Goal: Contribute content: Contribute content

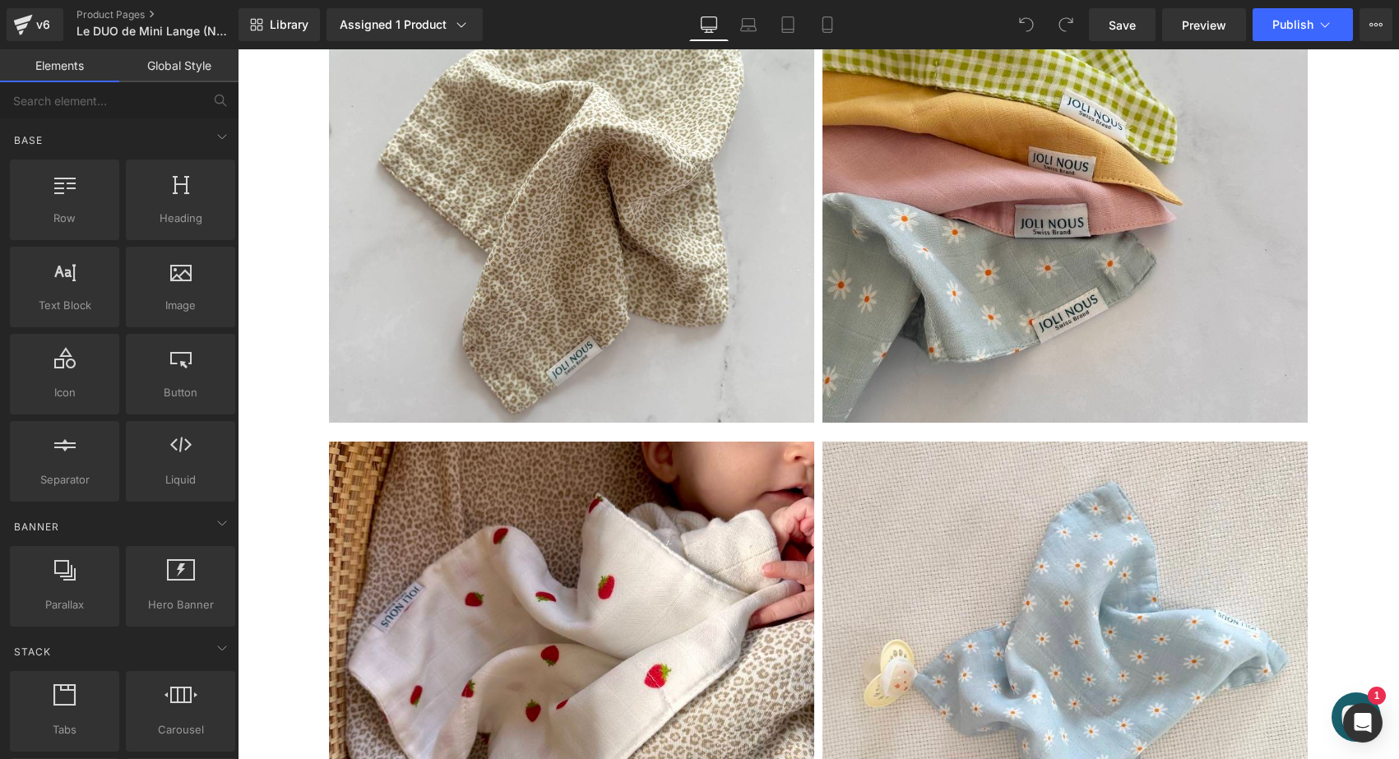
scroll to position [672, 0]
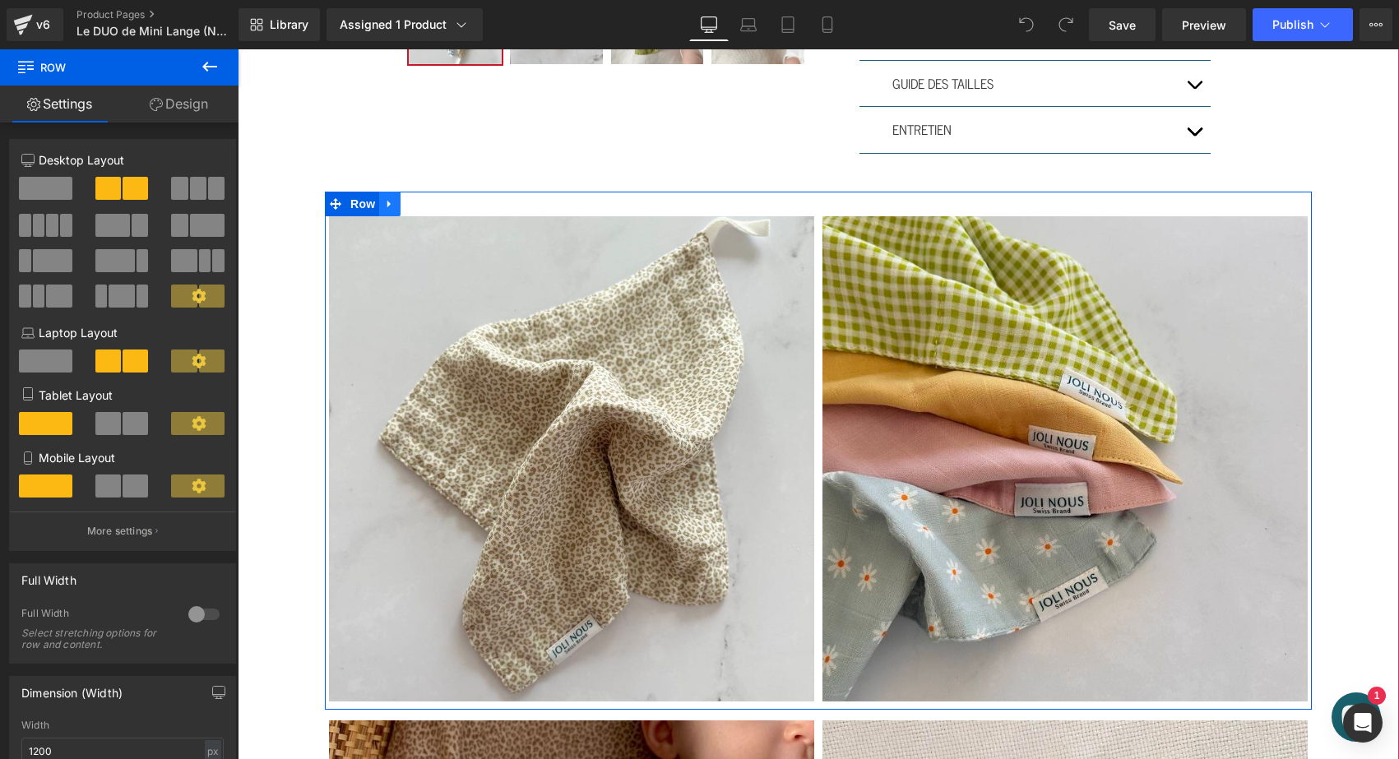
click at [384, 204] on icon at bounding box center [390, 203] width 12 height 12
click at [411, 201] on icon at bounding box center [411, 204] width 12 height 12
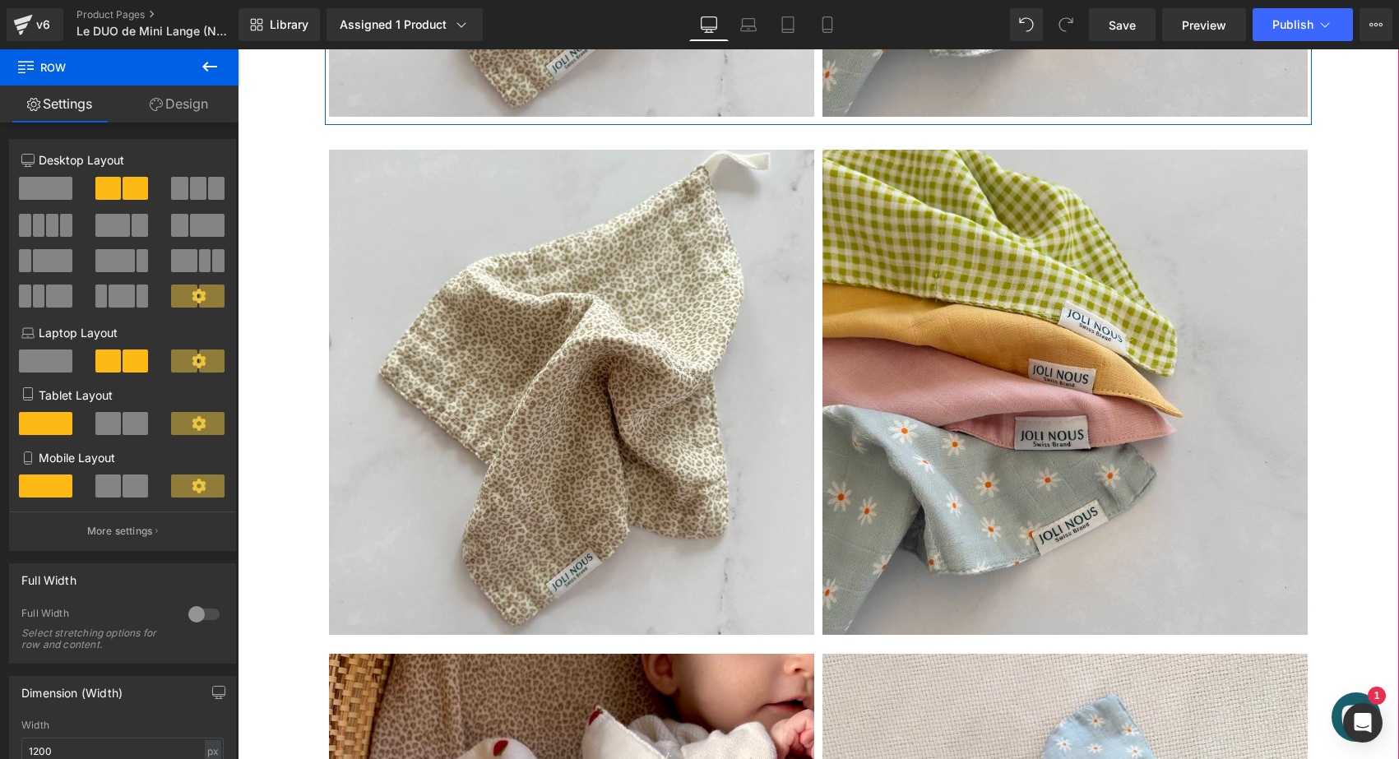
scroll to position [1262, 0]
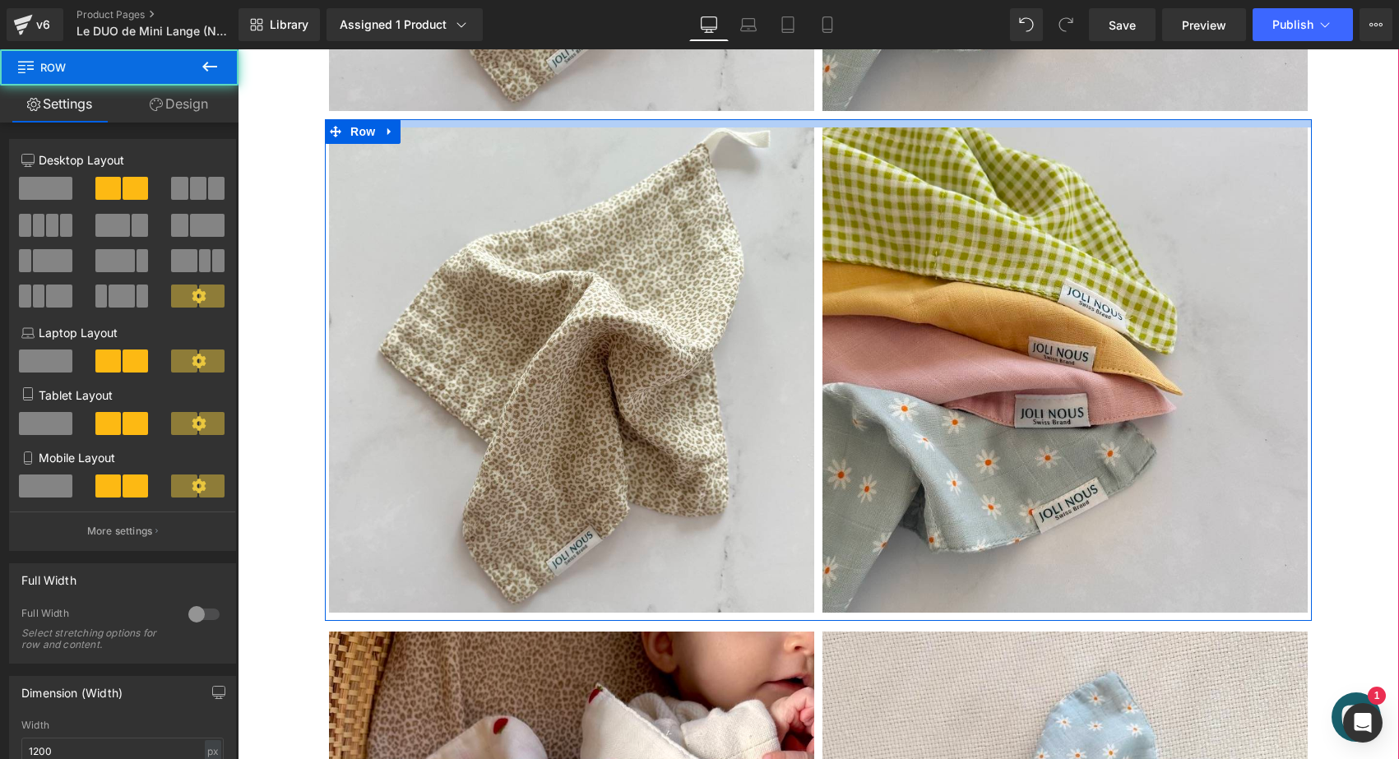
drag, startPoint x: 462, startPoint y: 127, endPoint x: 462, endPoint y: 110, distance: 16.4
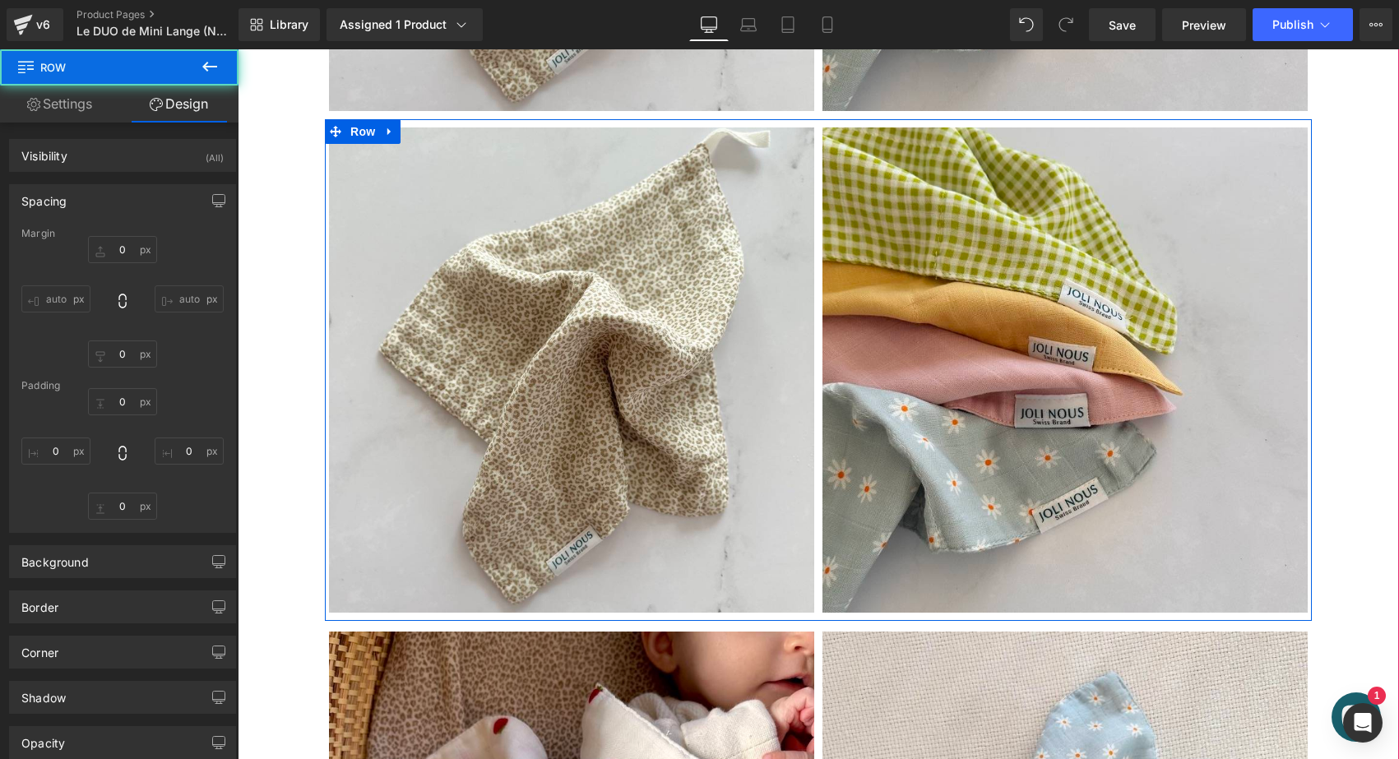
type input "0"
type input "10"
type input "0"
type input "10"
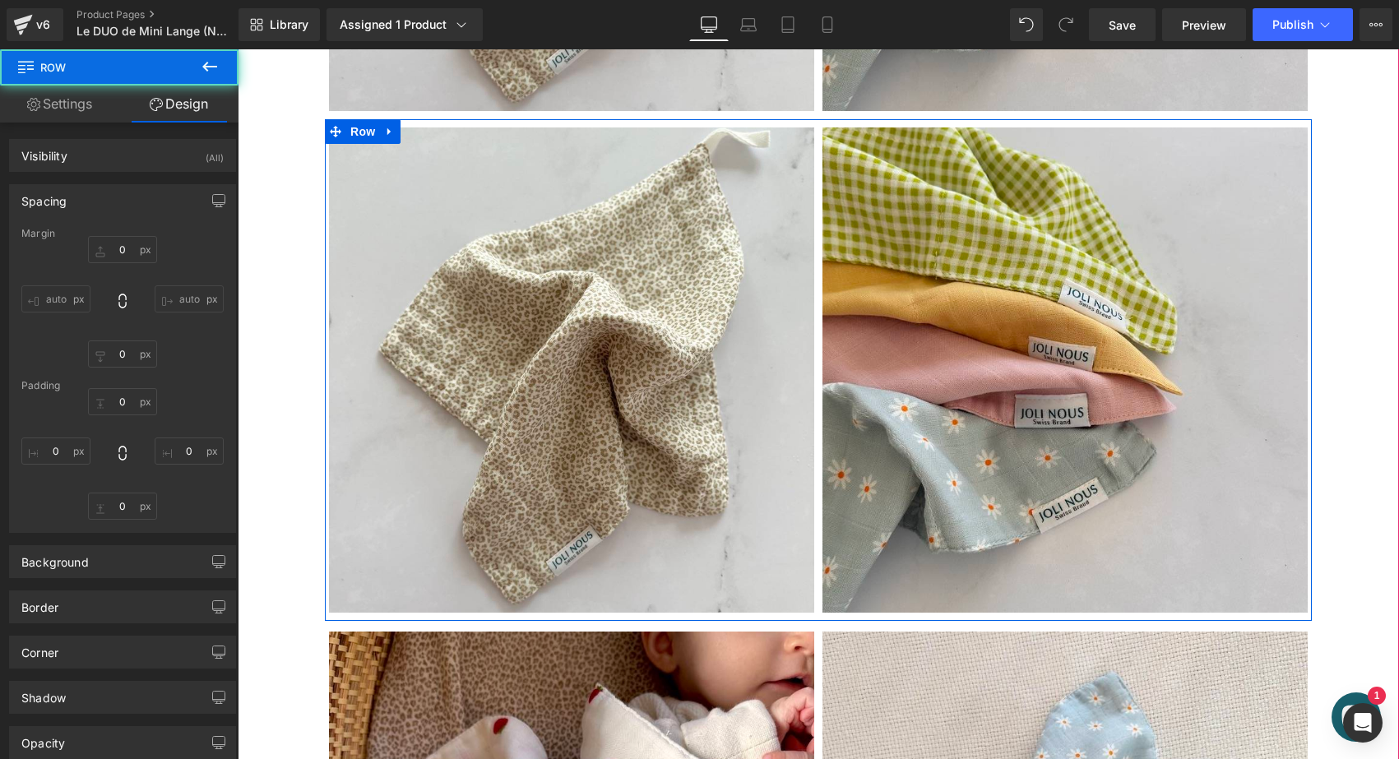
type input "0"
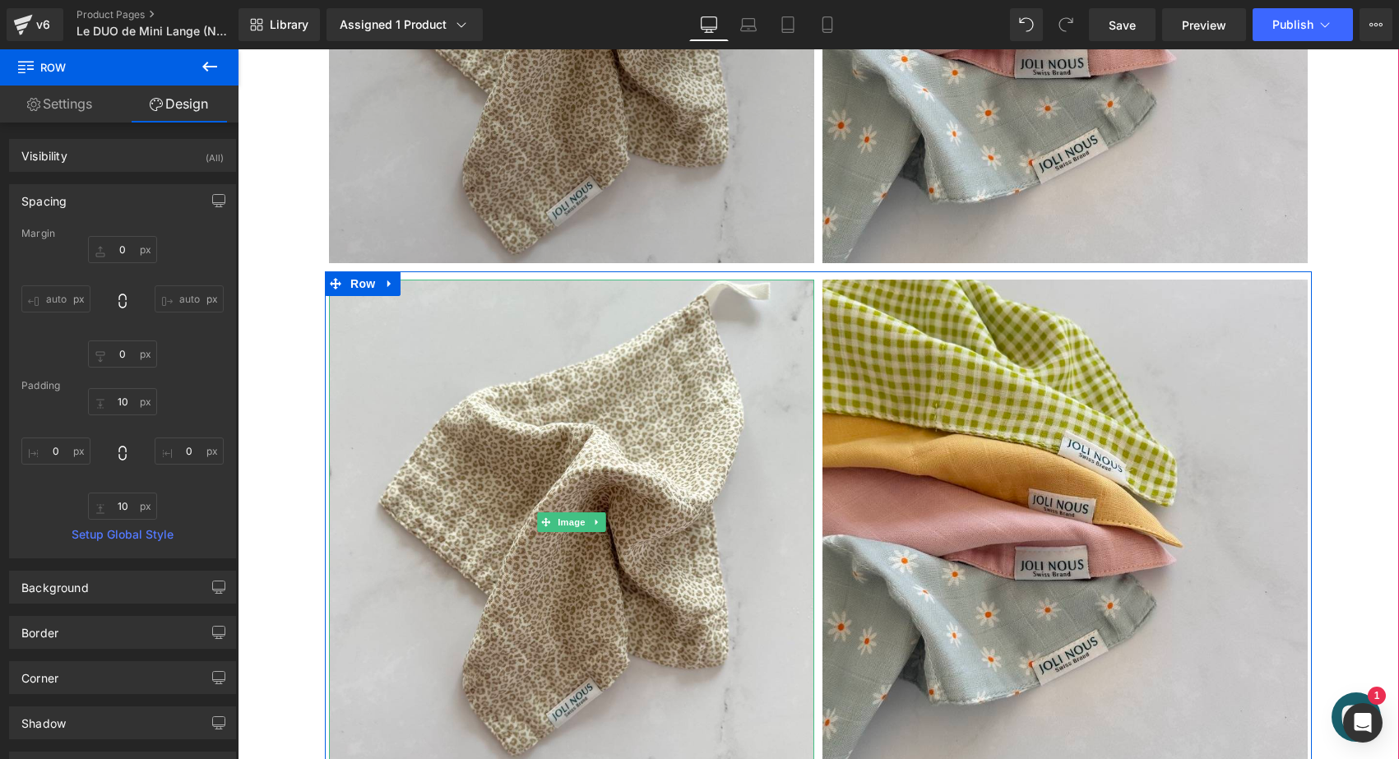
scroll to position [1091, 0]
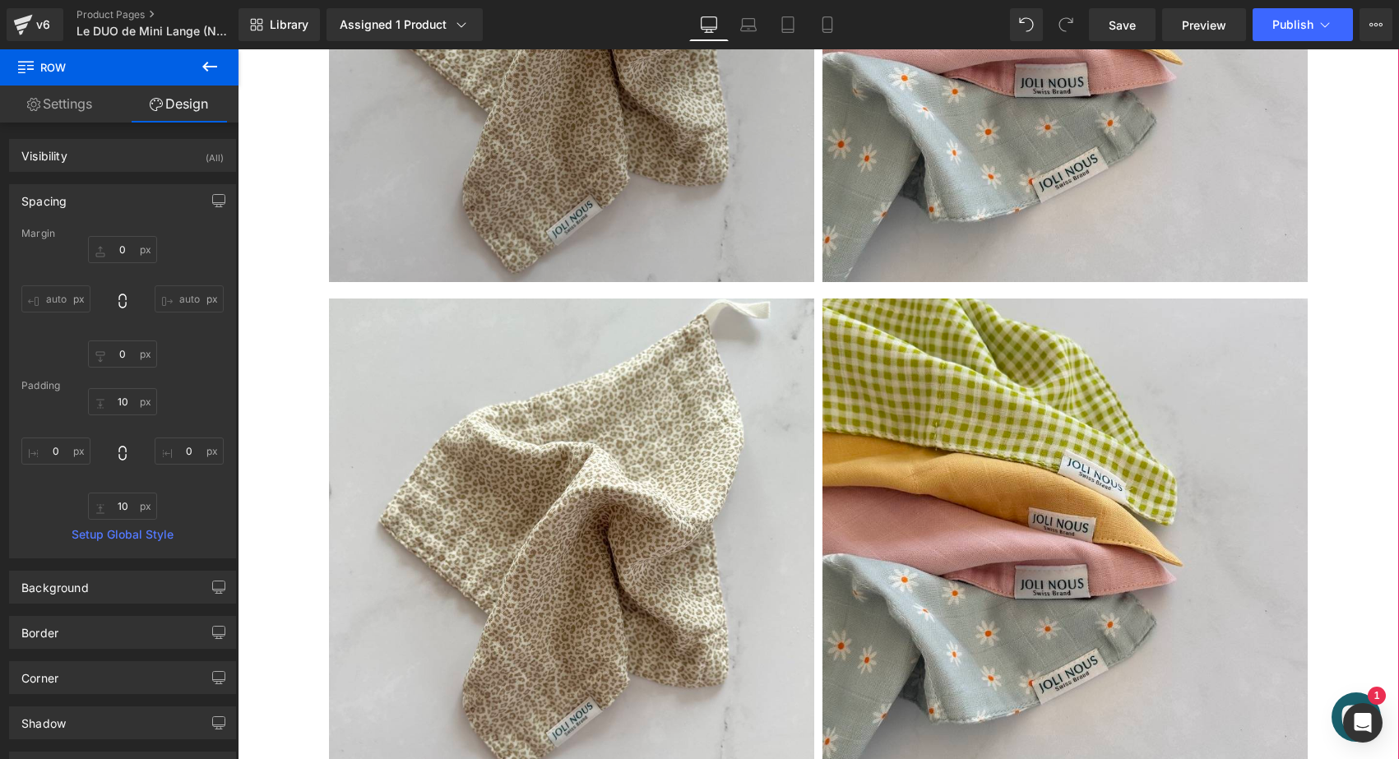
click at [479, 128] on img at bounding box center [571, 39] width 485 height 485
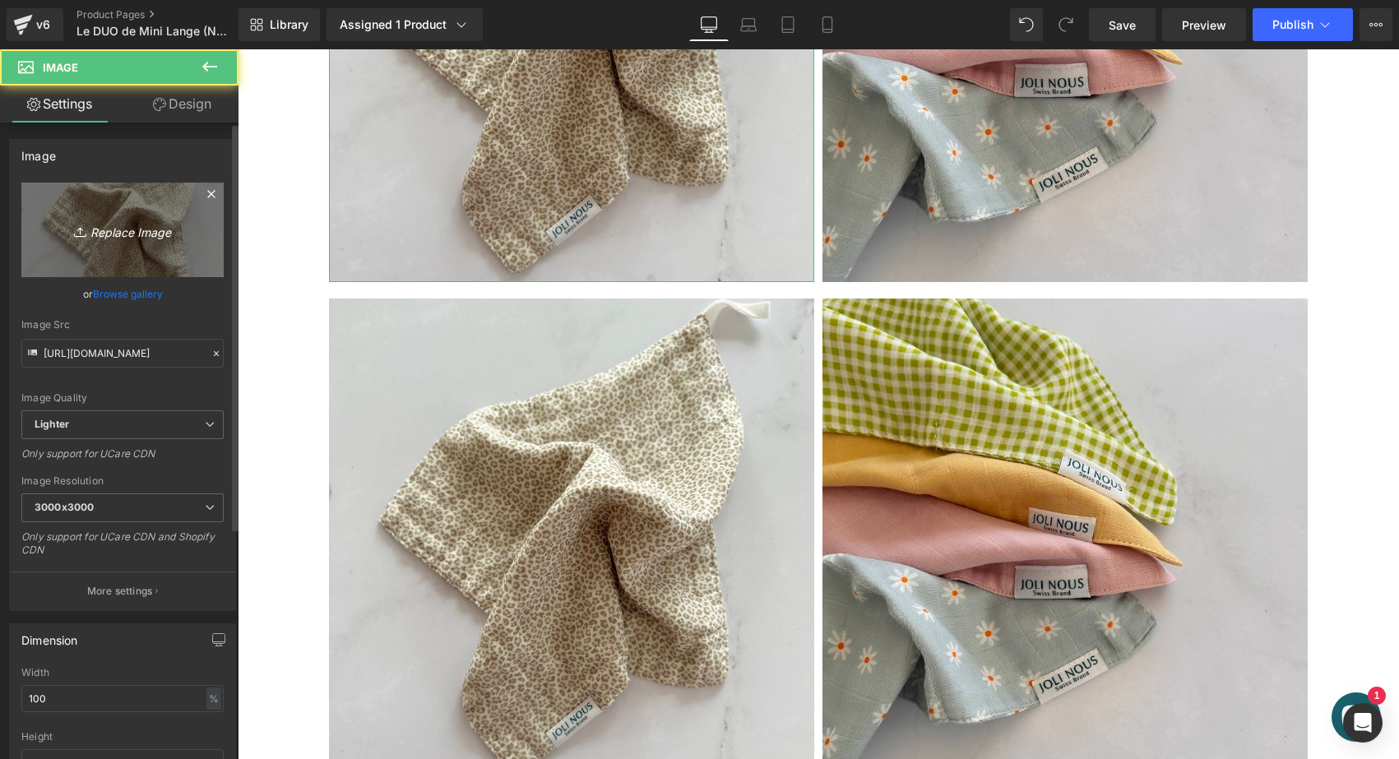
click at [129, 259] on link "Replace Image" at bounding box center [122, 230] width 202 height 95
type input "C:\fakepath\Mini-DUO-ange-pois-bleus-joli-nous.jpeg"
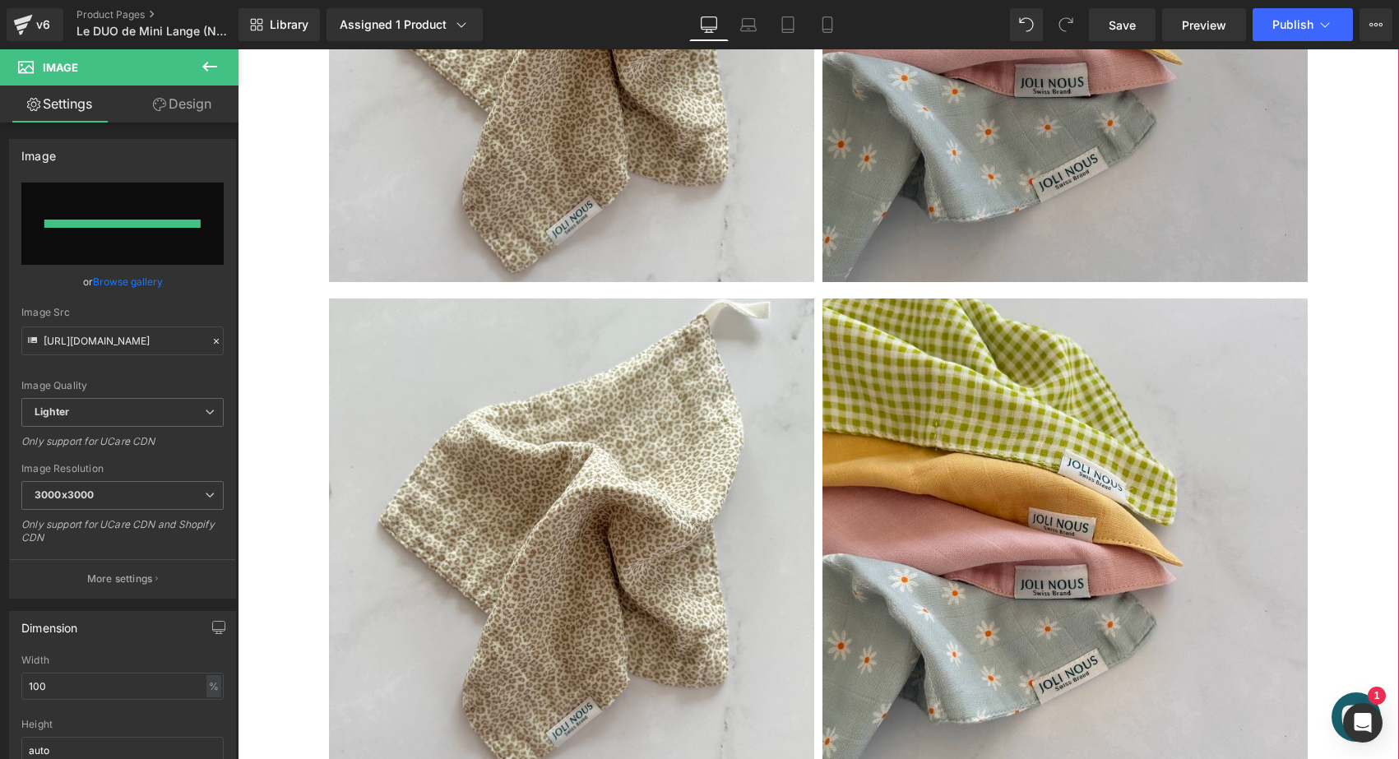
type input "https://ucarecdn.com/db154d03-21e4-400f-a0f4-1bd265bbdaac/-/format/auto/-/previ…"
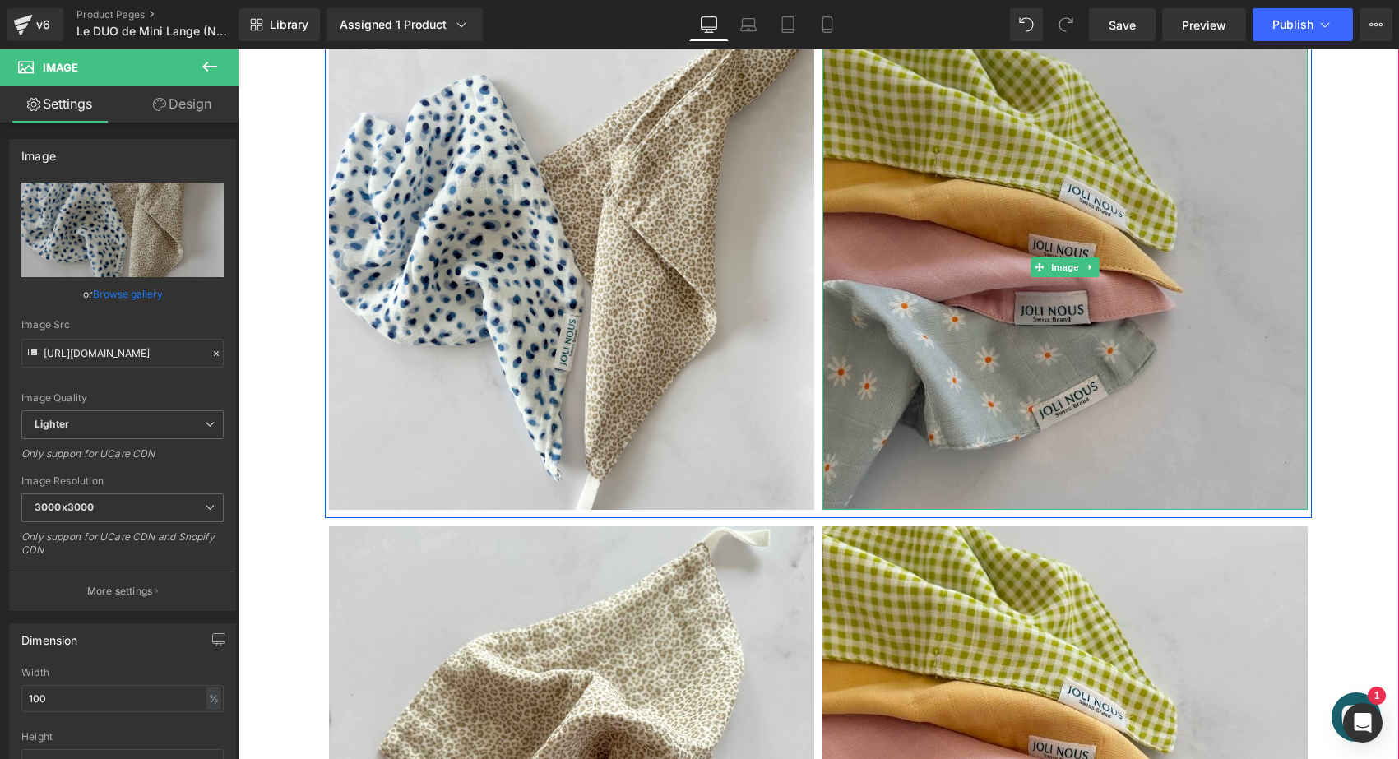
scroll to position [807, 0]
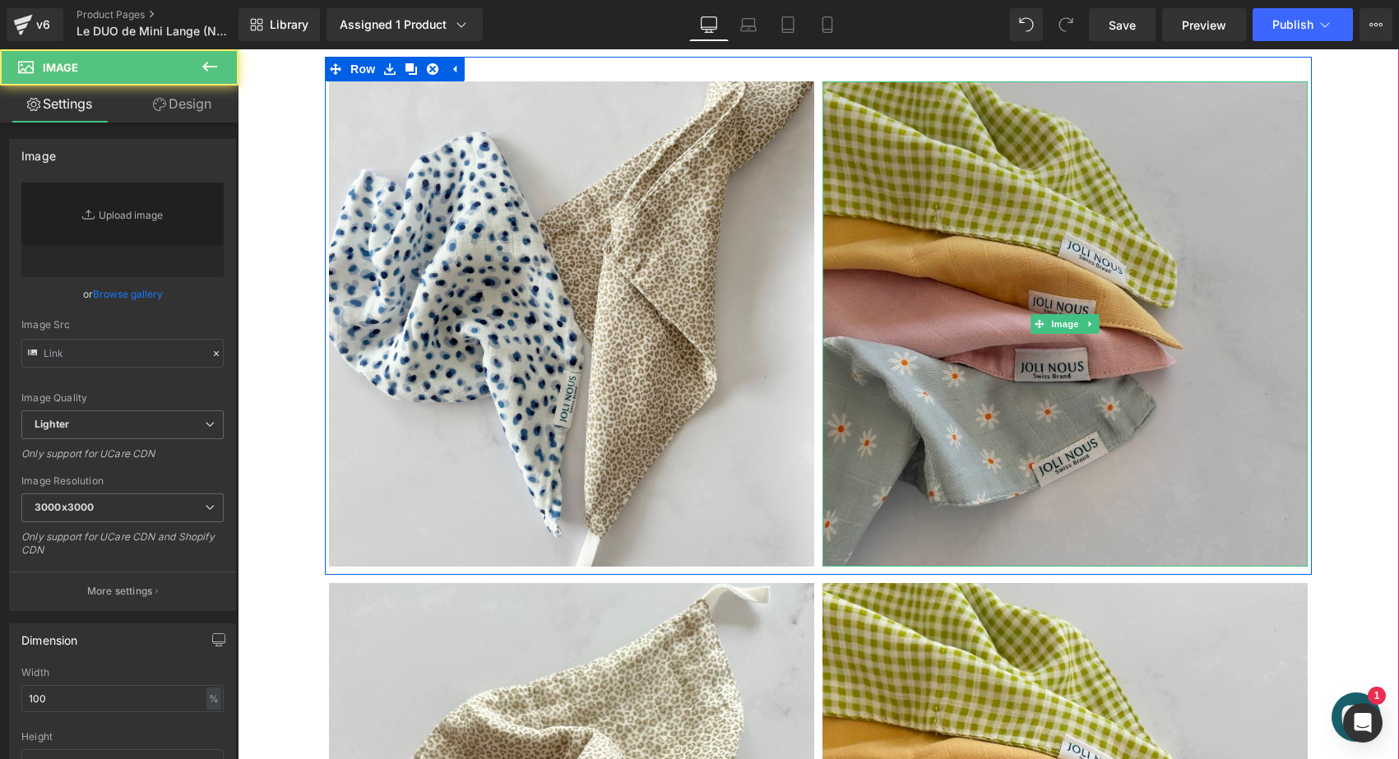
type input "https://ucarecdn.com/62db678e-7872-4946-9b2f-24bce5fea057/-/format/auto/-/previ…"
click at [977, 316] on img at bounding box center [1064, 323] width 485 height 485
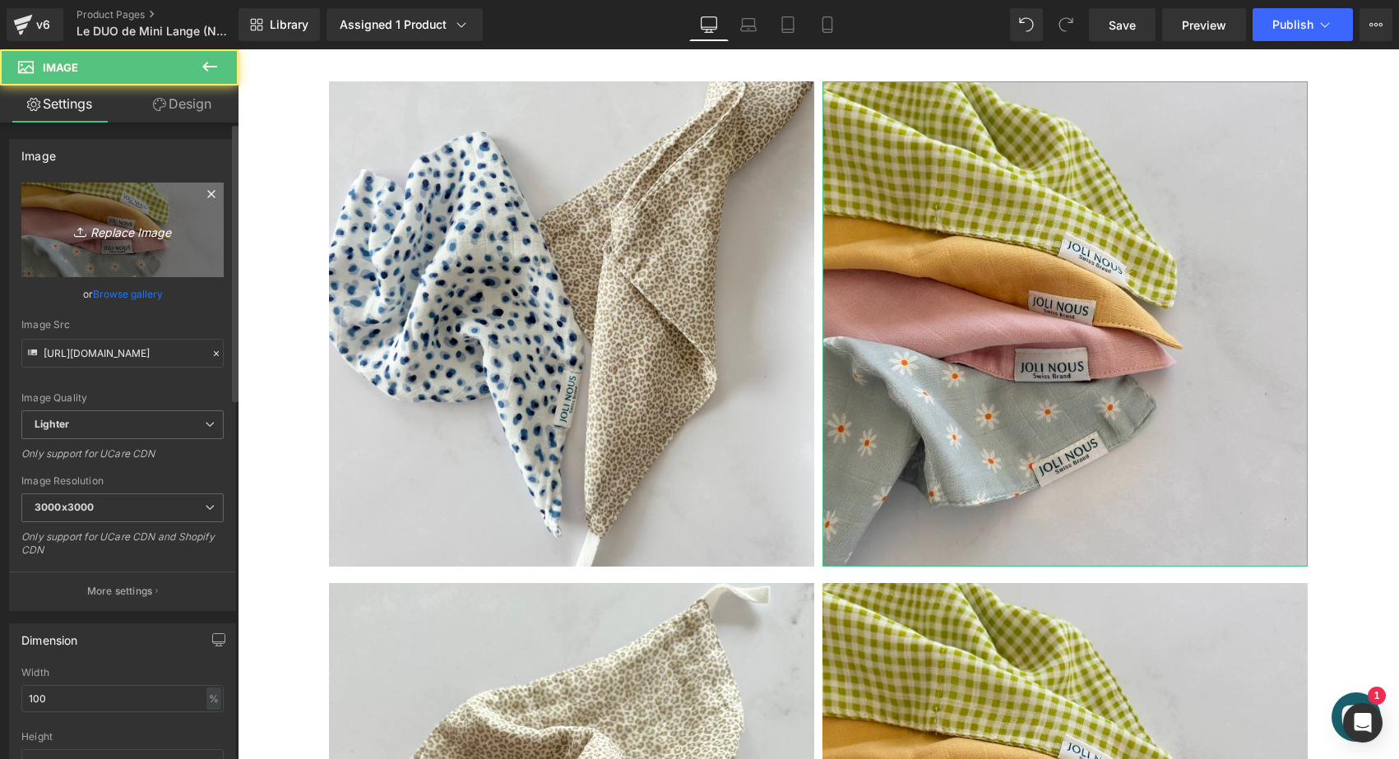
click at [132, 223] on icon "Replace Image" at bounding box center [123, 230] width 132 height 21
type input "C:\fakepath\Mini-DUO-ange-pois-bleus-joli-nous.jpeg"
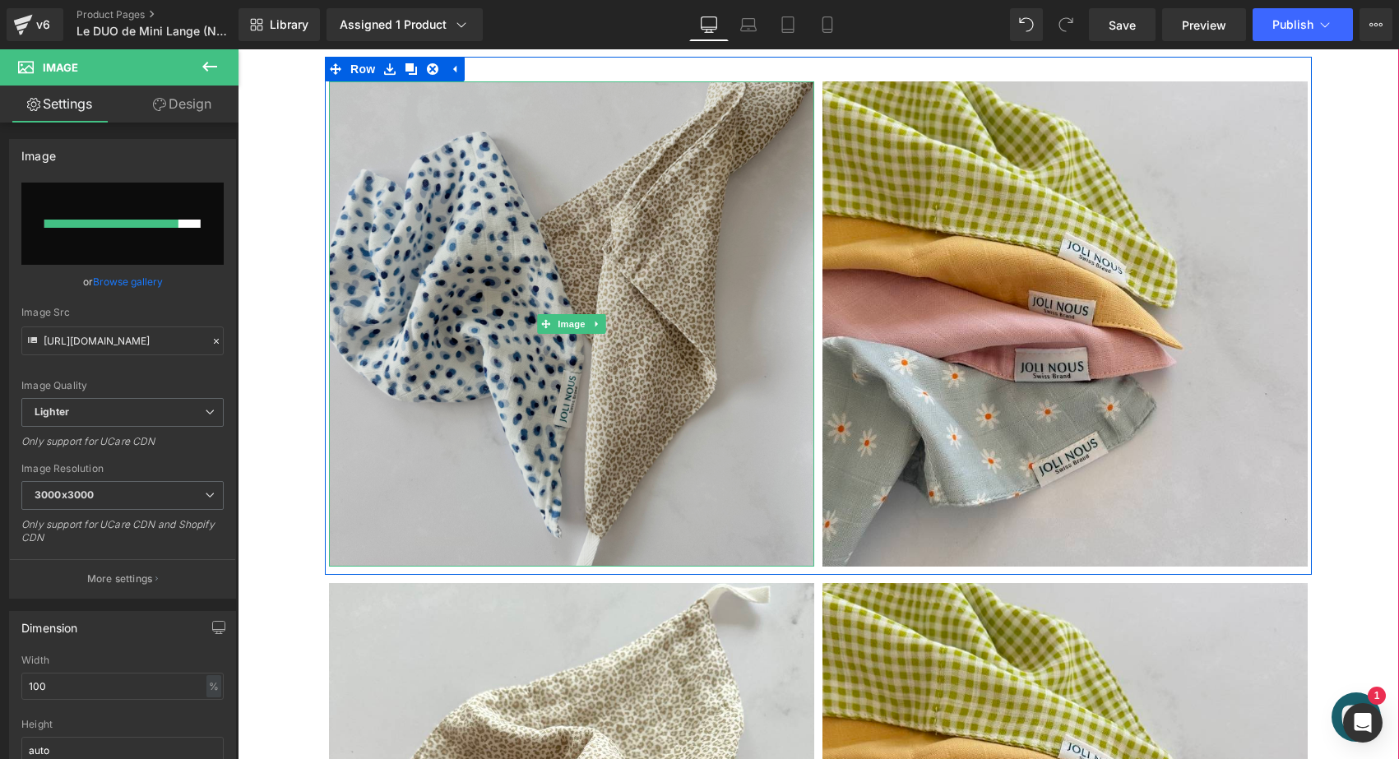
click at [656, 229] on img at bounding box center [571, 323] width 485 height 485
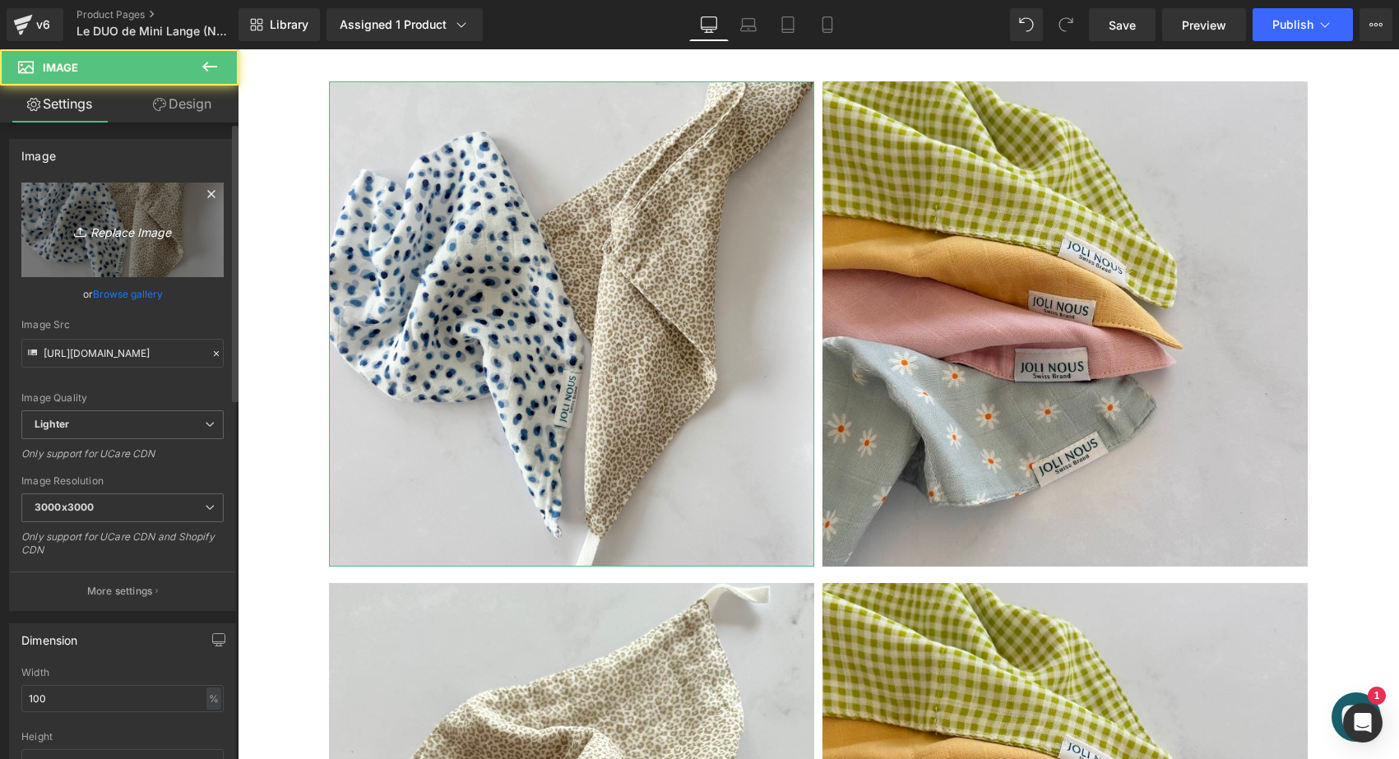
click at [145, 227] on icon "Replace Image" at bounding box center [123, 230] width 132 height 21
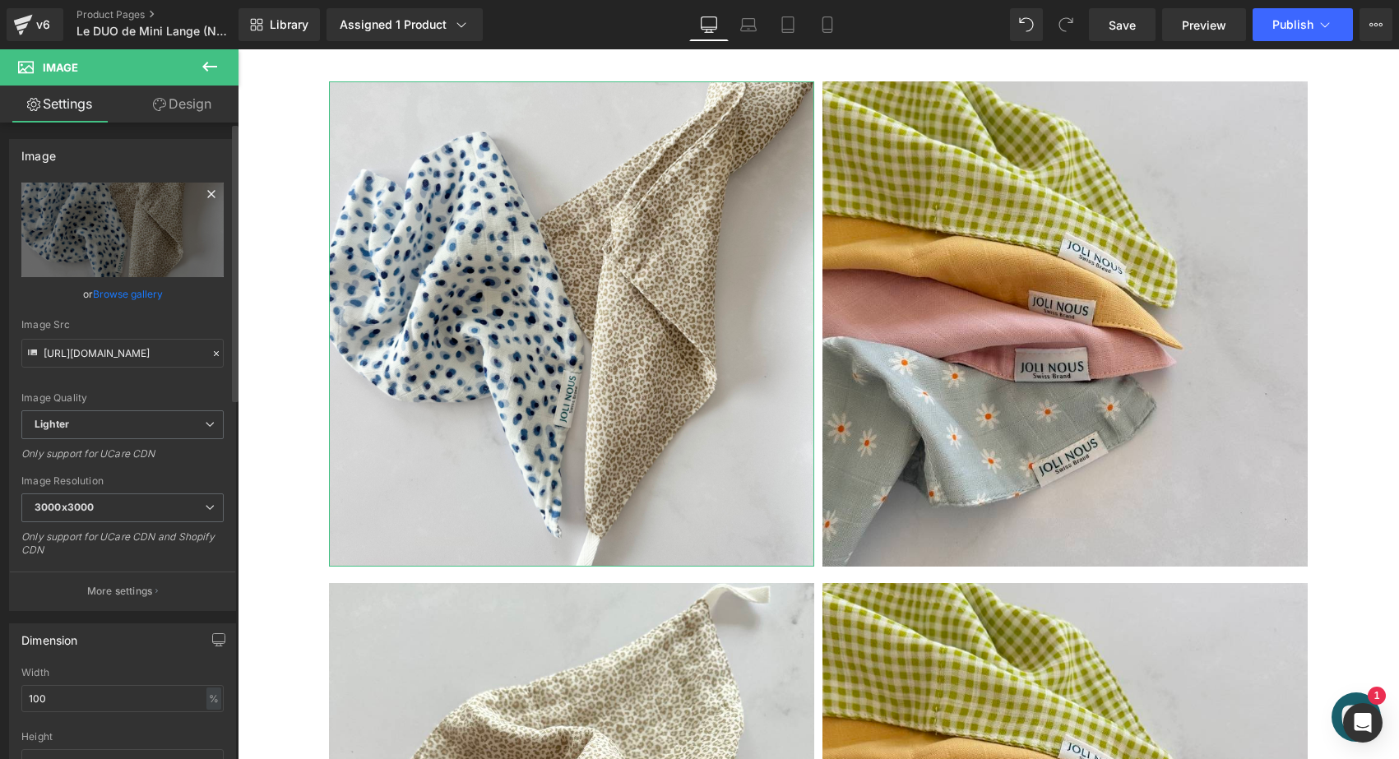
click at [204, 188] on icon at bounding box center [211, 194] width 20 height 20
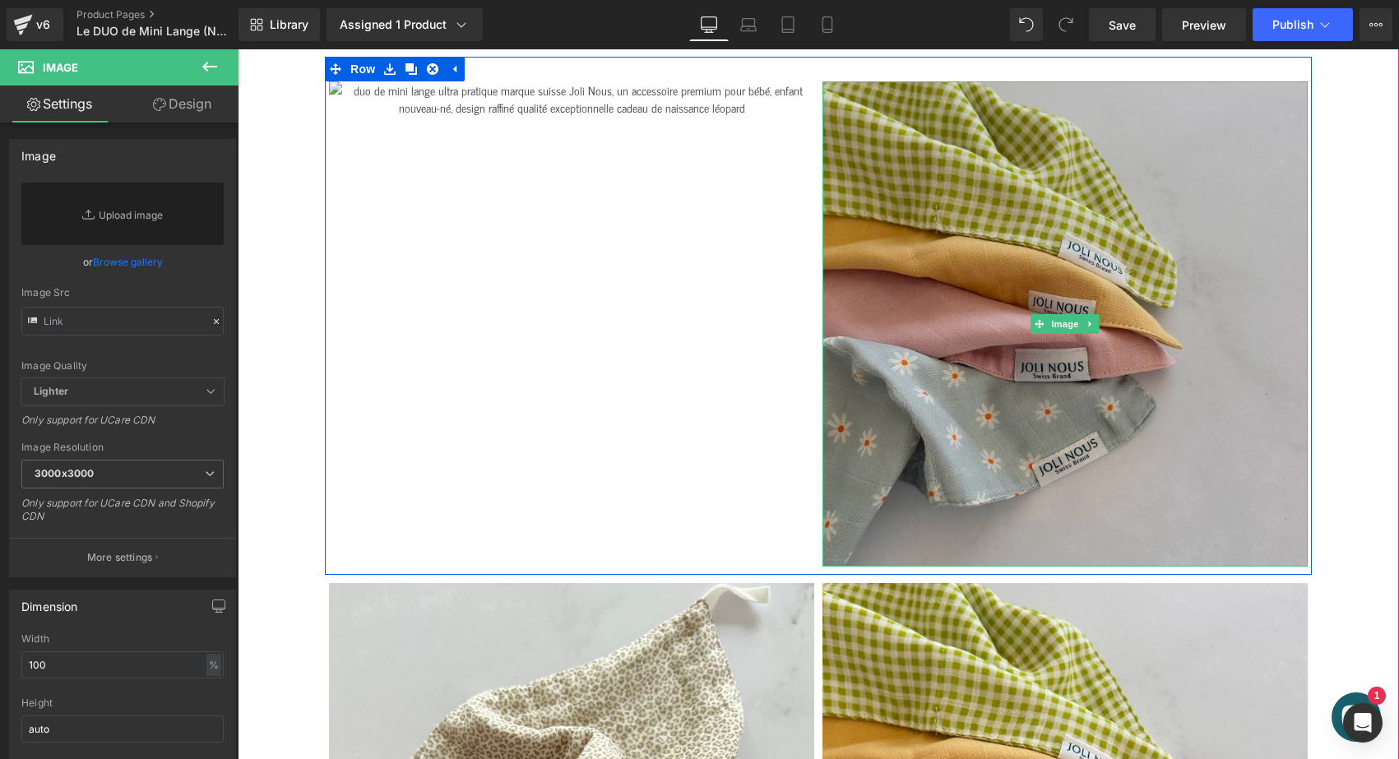
click at [1158, 317] on img at bounding box center [1064, 323] width 485 height 485
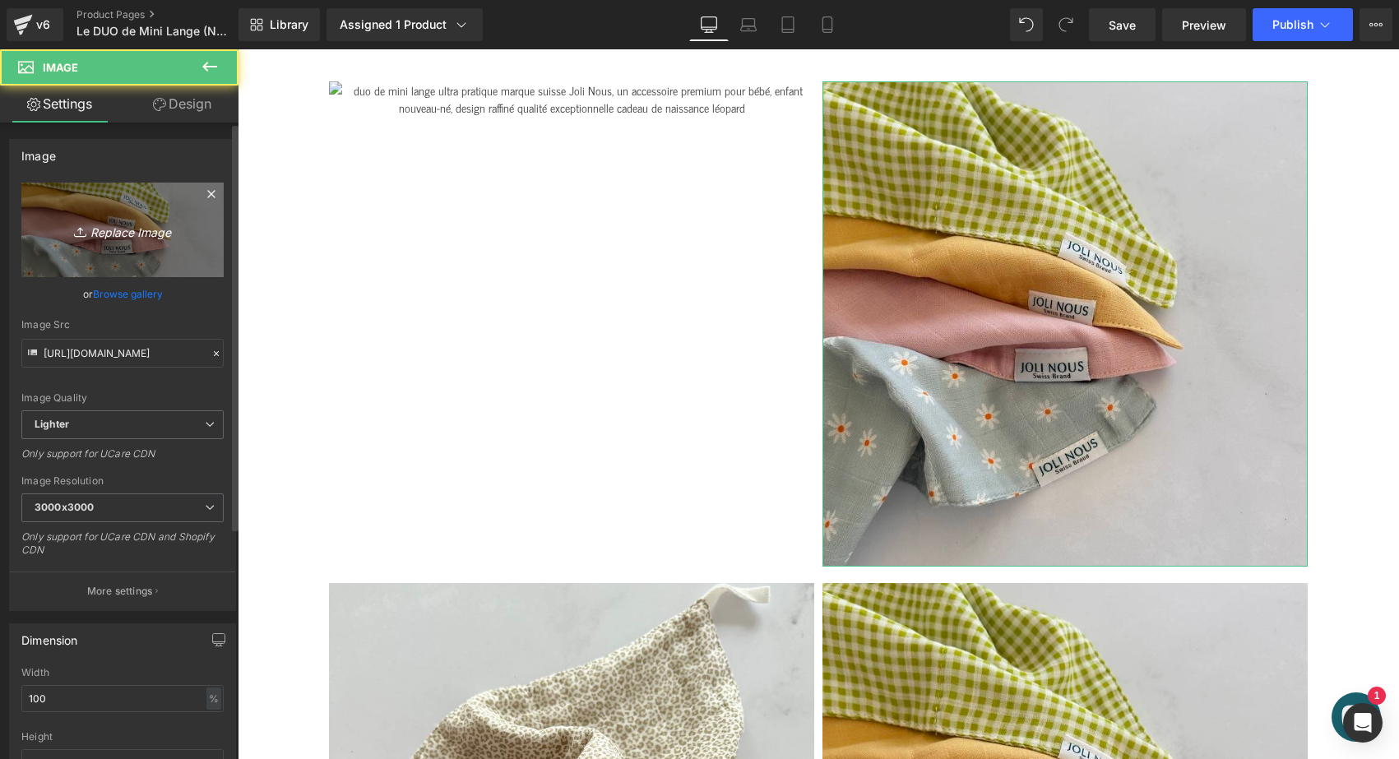
click at [155, 224] on icon "Replace Image" at bounding box center [123, 230] width 132 height 21
type input "C:\fakepath\Mini-DUO-ange-pois-bleus-joli-nous.jpeg"
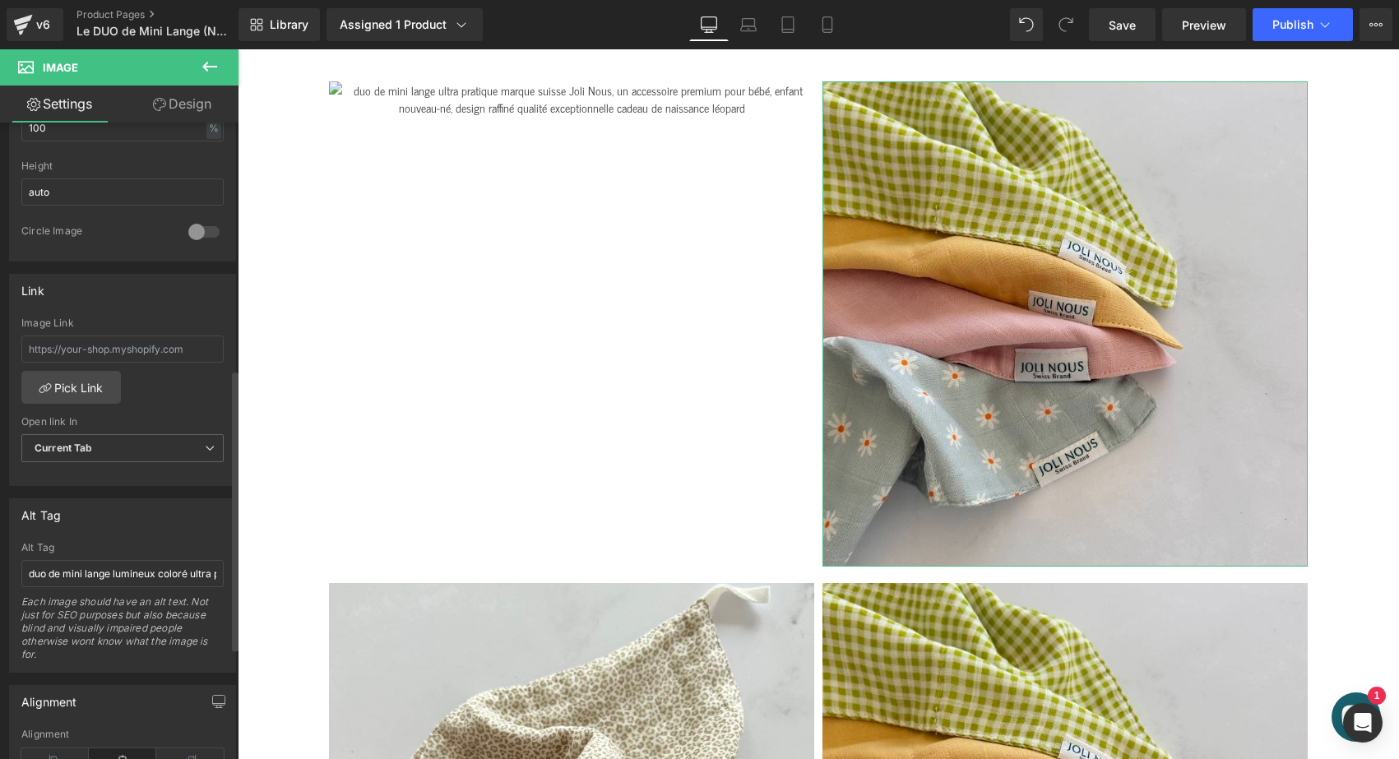
scroll to position [560, 0]
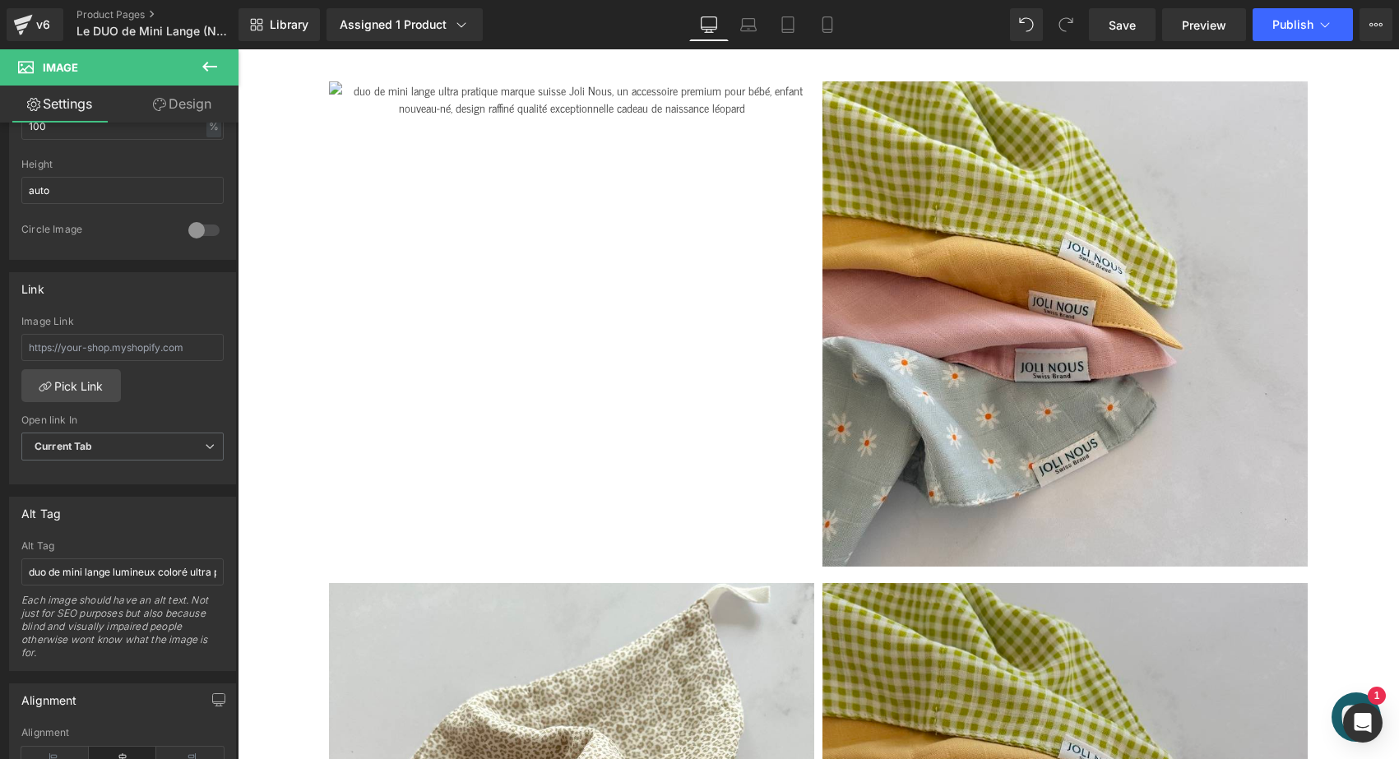
type input "https://ucarecdn.com/b7fe9a4a-16a4-482b-a3f2-adefd3fac056/-/format/auto/-/previ…"
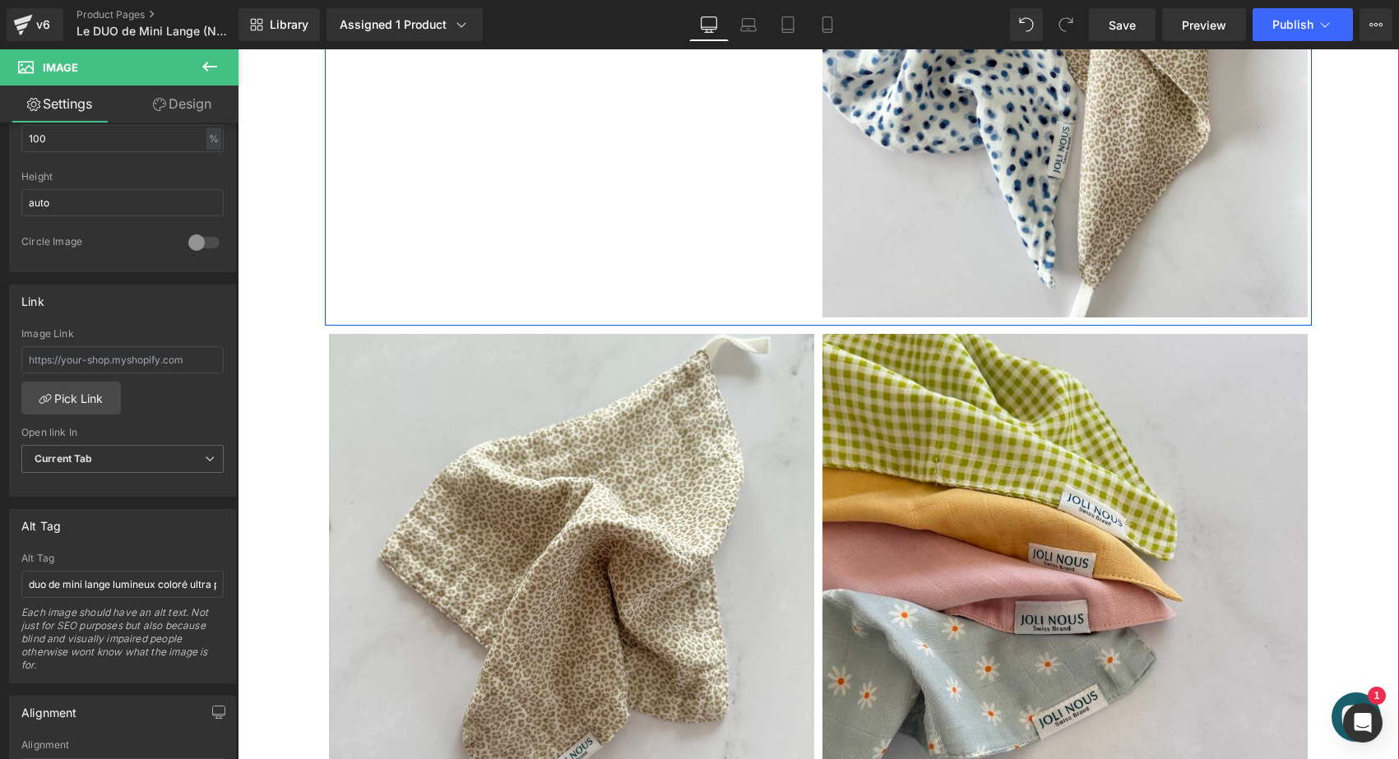
scroll to position [658, 0]
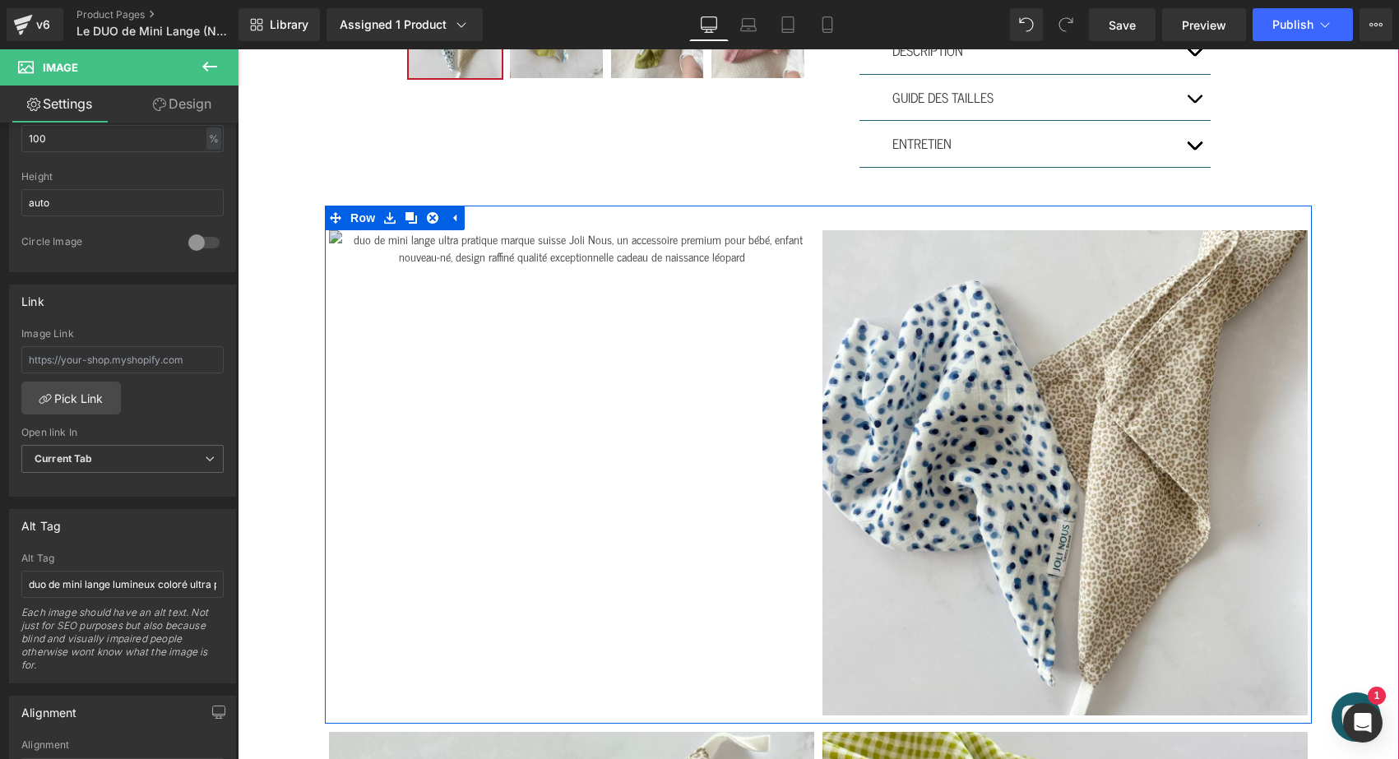
click at [595, 359] on img at bounding box center [571, 472] width 485 height 485
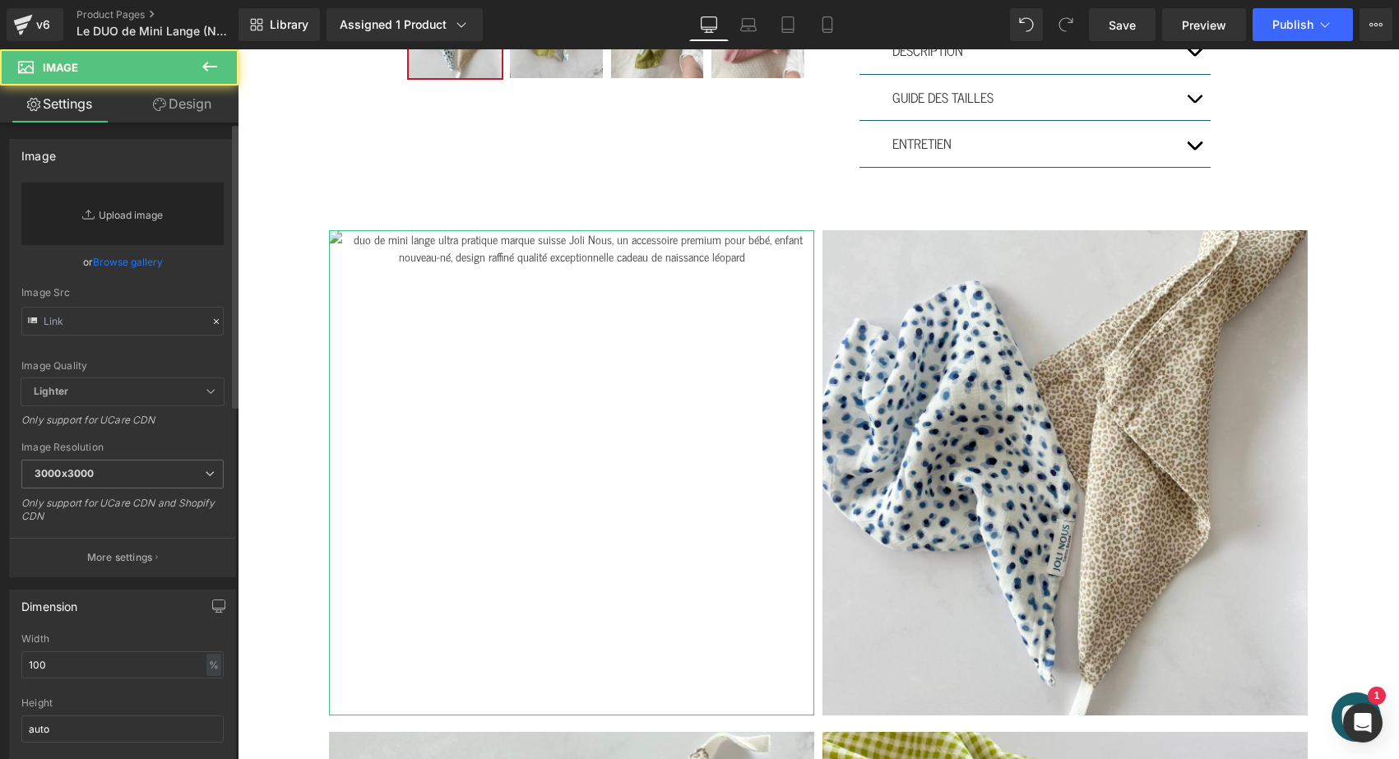
click at [120, 220] on link "Replace Image" at bounding box center [122, 214] width 202 height 62
type input "C:\fakepath\Mini-lange-pois-bleus-joli-nous.jpeg"
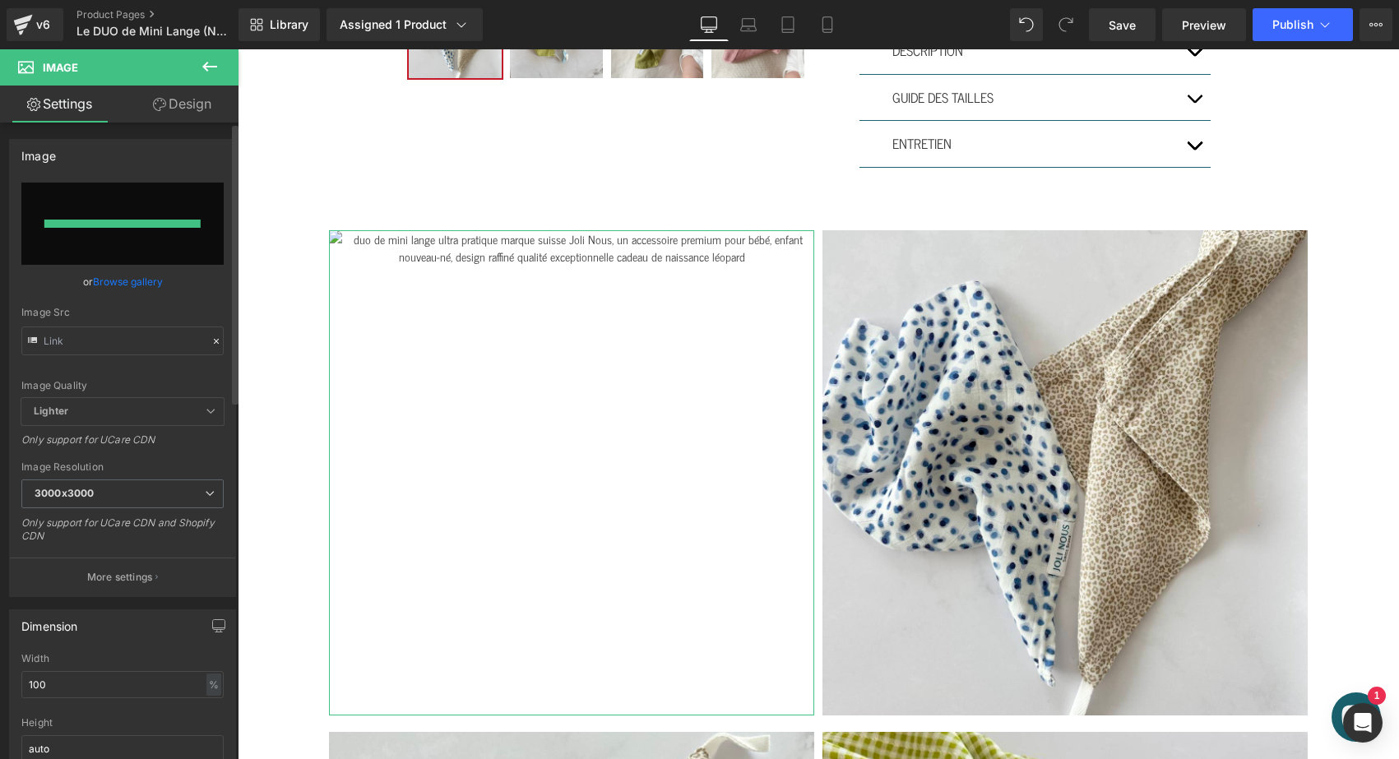
type input "https://ucarecdn.com/0c7c729f-d1a7-418a-94a3-249bd6227a06/-/format/auto/-/previ…"
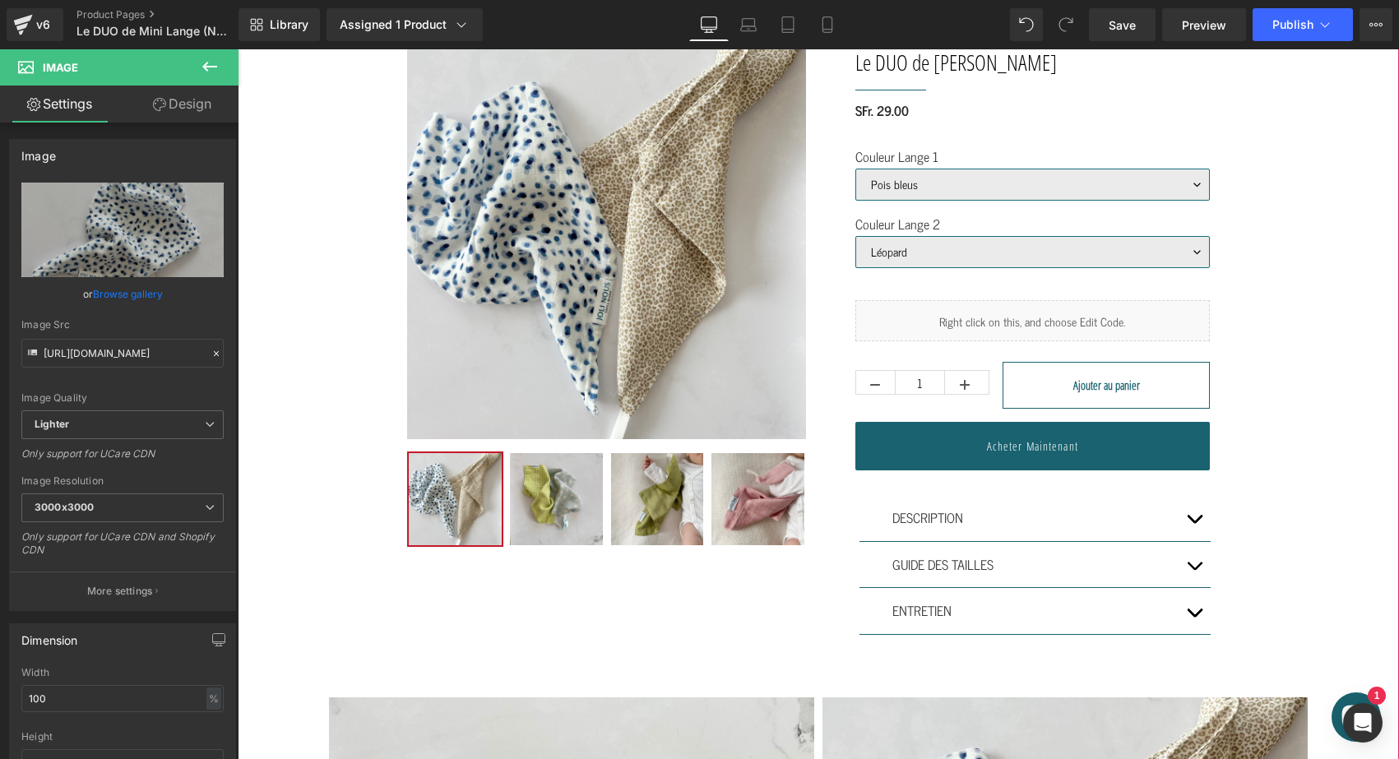
scroll to position [194, 0]
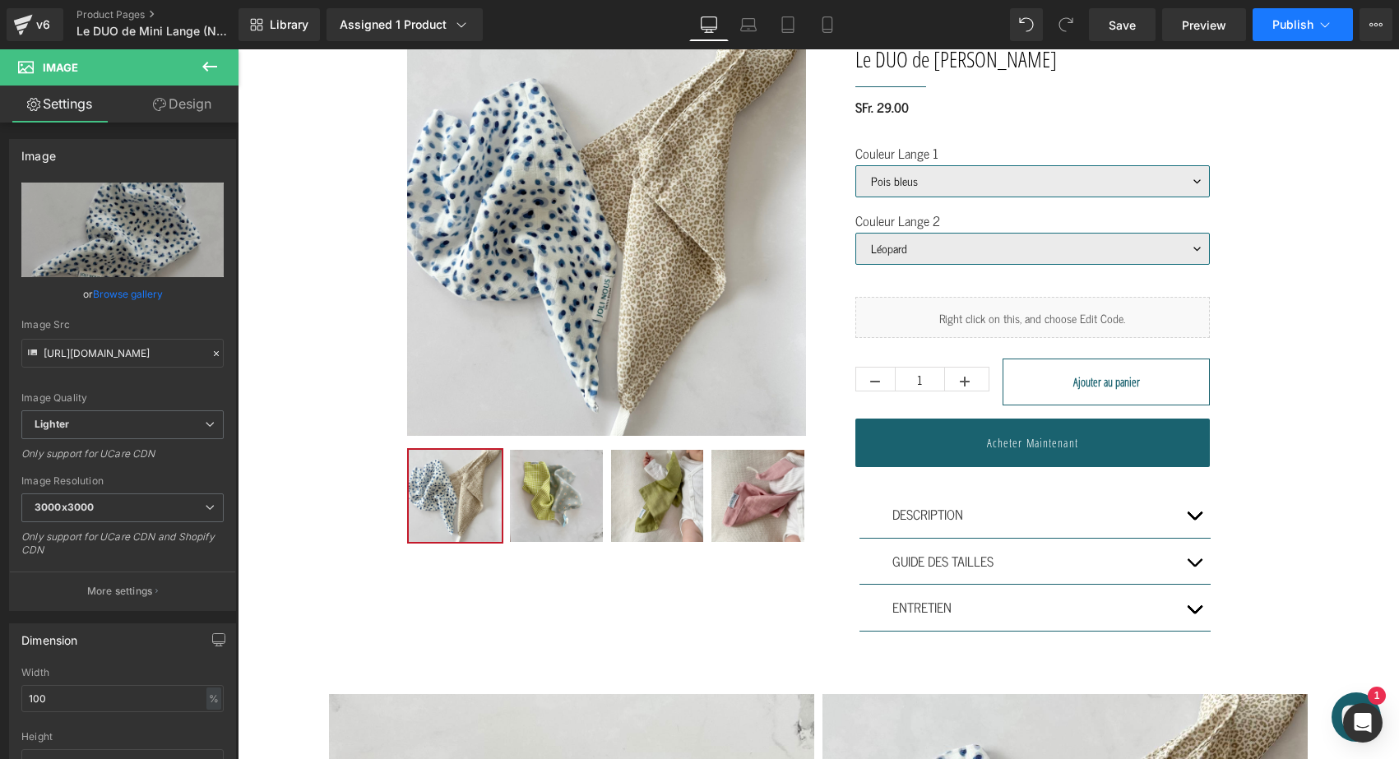
click at [1281, 35] on button "Publish" at bounding box center [1302, 24] width 100 height 33
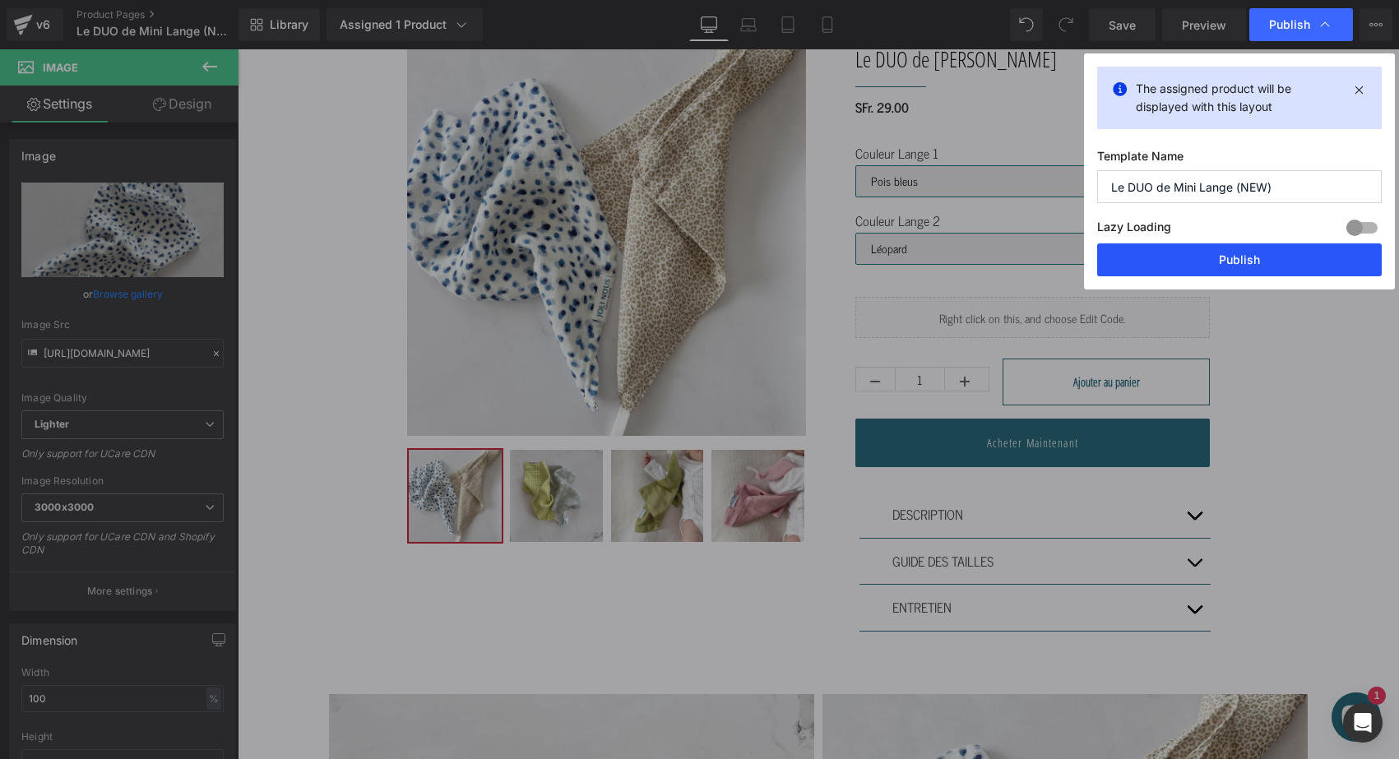
click at [1224, 257] on button "Publish" at bounding box center [1239, 259] width 285 height 33
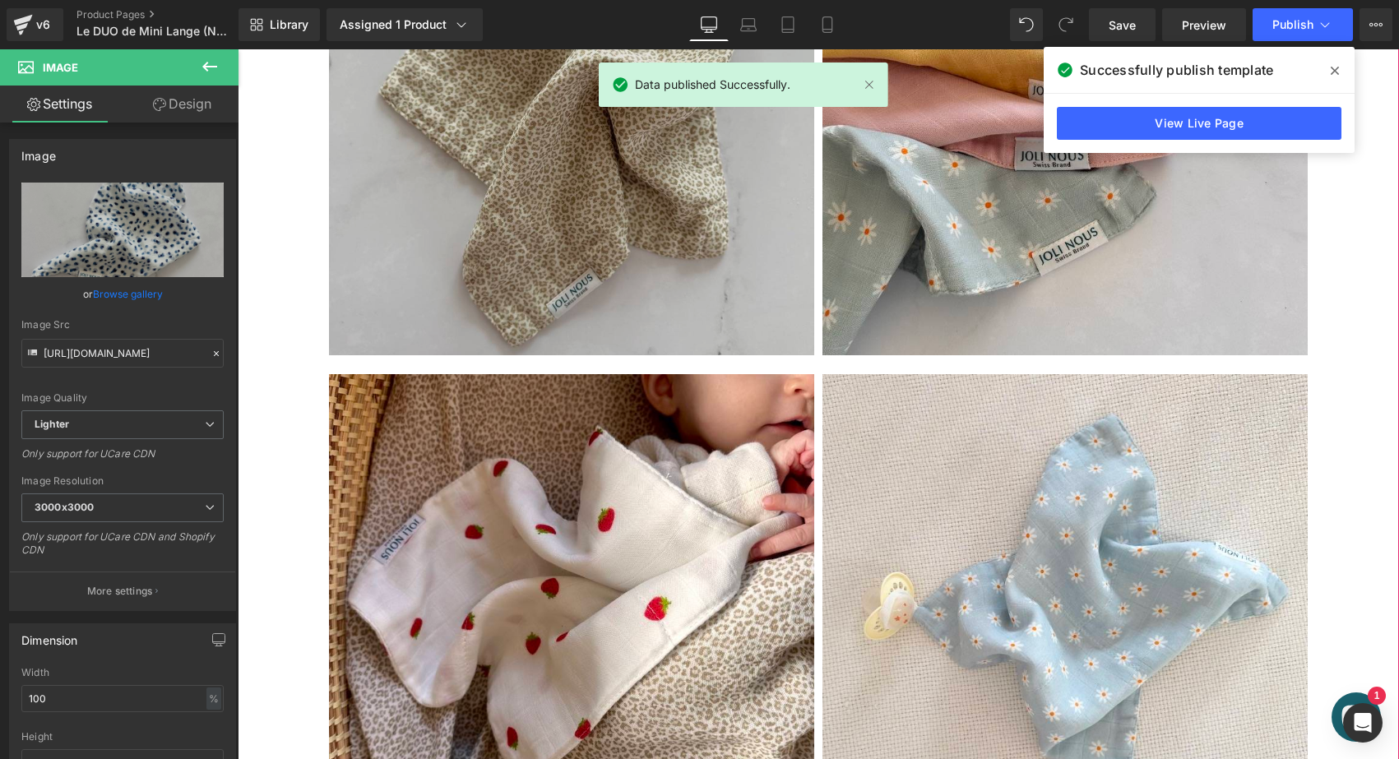
scroll to position [1551, 0]
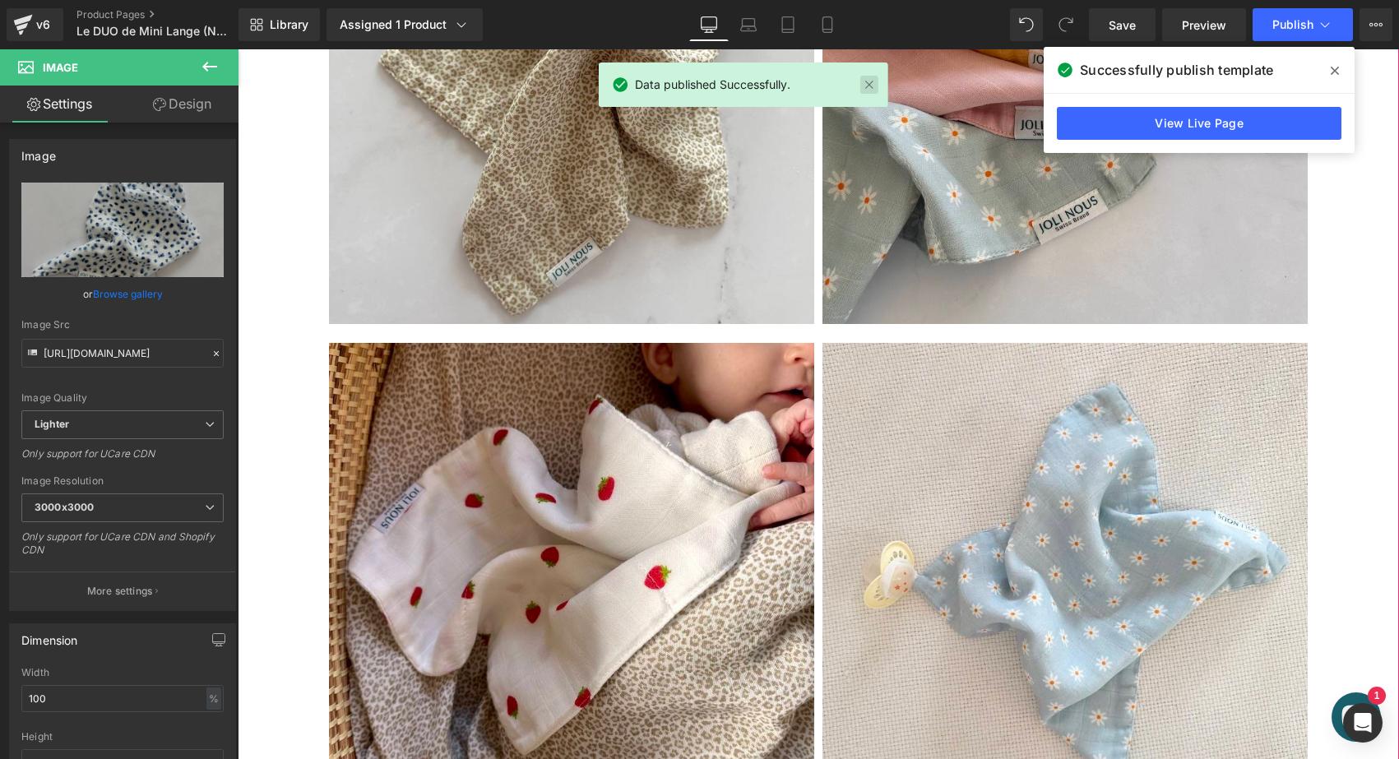
click at [867, 76] on link at bounding box center [868, 85] width 18 height 18
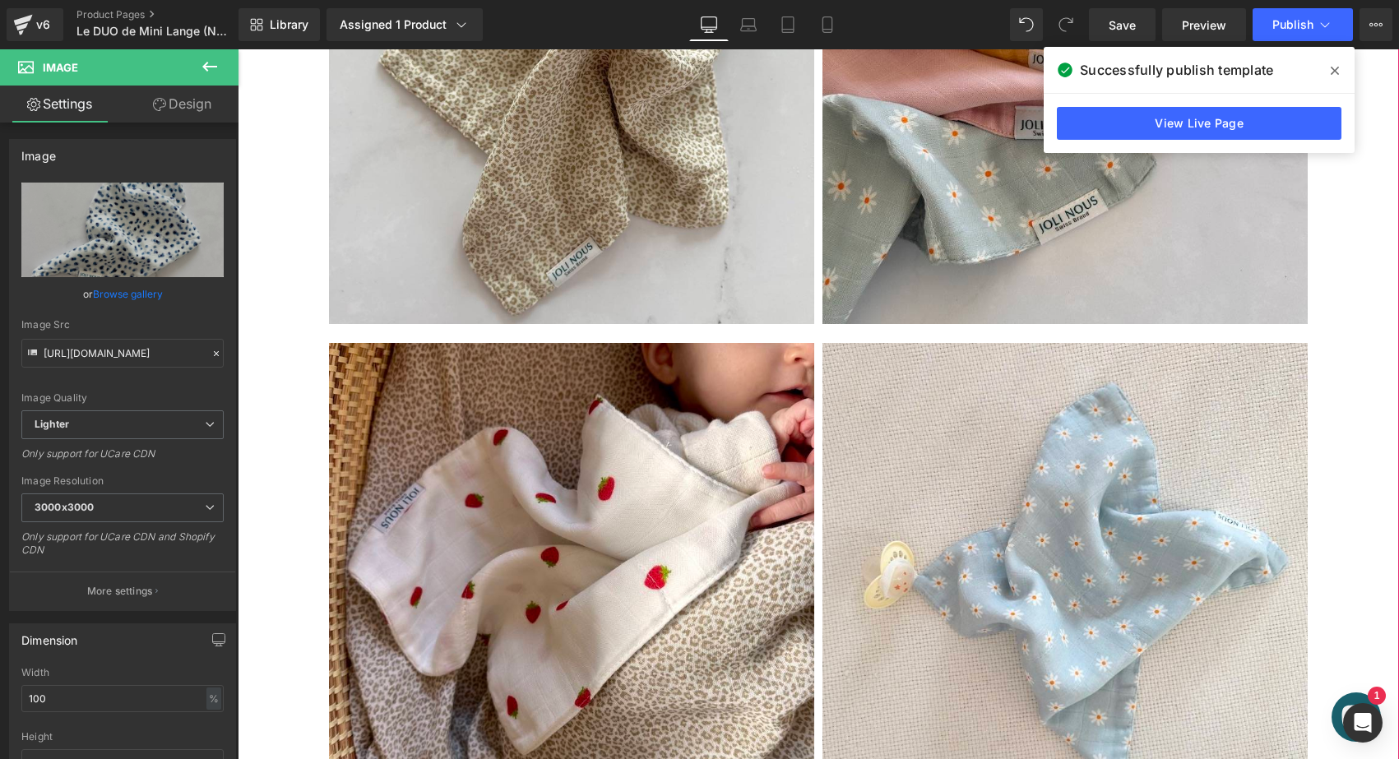
click at [1334, 67] on icon at bounding box center [1334, 70] width 8 height 13
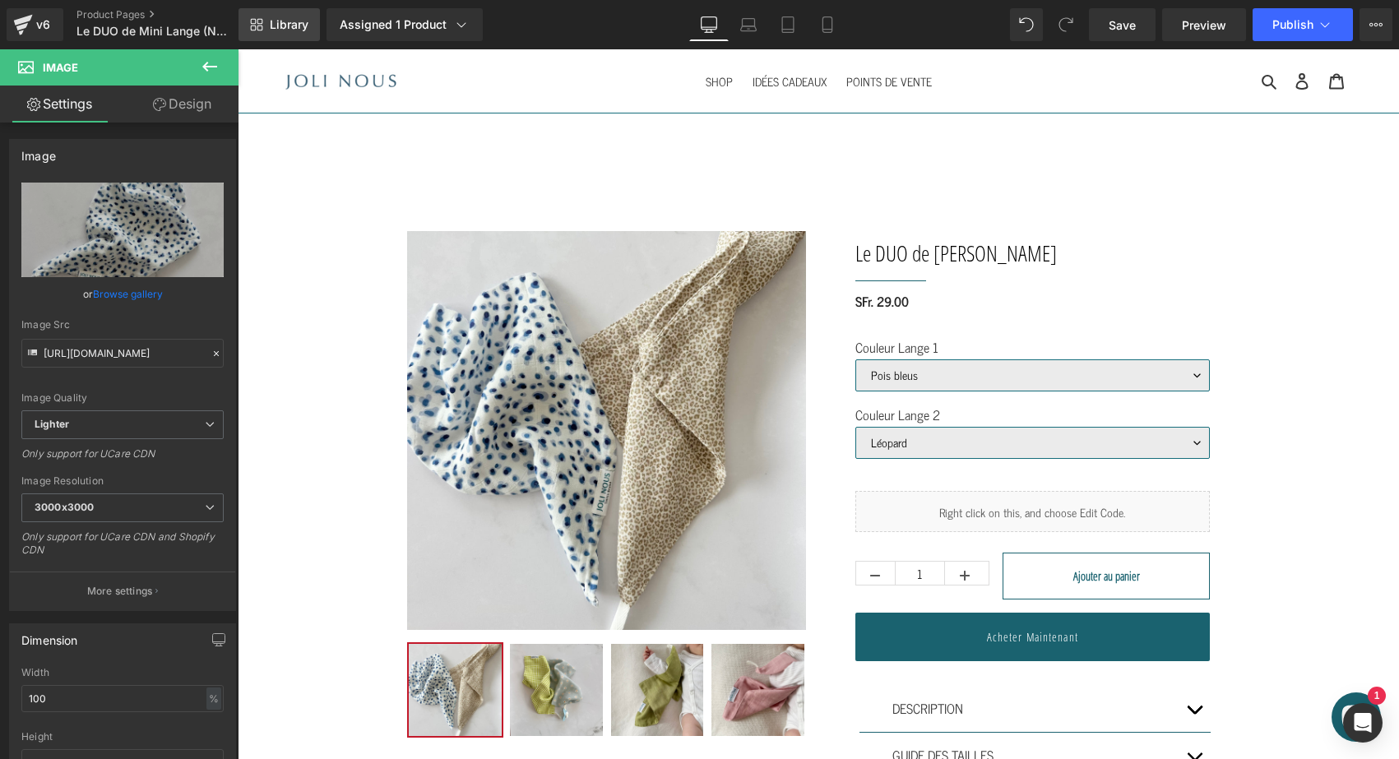
scroll to position [0, 0]
click at [81, 12] on link "Product Pages" at bounding box center [169, 14] width 187 height 13
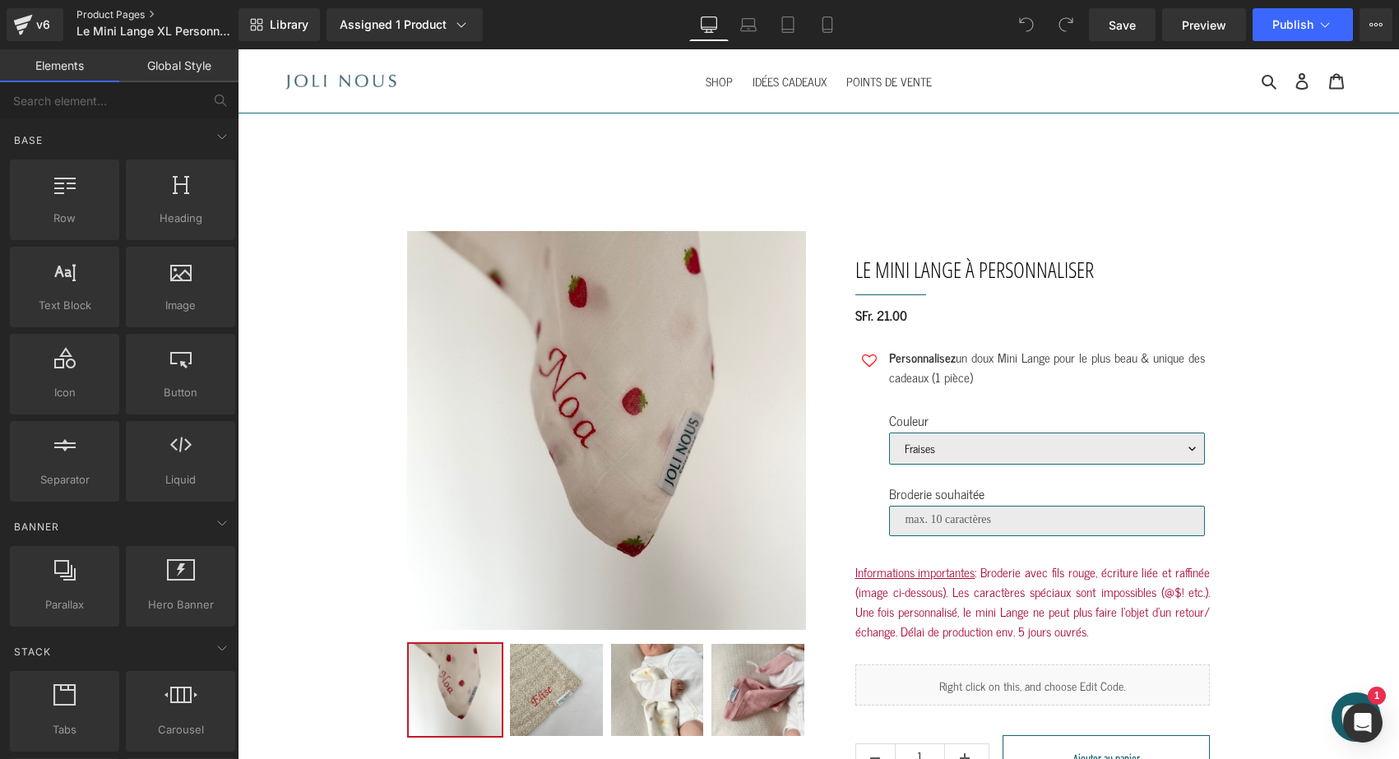
click at [86, 19] on link "Product Pages" at bounding box center [170, 14] width 189 height 13
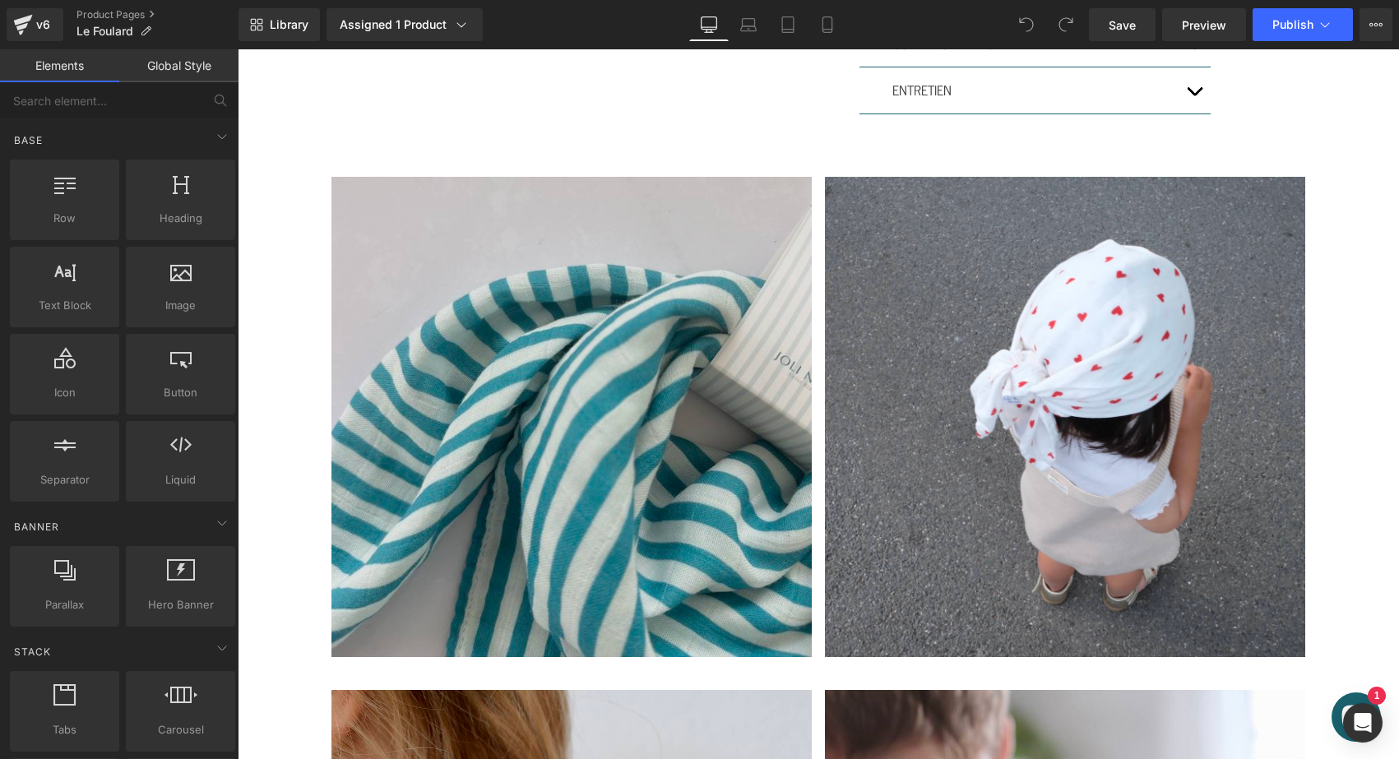
scroll to position [622, 0]
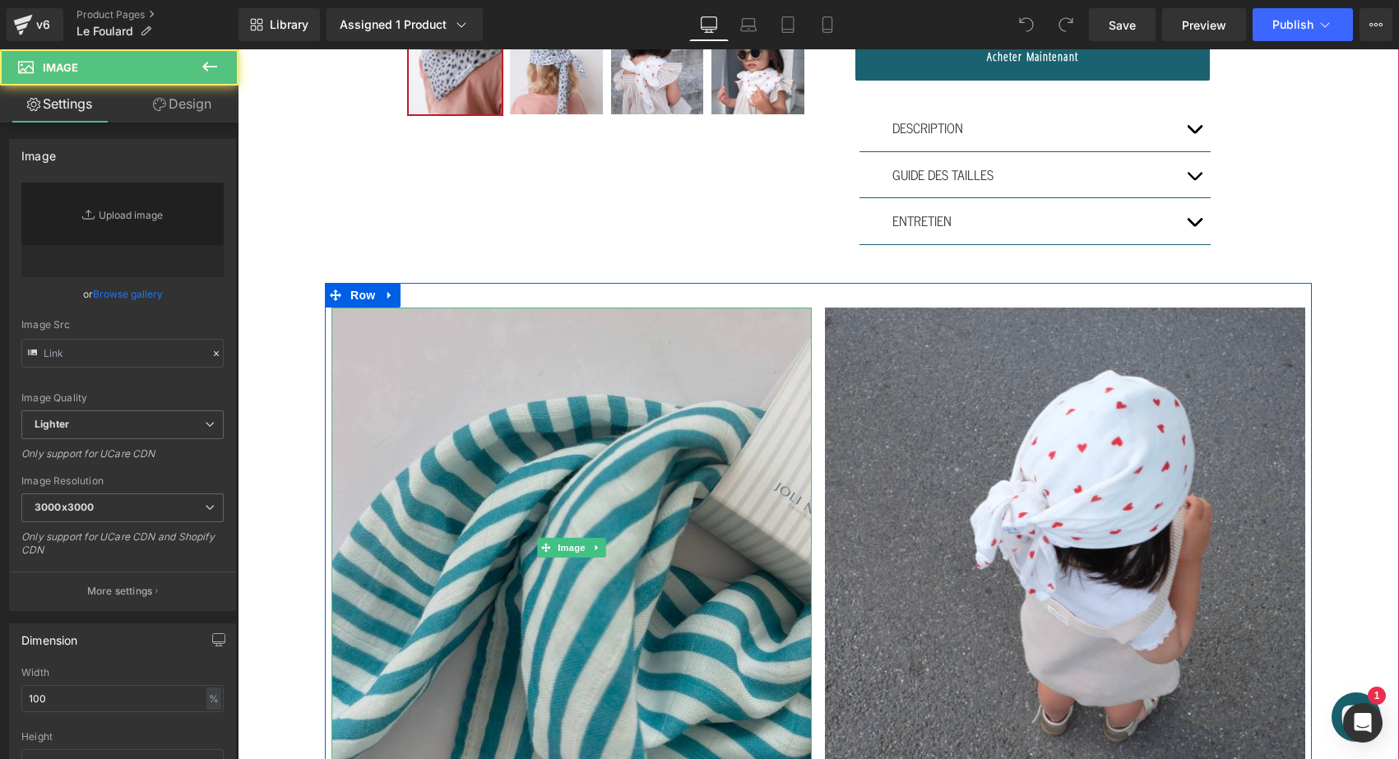
type input "https://ucarecdn.com/e98a2420-5da6-4ea2-8789-9e6d62660586/-/format/auto/-/previ…"
click at [433, 420] on img at bounding box center [571, 548] width 480 height 480
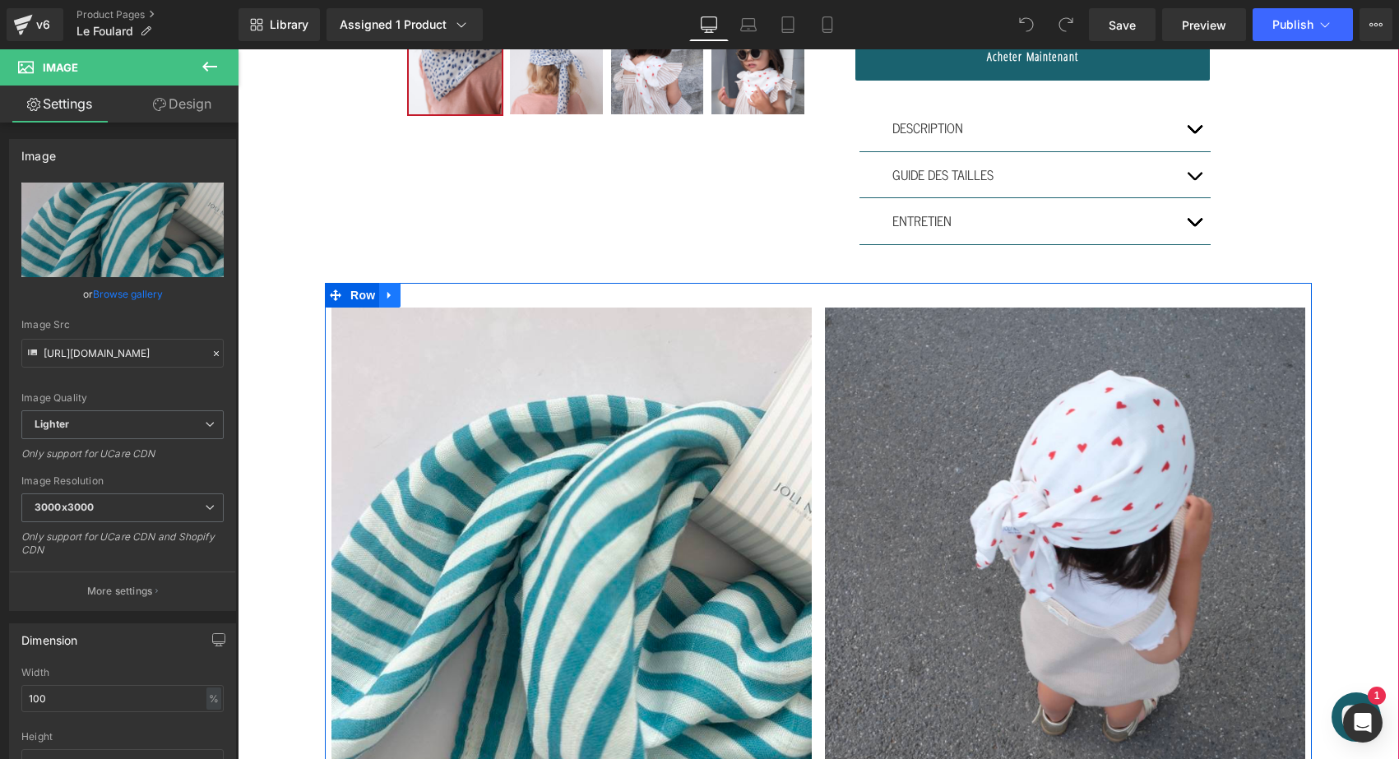
click at [389, 293] on icon at bounding box center [390, 295] width 12 height 12
click at [410, 291] on icon at bounding box center [411, 295] width 12 height 12
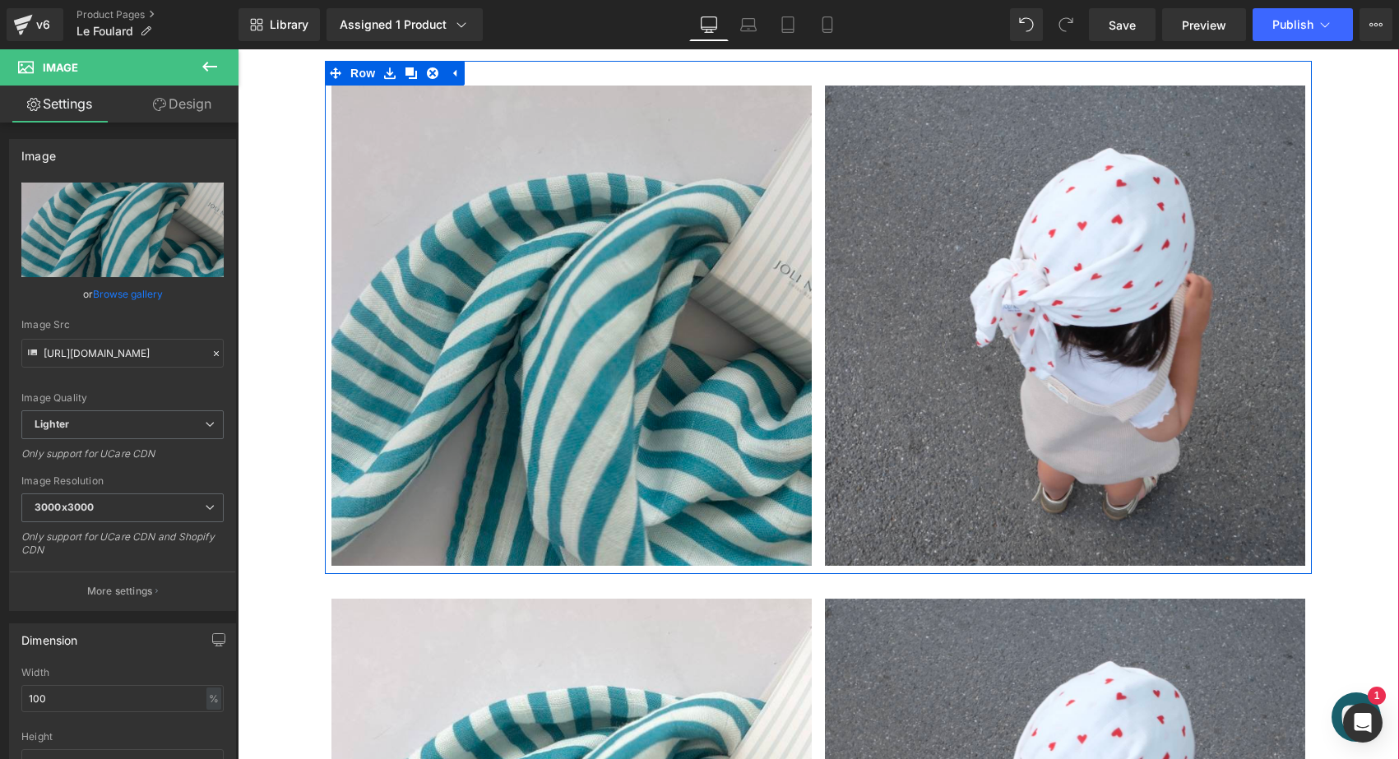
scroll to position [733, 0]
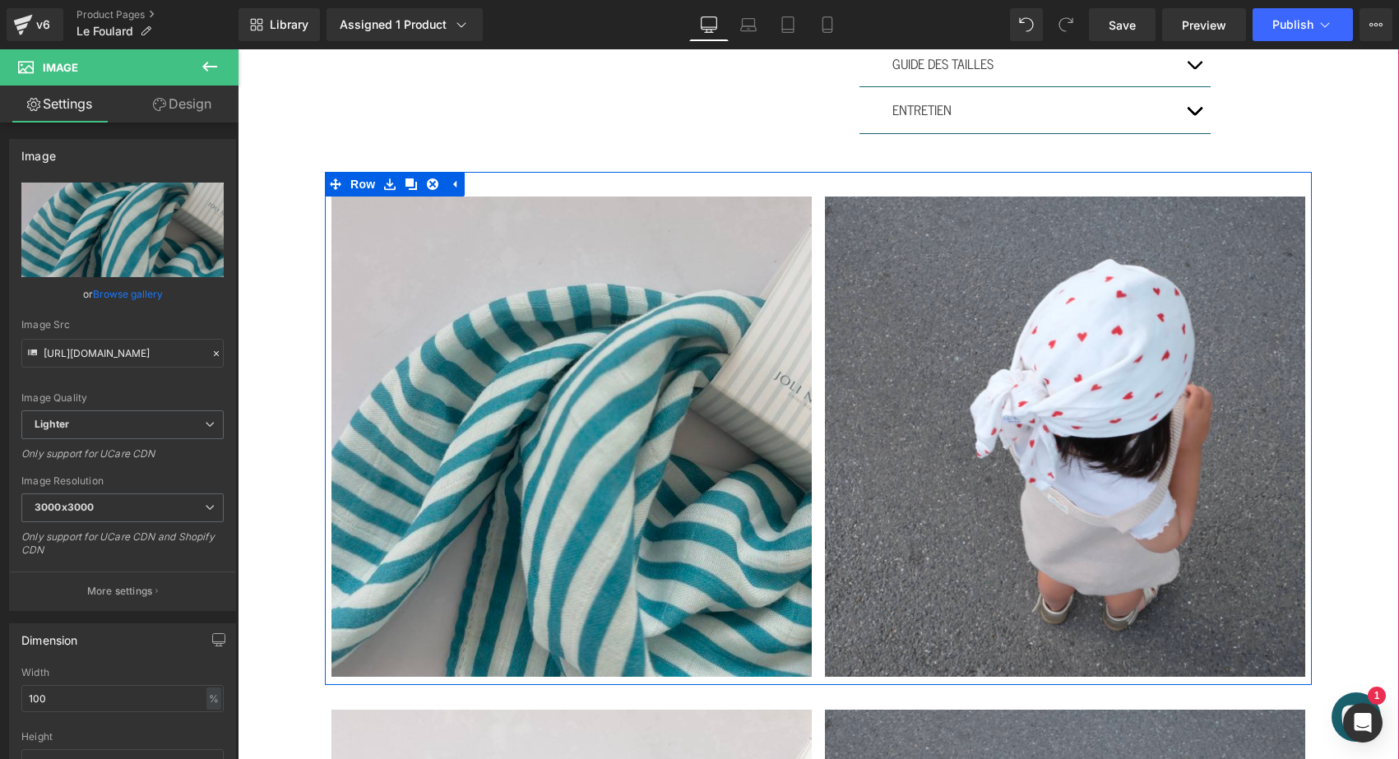
click at [516, 275] on img at bounding box center [571, 437] width 480 height 480
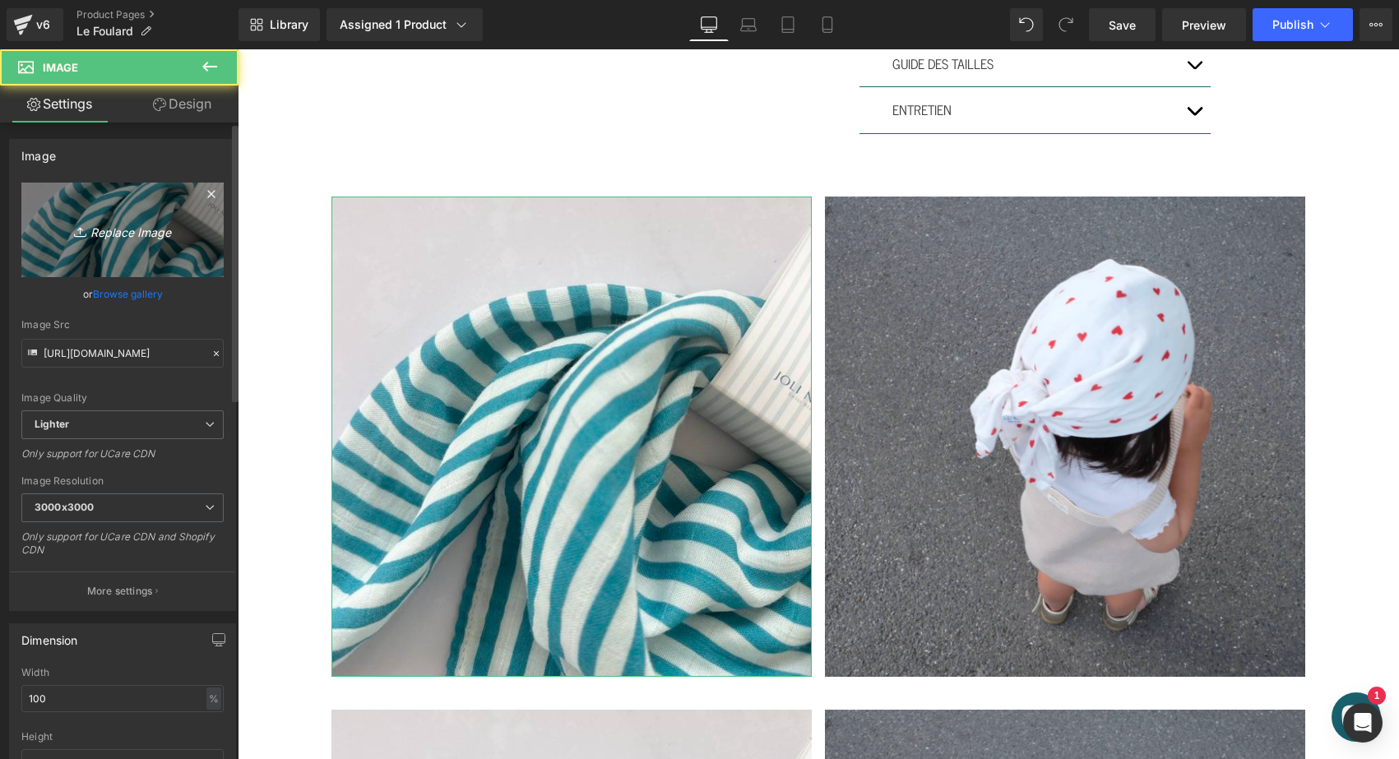
click at [165, 222] on icon "Replace Image" at bounding box center [123, 230] width 132 height 21
type input "C:\fakepath\le-foulard-joli-nous-pois-bleus.jpg"
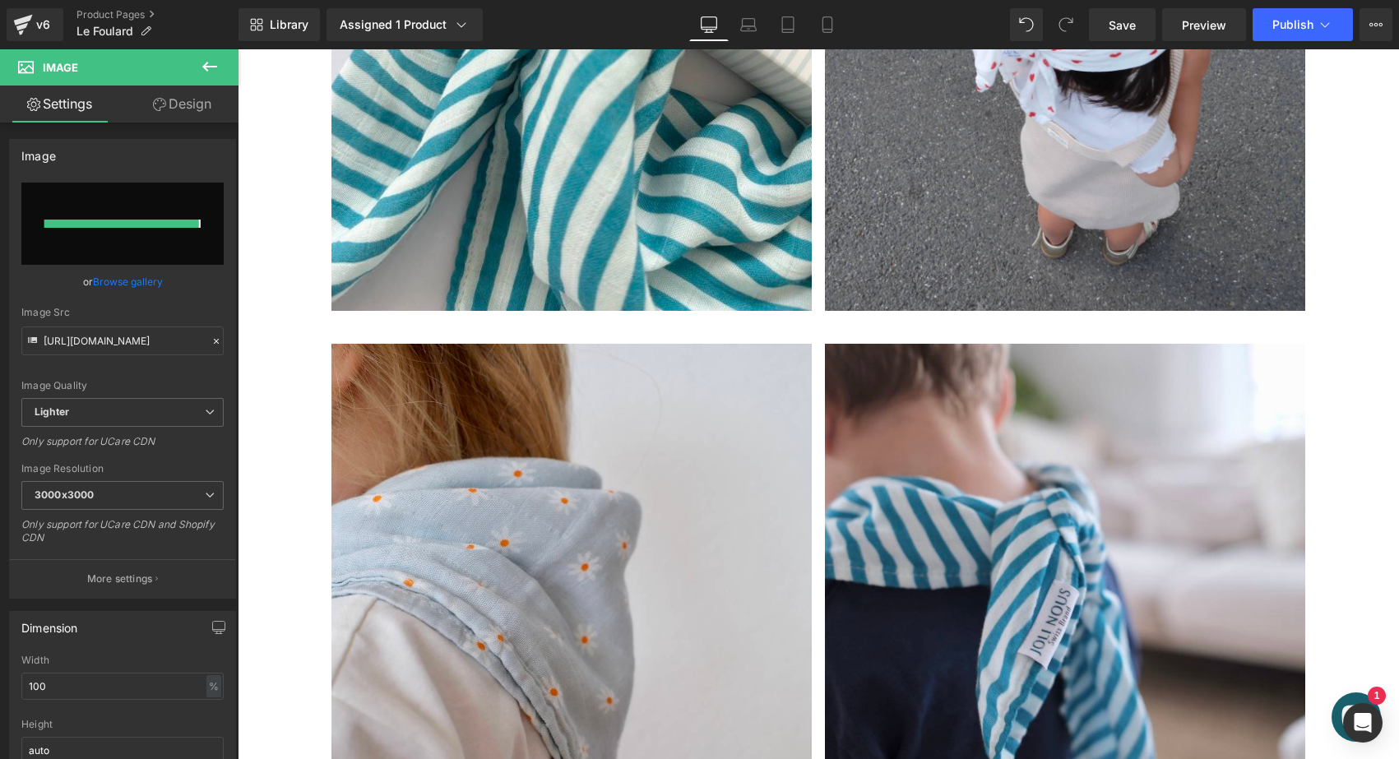
type input "https://ucarecdn.com/0fc06b45-9d5d-49fc-81af-6ecfa7f50d57/-/format/auto/-/previ…"
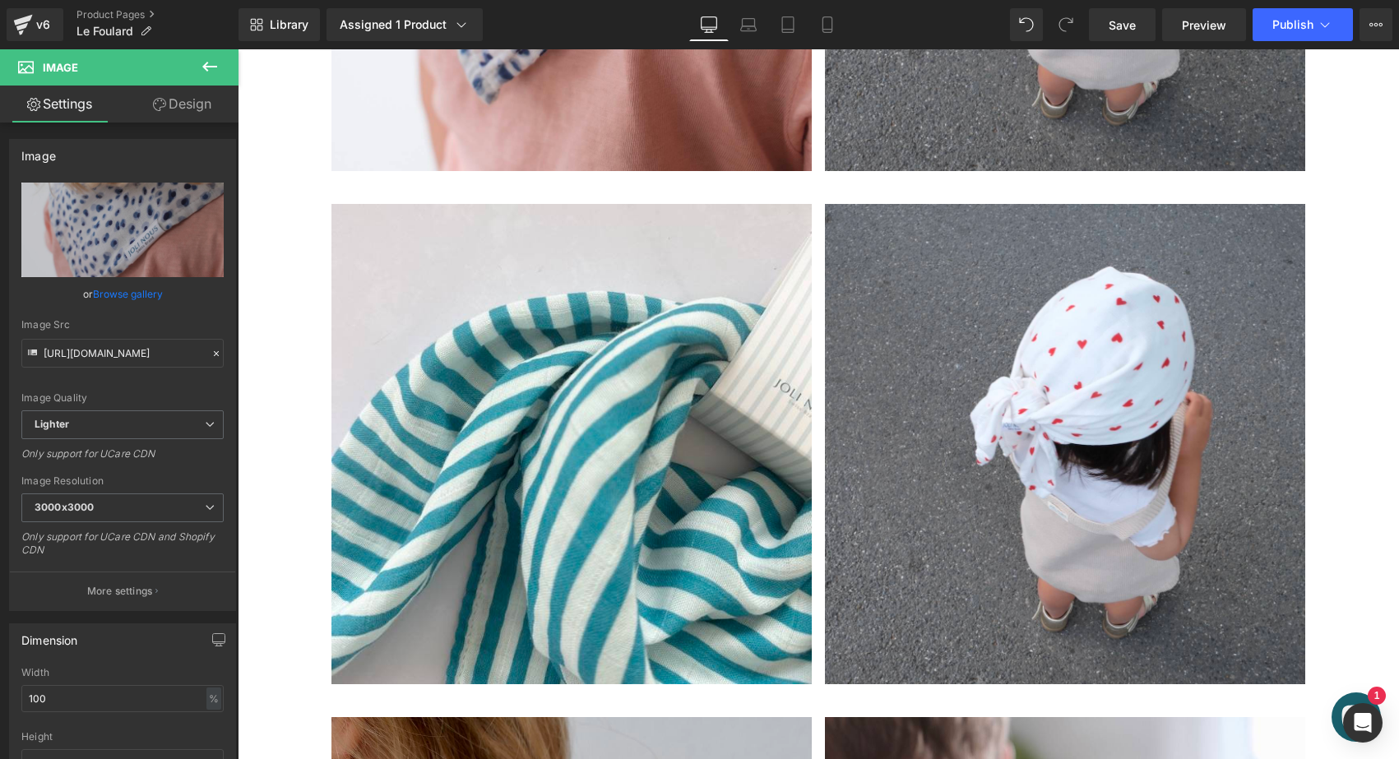
scroll to position [1262, 0]
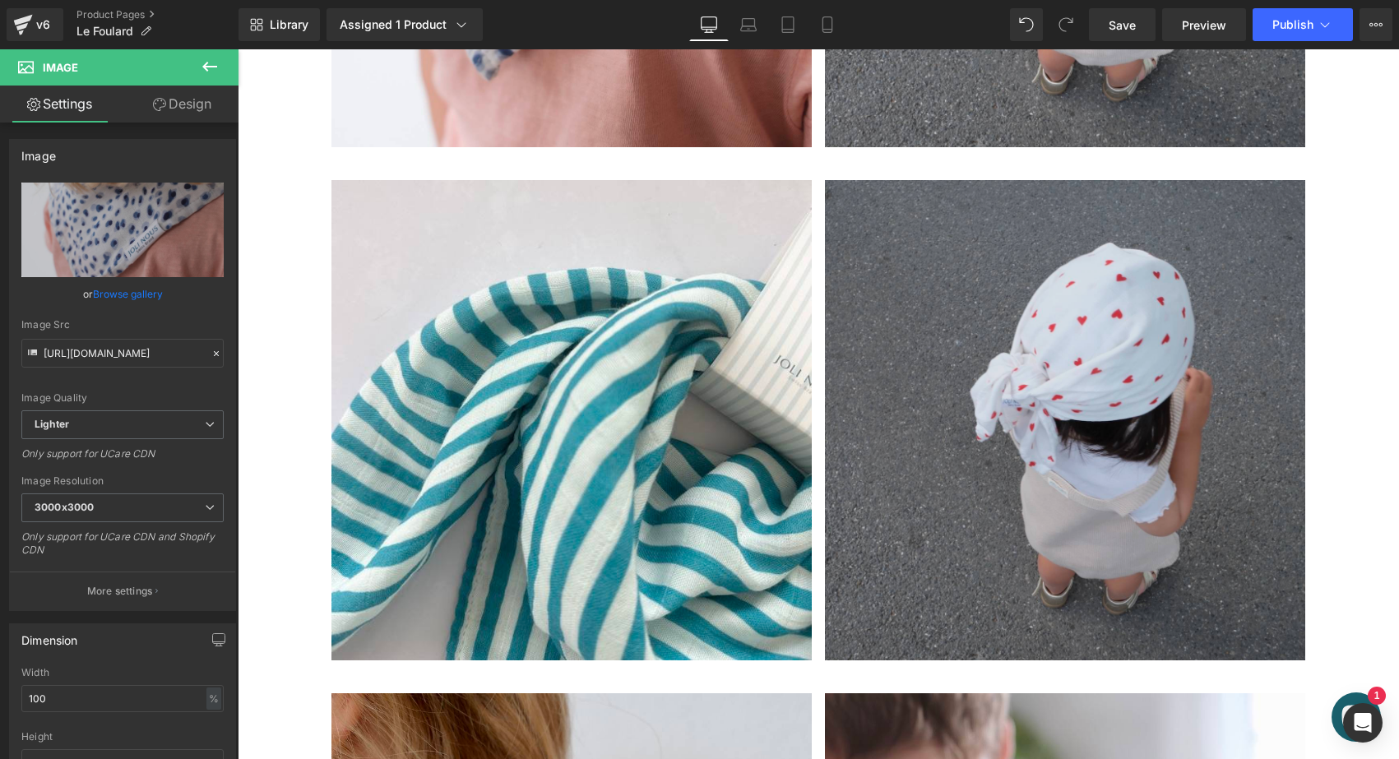
click at [1044, 368] on img at bounding box center [1065, 420] width 480 height 480
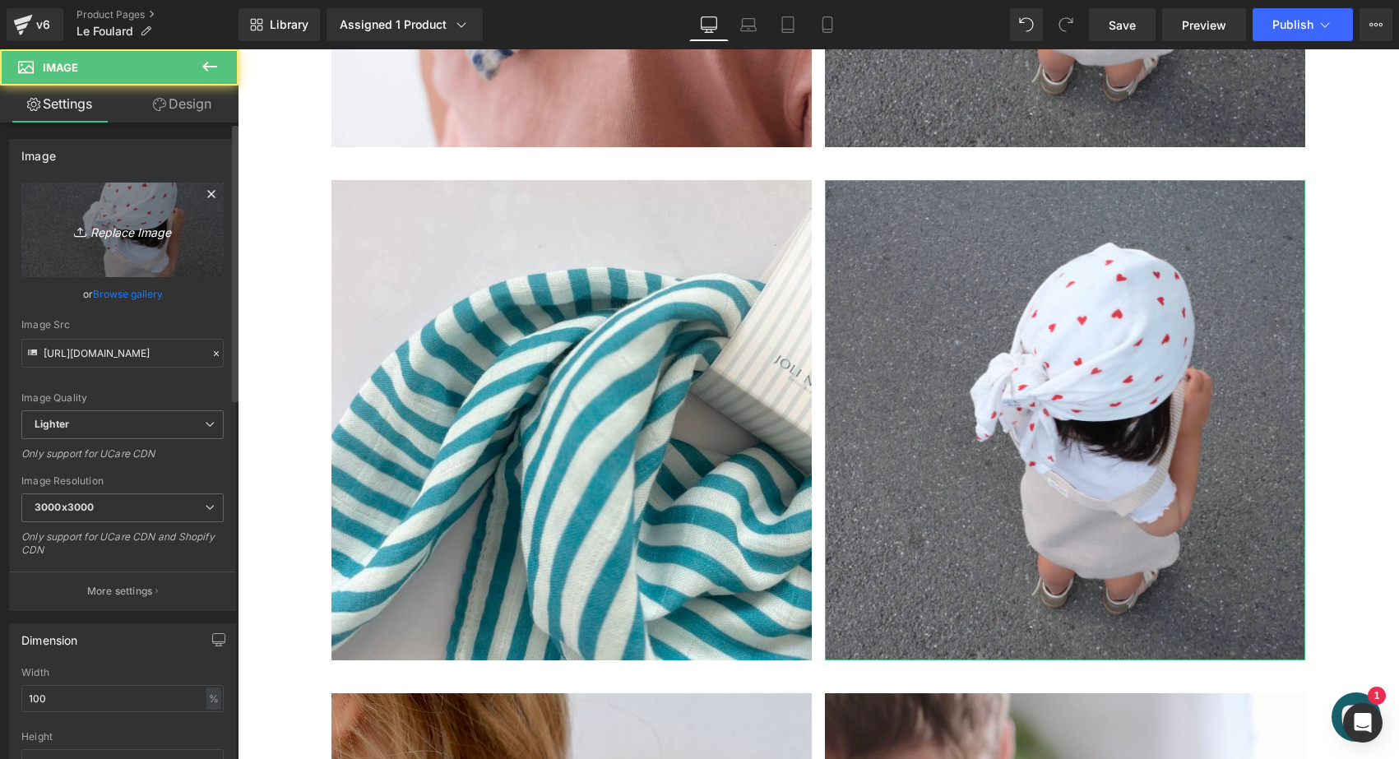
click at [160, 234] on icon "Replace Image" at bounding box center [123, 230] width 132 height 21
type input "C:\fakepath\le-foulard-joli-nous-pois-bleus4.jpg"
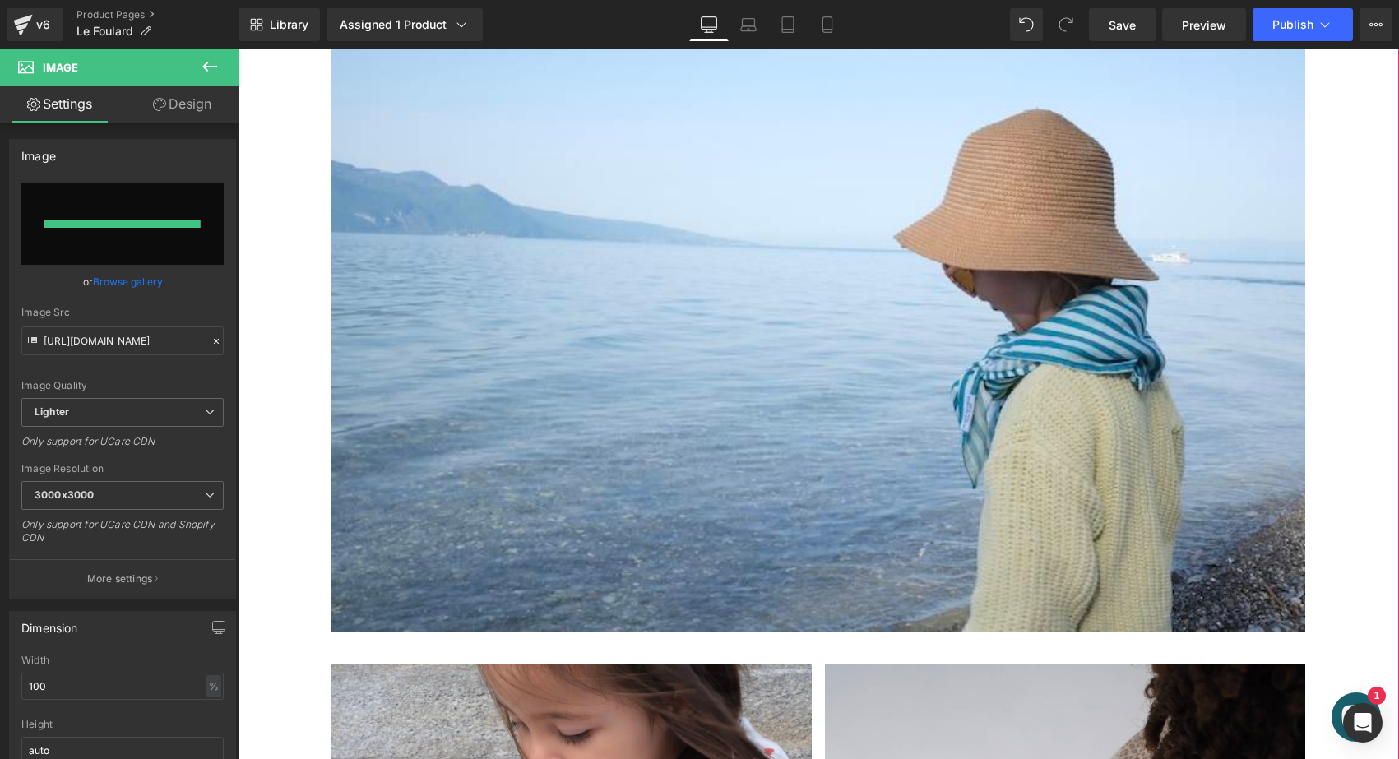
type input "https://ucarecdn.com/eba9d313-c856-40da-a16e-bc2924061fb1/-/format/auto/-/previ…"
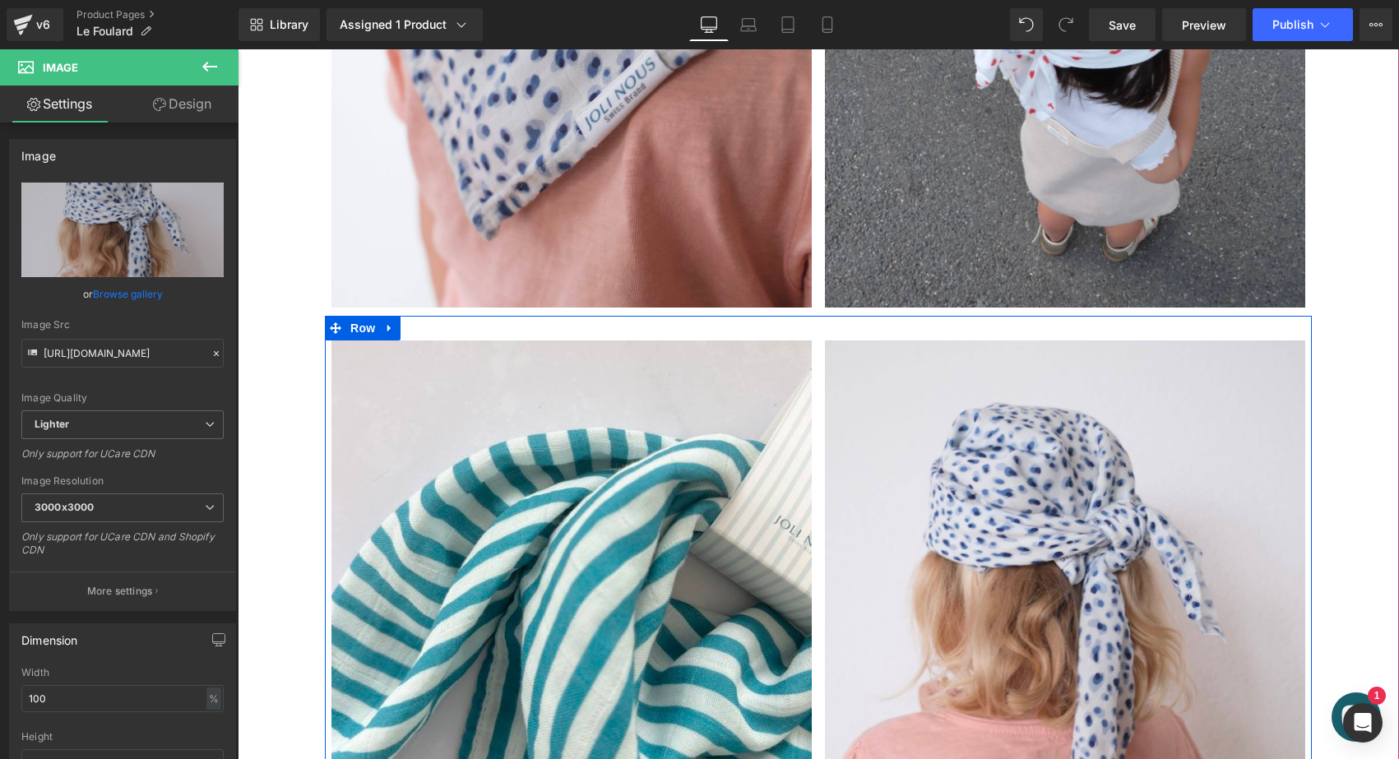
scroll to position [1127, 0]
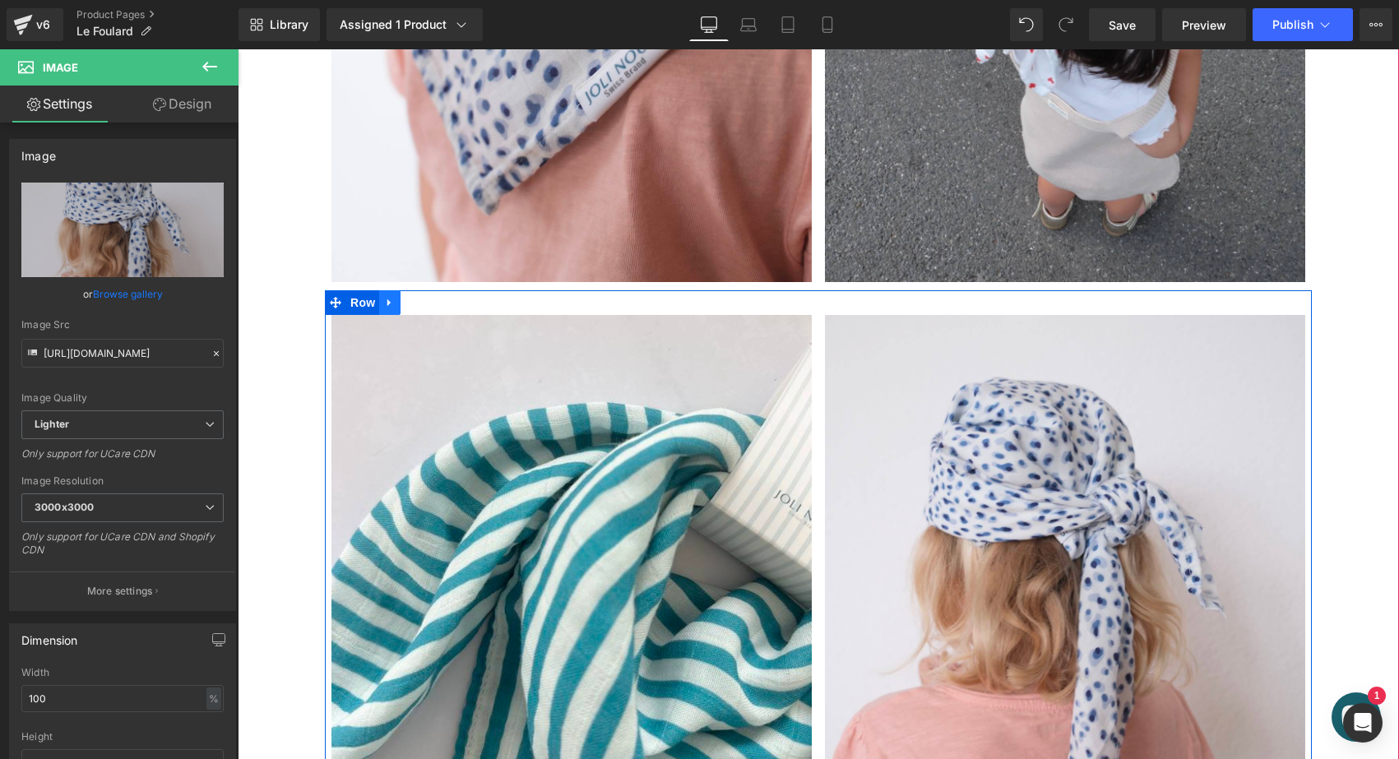
click at [387, 301] on icon at bounding box center [388, 301] width 3 height 7
click at [436, 298] on link at bounding box center [432, 302] width 21 height 25
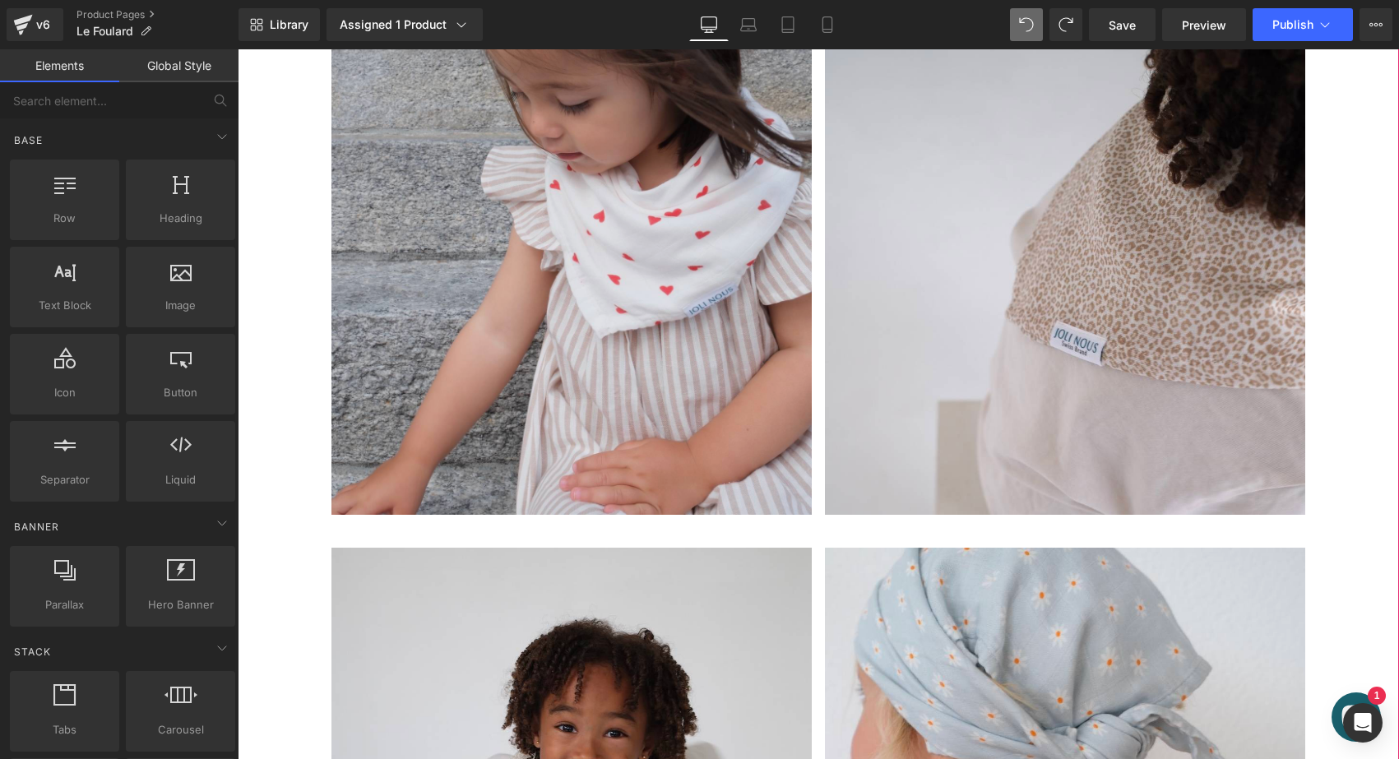
scroll to position [3587, 0]
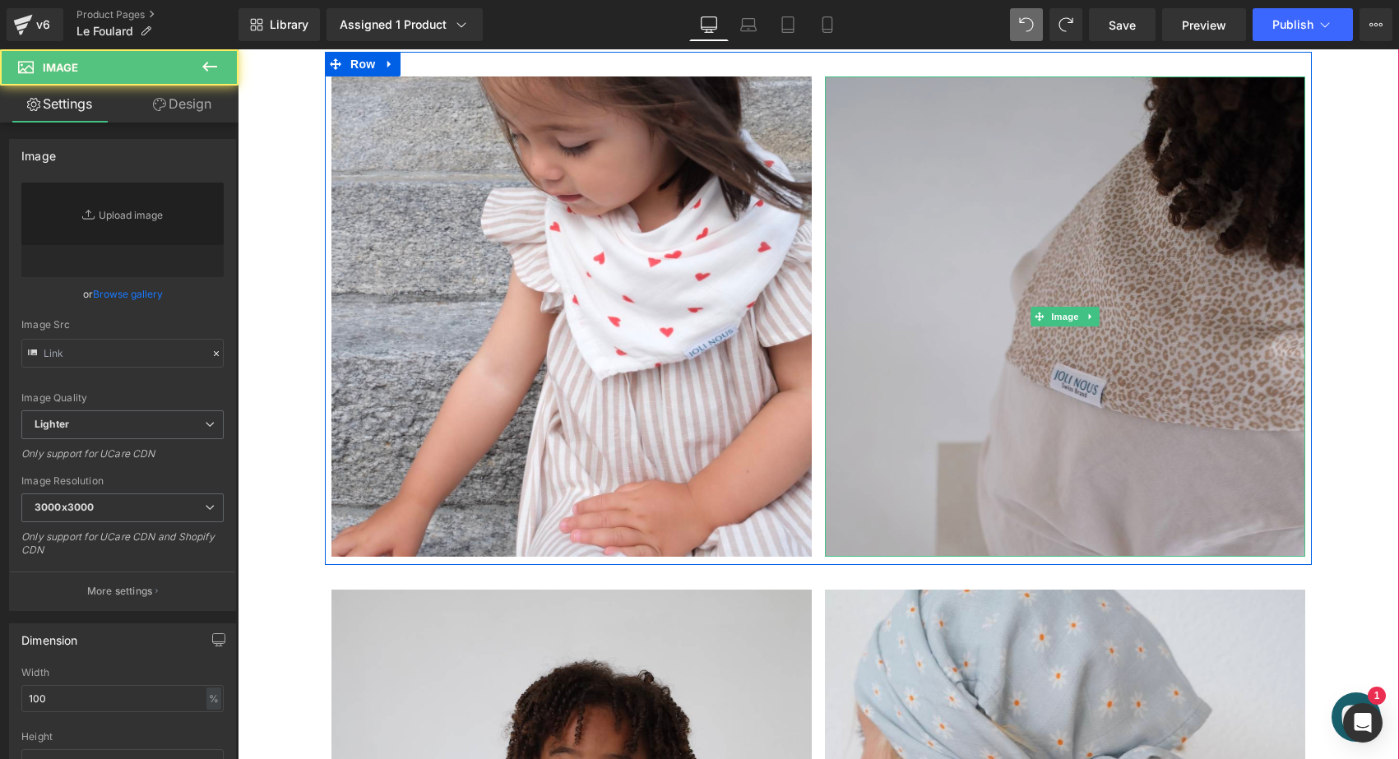
type input "https://ucarecdn.com/f7648ecb-c0b6-4217-b11a-214f1b4ebe97/-/format/auto/-/previ…"
click at [1000, 341] on img at bounding box center [1065, 316] width 480 height 480
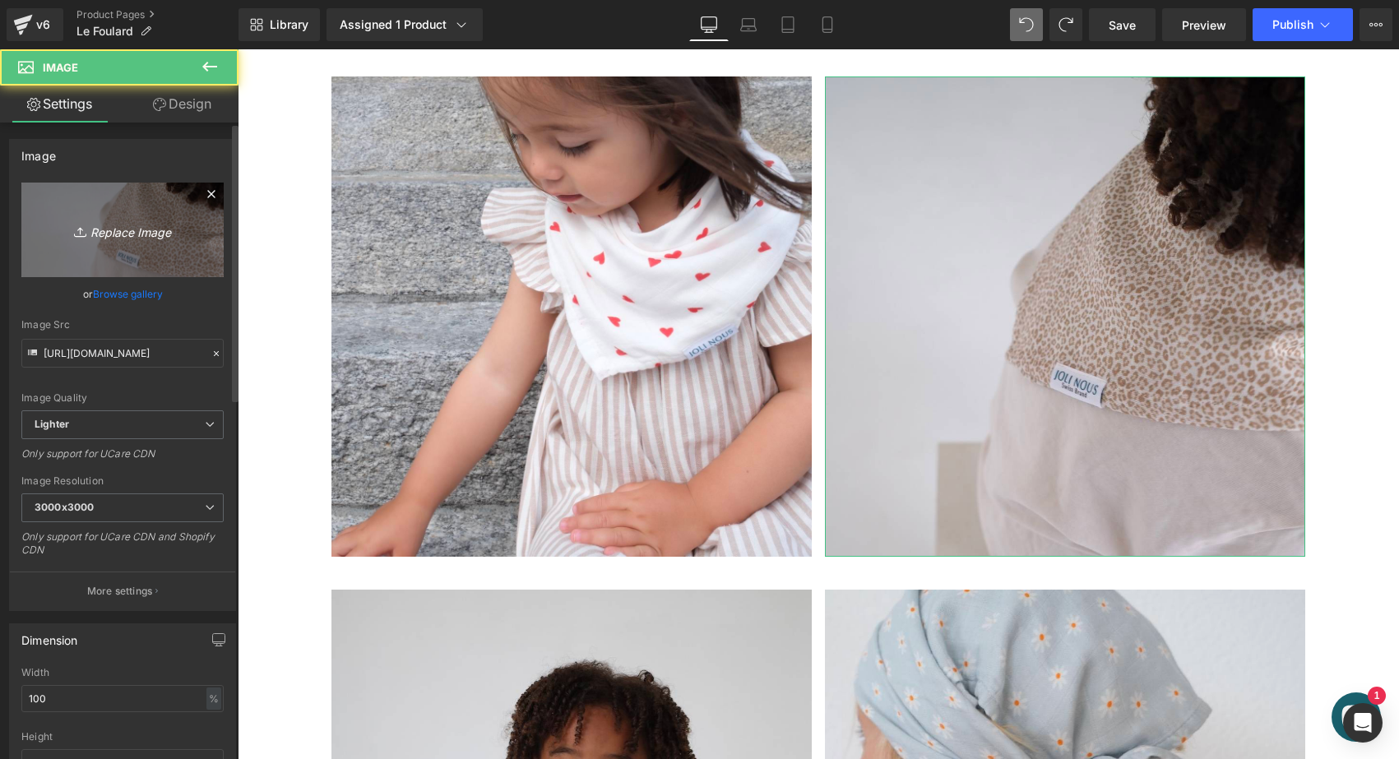
click at [130, 238] on icon "Replace Image" at bounding box center [123, 230] width 132 height 21
type input "C:\fakepath\le-foulard-joli-nous-pois-bleus3.jpg"
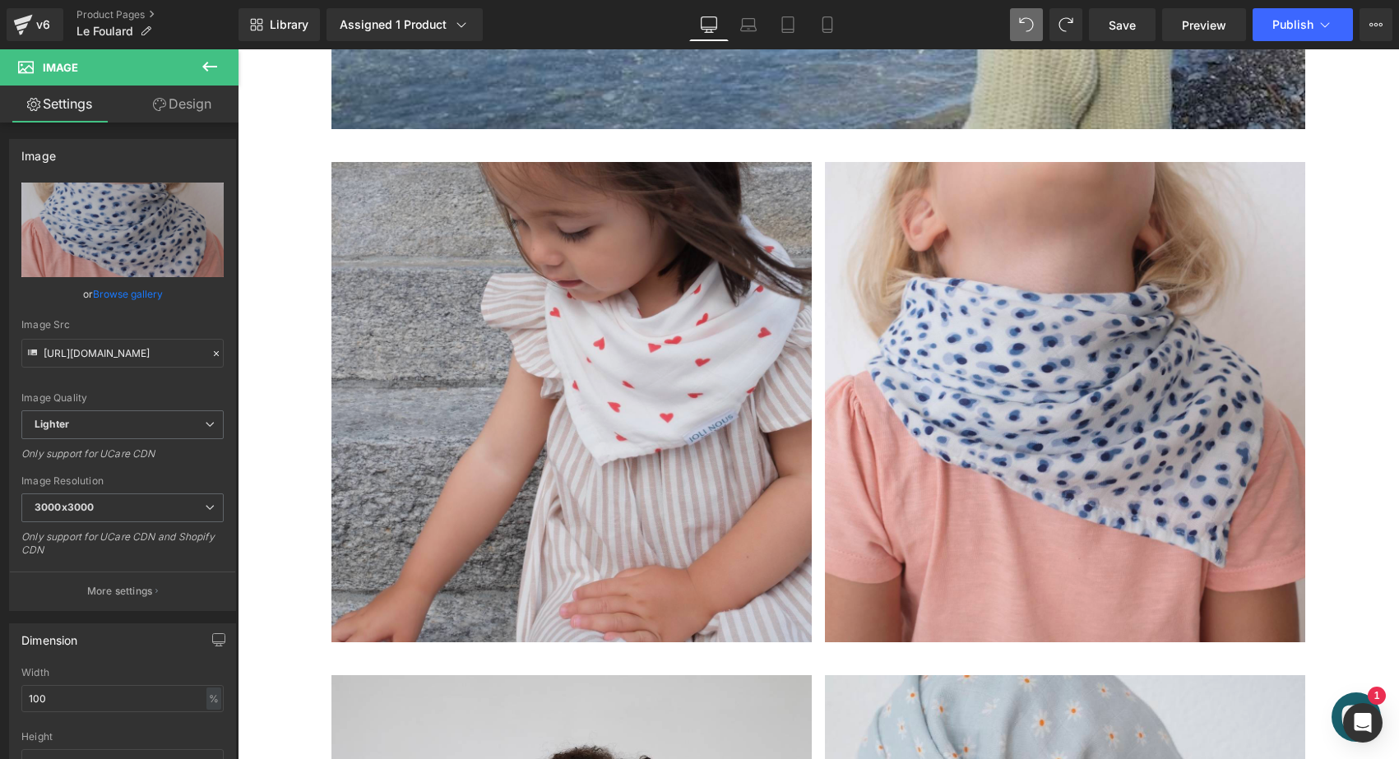
scroll to position [3380, 0]
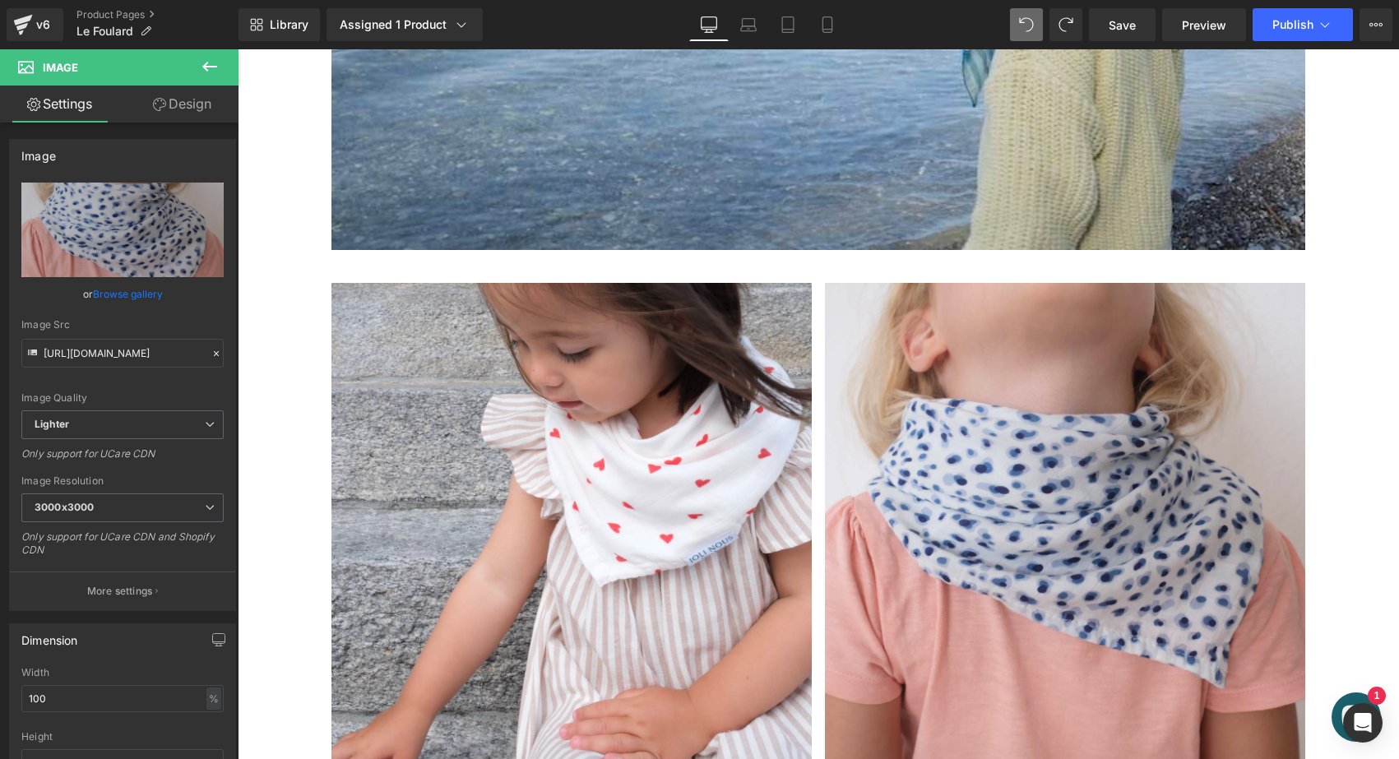
type input "https://ucarecdn.com/f7648ecb-c0b6-4217-b11a-214f1b4ebe97/-/format/auto/-/previ…"
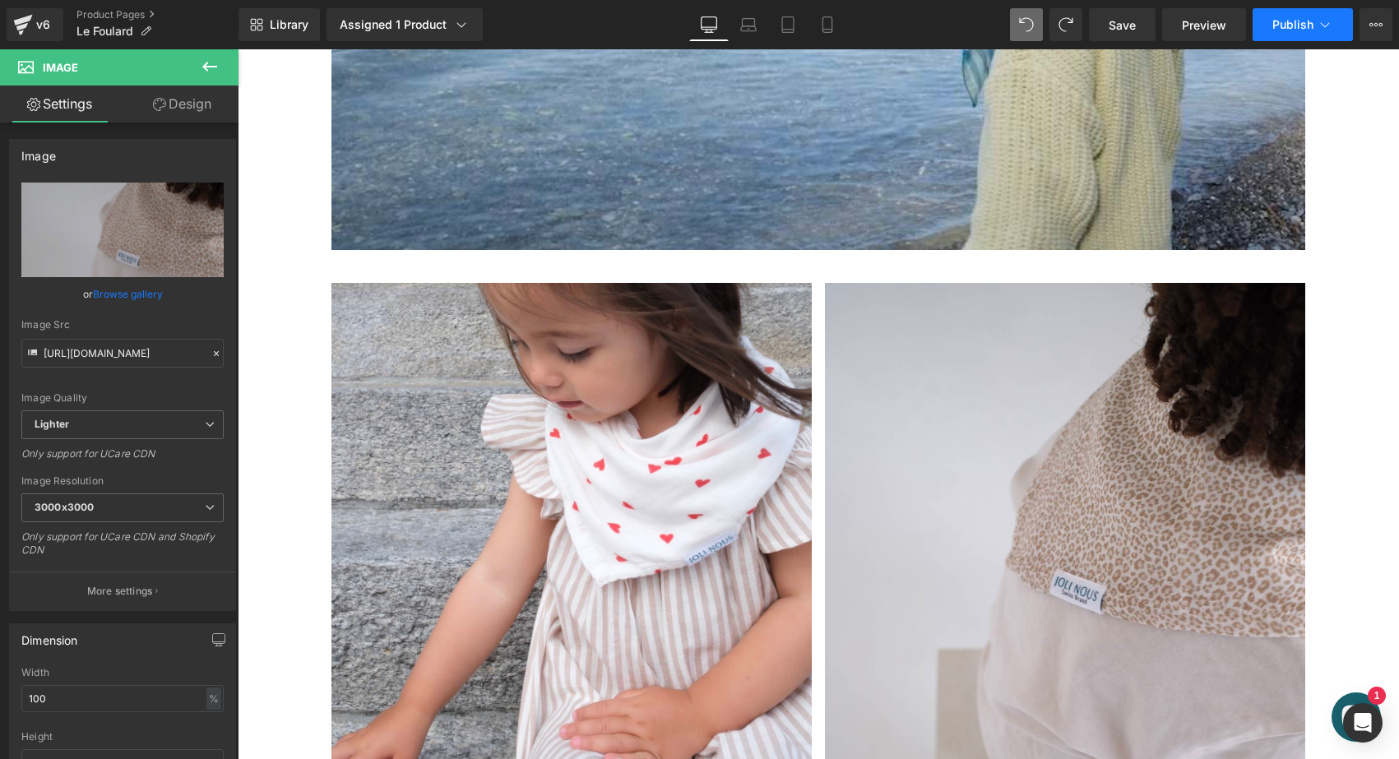
click at [1311, 37] on button "Publish" at bounding box center [1302, 24] width 100 height 33
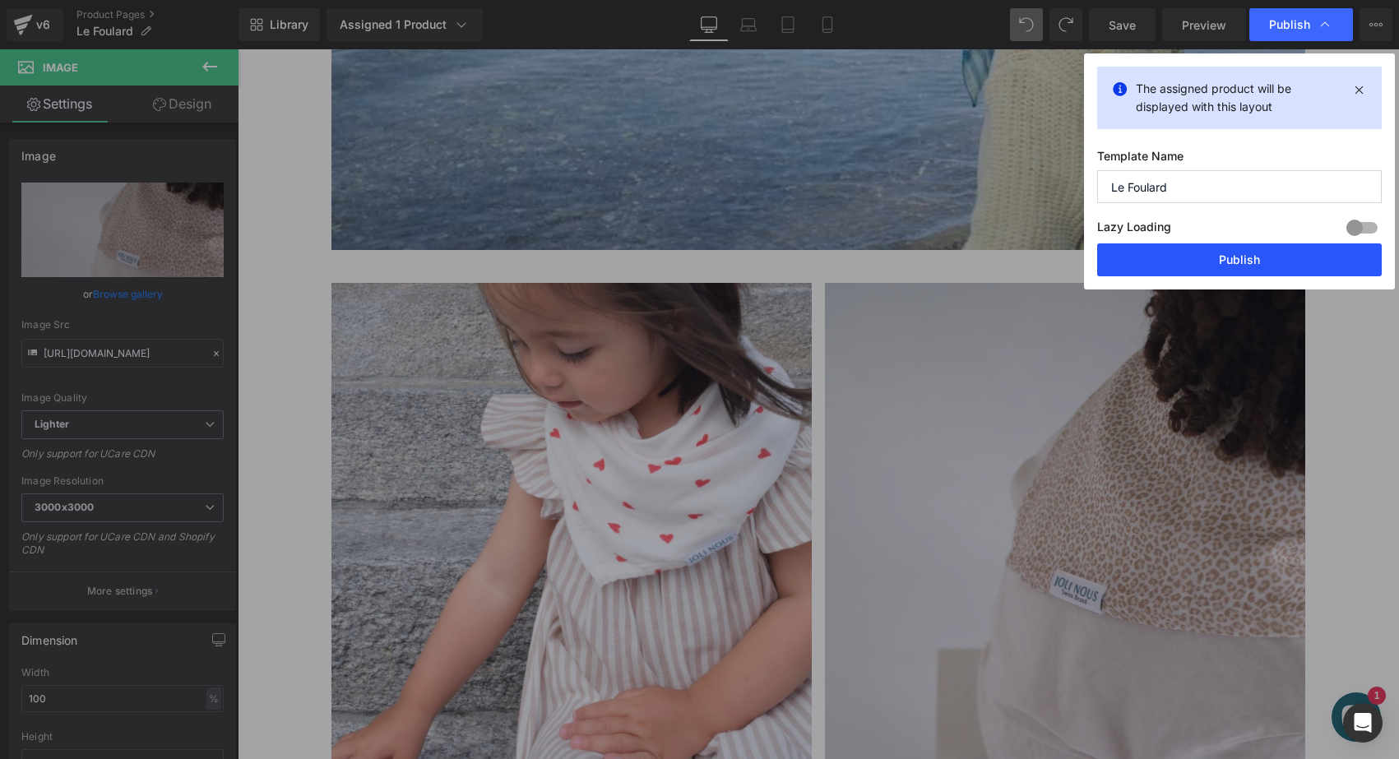
click at [1241, 258] on button "Publish" at bounding box center [1239, 259] width 285 height 33
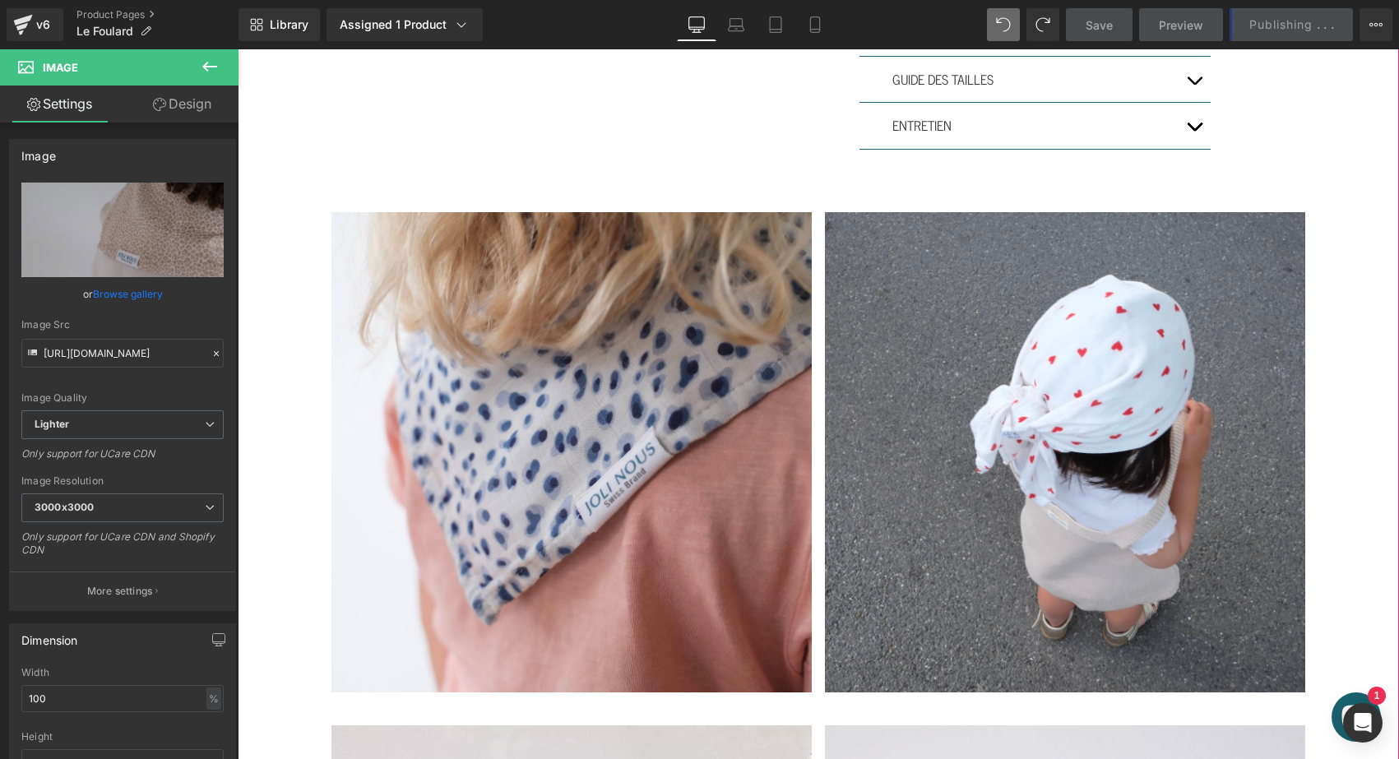
scroll to position [704, 0]
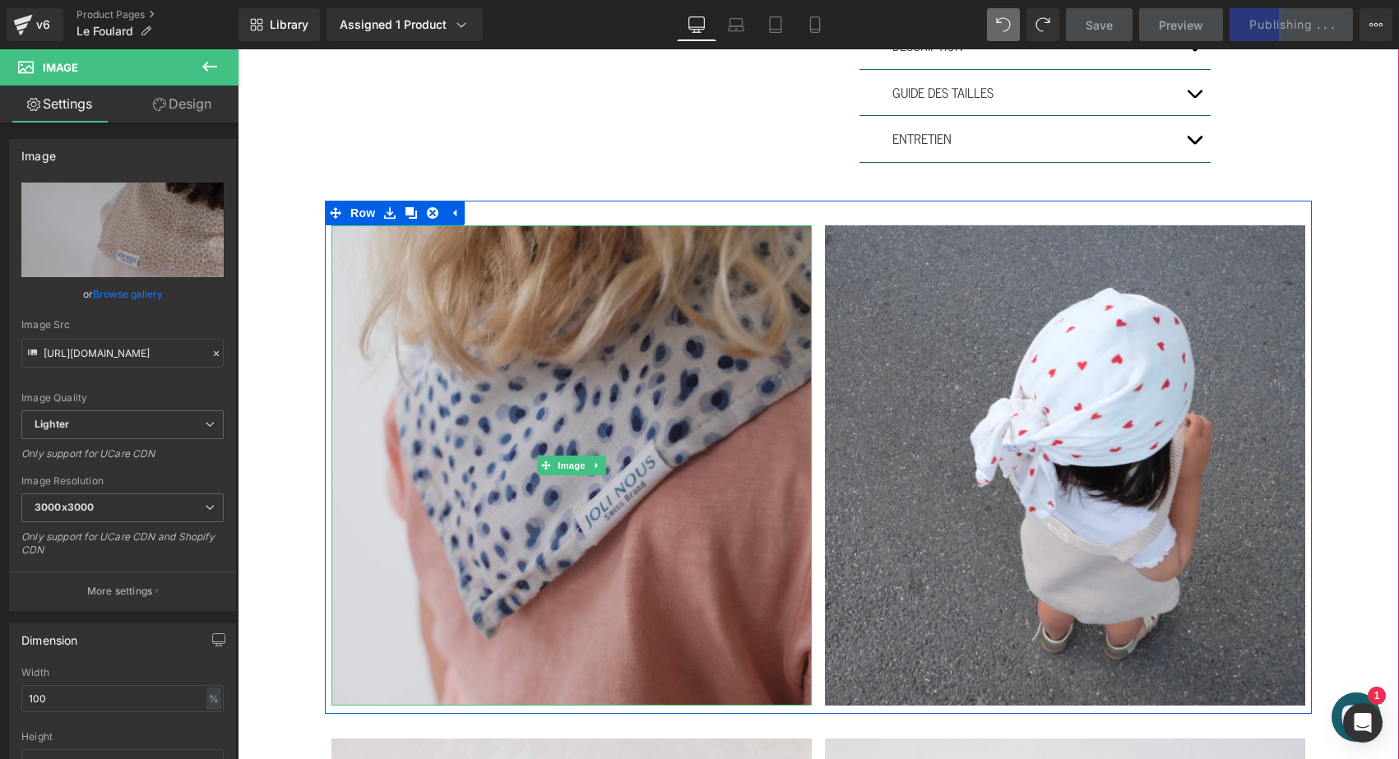
click at [418, 243] on img at bounding box center [571, 465] width 480 height 480
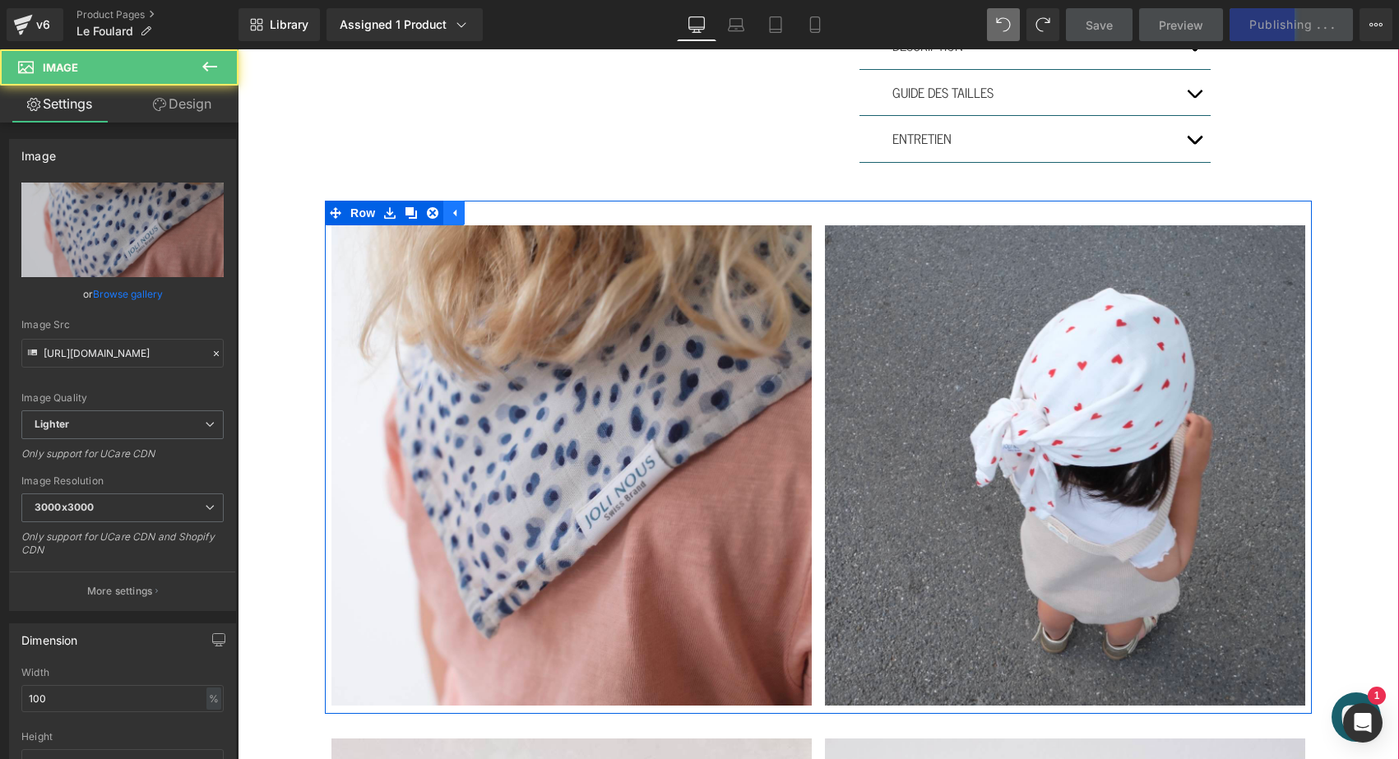
click at [451, 214] on icon at bounding box center [454, 212] width 12 height 12
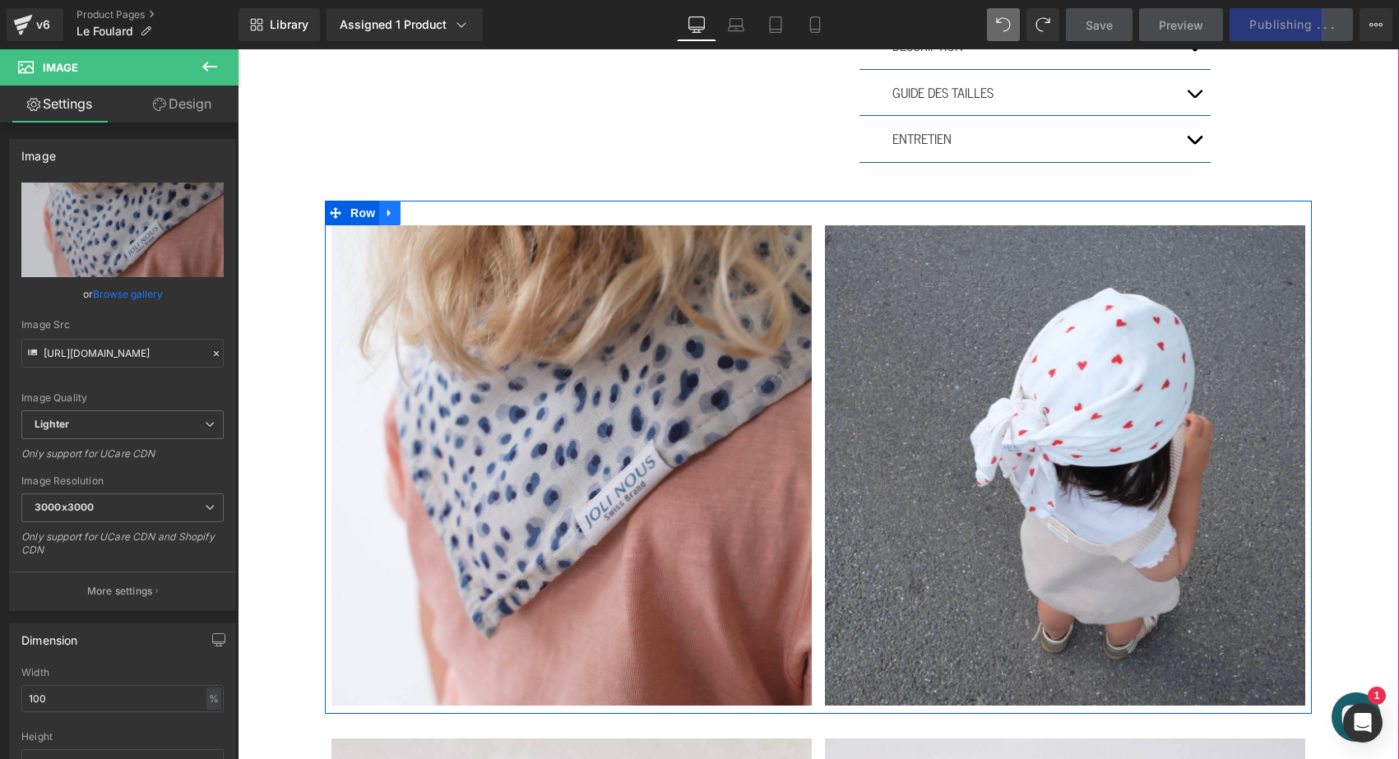
click at [389, 211] on icon at bounding box center [390, 212] width 12 height 12
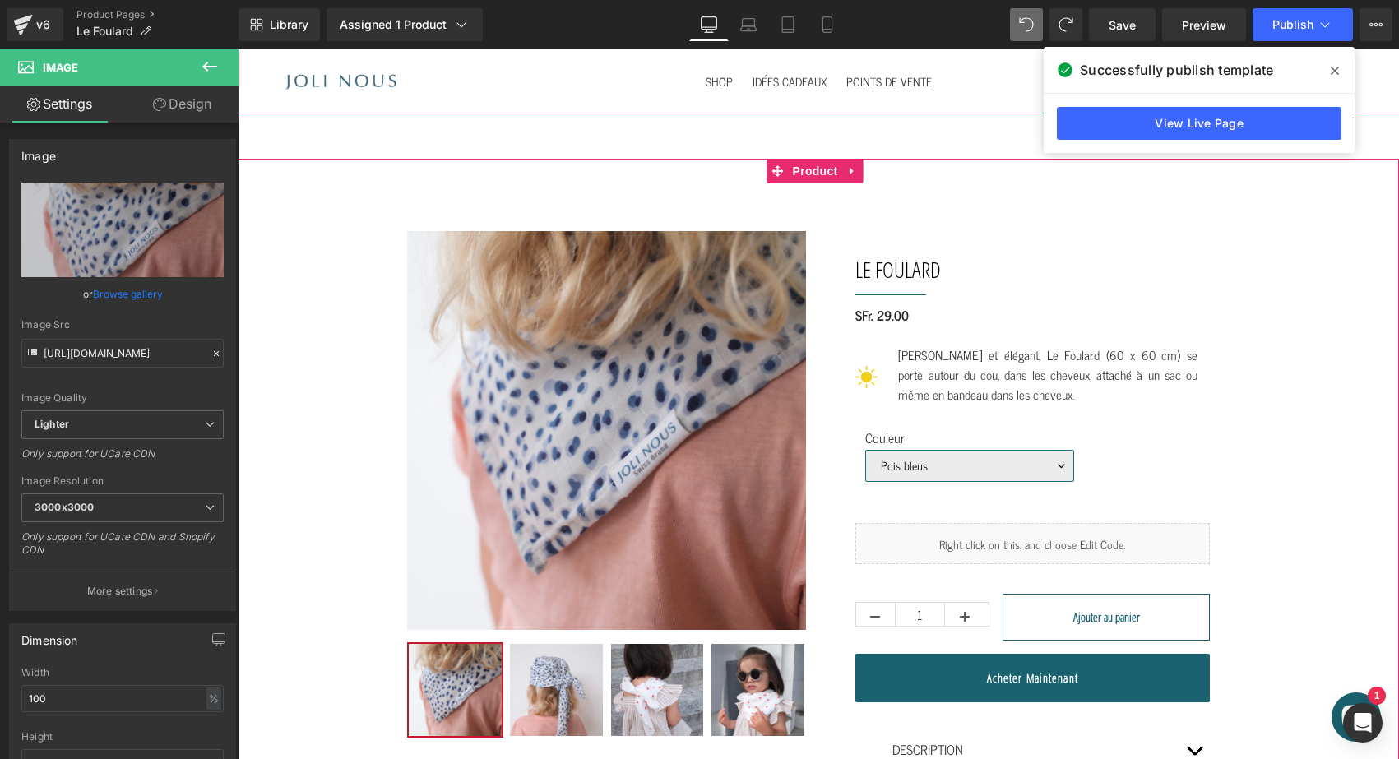
scroll to position [0, 0]
click at [100, 15] on link "Product Pages" at bounding box center [157, 14] width 162 height 13
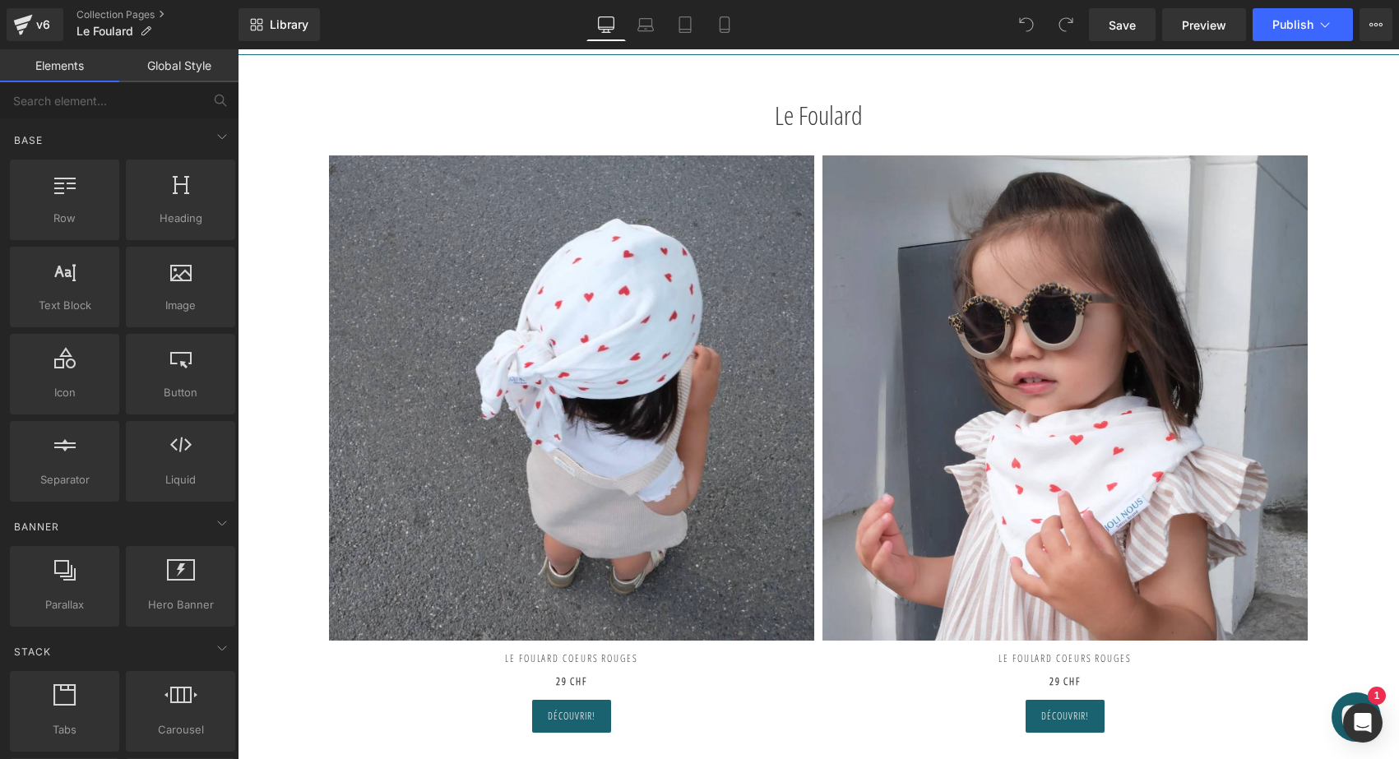
scroll to position [81, 0]
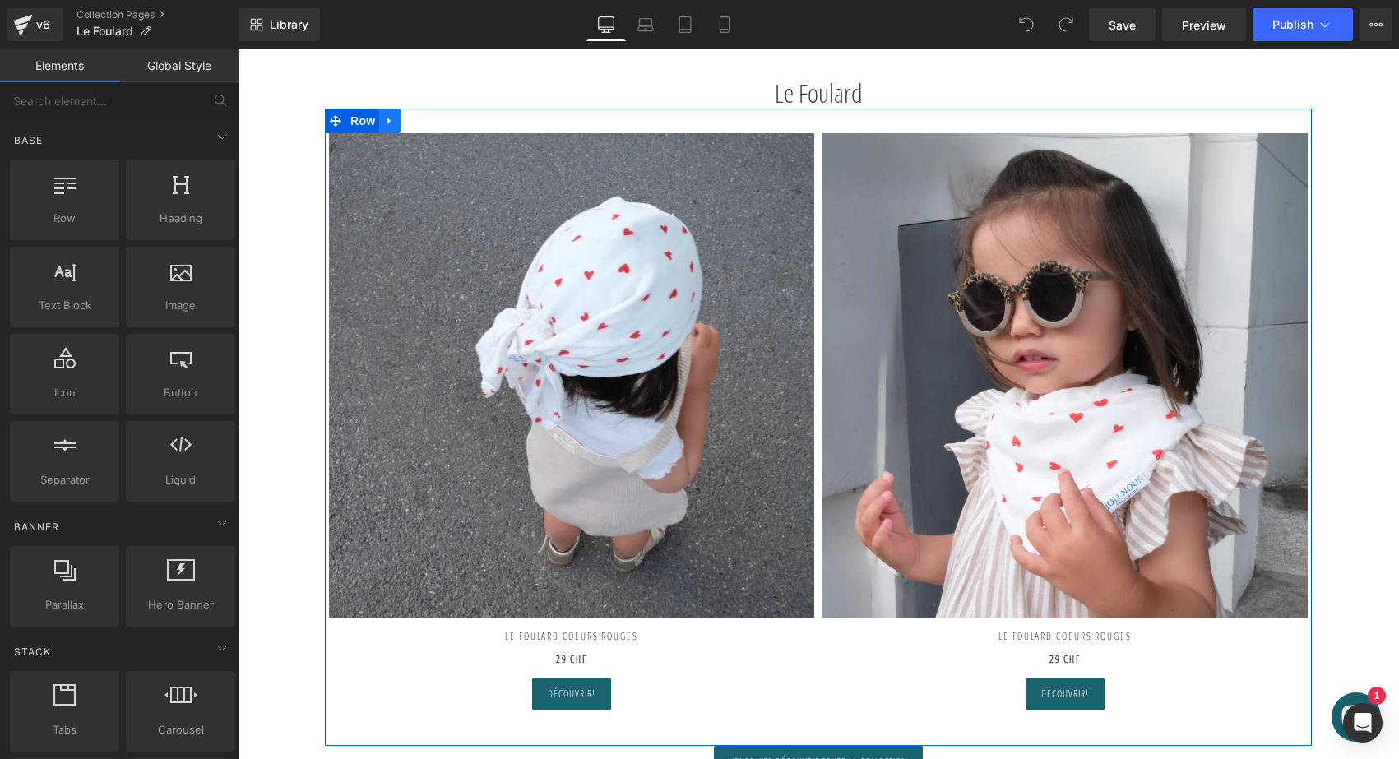
click at [387, 124] on icon at bounding box center [388, 121] width 3 height 7
click at [409, 118] on icon at bounding box center [411, 121] width 12 height 12
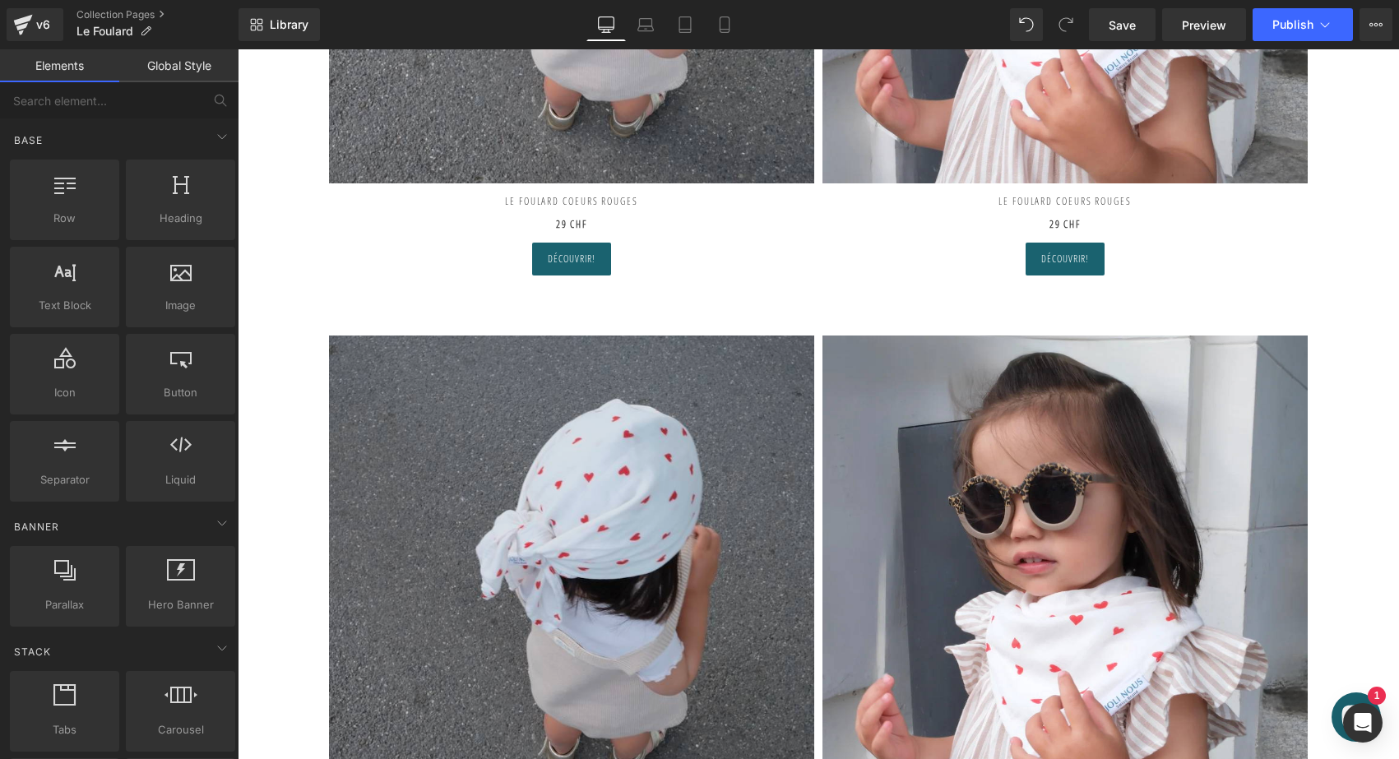
scroll to position [35, 0]
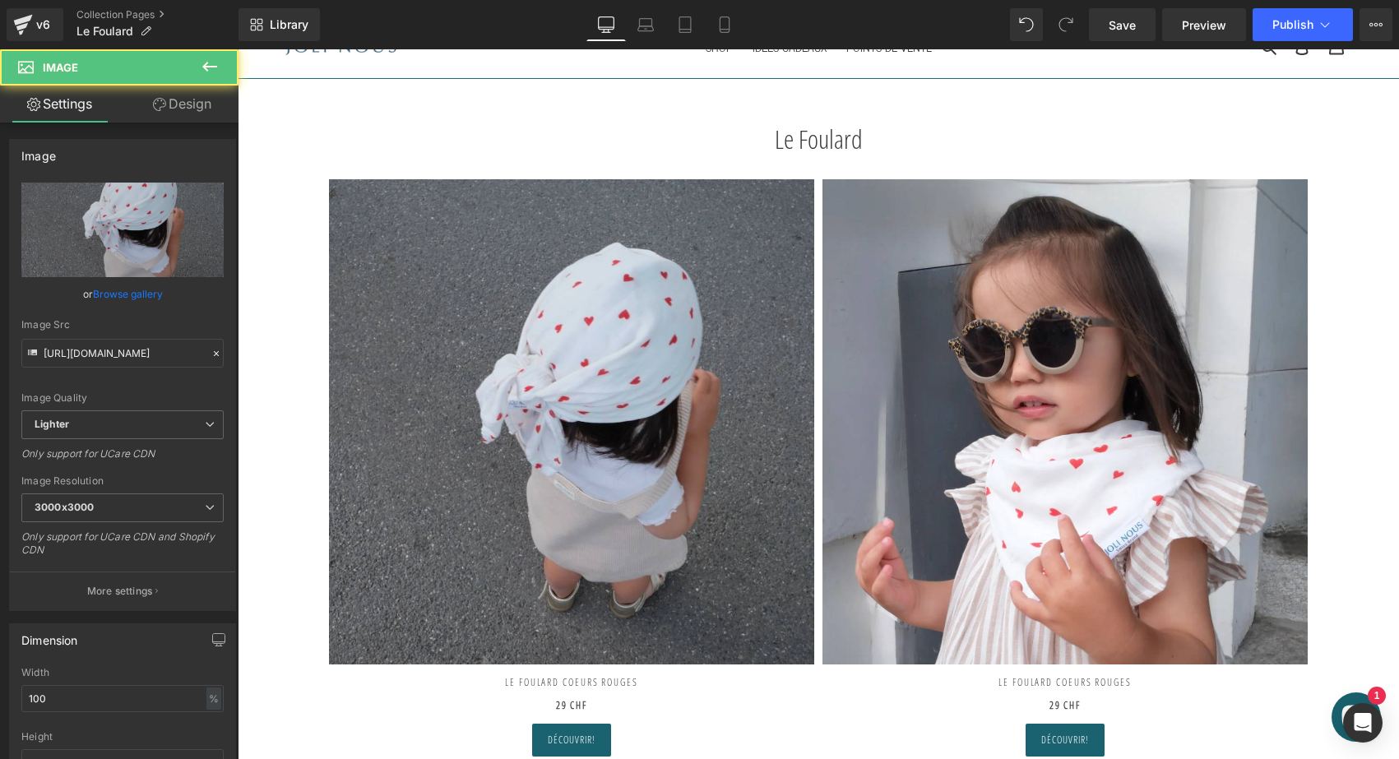
click at [553, 323] on img at bounding box center [571, 421] width 485 height 485
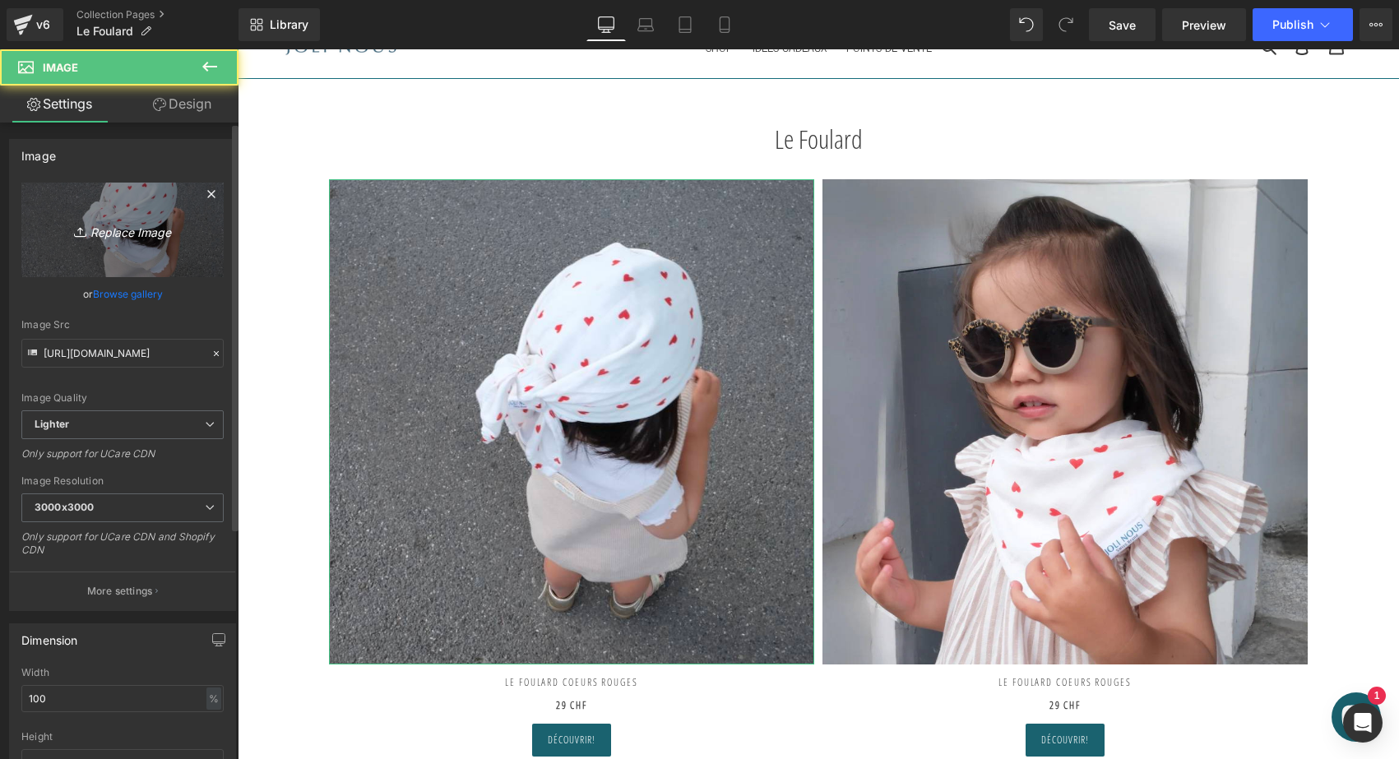
click at [80, 233] on icon at bounding box center [82, 232] width 16 height 16
type input "C:\fakepath\le-foulard-joli-nous-pois-bleus.jpg"
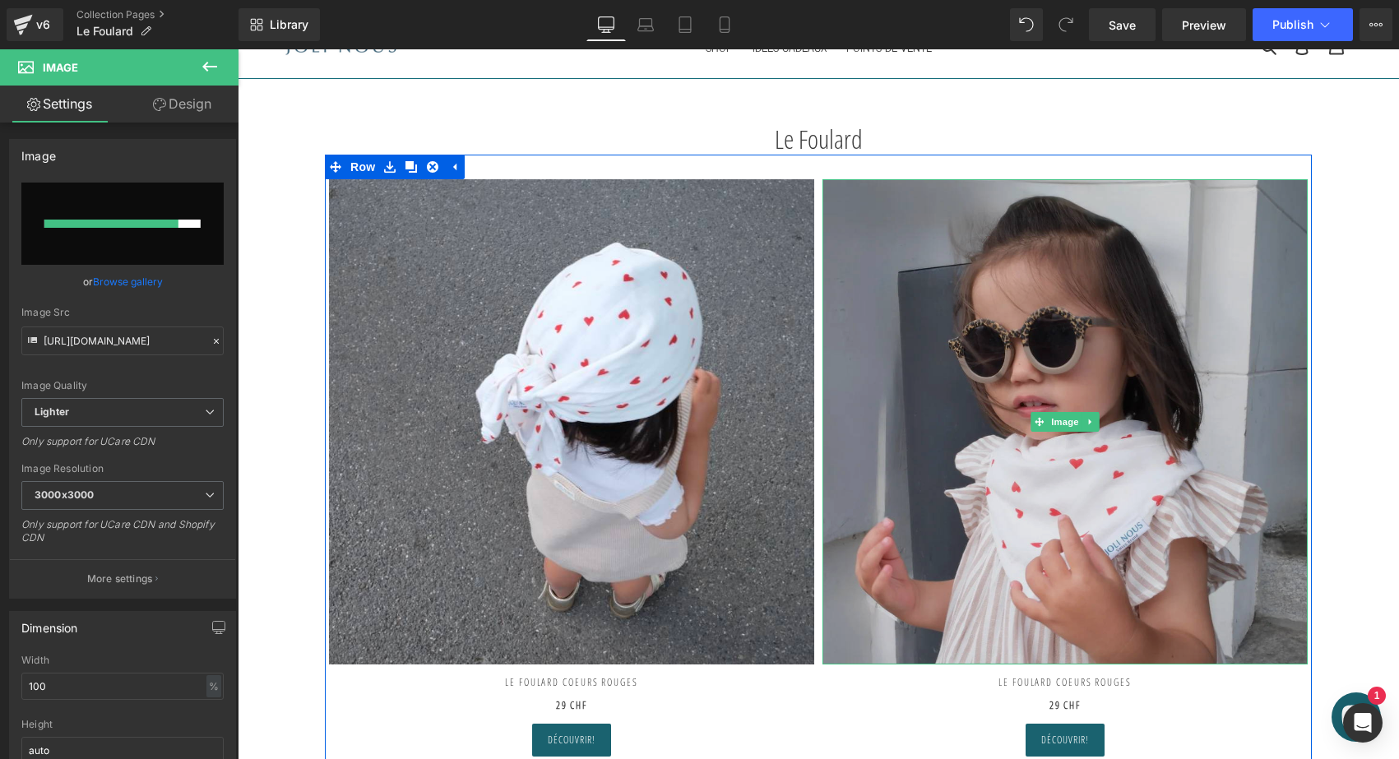
click at [991, 460] on img at bounding box center [1064, 421] width 485 height 485
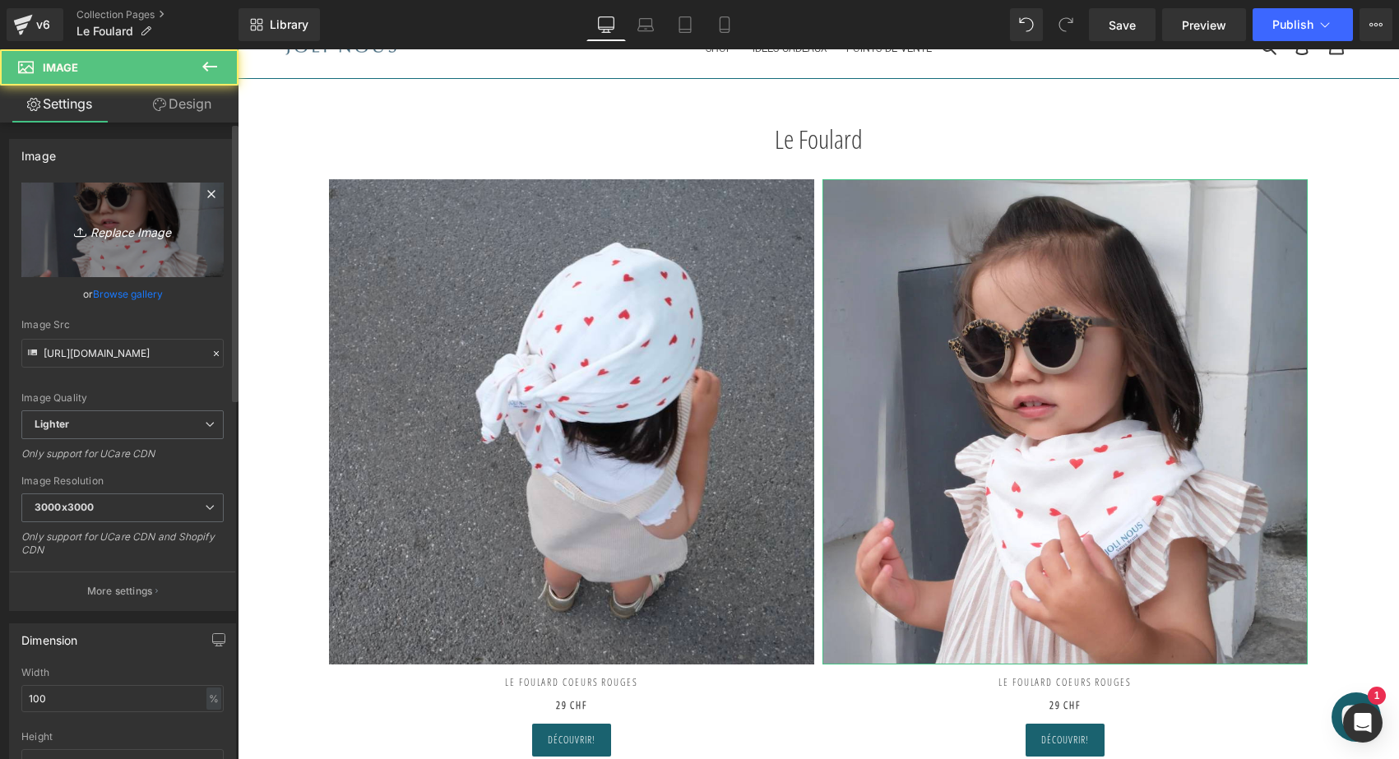
click at [183, 238] on icon "Replace Image" at bounding box center [123, 230] width 132 height 21
type input "C:\fakepath\le-foulard-joli-nous-pois-bleus4.jpg"
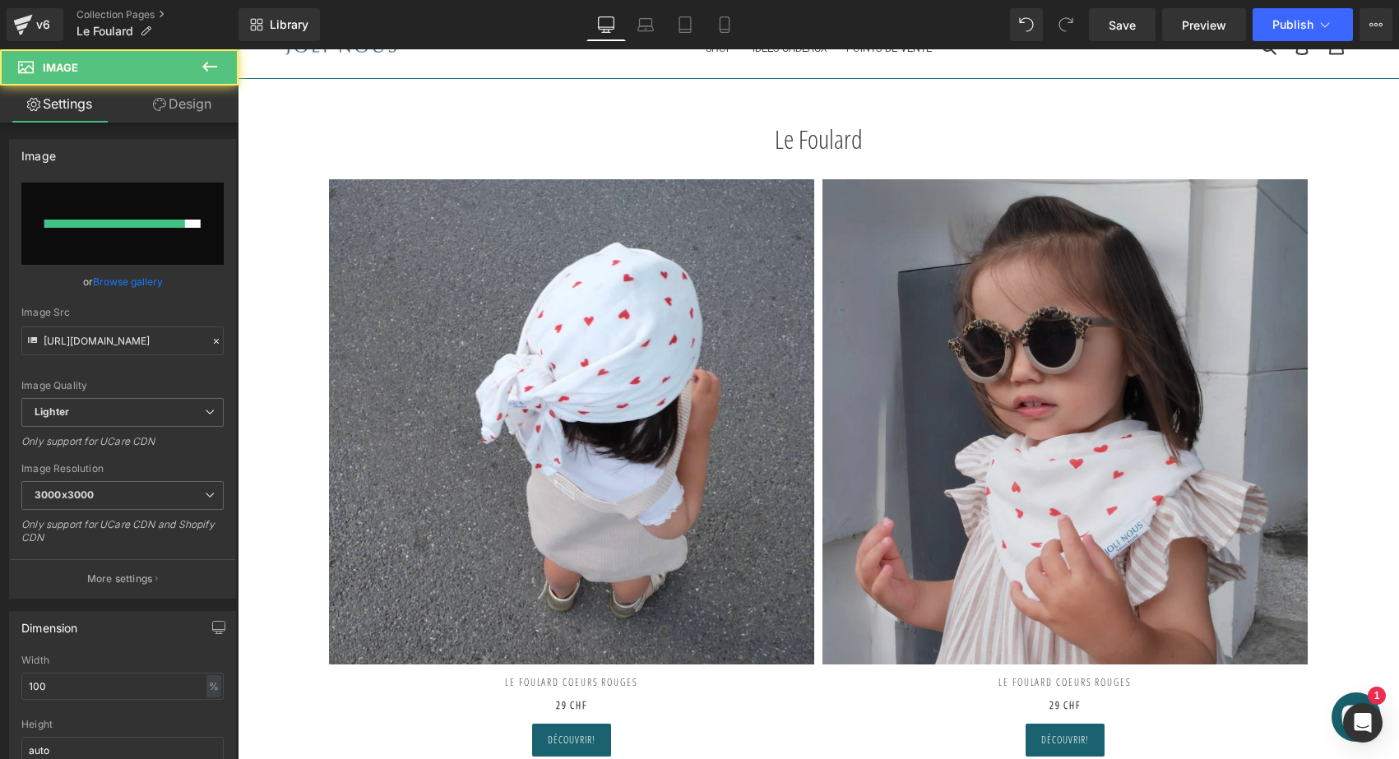
click at [1065, 260] on img at bounding box center [1064, 421] width 485 height 485
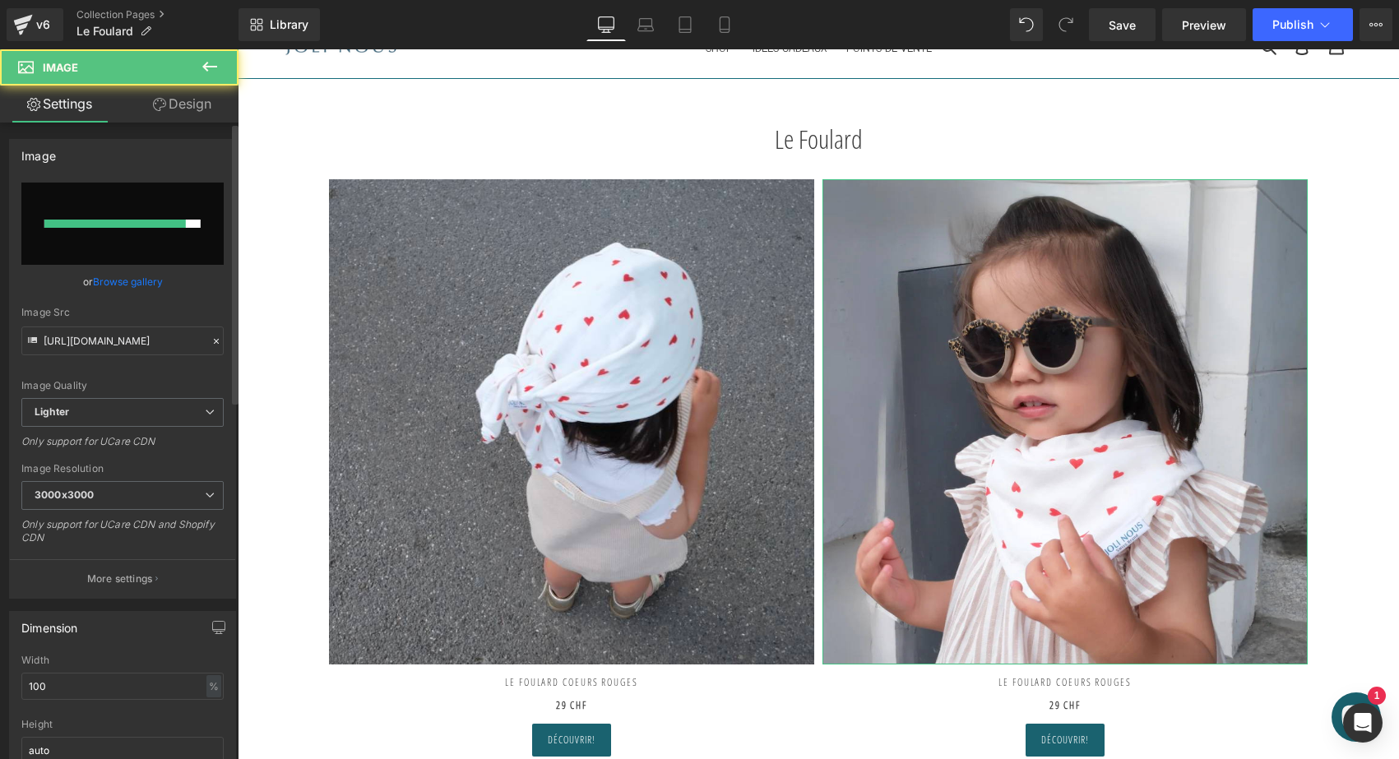
click at [136, 237] on input "file" at bounding box center [122, 224] width 202 height 82
type input "C:\fakepath\le-foulard-joli-nous-pois-bleus4.jpg"
click at [195, 214] on input "file" at bounding box center [122, 224] width 202 height 82
type input "C:\fakepath\le-foulard-joli-nous-pois-bleus4.jpg"
type input "[URL][DOMAIN_NAME]"
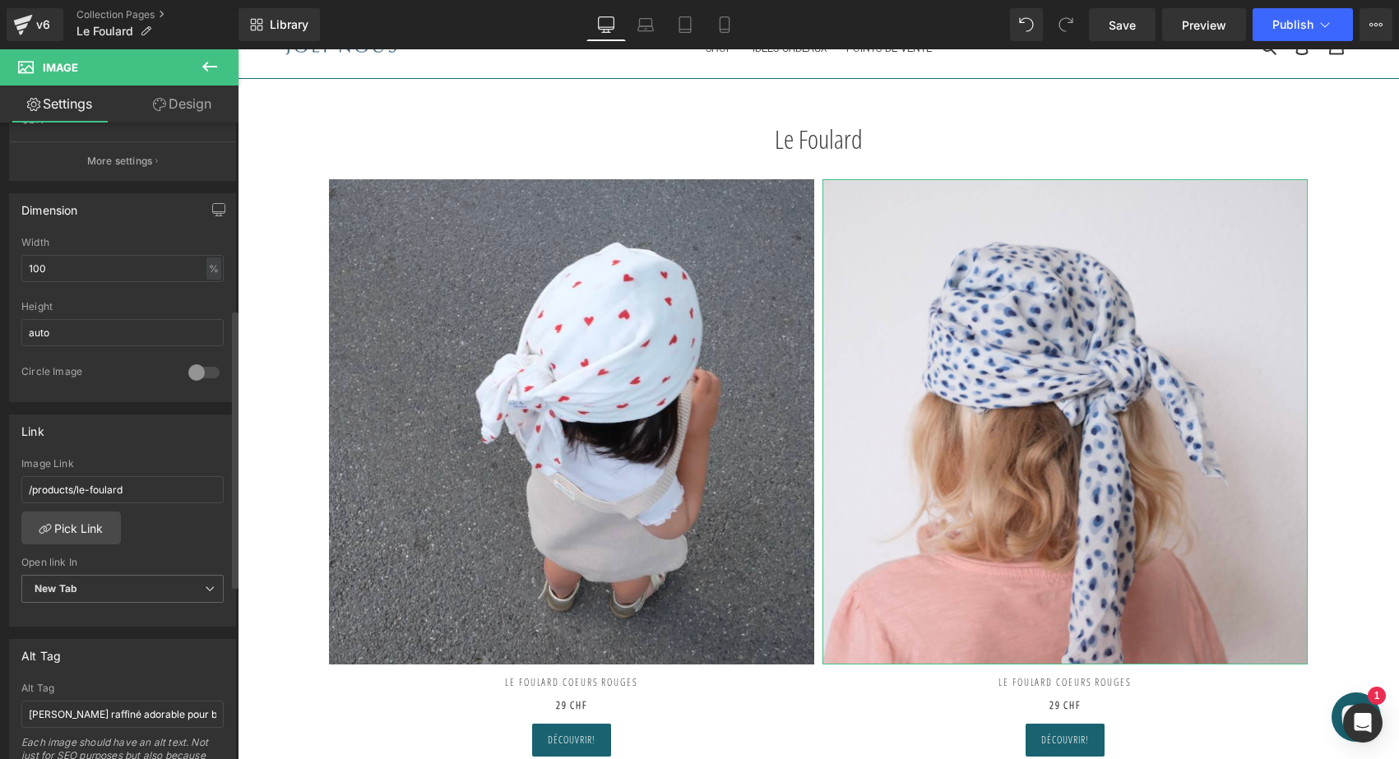
scroll to position [441, 0]
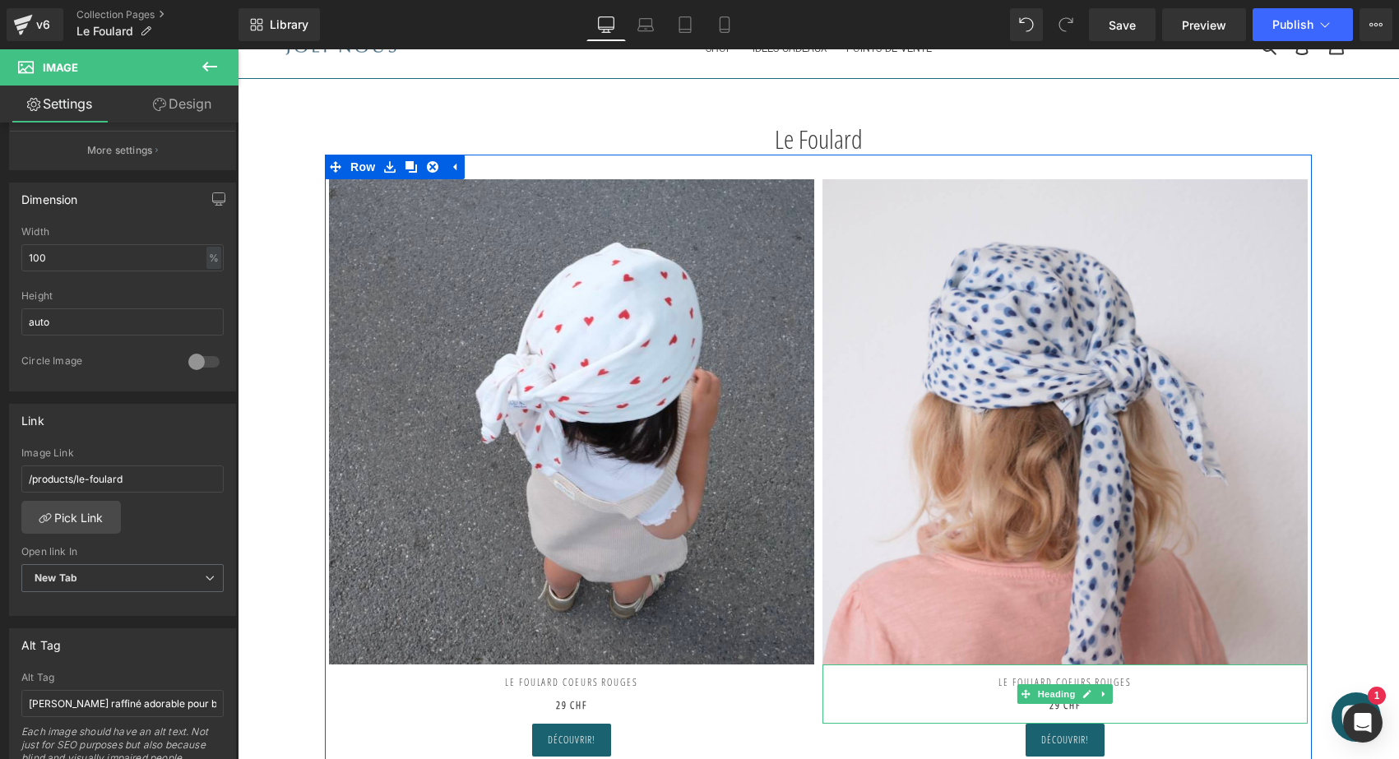
click at [1117, 678] on h2 "LE FOULARD COEURS ROUGES" at bounding box center [1064, 683] width 485 height 12
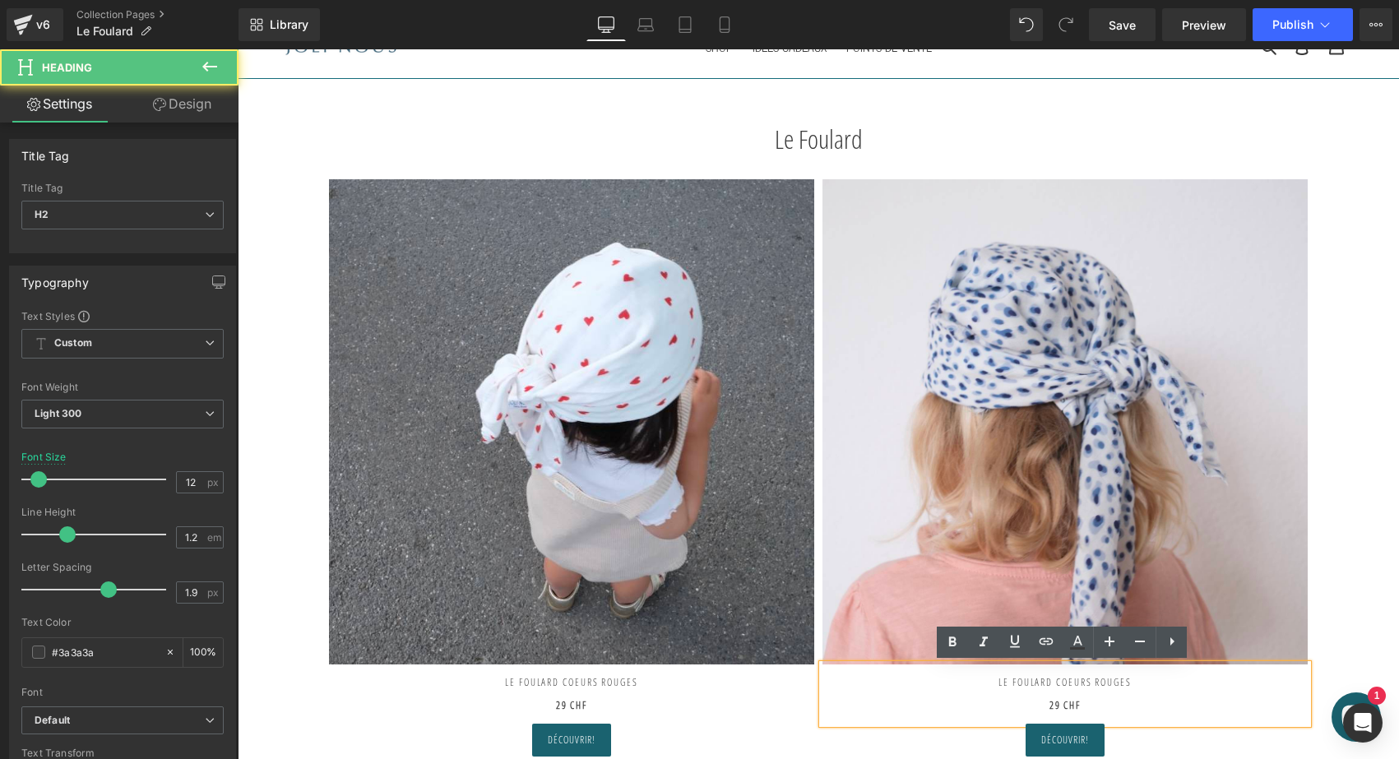
click at [1048, 681] on h2 "LE FOULARD COEURS ROUGES" at bounding box center [1064, 683] width 485 height 12
drag, startPoint x: 1048, startPoint y: 681, endPoint x: 1180, endPoint y: 683, distance: 132.4
click at [1180, 683] on h2 "LE FOULARD COEURS ROUGES" at bounding box center [1064, 683] width 485 height 12
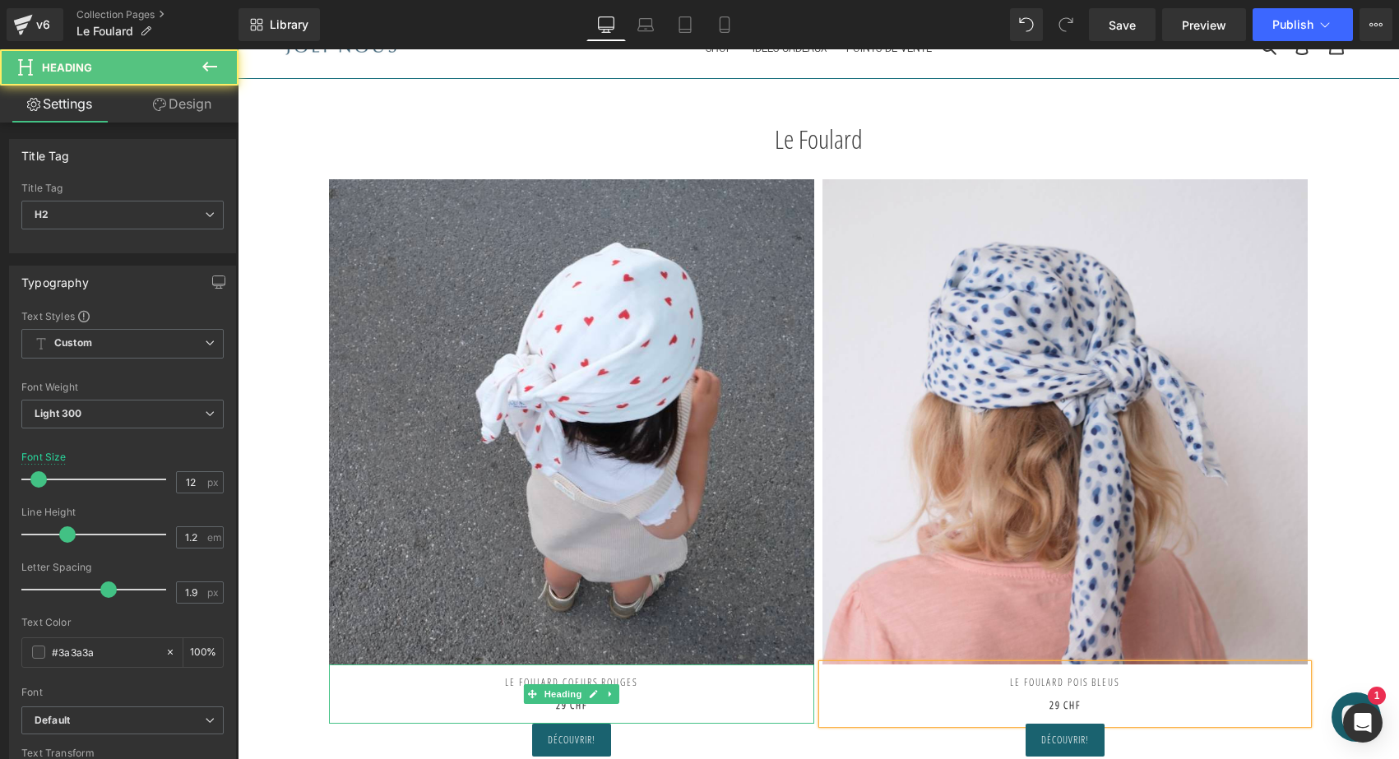
click at [627, 681] on h2 "LE FOULARD COEURS ROUGES" at bounding box center [571, 676] width 485 height 24
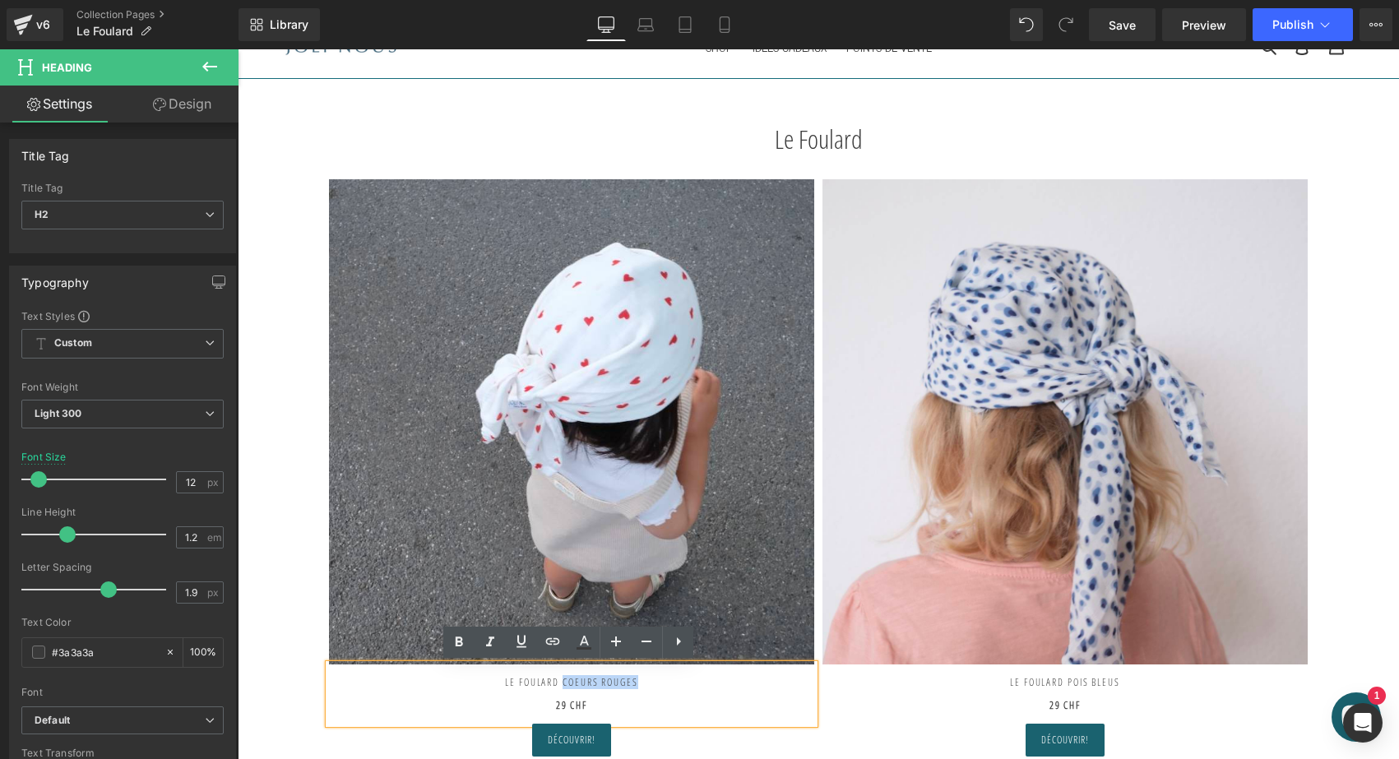
drag, startPoint x: 555, startPoint y: 680, endPoint x: 729, endPoint y: 685, distance: 173.6
click at [729, 685] on h2 "LE FOULARD COEURS ROUGES" at bounding box center [571, 676] width 485 height 24
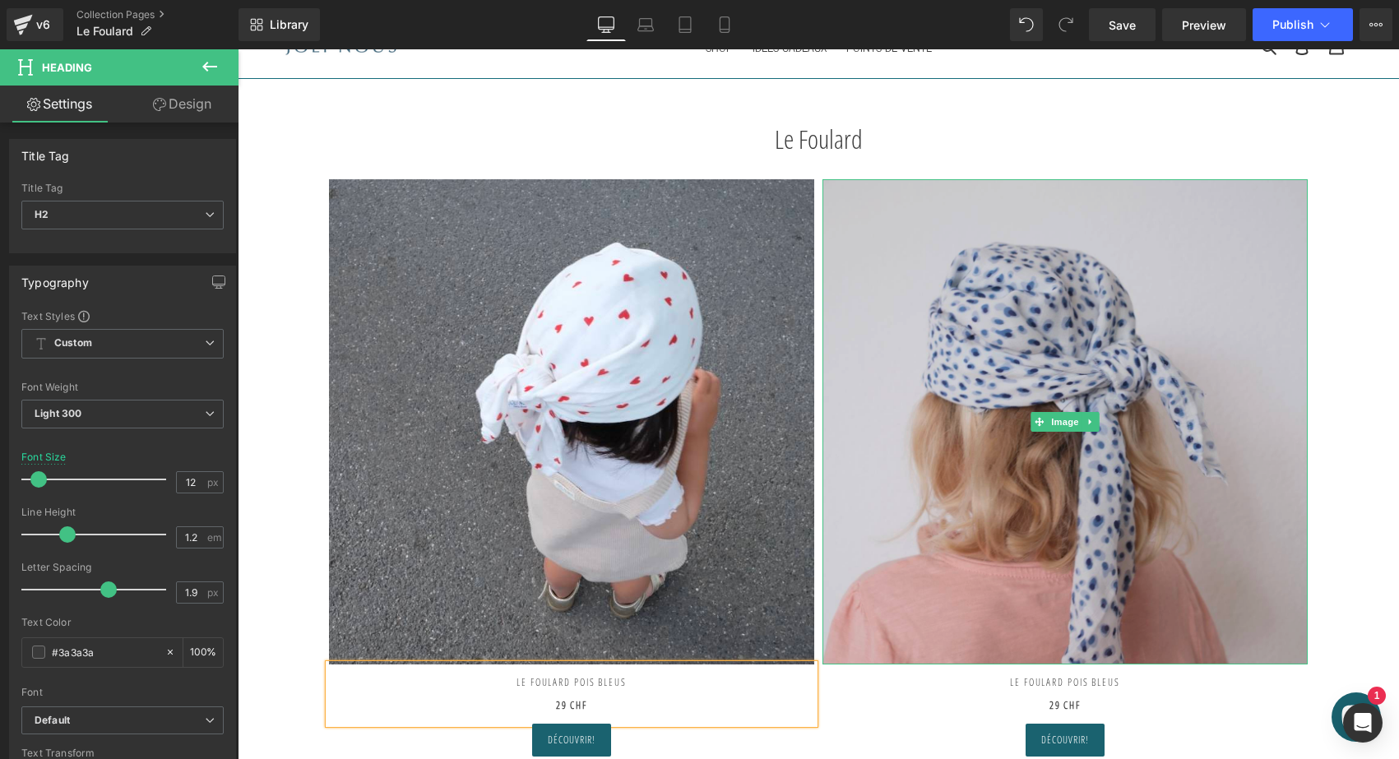
click at [822, 452] on div at bounding box center [824, 421] width 4 height 485
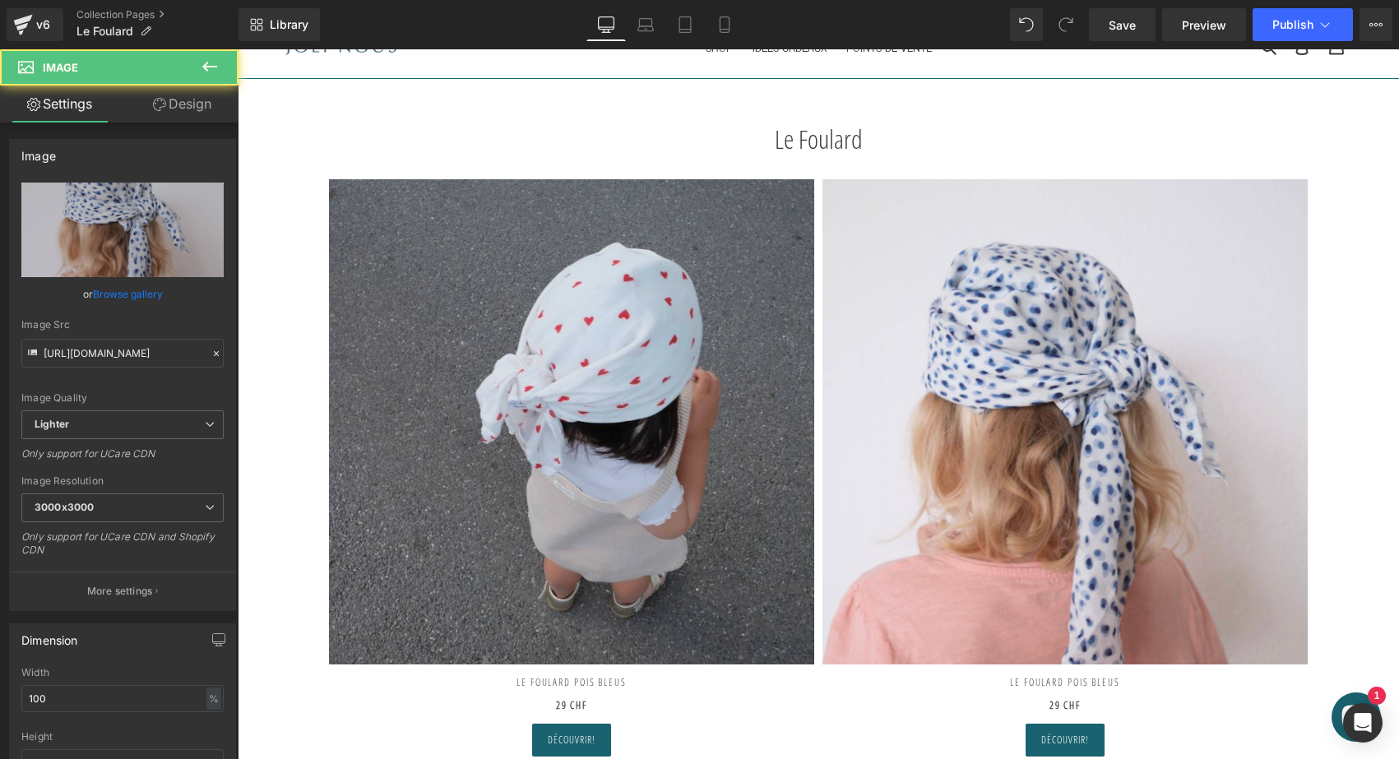
click at [710, 443] on img at bounding box center [571, 421] width 485 height 485
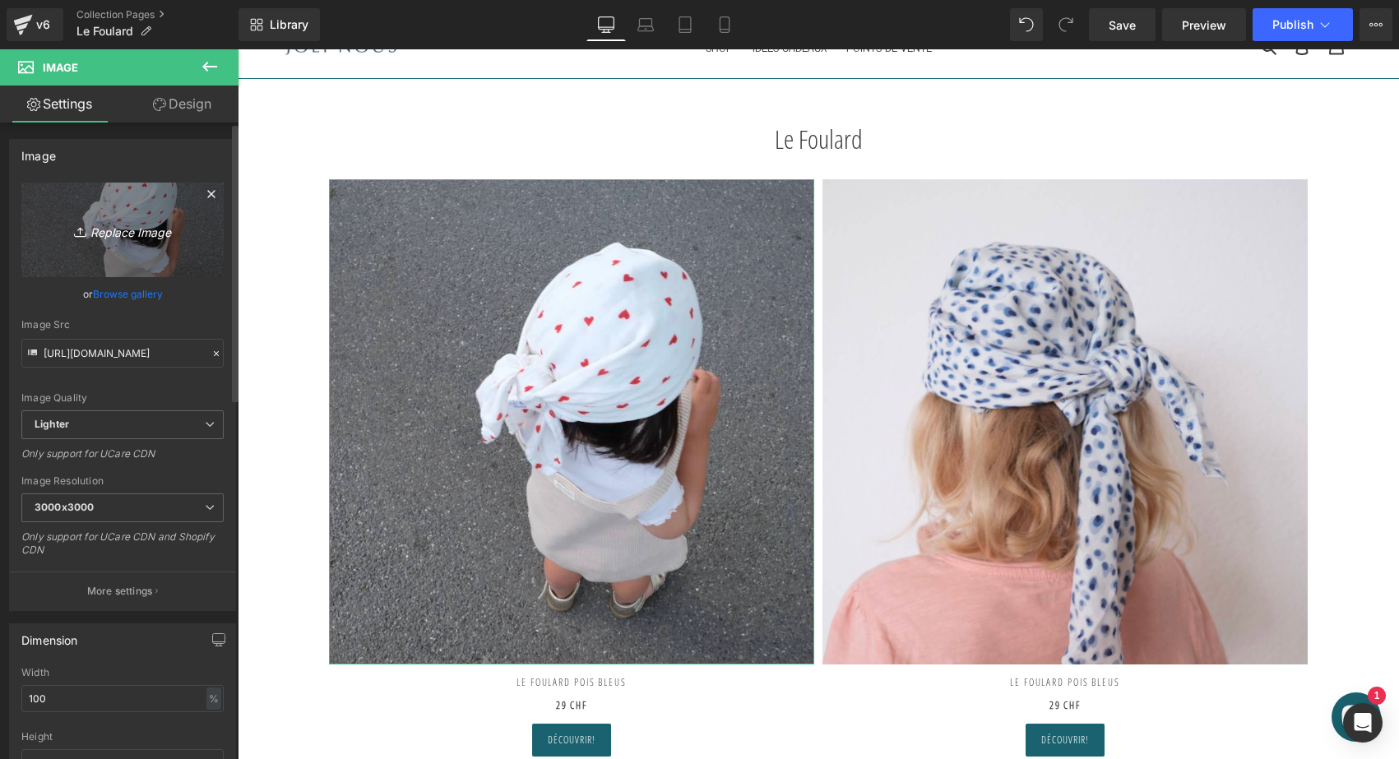
click at [140, 220] on icon "Replace Image" at bounding box center [123, 230] width 132 height 21
type input "C:\fakepath\le-foulard-joli-nous-pois-bleus.jpg"
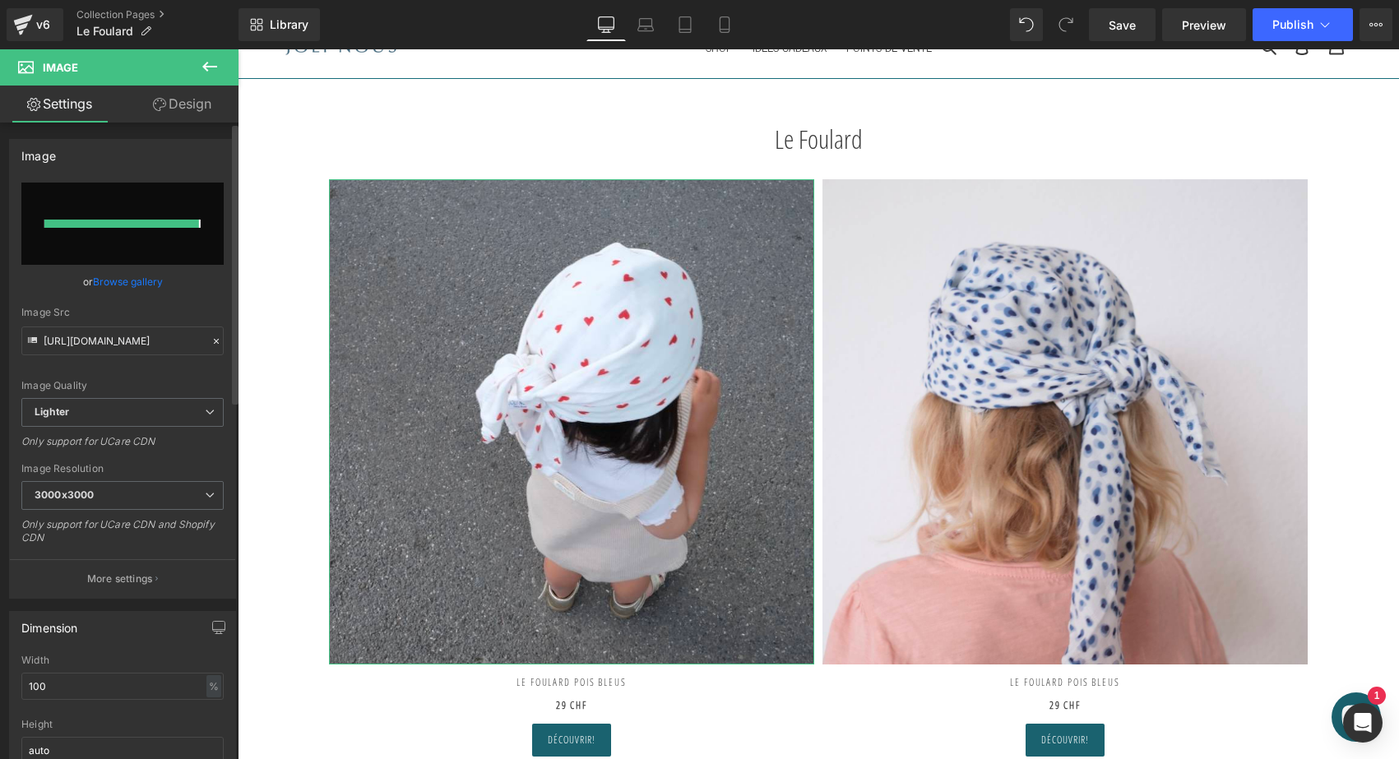
type input "[URL][DOMAIN_NAME]"
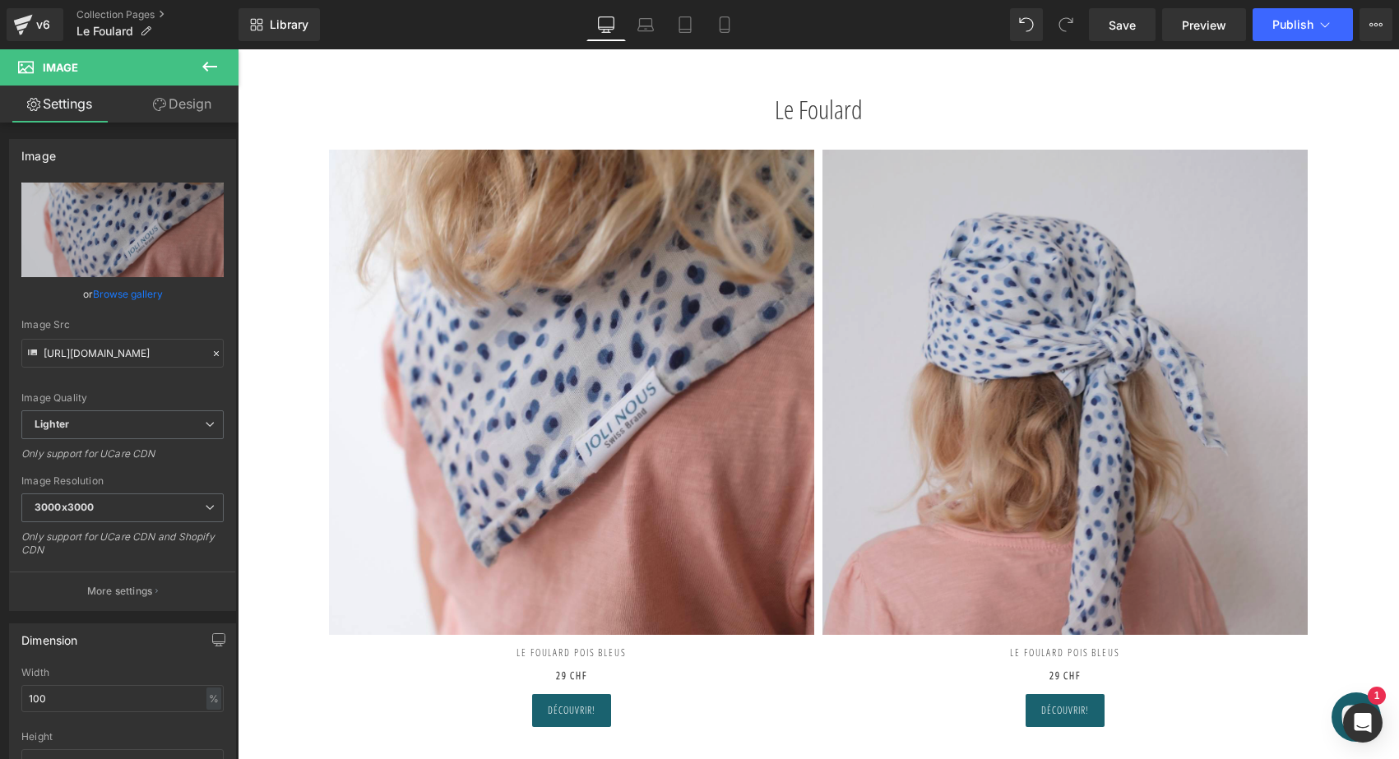
scroll to position [58, 0]
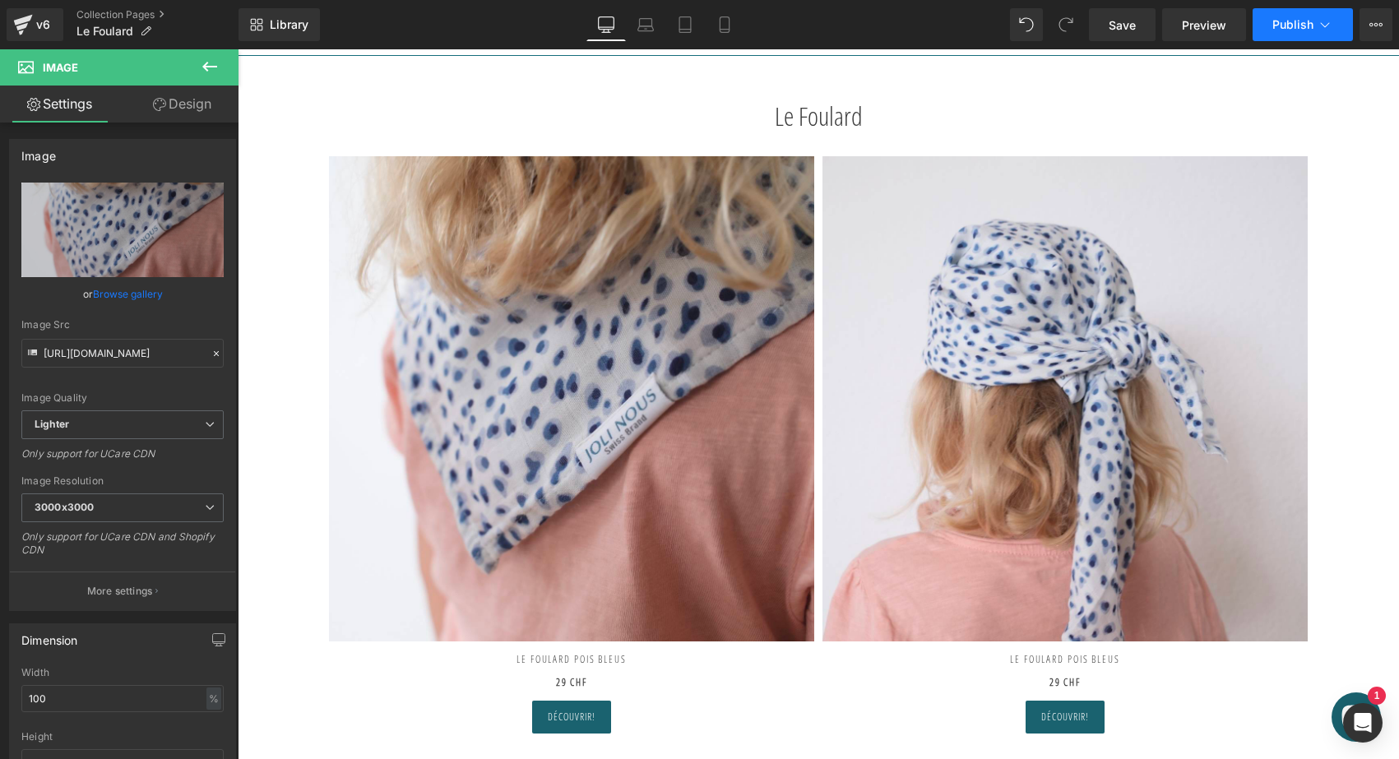
click at [1279, 25] on span "Publish" at bounding box center [1292, 24] width 41 height 13
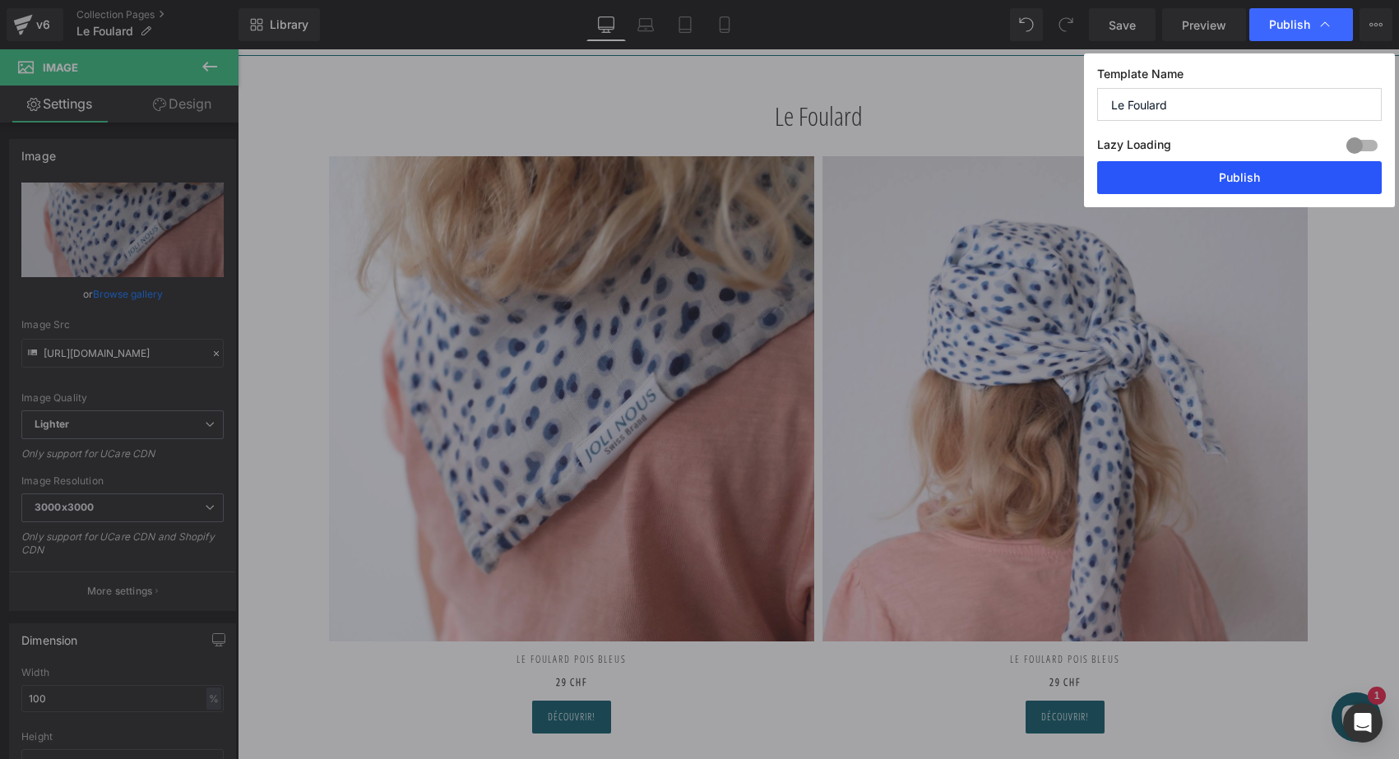
click at [1220, 164] on button "Publish" at bounding box center [1239, 177] width 285 height 33
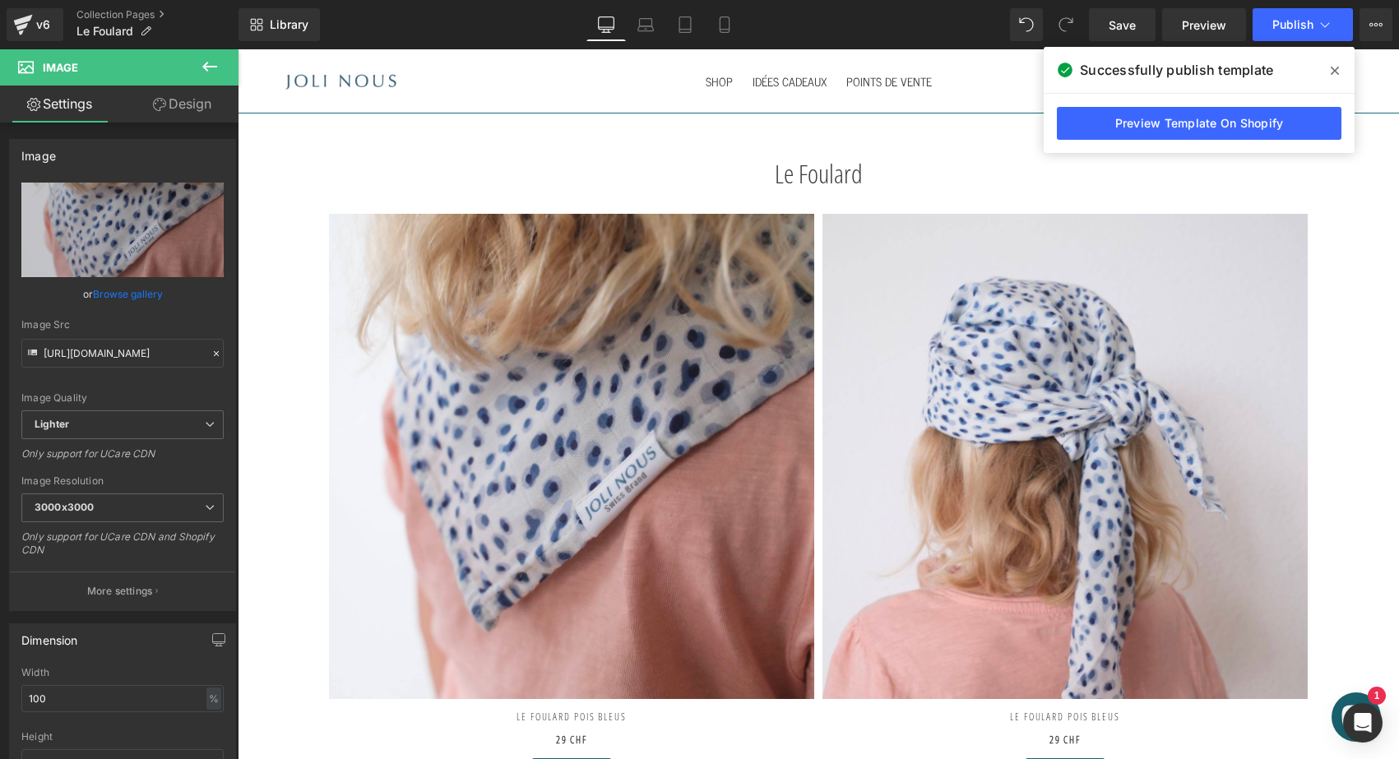
scroll to position [0, 0]
click at [1334, 73] on icon at bounding box center [1334, 70] width 8 height 13
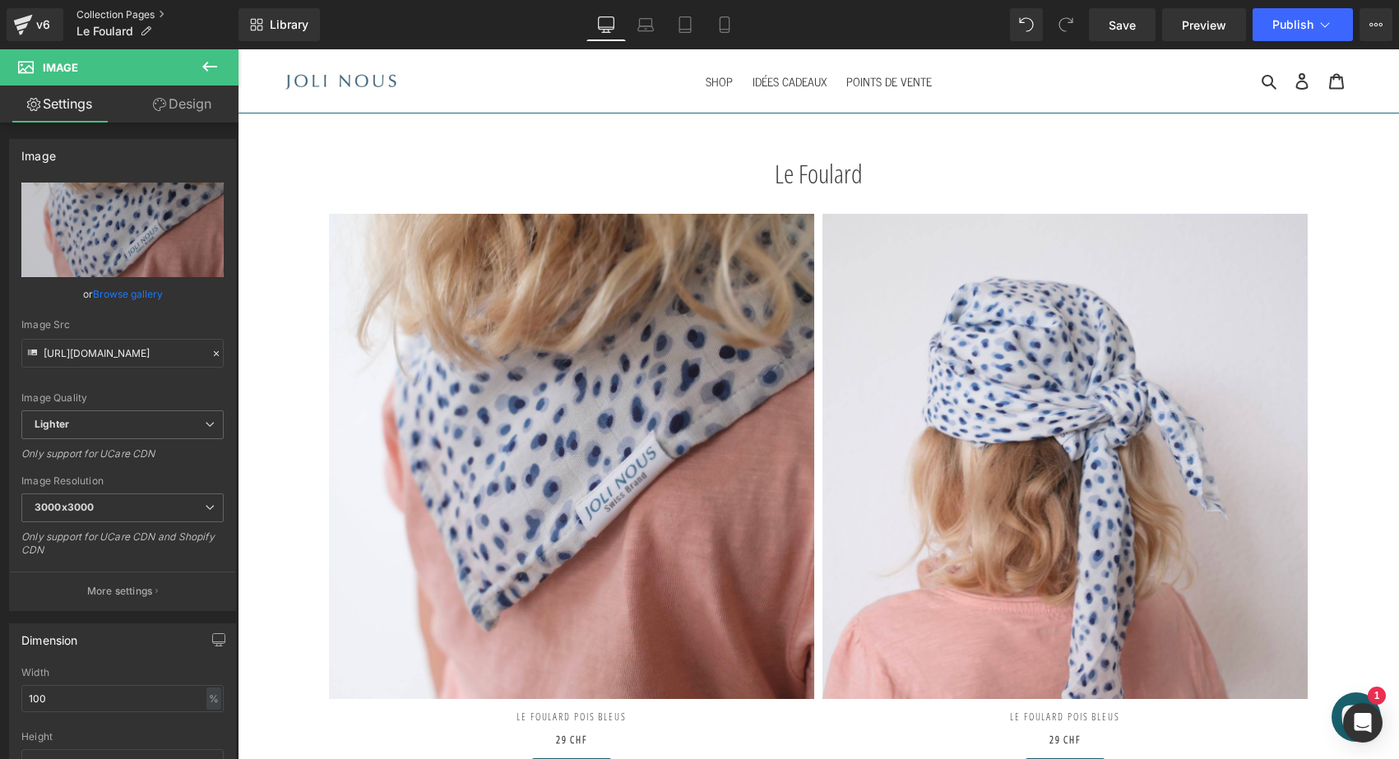
click at [108, 9] on link "Collection Pages" at bounding box center [157, 14] width 162 height 13
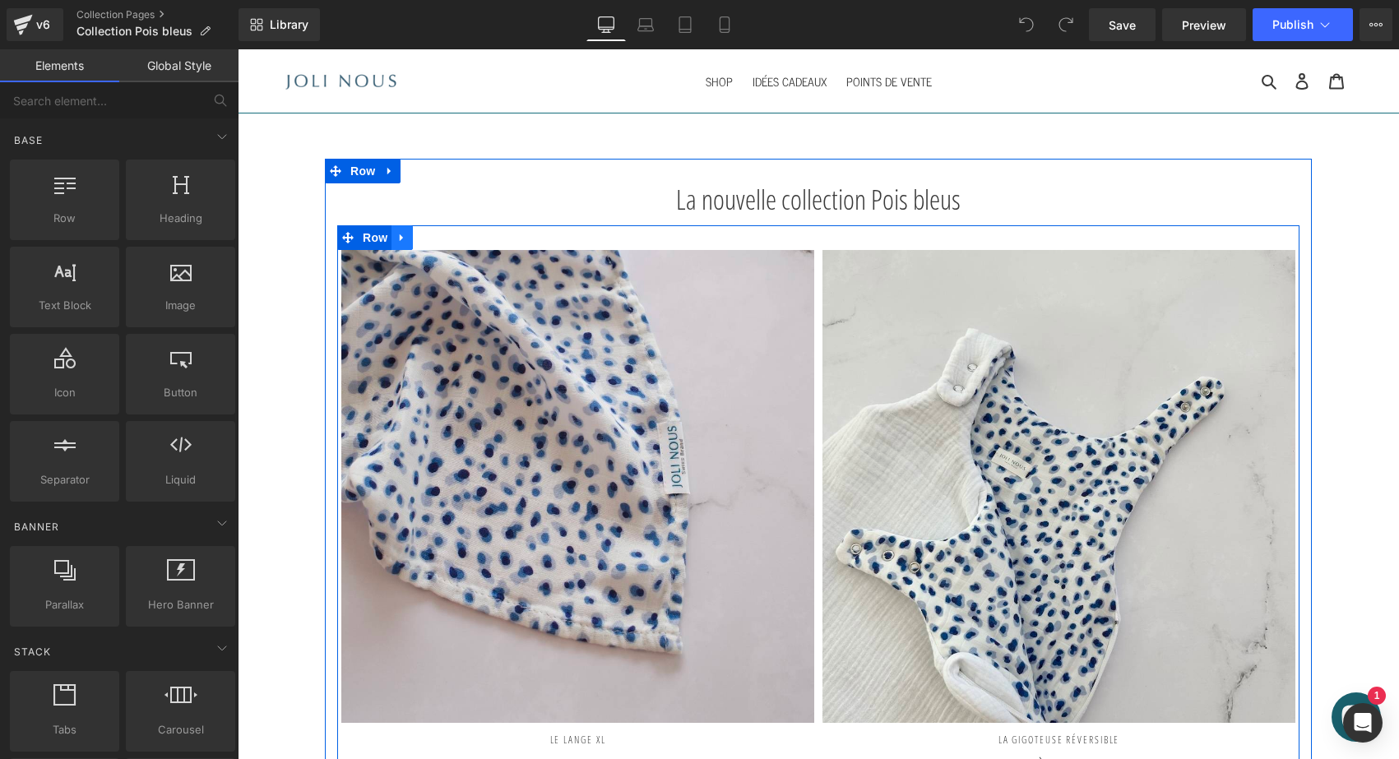
click at [396, 240] on icon at bounding box center [402, 237] width 12 height 12
click at [424, 237] on icon at bounding box center [424, 237] width 12 height 12
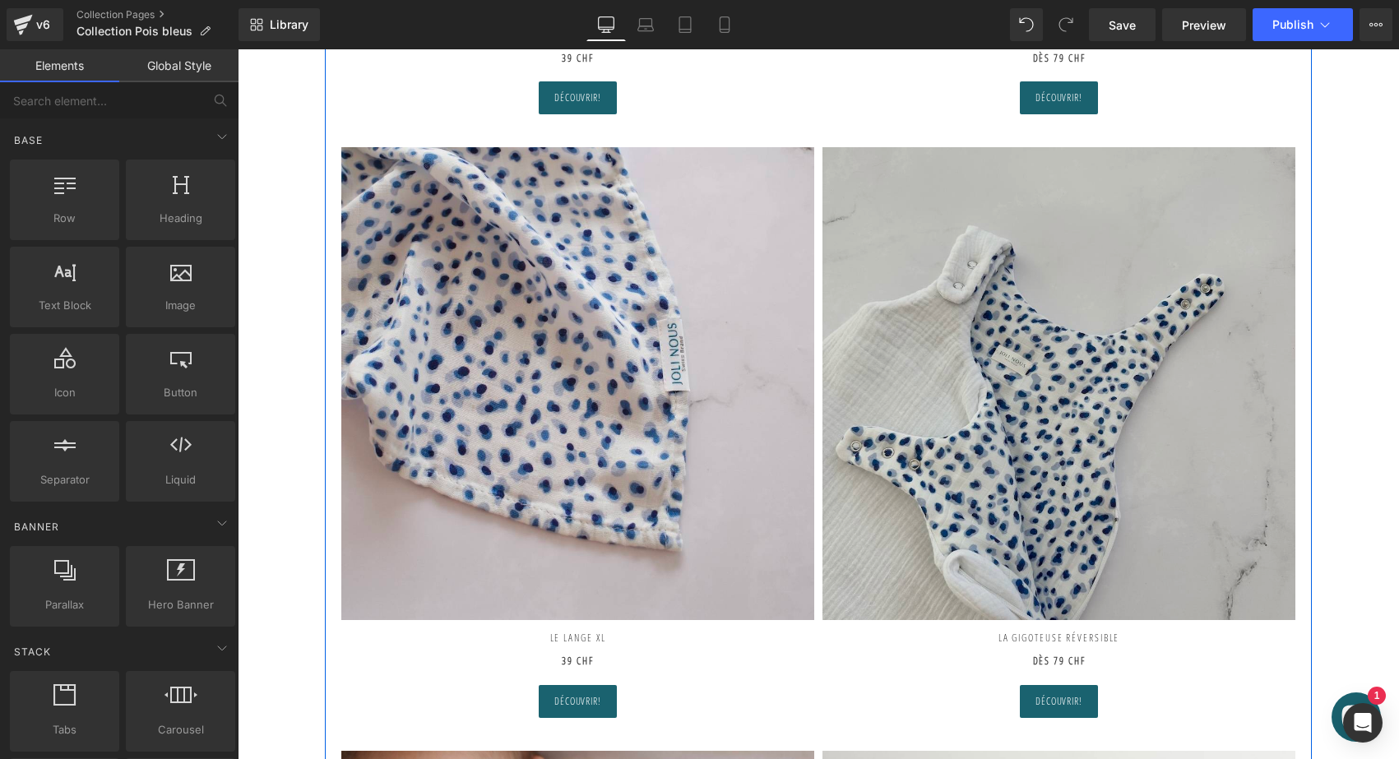
scroll to position [711, 0]
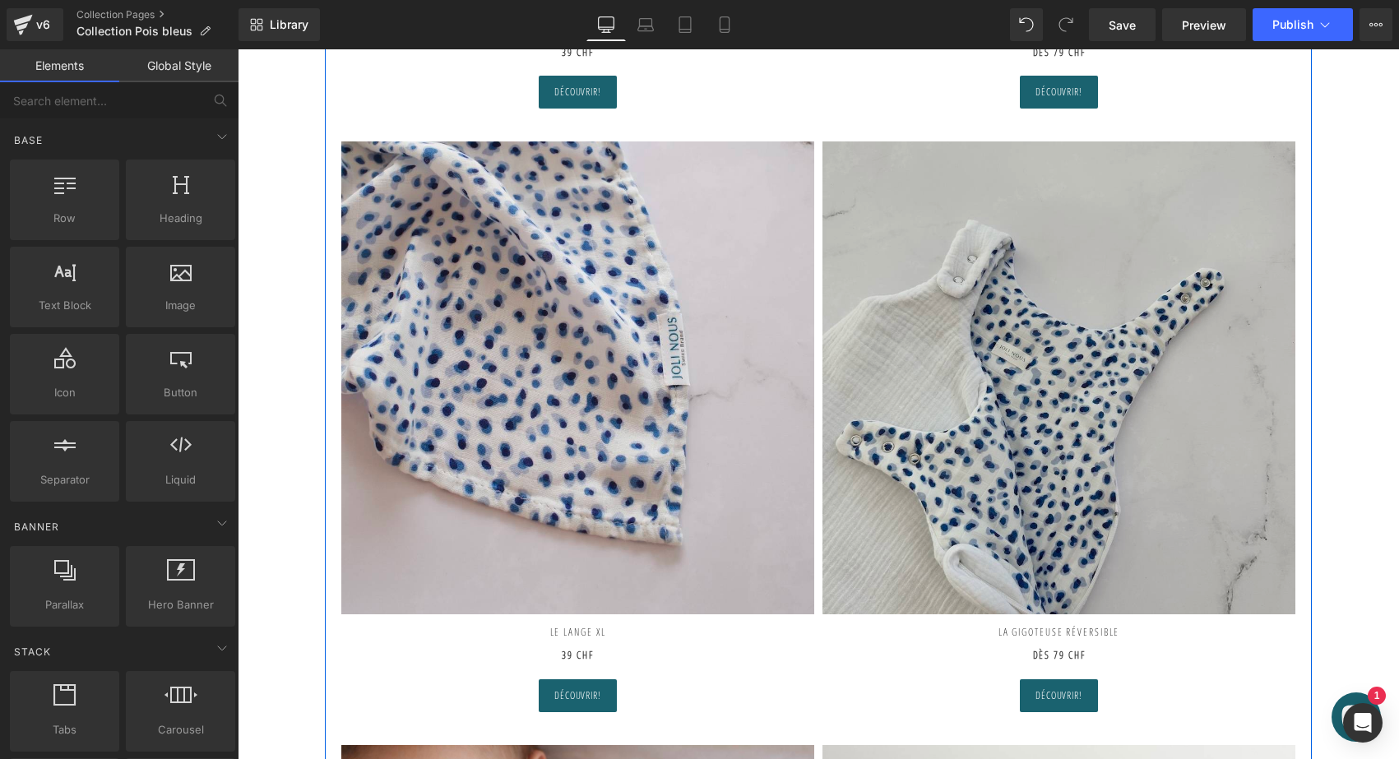
click at [1062, 398] on img at bounding box center [1058, 377] width 473 height 473
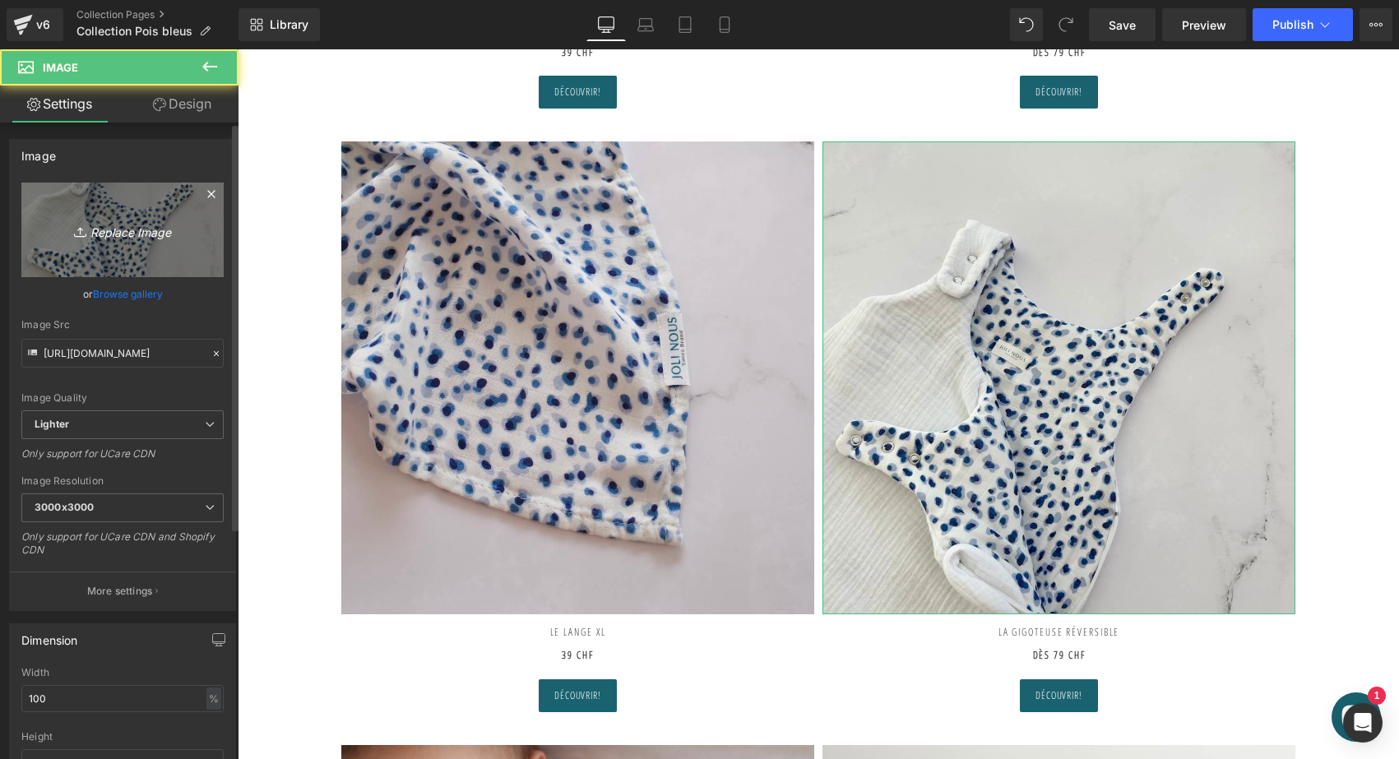
click at [120, 232] on icon "Replace Image" at bounding box center [123, 230] width 132 height 21
type input "C:\fakepath\Mini-lange-XL-pois-bleus-joli-nous-personnalisé-broderie.jpeg"
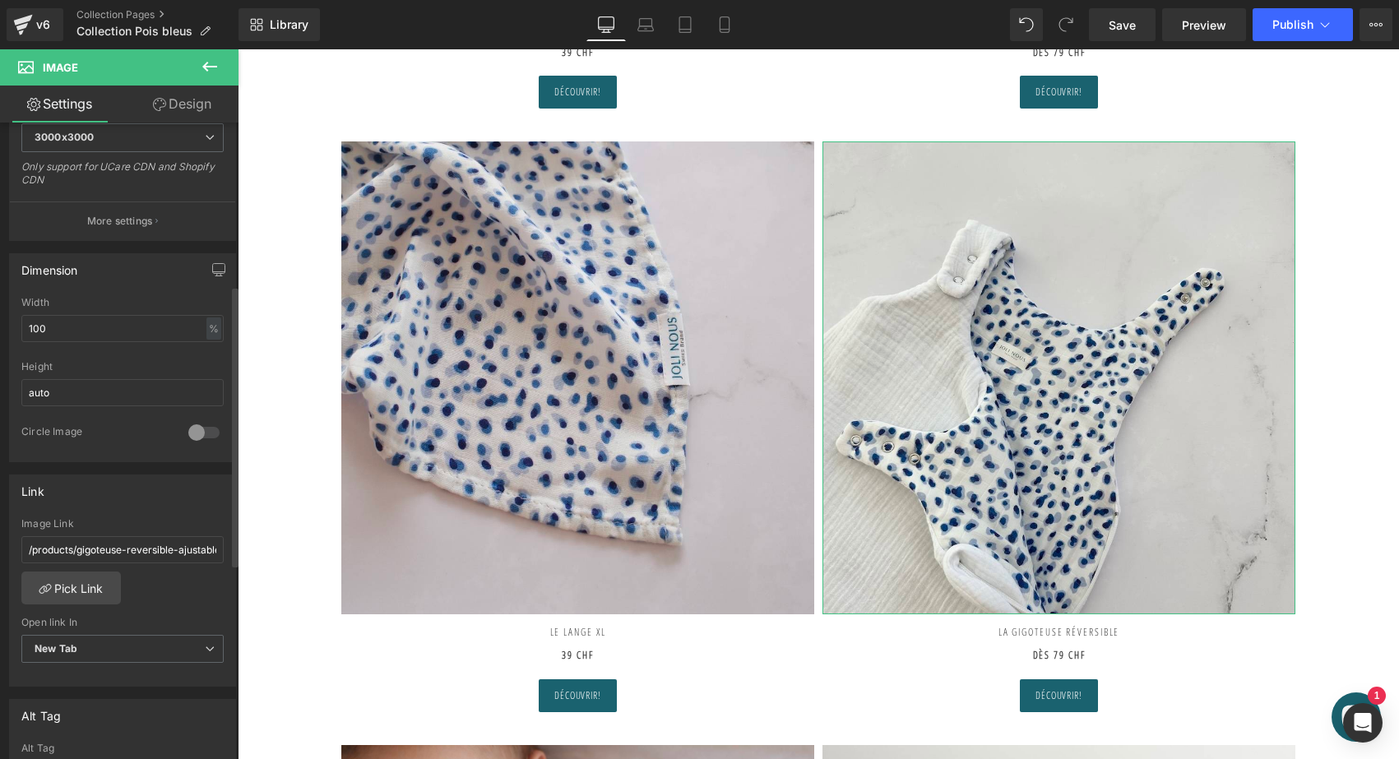
scroll to position [370, 0]
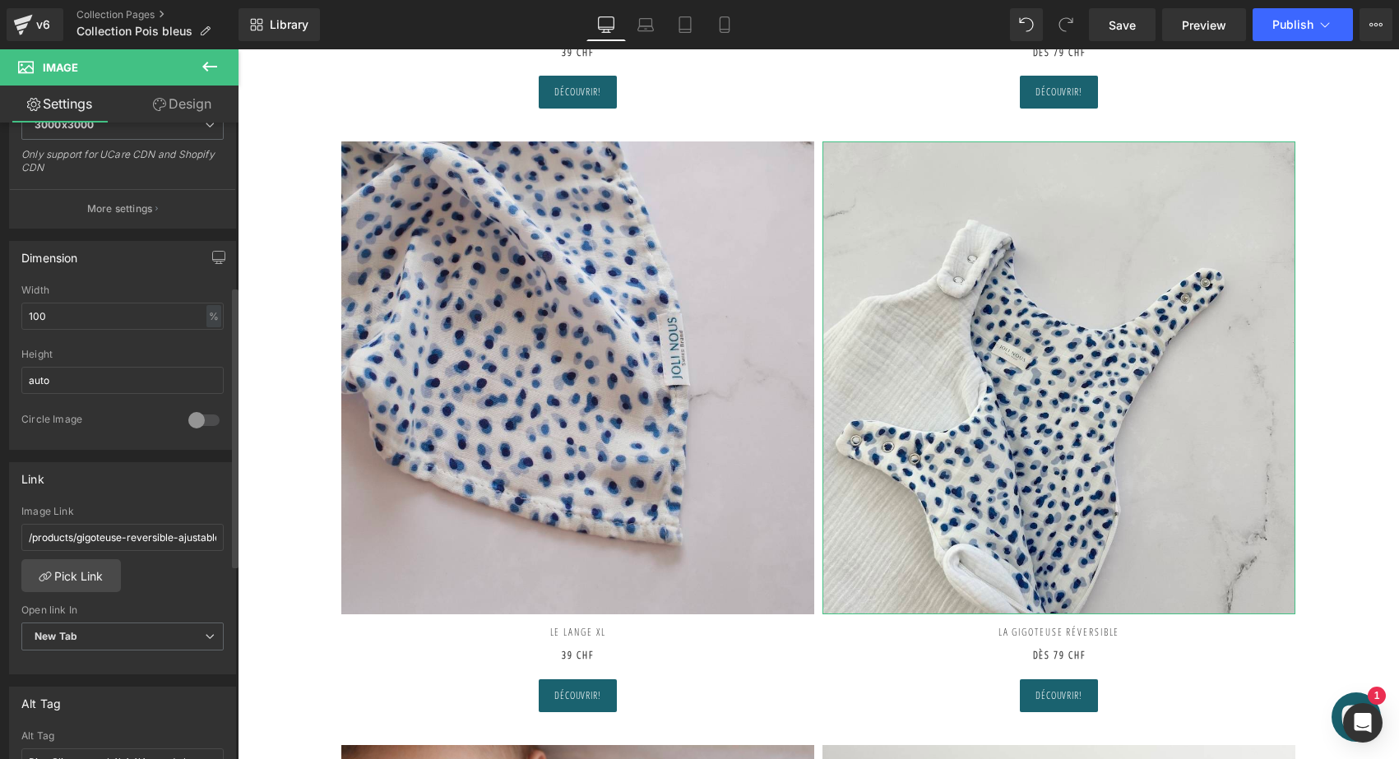
click at [118, 552] on div "Image Link /products/gigoteuse-reversible-ajustable" at bounding box center [122, 532] width 202 height 53
click at [97, 564] on link "Pick Link" at bounding box center [70, 575] width 99 height 33
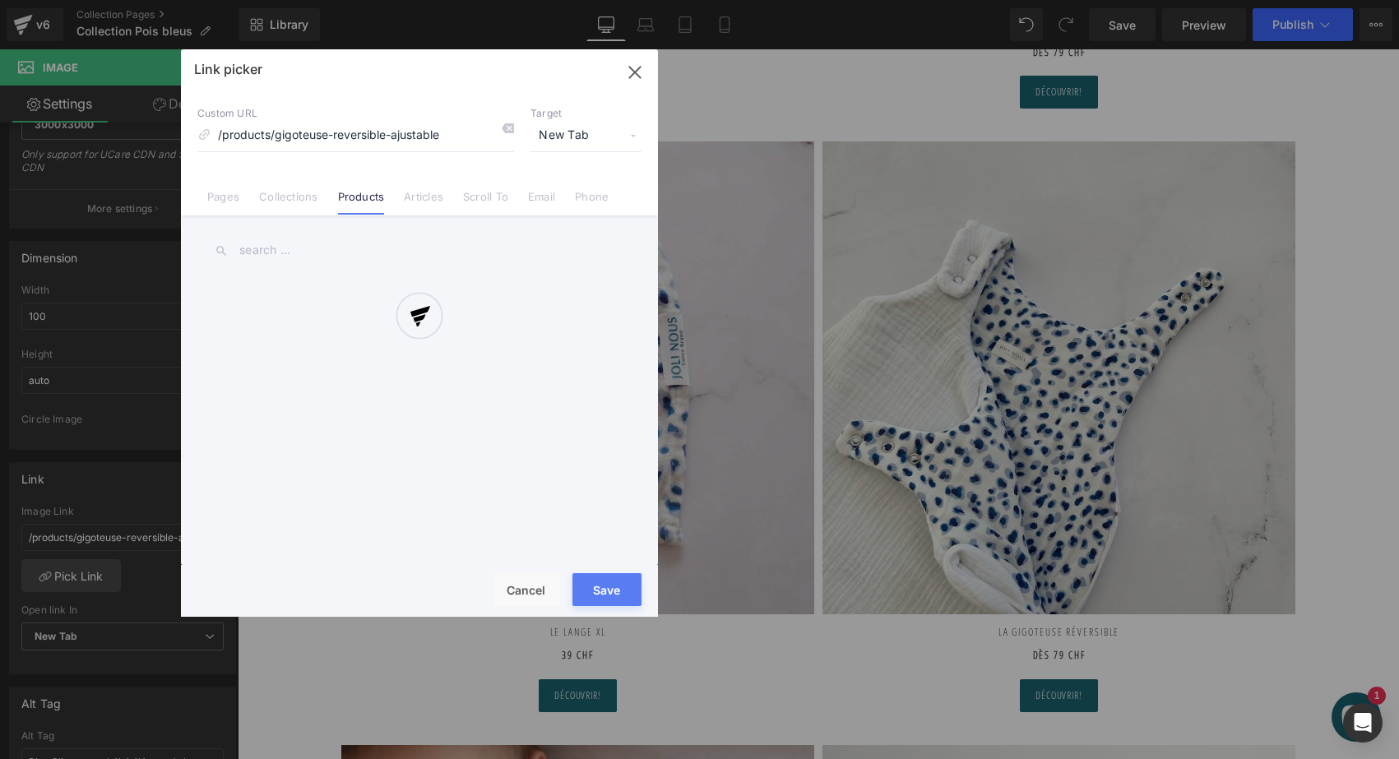
click at [511, 126] on div at bounding box center [419, 332] width 477 height 567
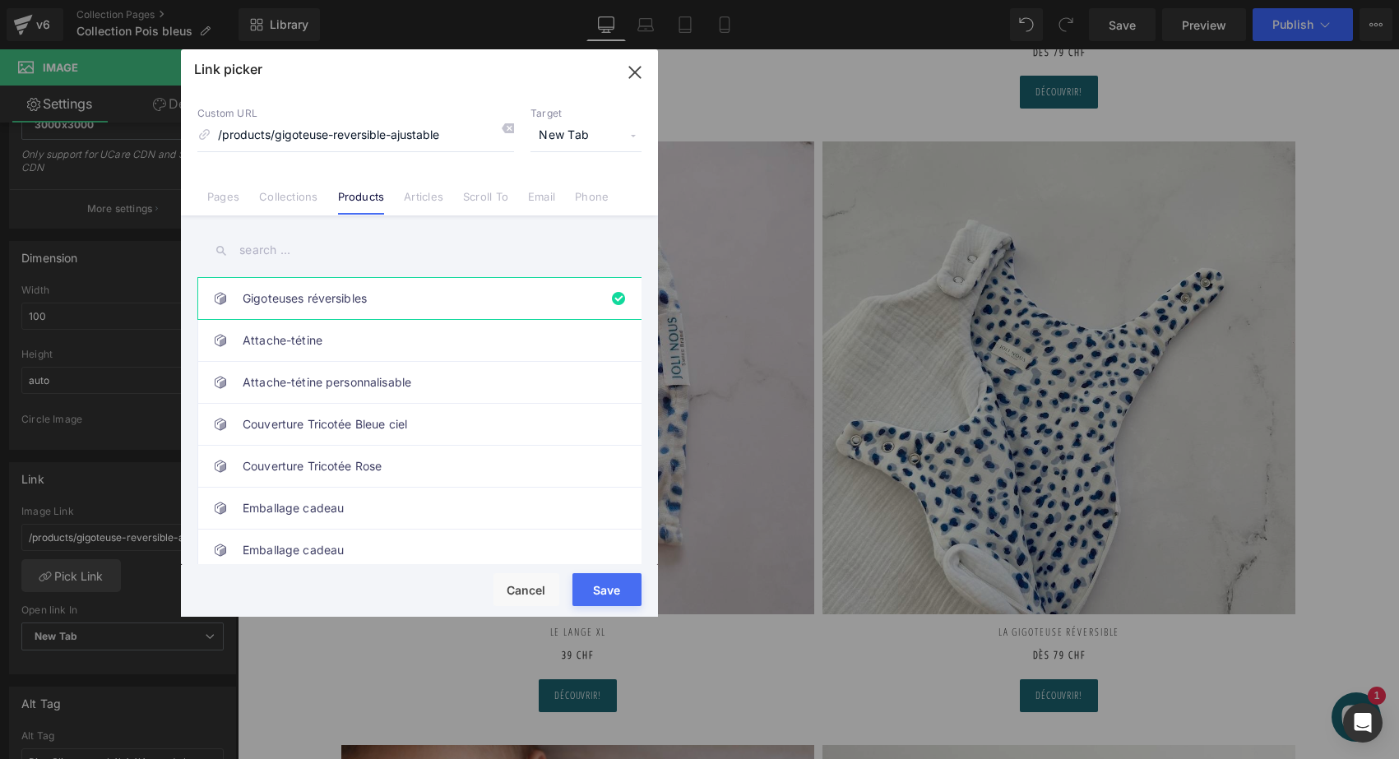
click at [511, 126] on icon at bounding box center [507, 128] width 13 height 13
click at [340, 257] on input "text" at bounding box center [419, 250] width 444 height 37
type input "lange xl"
type input "[URL][DOMAIN_NAME]"
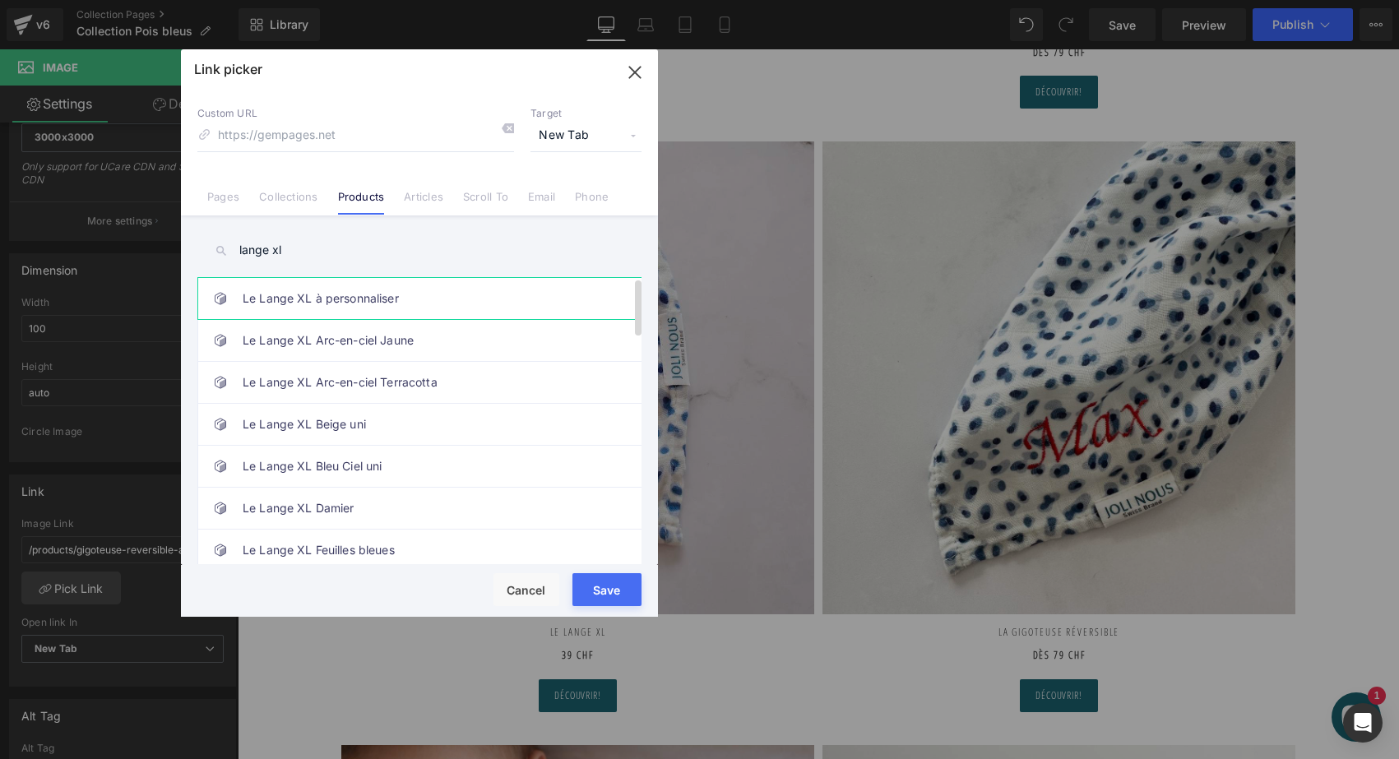
type input "lange xl"
click at [341, 288] on link "Le Lange XL à personnaliser" at bounding box center [424, 298] width 362 height 41
type input "/products/le-lange-xl-personnalisable-citron-beige"
click at [605, 581] on button "Save" at bounding box center [606, 589] width 69 height 33
type input "/products/le-lange-xl-personnalisable-citron-beige"
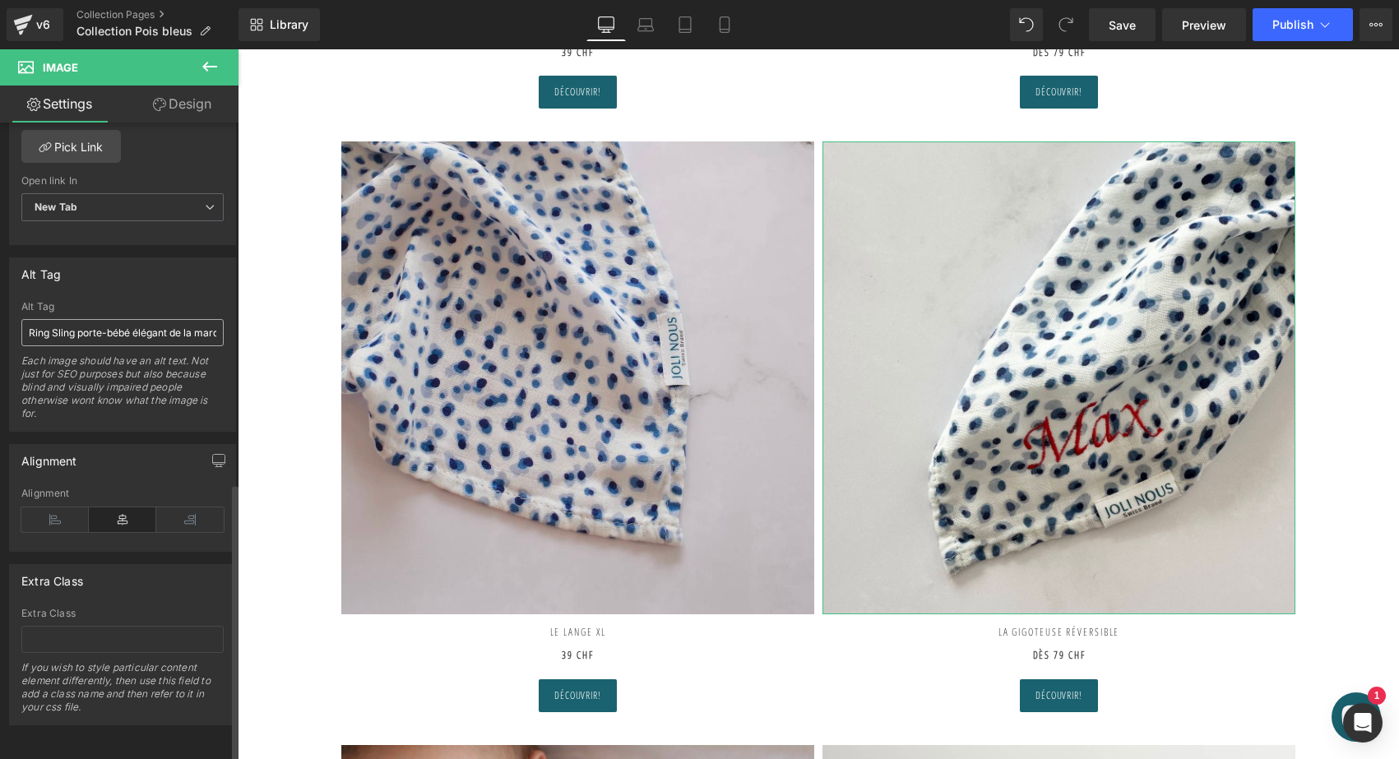
scroll to position [823, 0]
drag, startPoint x: 129, startPoint y: 318, endPoint x: -6, endPoint y: 319, distance: 134.9
click at [0, 319] on html "You are previewing how the will restyle your page. You can not edit Elements in…" at bounding box center [699, 379] width 1399 height 759
type input "lange xl personnalisable broderie prénom bleu blanc ciel élégant de la marque s…"
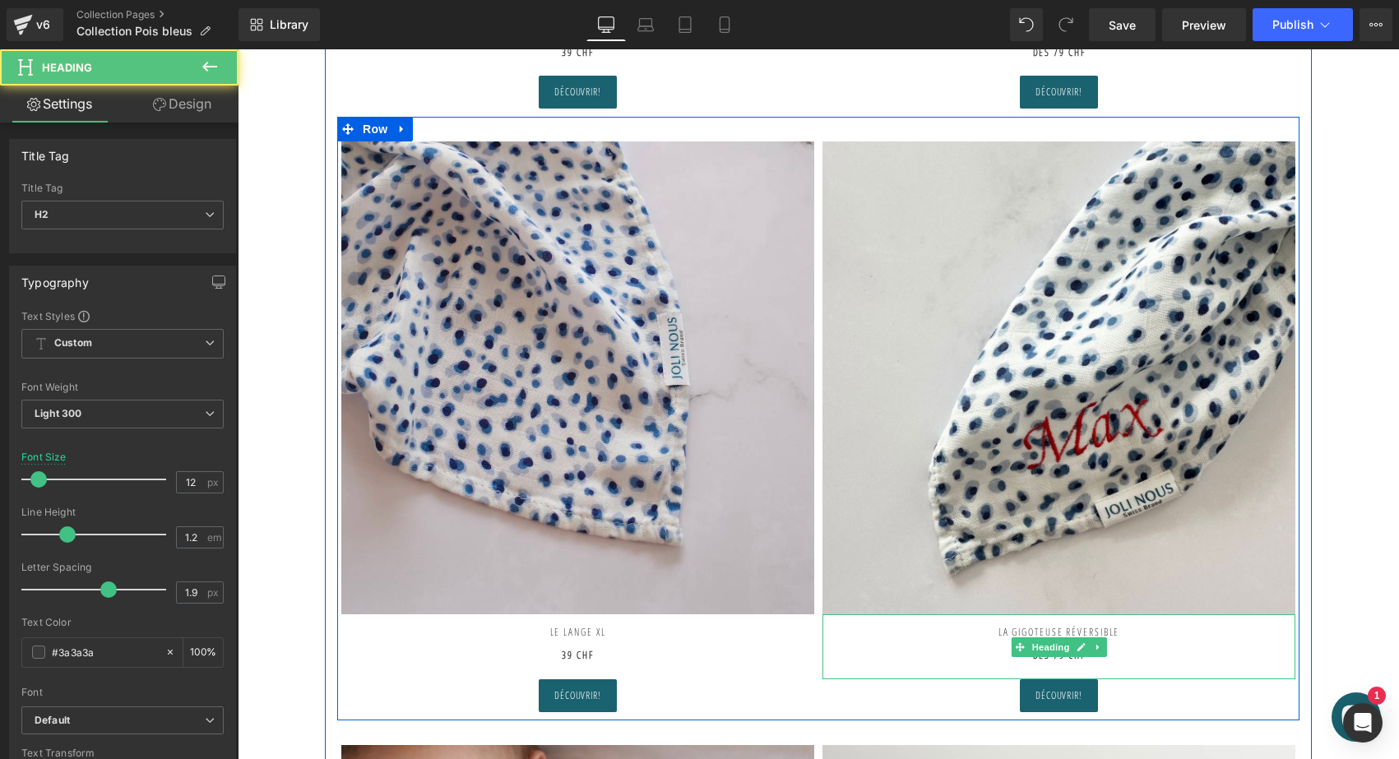
click at [1017, 625] on h2 "La Gigoteuse réversible" at bounding box center [1058, 631] width 473 height 35
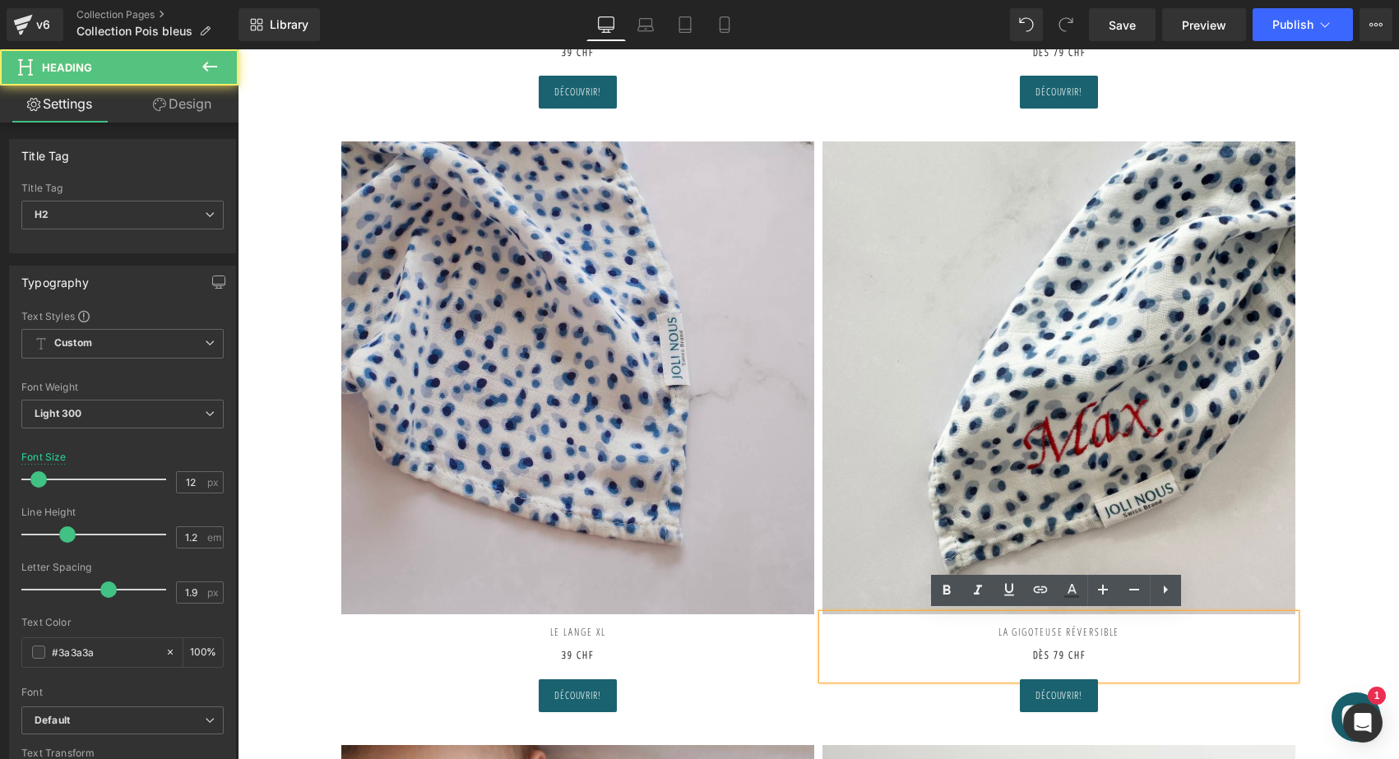
click at [994, 629] on h2 "La Gigoteuse réversible" at bounding box center [1058, 631] width 473 height 35
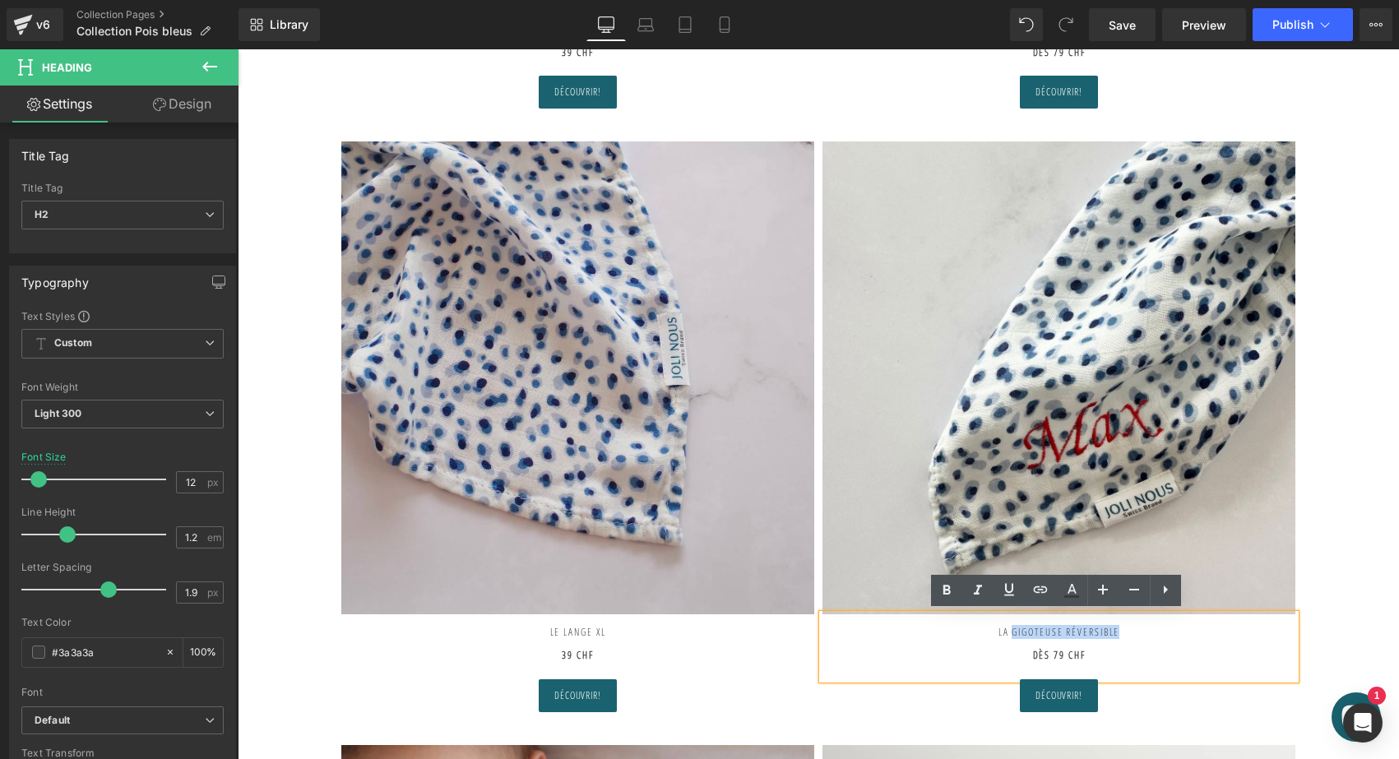
drag, startPoint x: 991, startPoint y: 630, endPoint x: 1182, endPoint y: 632, distance: 190.8
click at [1182, 632] on h2 "La Gigoteuse réversible" at bounding box center [1058, 631] width 473 height 35
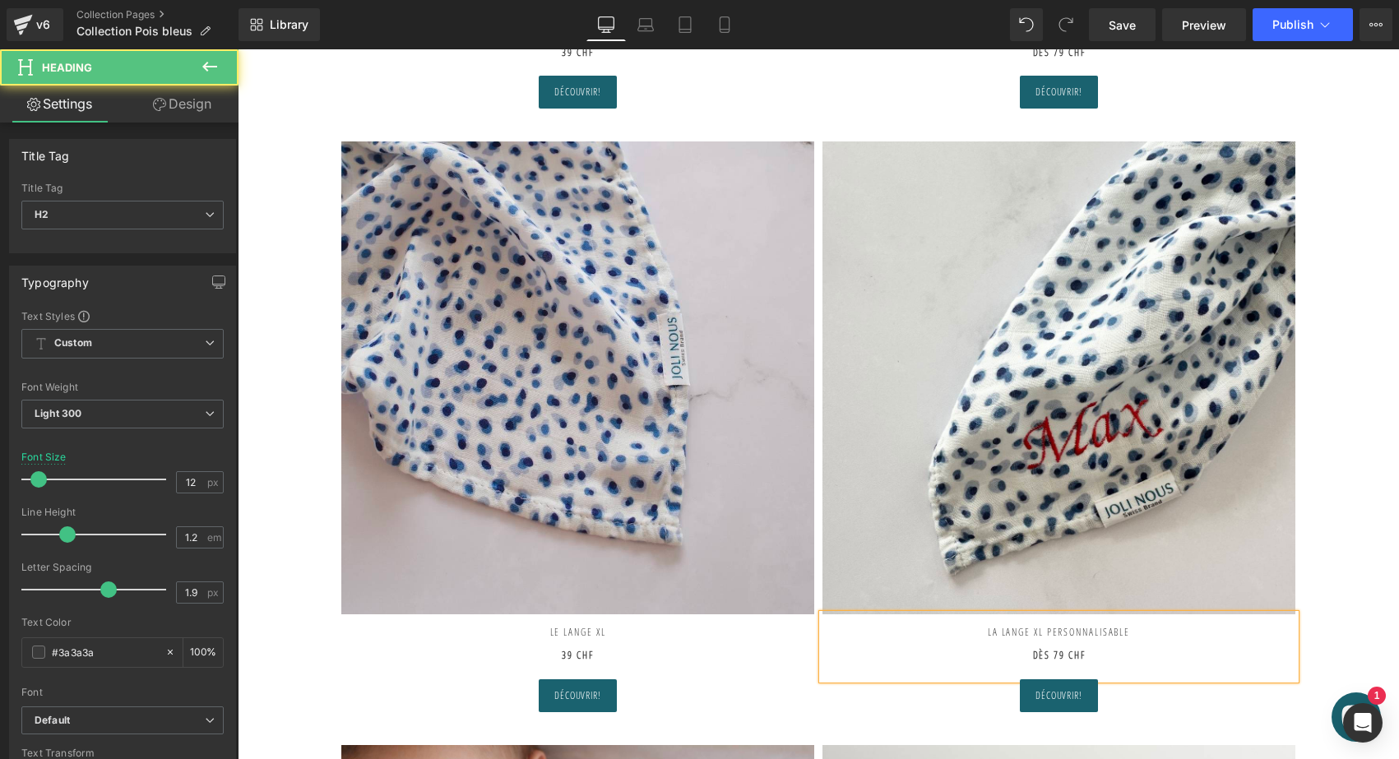
click at [1062, 655] on strong "Dès 79 CHF" at bounding box center [1059, 655] width 53 height 14
click at [1039, 650] on strong "D53 CHF" at bounding box center [1058, 655] width 38 height 14
click at [969, 628] on h2 "La LANGE XL PERSONNALISABLE" at bounding box center [1058, 631] width 473 height 35
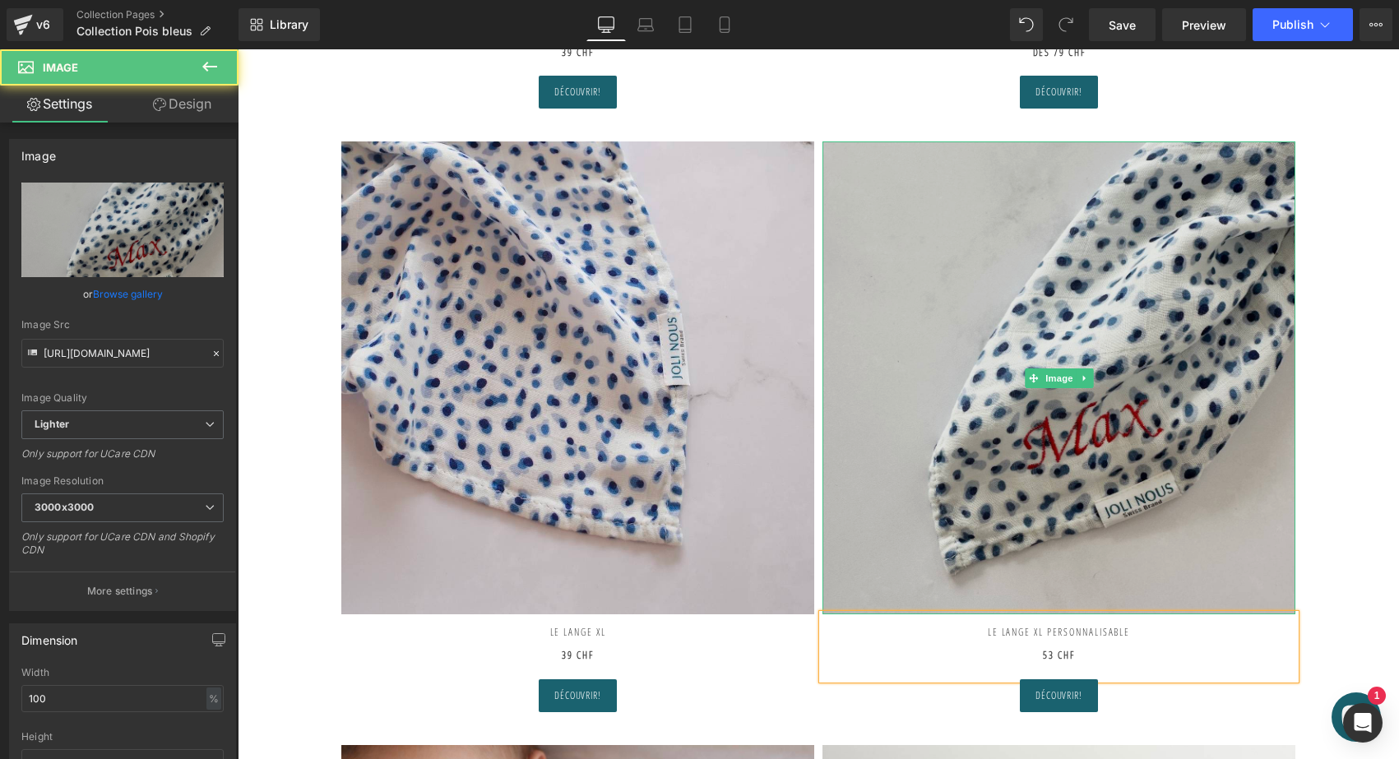
click at [993, 401] on img at bounding box center [1058, 377] width 473 height 473
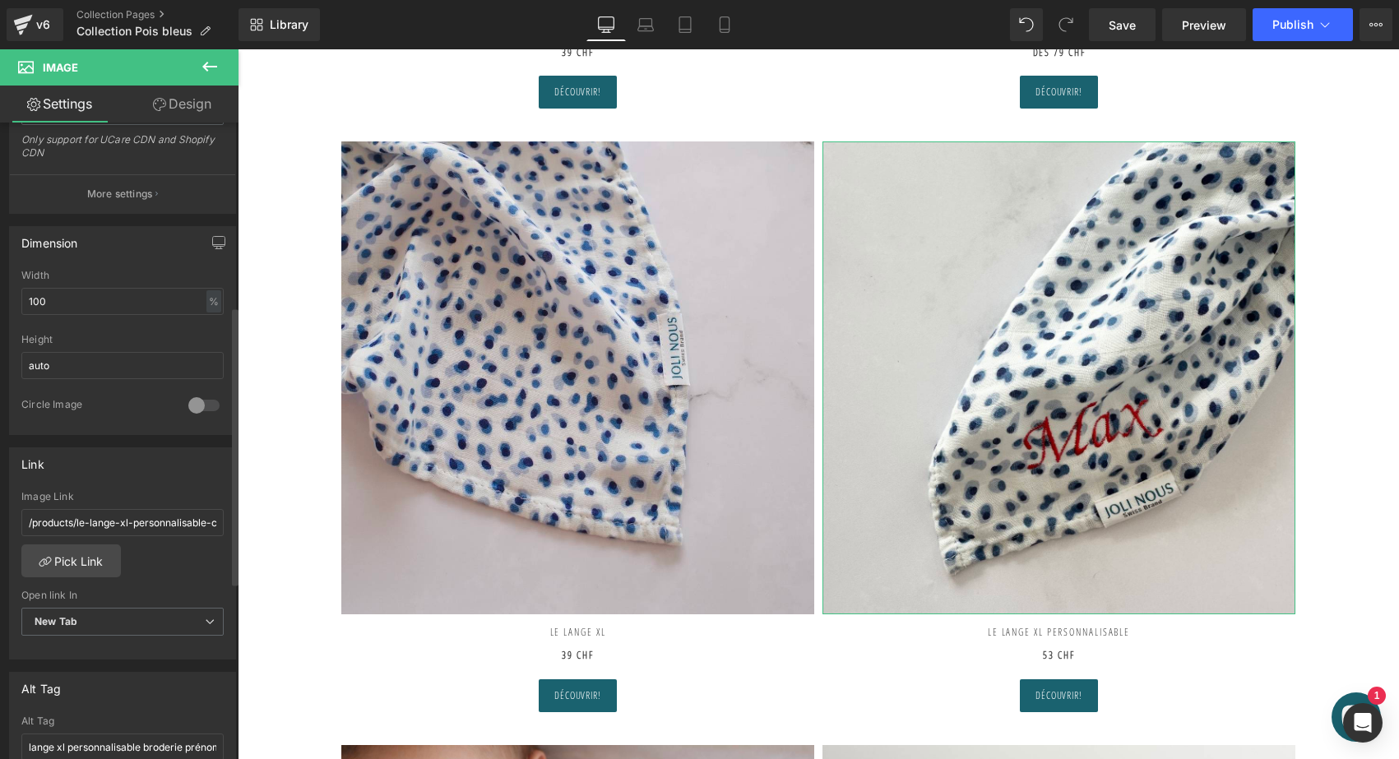
scroll to position [422, 0]
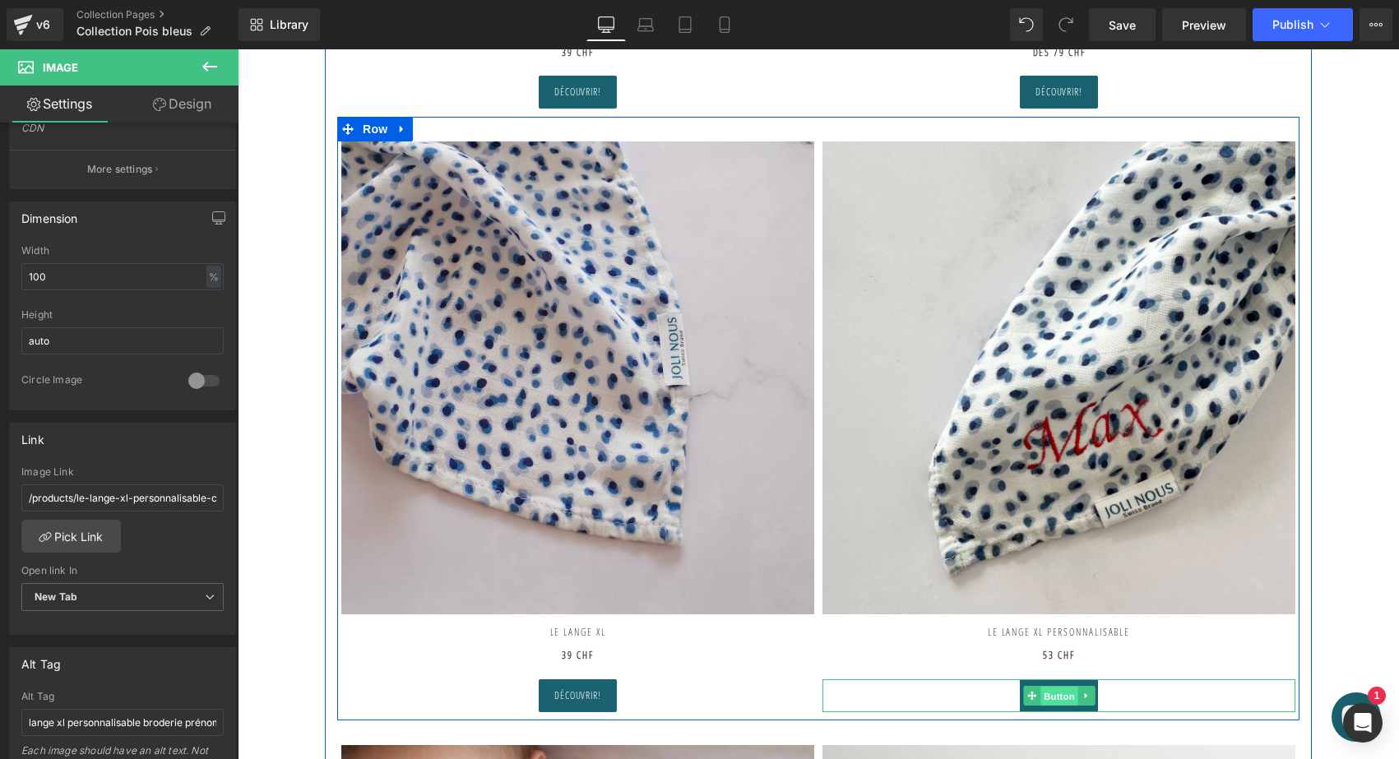
click at [1047, 690] on span "Button" at bounding box center [1059, 697] width 38 height 20
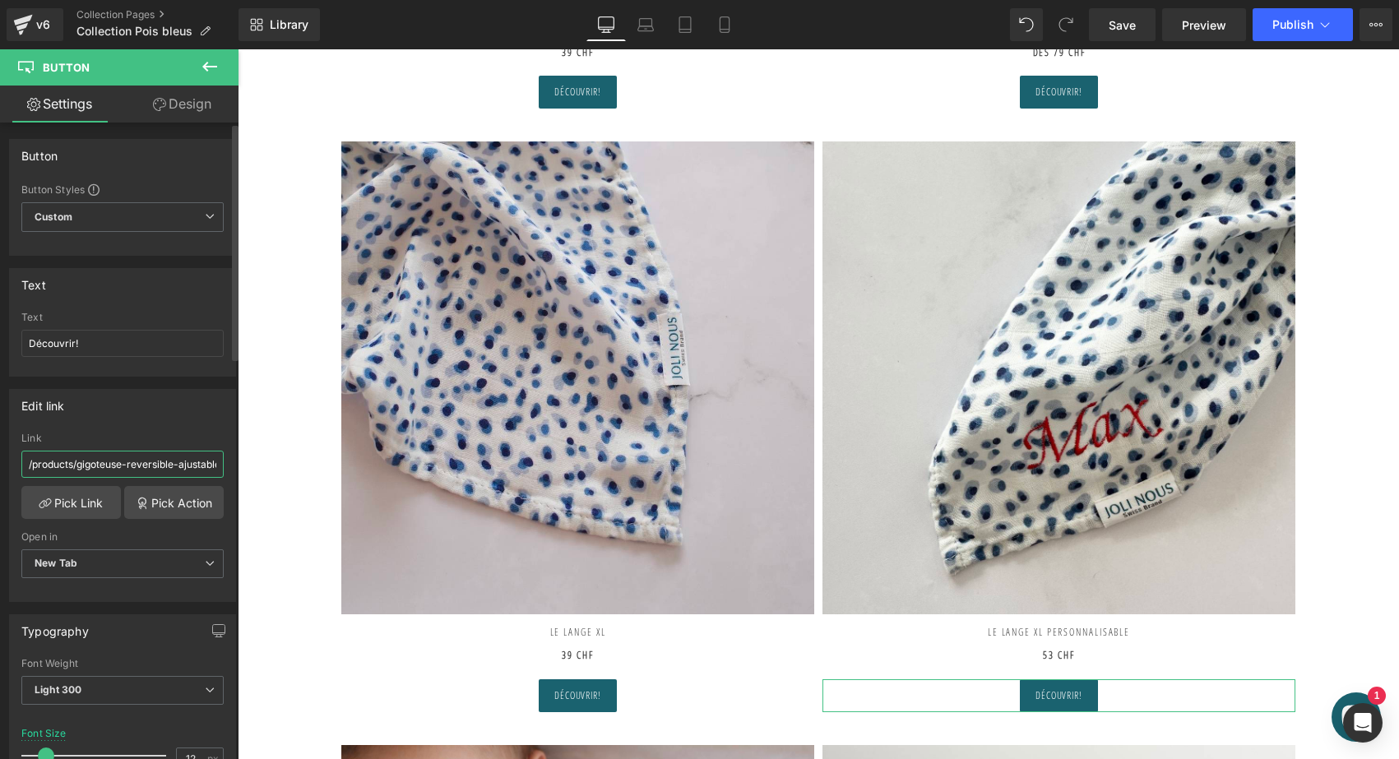
click at [125, 452] on input "/products/gigoteuse-reversible-ajustable" at bounding box center [122, 464] width 202 height 27
click at [89, 499] on link "Pick Link" at bounding box center [70, 502] width 99 height 33
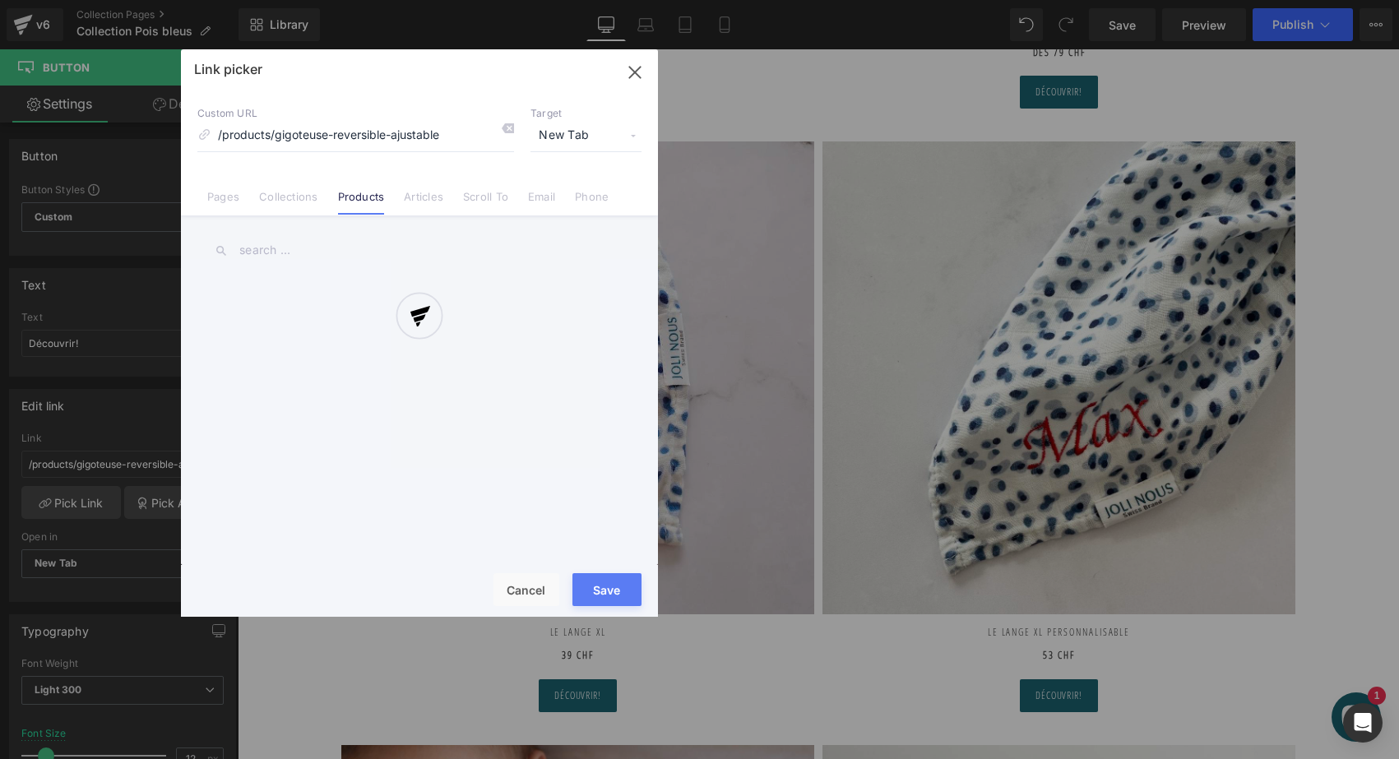
click at [508, 126] on div at bounding box center [419, 332] width 477 height 567
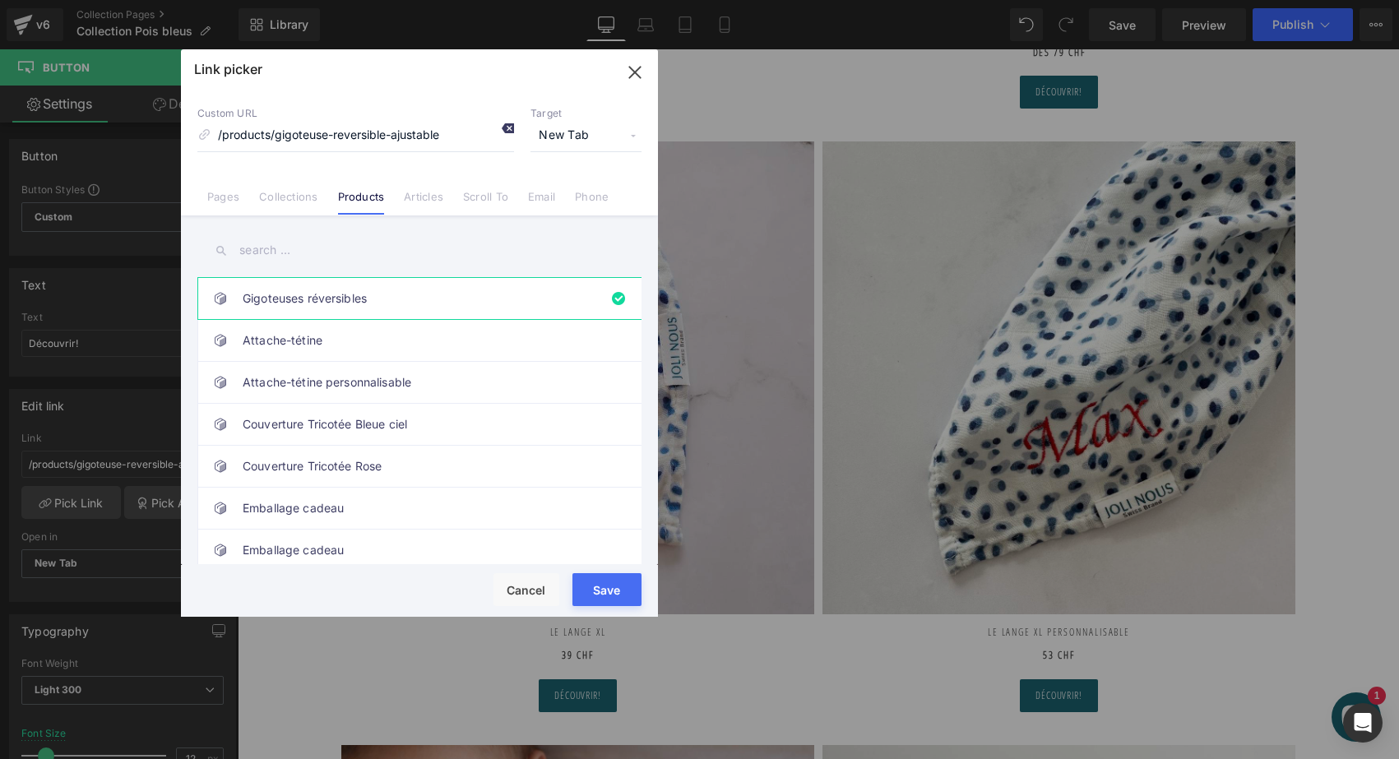
click at [503, 126] on icon at bounding box center [507, 128] width 13 height 13
click at [301, 244] on input "text" at bounding box center [419, 250] width 444 height 37
type input "lange xl"
click at [305, 297] on link "Le Lange XL à personnaliser" at bounding box center [424, 298] width 362 height 41
type input "/products/le-lange-xl-personnalisable-citron-beige"
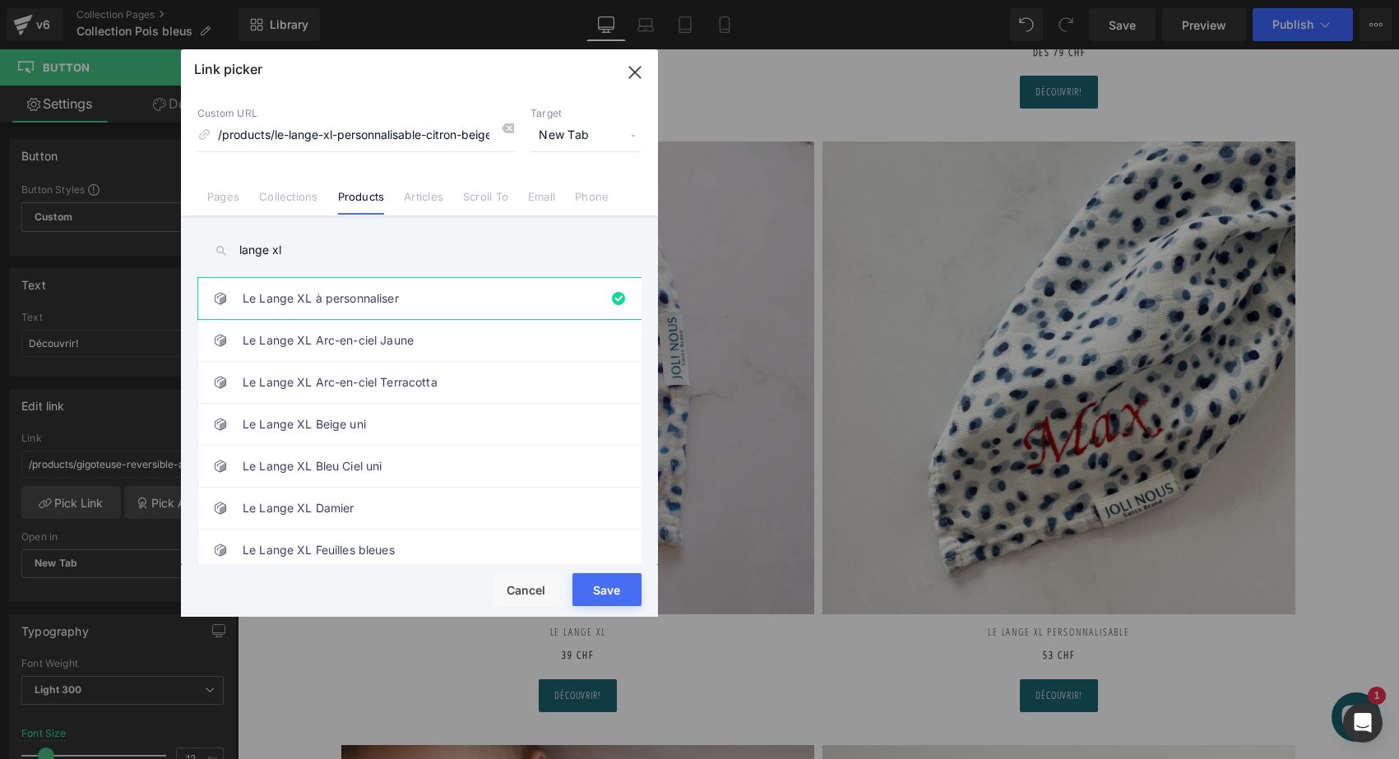
click at [620, 588] on button "Save" at bounding box center [606, 589] width 69 height 33
type input "/products/le-lange-xl-personnalisable-citron-beige"
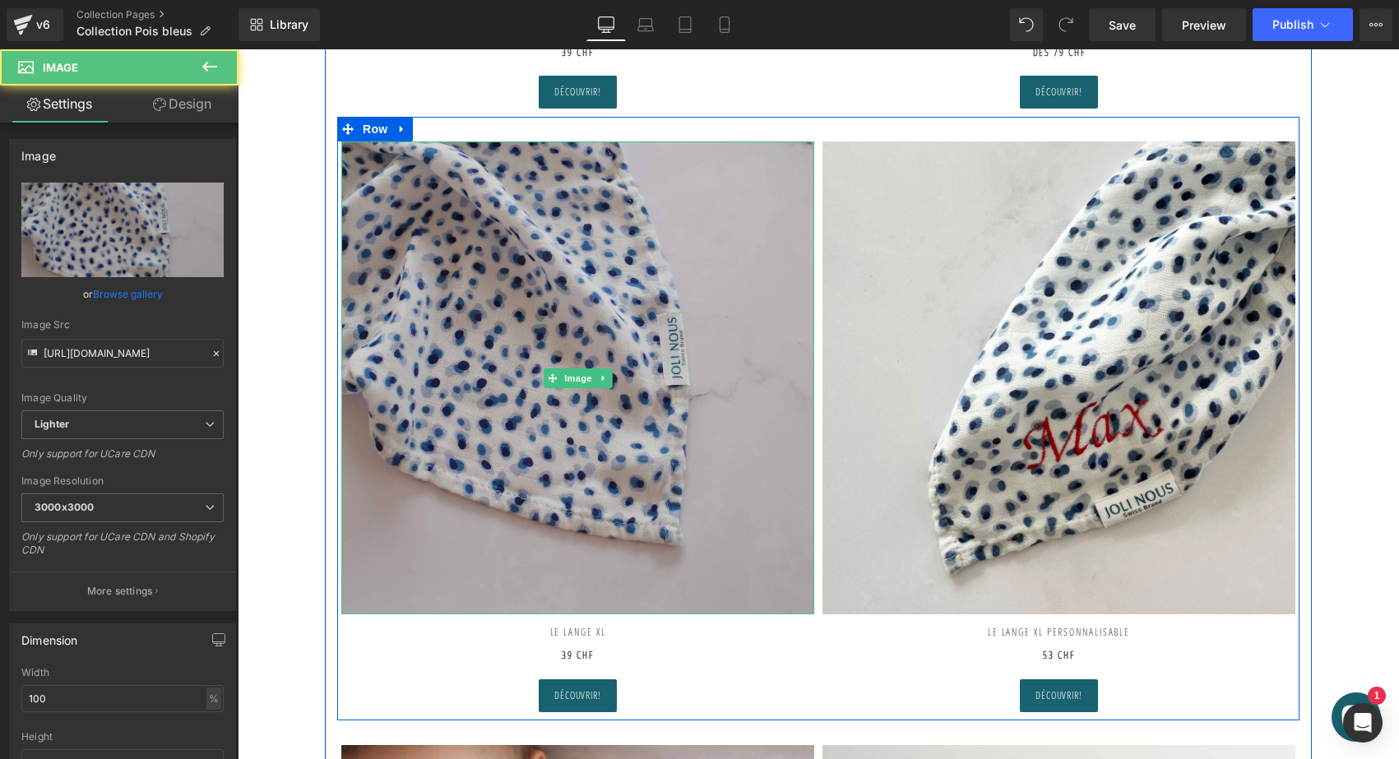
click at [641, 335] on img at bounding box center [577, 377] width 473 height 473
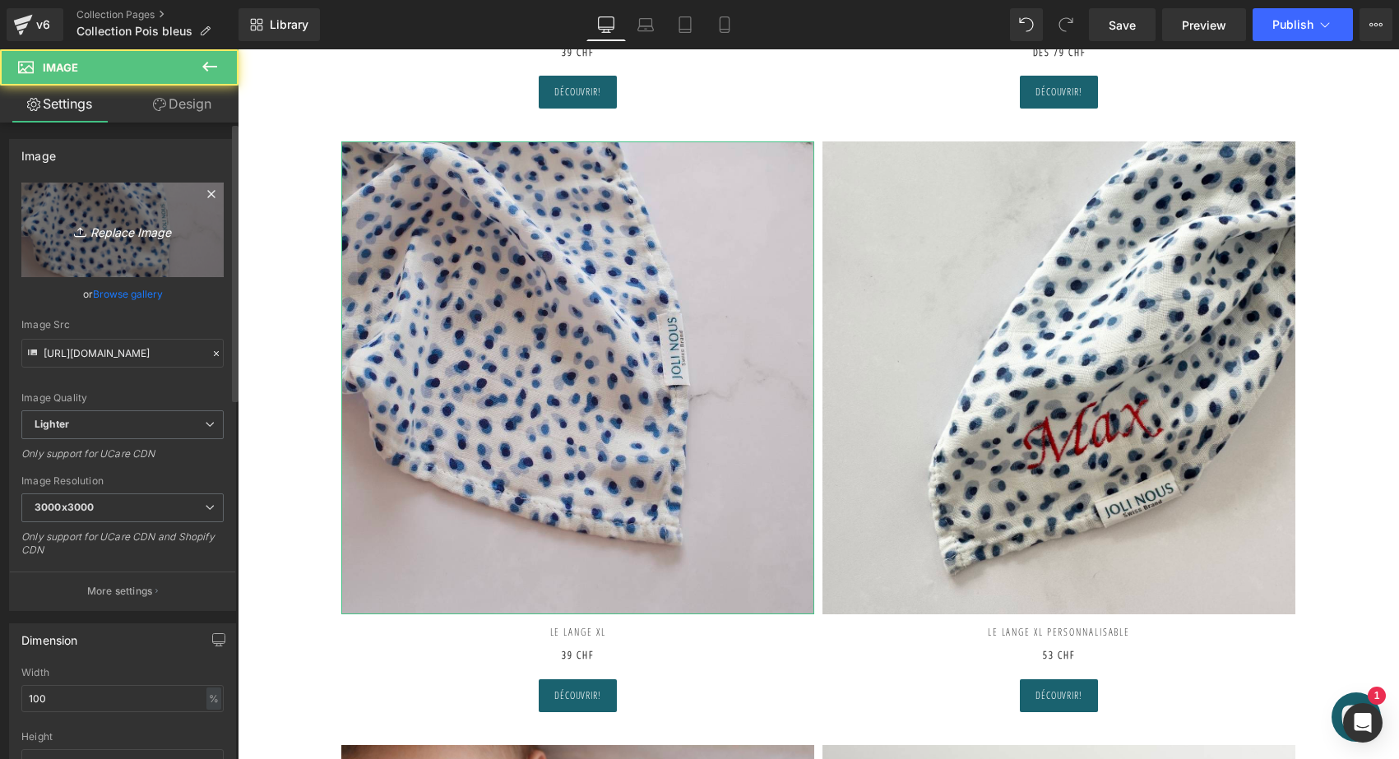
click at [109, 245] on link "Replace Image" at bounding box center [122, 230] width 202 height 95
type input "C:\fakepath\le-foulard-joli-nous-pois-bleus4.jpg"
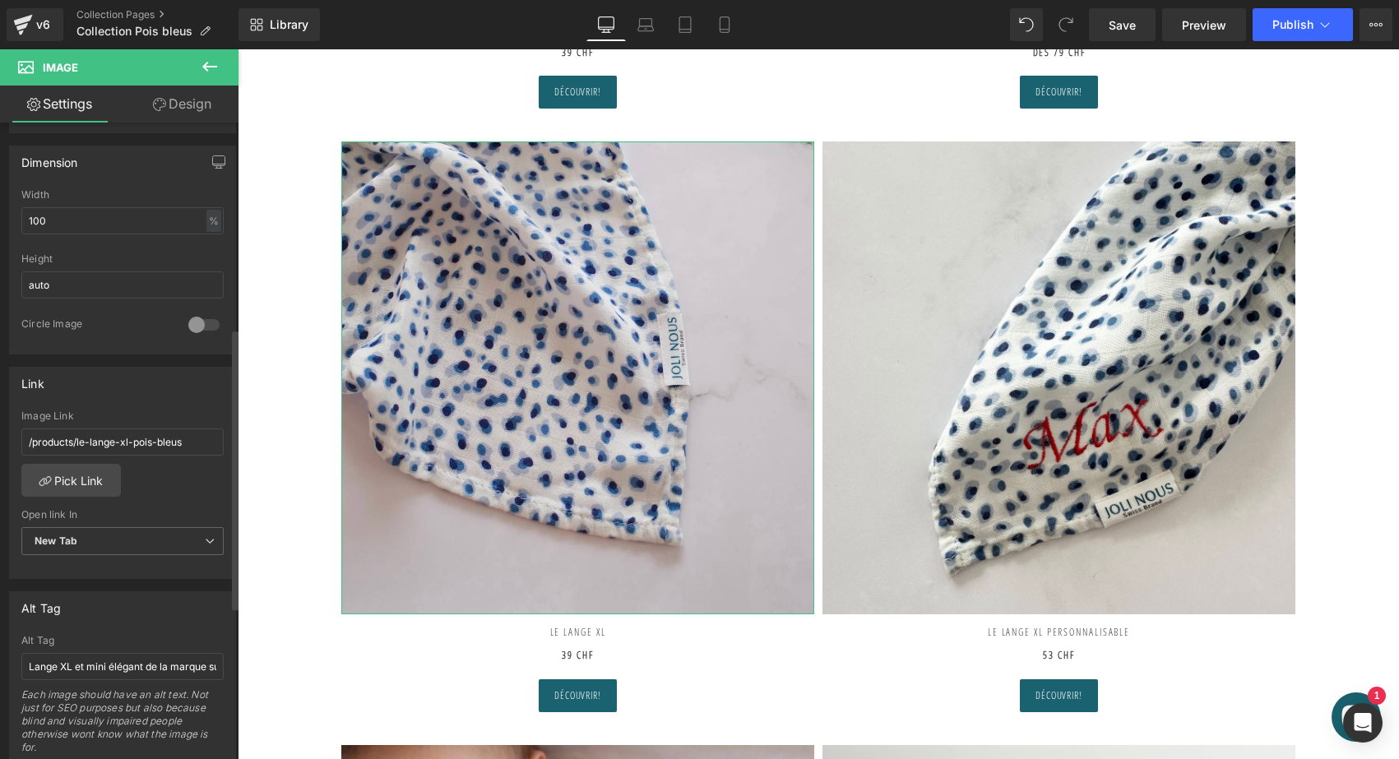
scroll to position [493, 0]
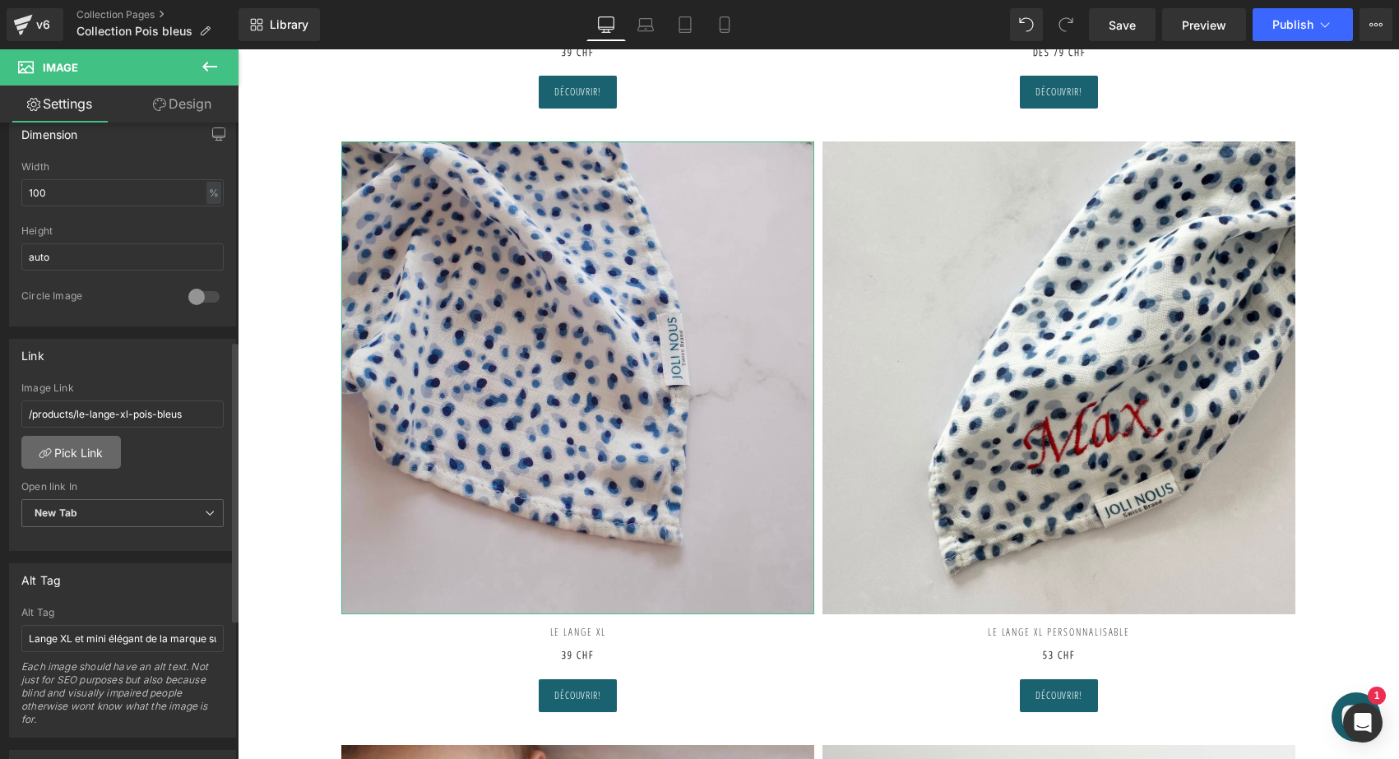
click at [88, 449] on link "Pick Link" at bounding box center [70, 452] width 99 height 33
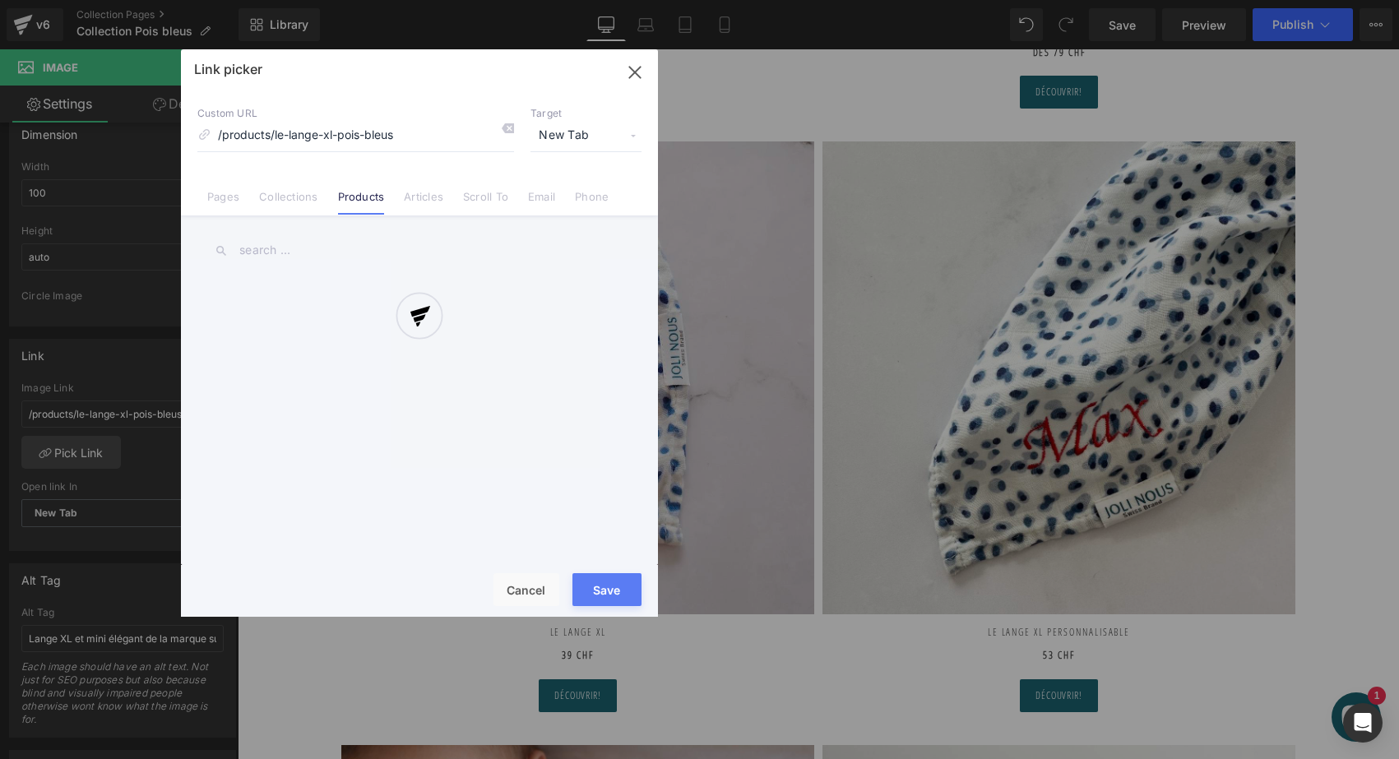
click at [507, 129] on div at bounding box center [419, 332] width 477 height 567
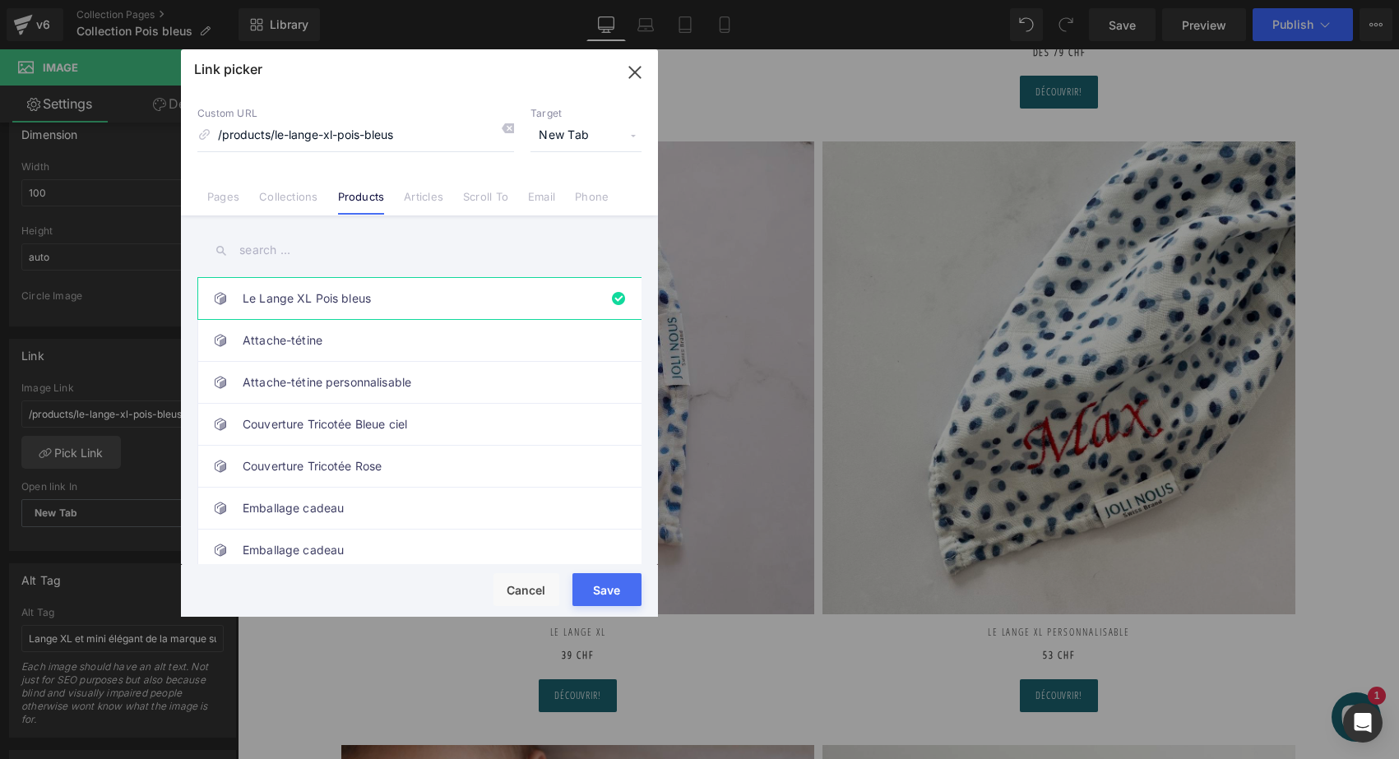
click at [507, 129] on icon at bounding box center [507, 128] width 13 height 13
click at [266, 238] on input "text" at bounding box center [419, 250] width 444 height 37
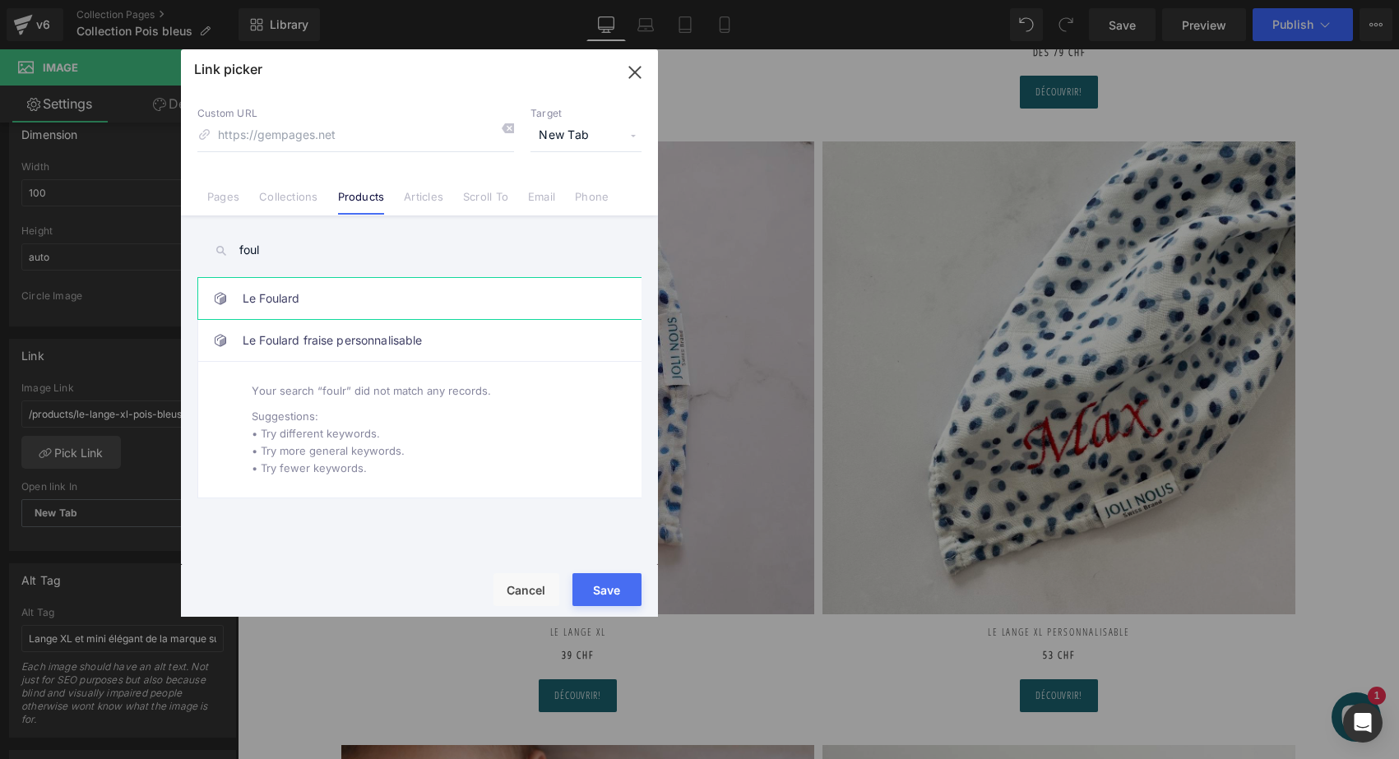
type input "foul"
click at [261, 305] on link "Le Foulard" at bounding box center [424, 298] width 362 height 41
type input "/products/le-foulard"
click at [627, 593] on button "Save" at bounding box center [606, 589] width 69 height 33
type input "/products/le-foulard"
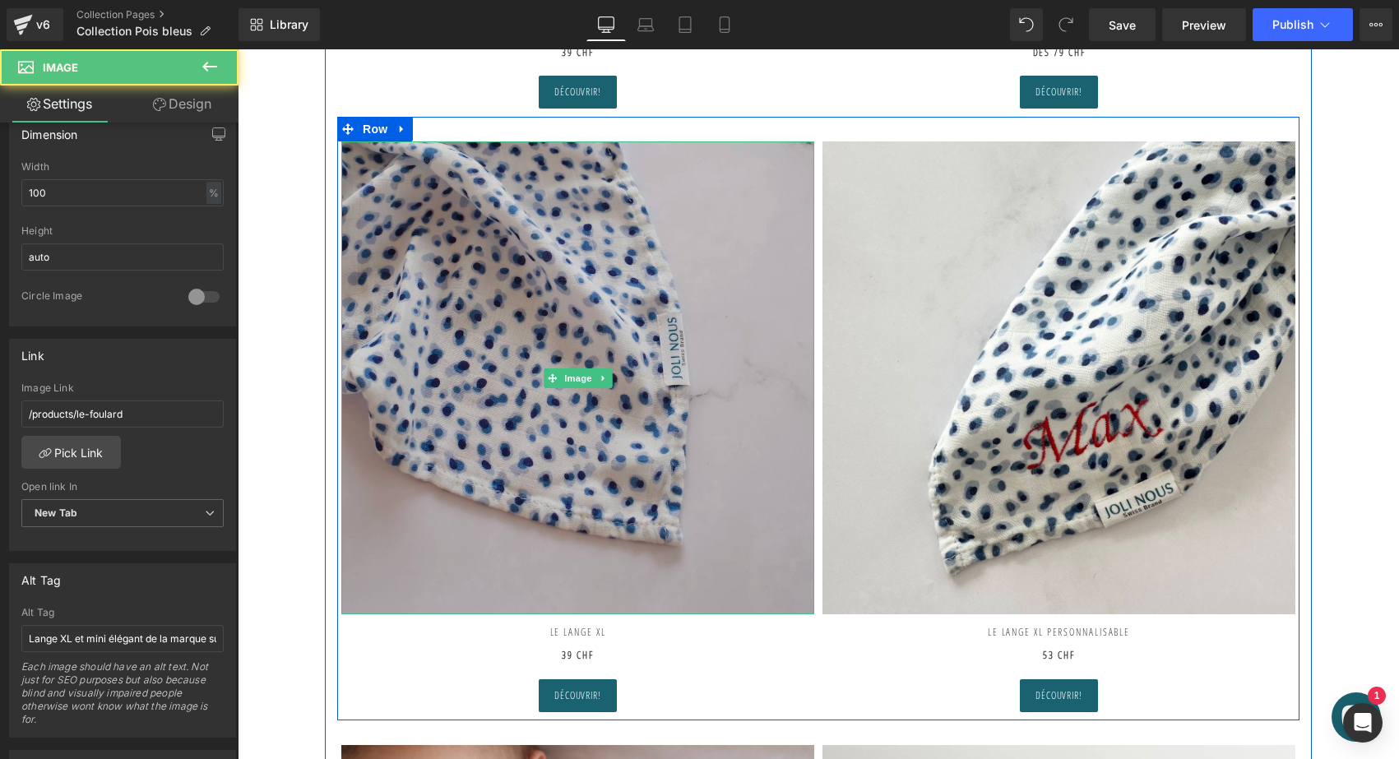
click at [648, 356] on img at bounding box center [577, 377] width 473 height 473
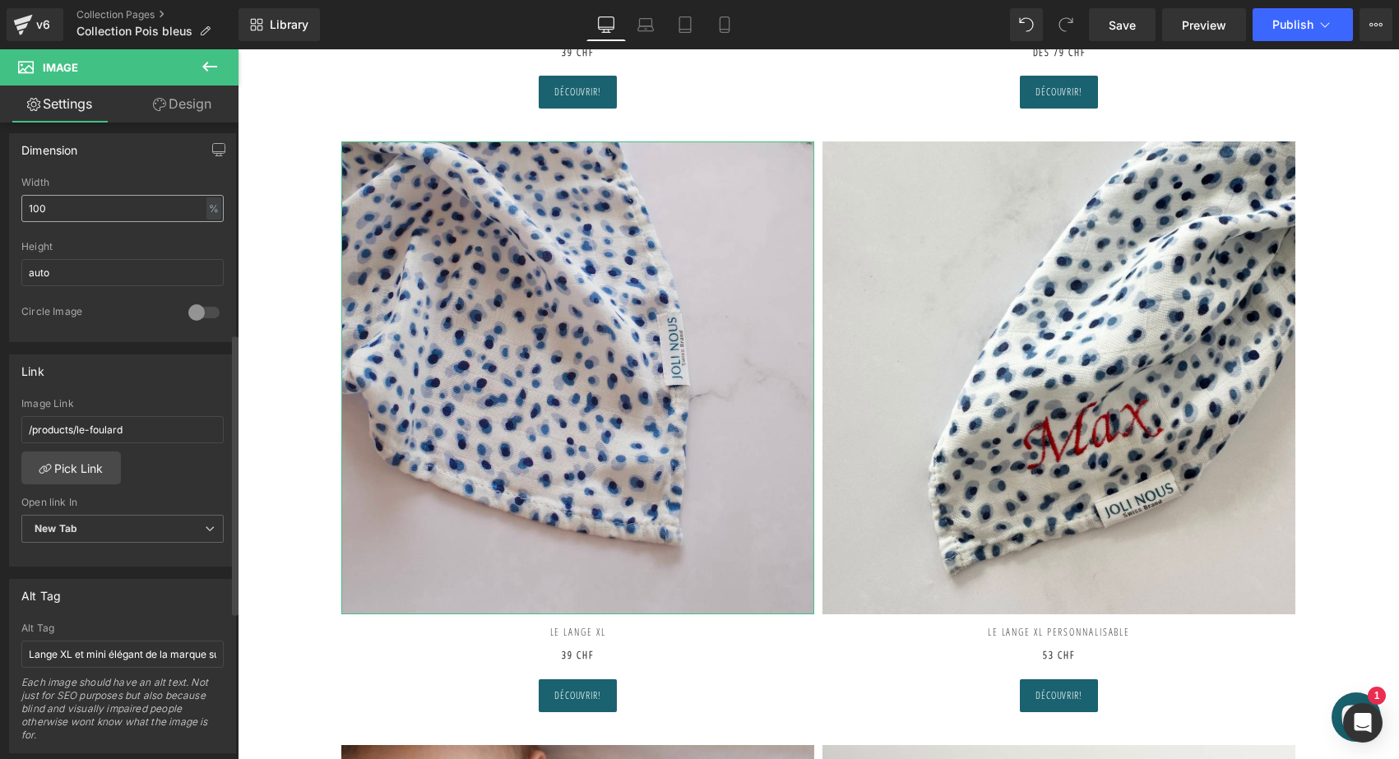
scroll to position [477, 0]
drag, startPoint x: 109, startPoint y: 652, endPoint x: -7, endPoint y: 636, distance: 117.9
click at [0, 636] on html "Button You are previewing how the will restyle your page. You can not edit Elem…" at bounding box center [699, 379] width 1399 height 759
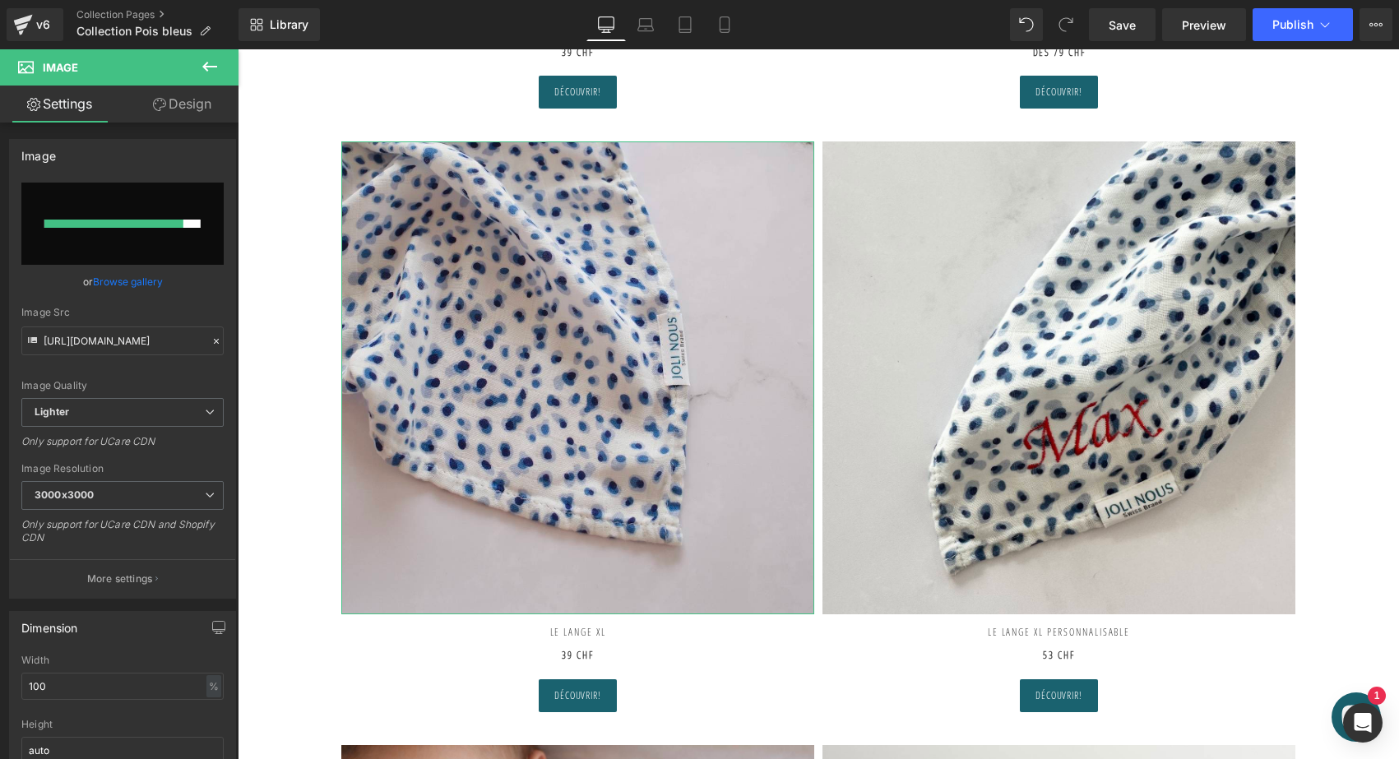
scroll to position [0, 0]
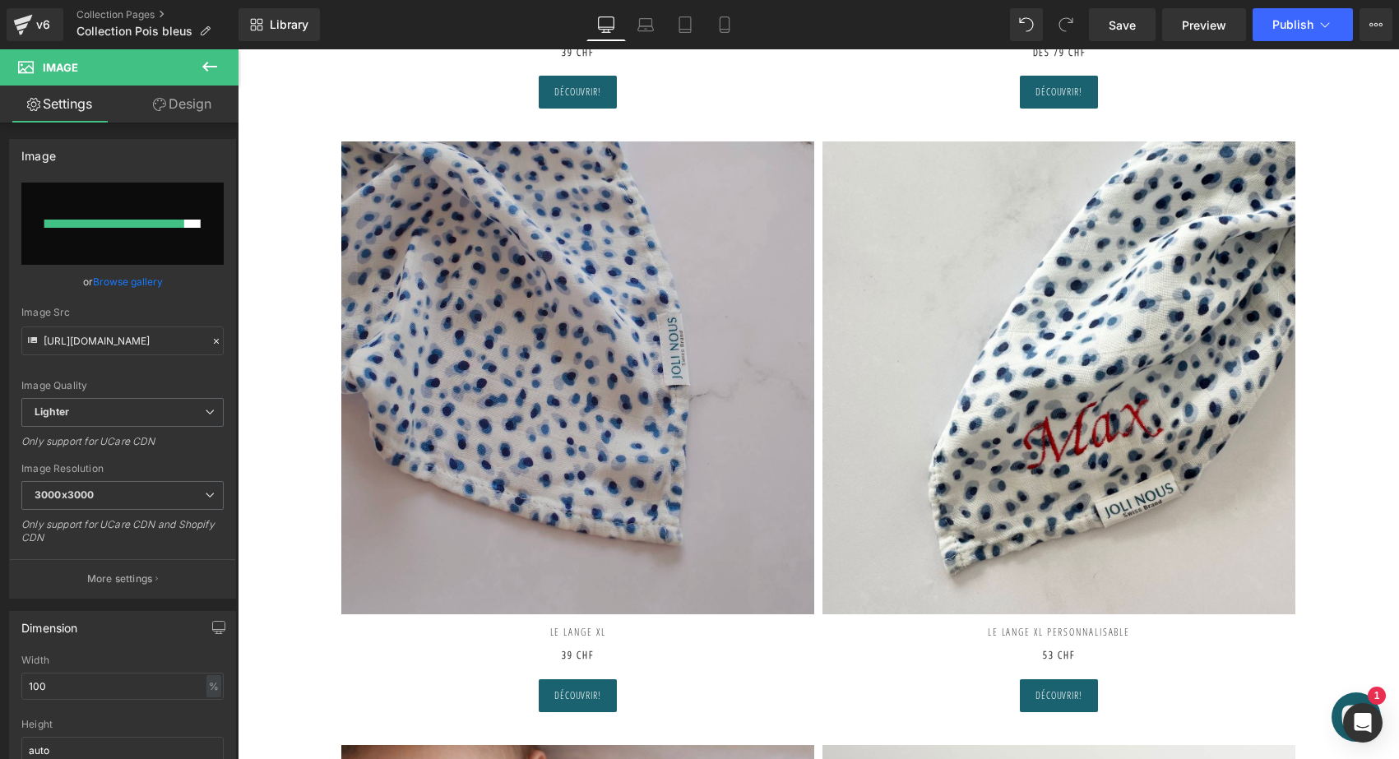
type input "foulard pois bleu blanc élégant de la marque suisse Joli Nous, un accessoire pr…"
click at [449, 391] on img at bounding box center [577, 377] width 473 height 473
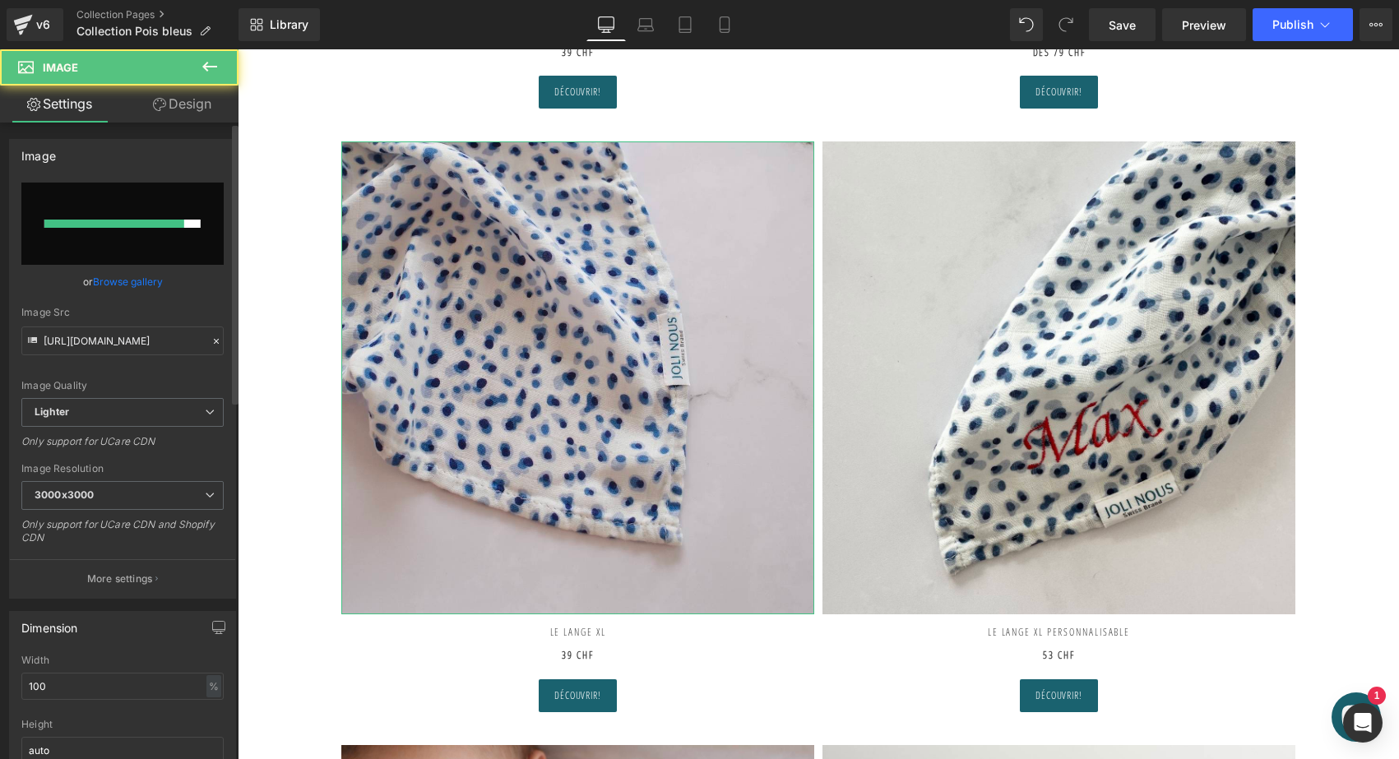
click at [128, 248] on input "file" at bounding box center [122, 224] width 202 height 82
type input "C:\fakepath\le-foulard-joli-nous-pois-bleus4.jpg"
type input "[URL][DOMAIN_NAME]"
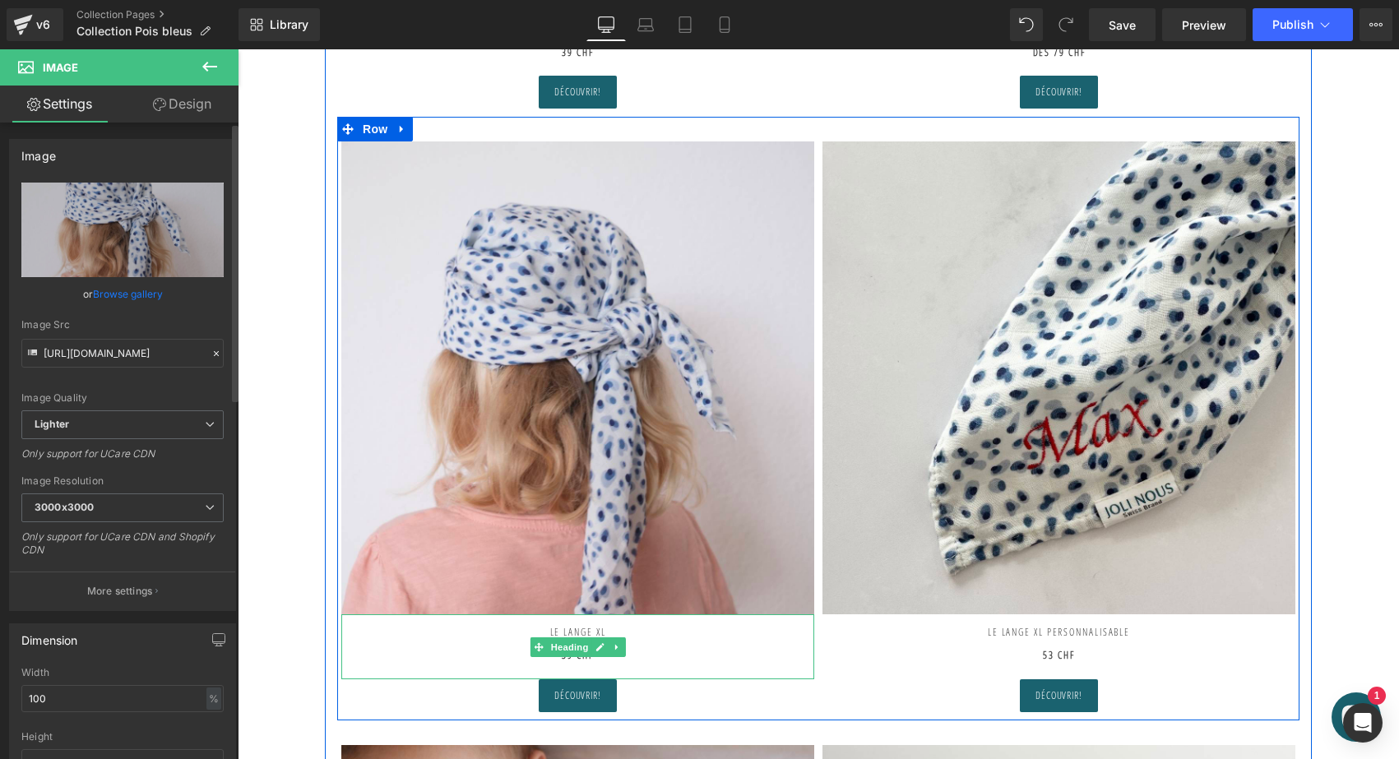
click at [585, 627] on h2 "Le Lange XL 39 CHF" at bounding box center [577, 638] width 473 height 48
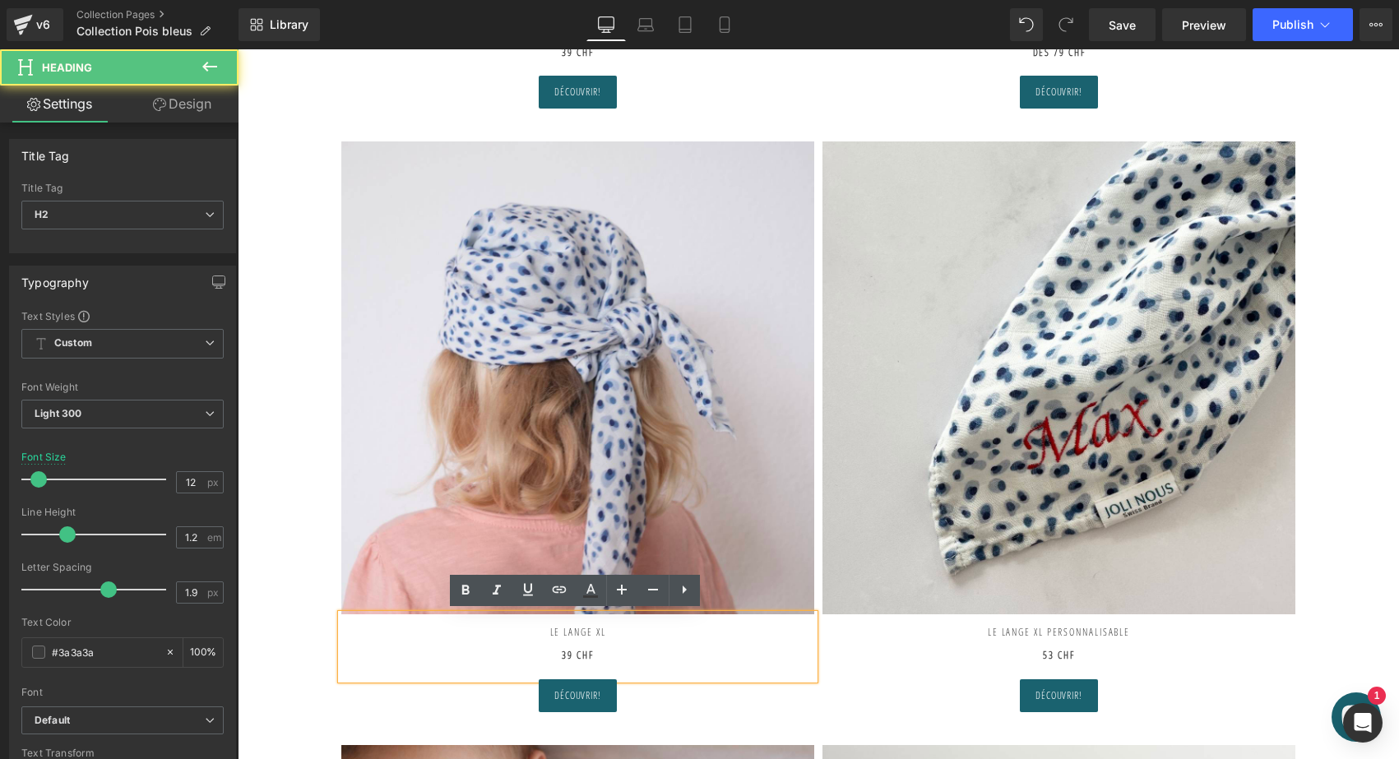
click at [627, 625] on h2 "Le Lange XL 39 CHF" at bounding box center [577, 638] width 473 height 48
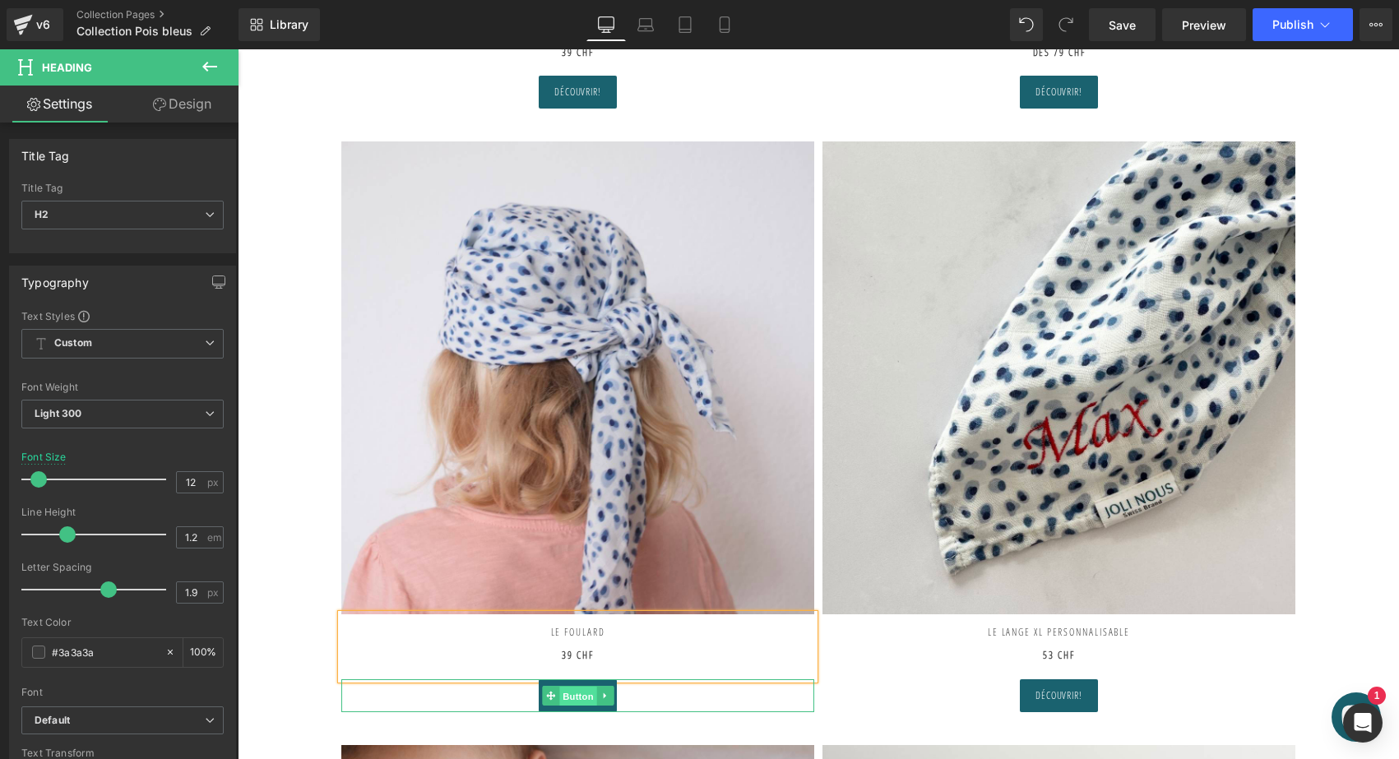
click at [562, 694] on span "Button" at bounding box center [578, 697] width 38 height 20
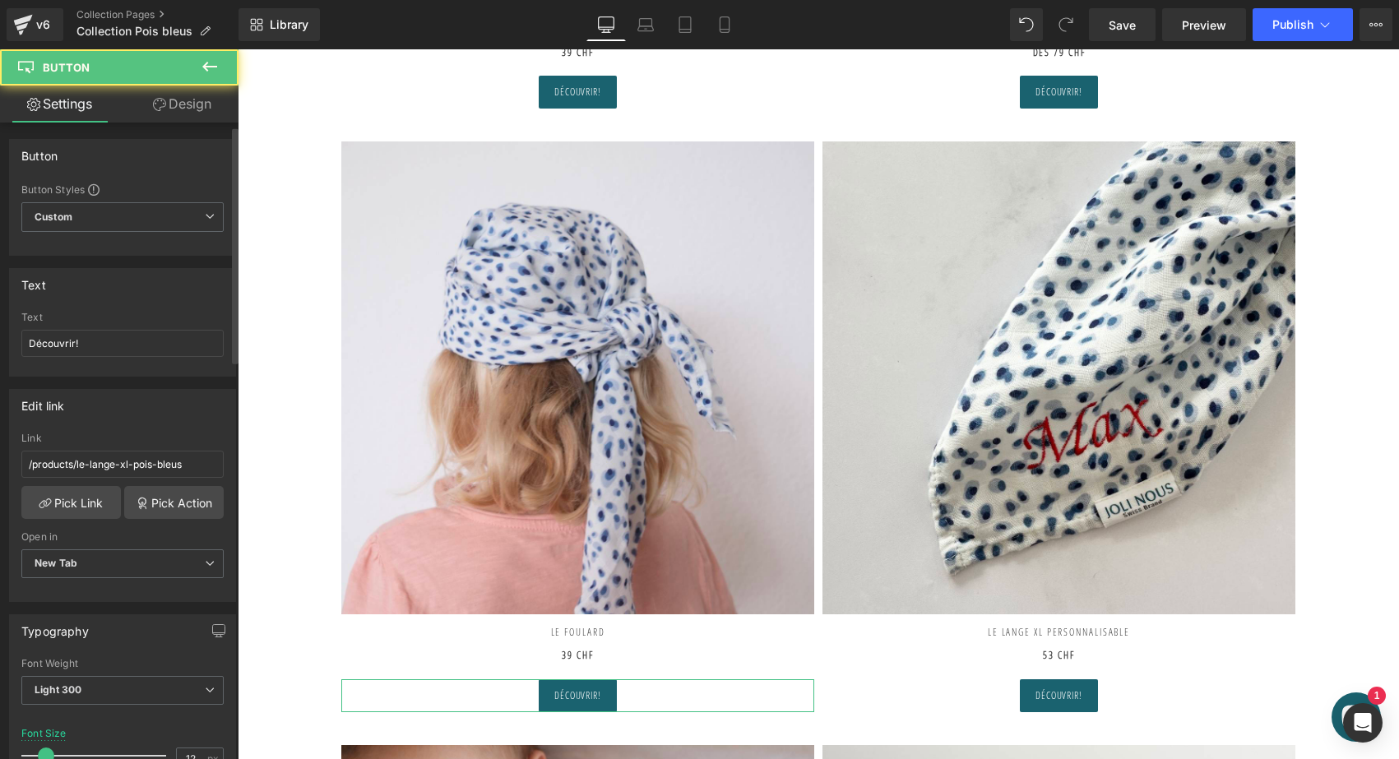
scroll to position [28, 0]
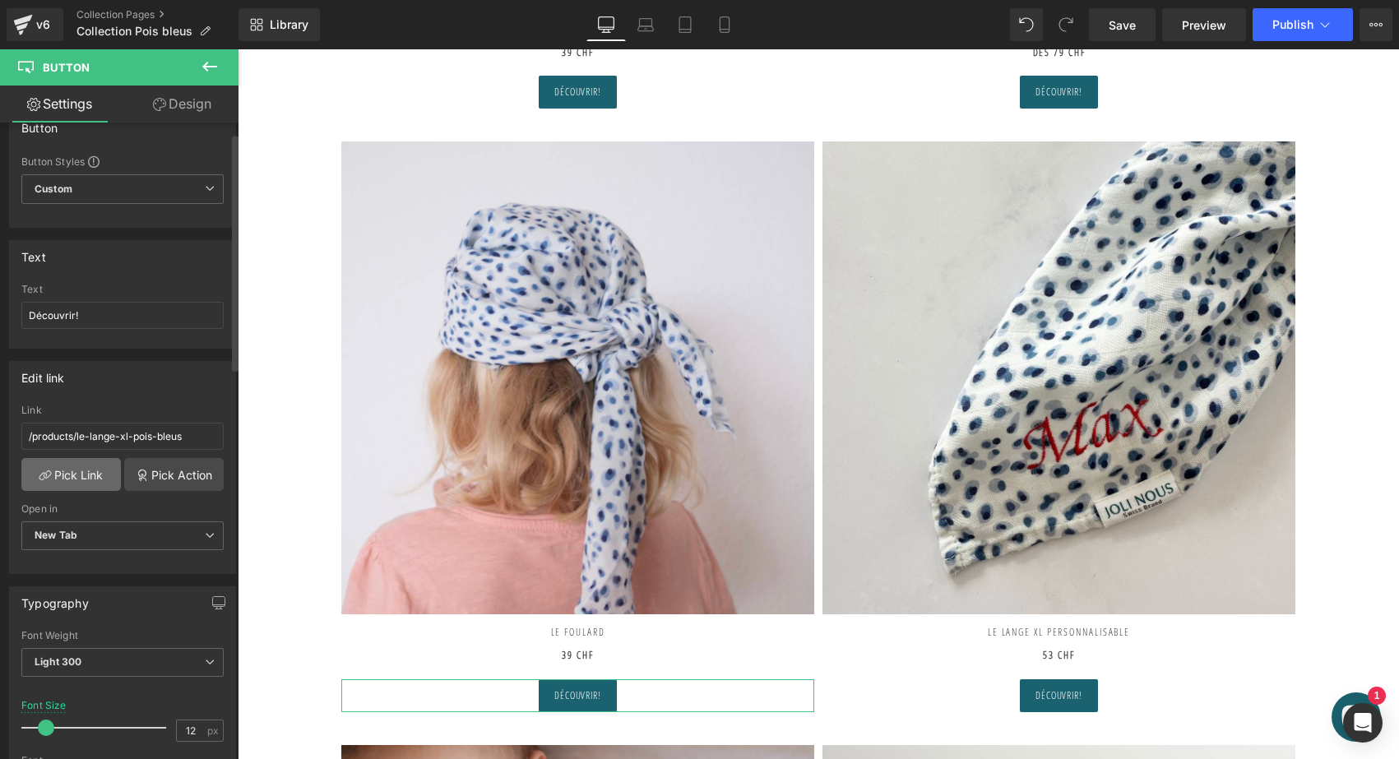
click at [78, 476] on link "Pick Link" at bounding box center [70, 474] width 99 height 33
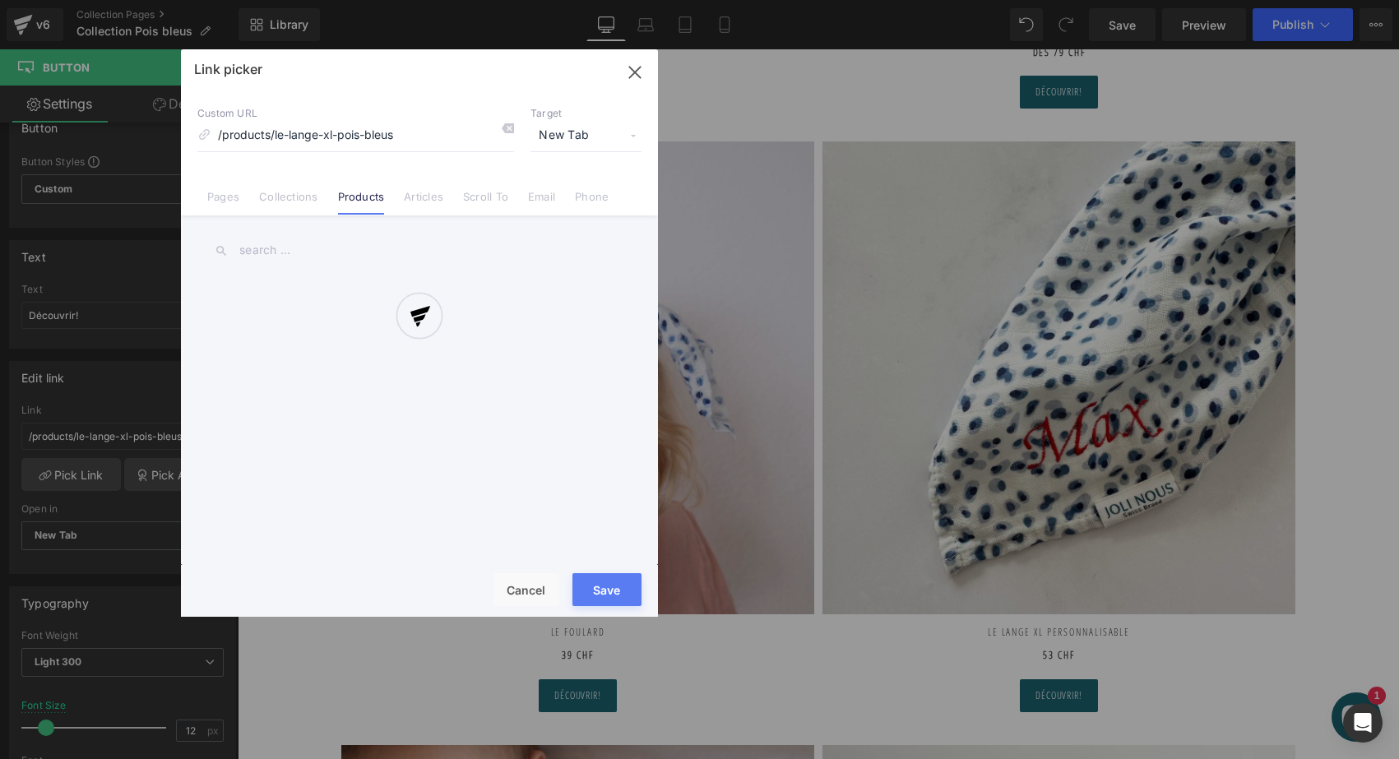
click at [507, 125] on div at bounding box center [419, 332] width 477 height 567
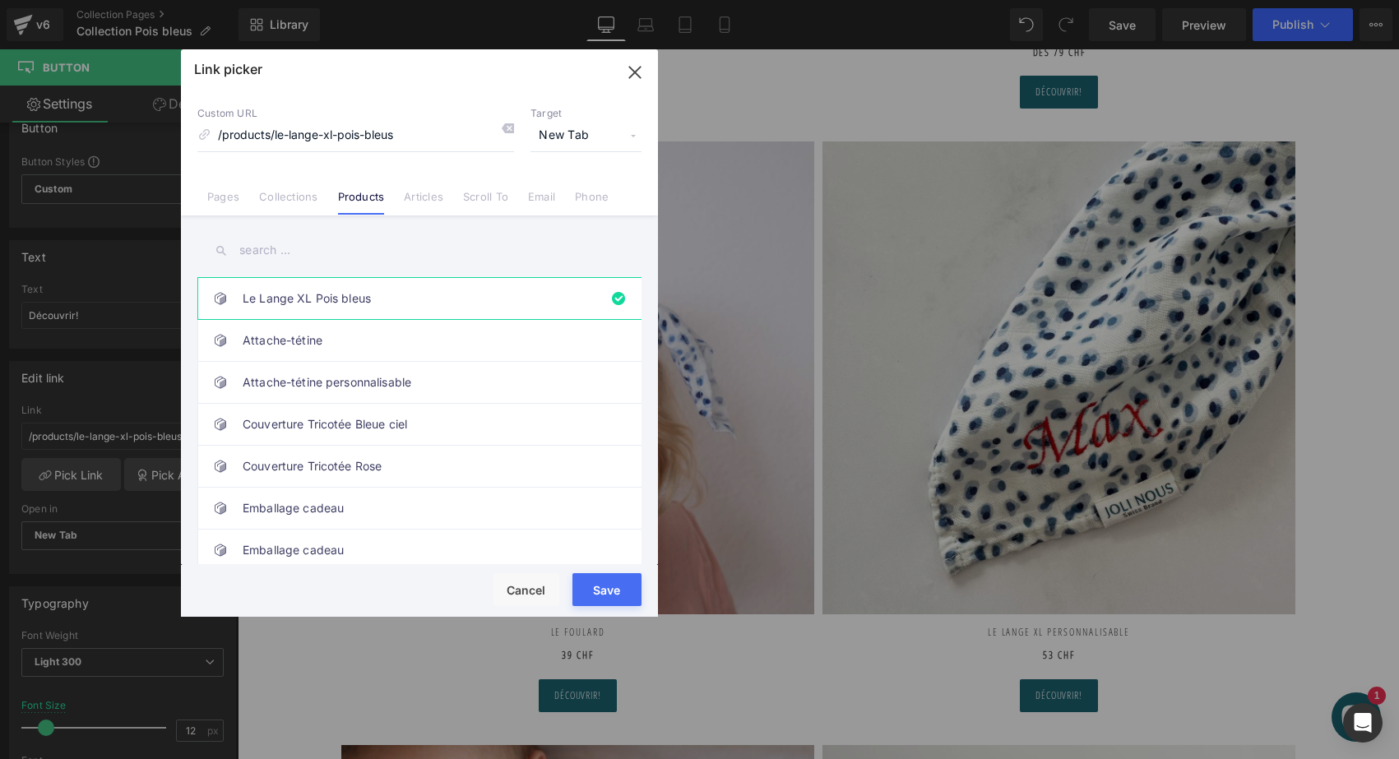
click at [507, 125] on icon at bounding box center [507, 128] width 13 height 13
click at [304, 254] on input "text" at bounding box center [419, 250] width 444 height 37
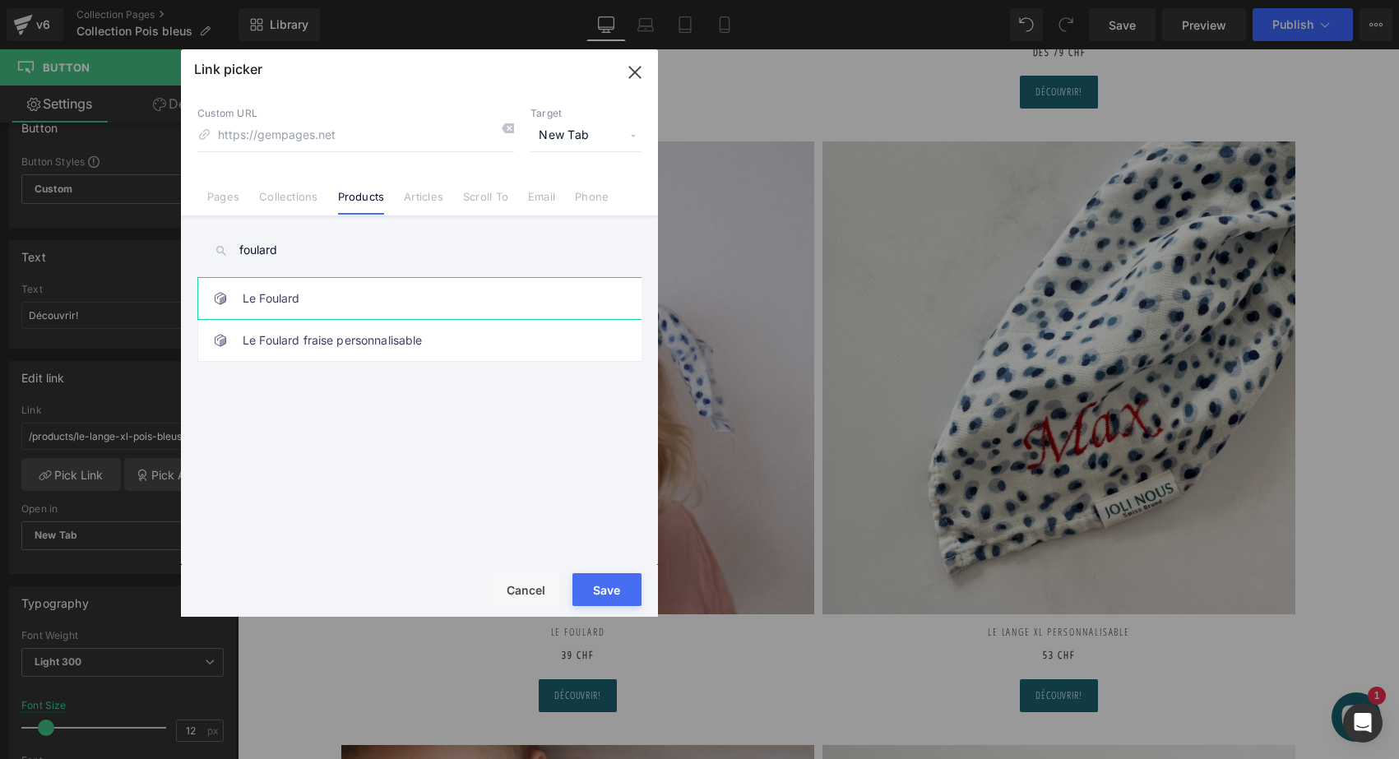
type input "foulard"
click at [294, 288] on link "Le Foulard" at bounding box center [424, 298] width 362 height 41
type input "/products/le-foulard"
click at [601, 574] on button "Save" at bounding box center [606, 589] width 69 height 33
type input "/products/le-foulard"
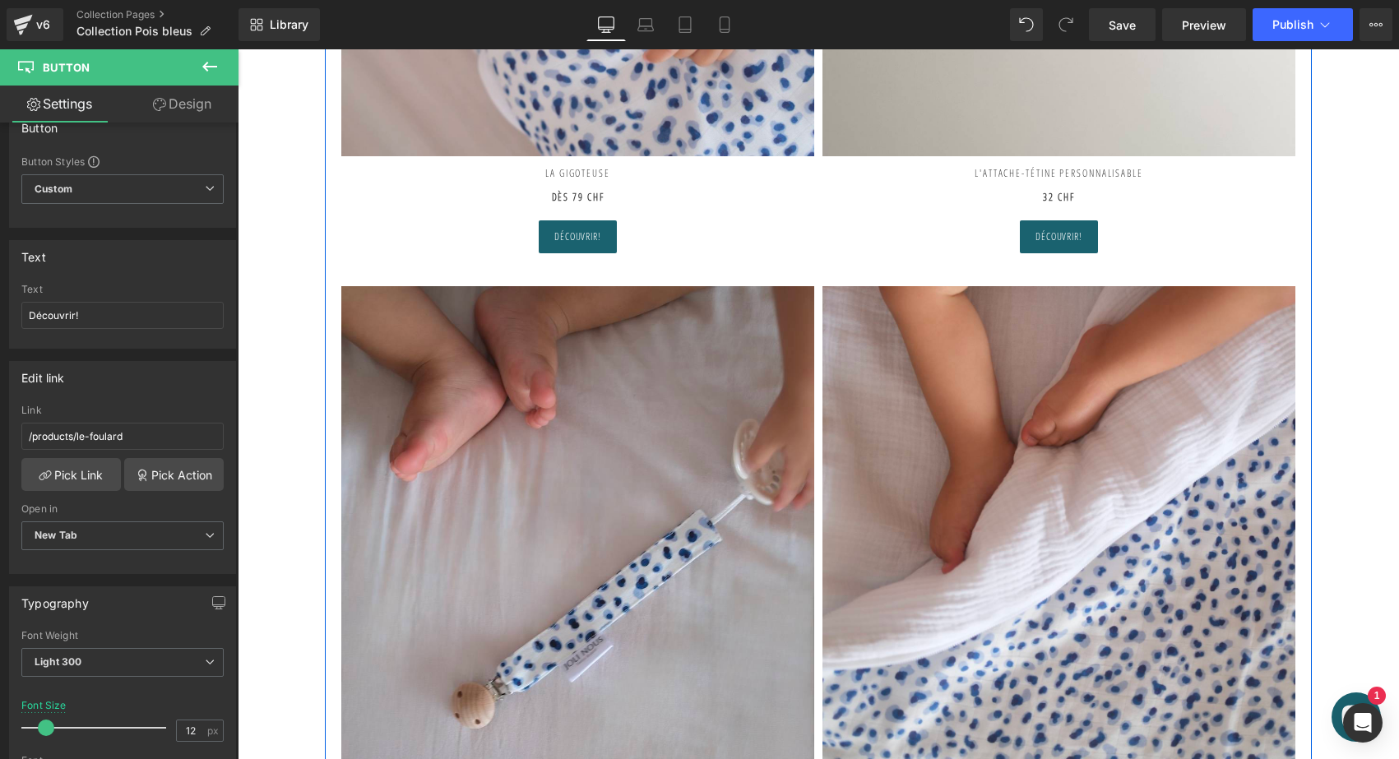
scroll to position [1744, 0]
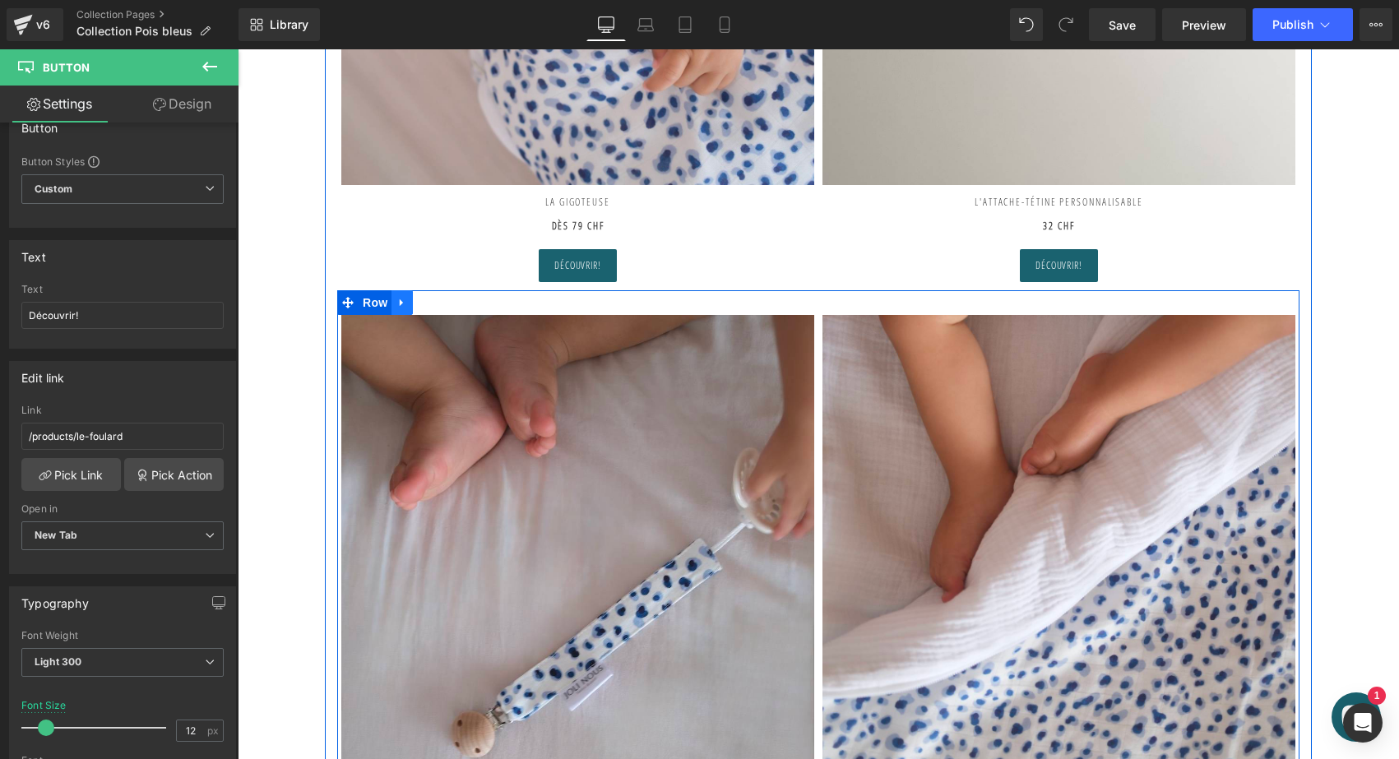
click at [404, 297] on icon at bounding box center [402, 303] width 12 height 12
click at [418, 297] on icon at bounding box center [424, 303] width 12 height 12
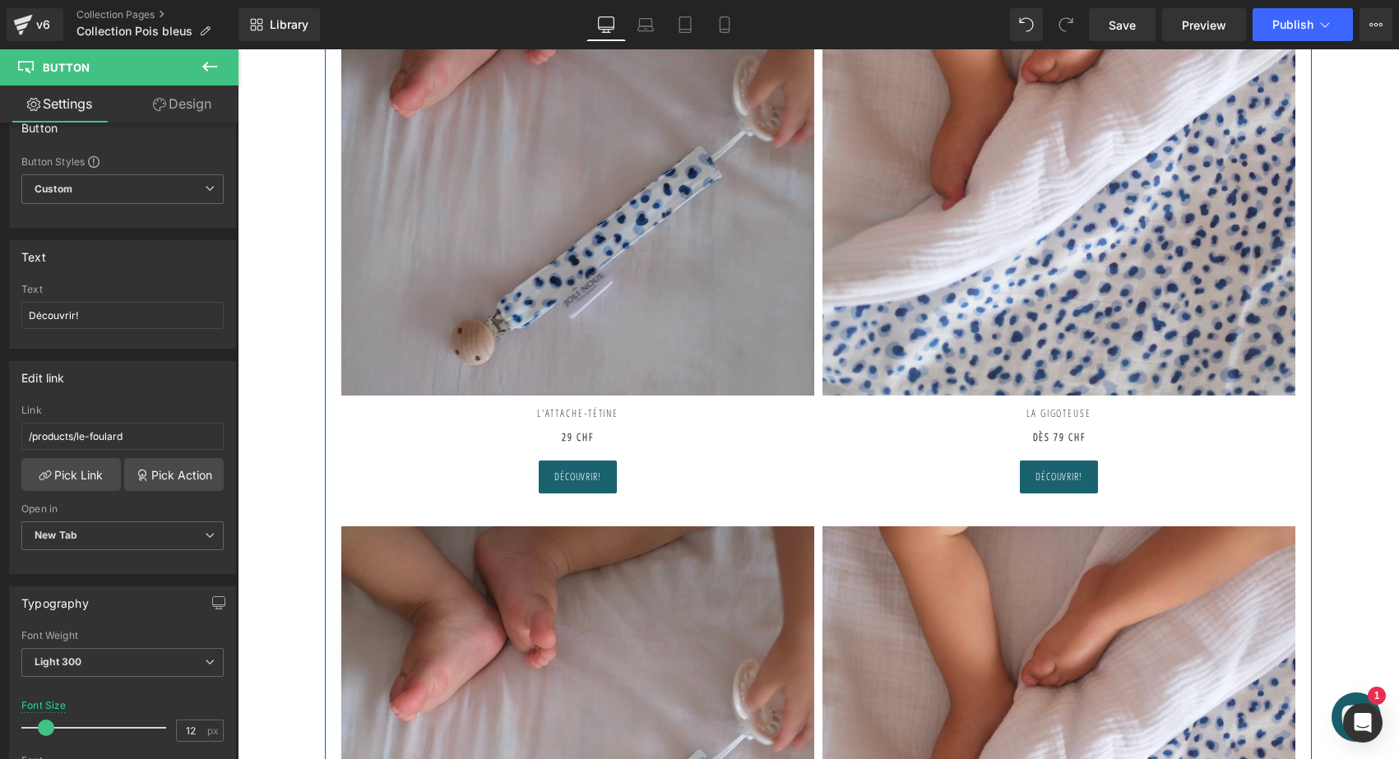
scroll to position [1807, 0]
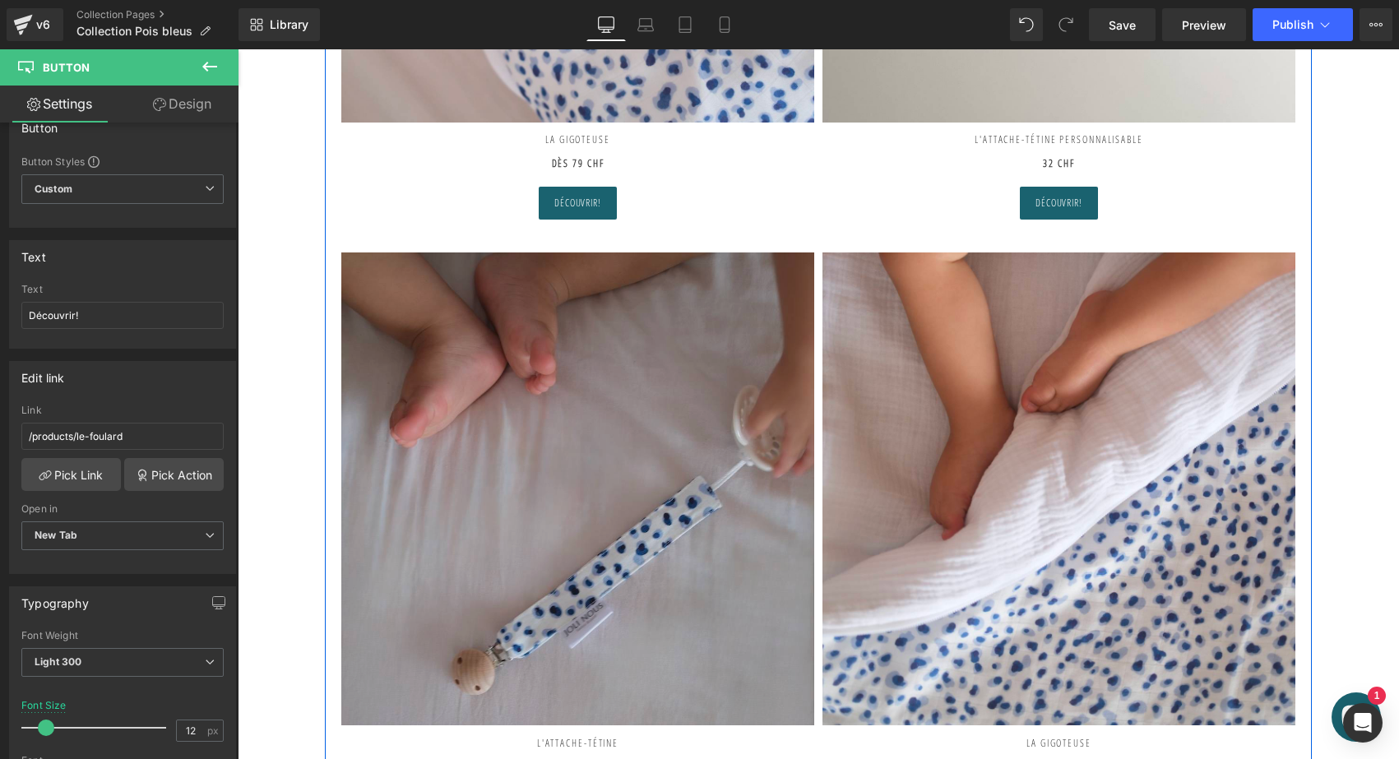
click at [496, 484] on img at bounding box center [577, 488] width 473 height 473
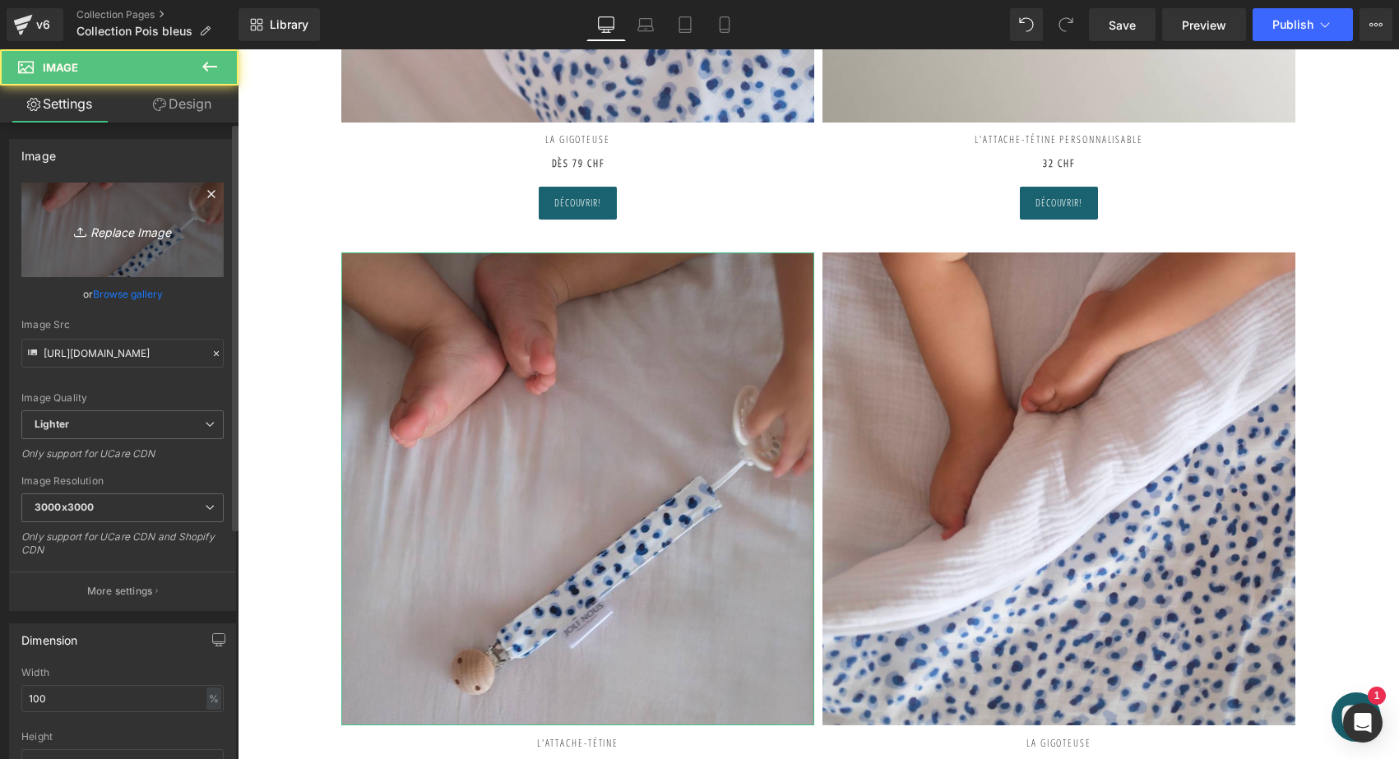
click at [165, 220] on icon "Replace Image" at bounding box center [123, 230] width 132 height 21
type input "C:\fakepath\Mini-DUO-ange-pois-bleus-joli-nous.jpeg"
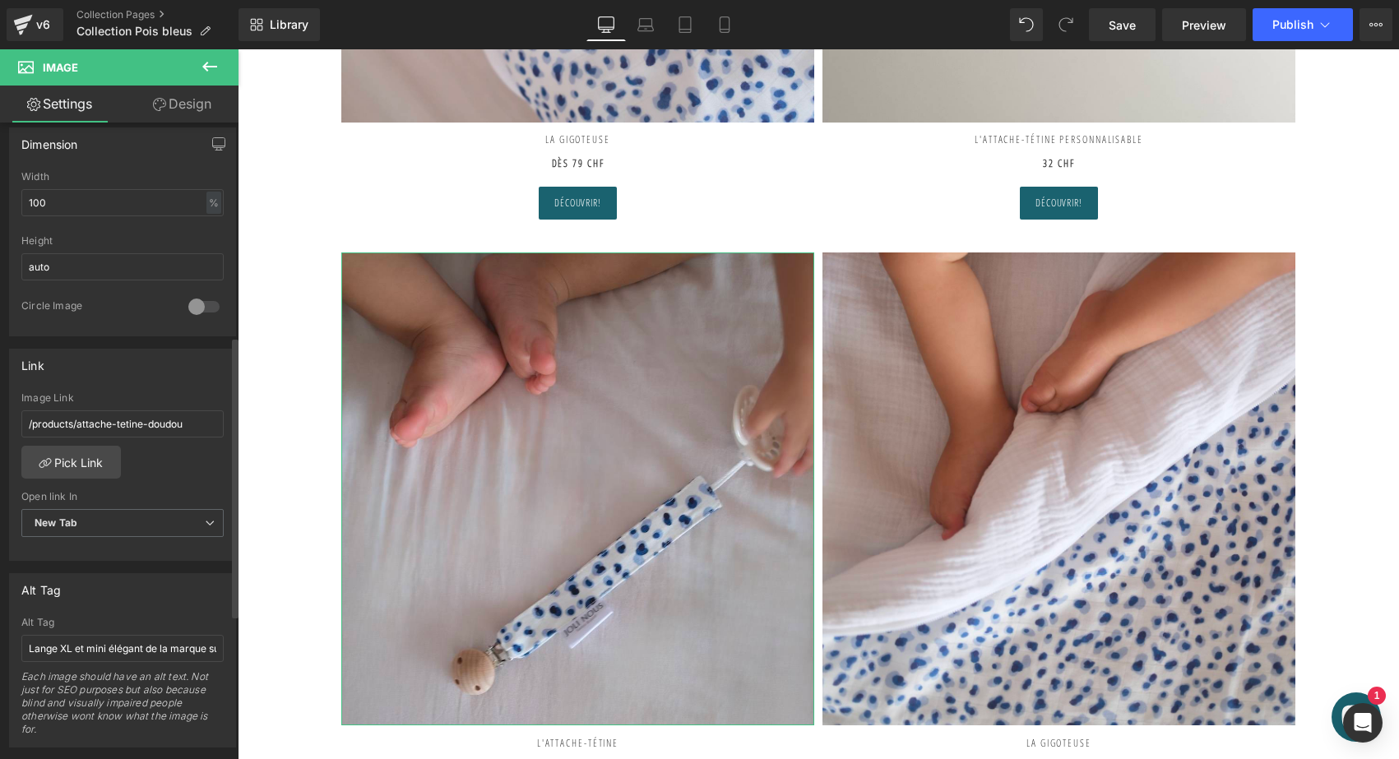
scroll to position [520, 0]
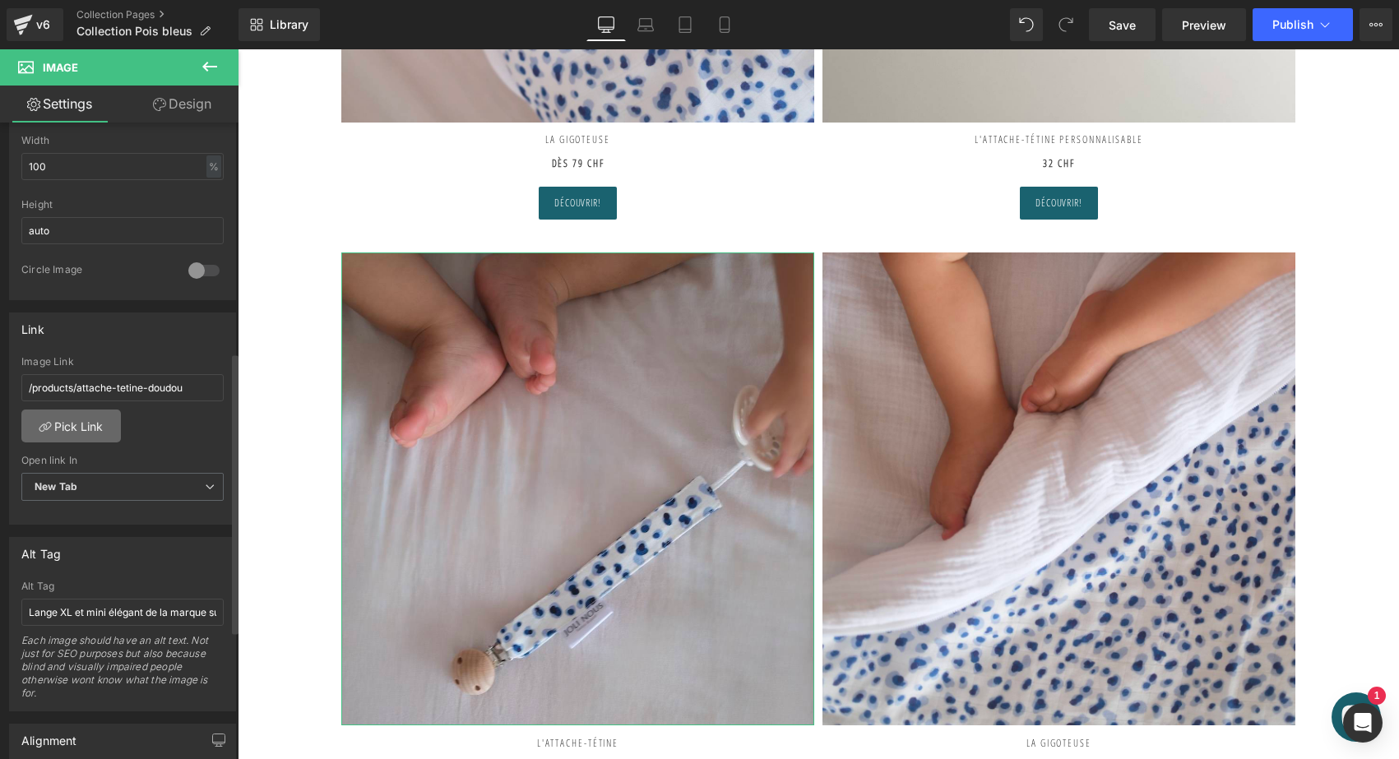
click at [86, 433] on link "Pick Link" at bounding box center [70, 426] width 99 height 33
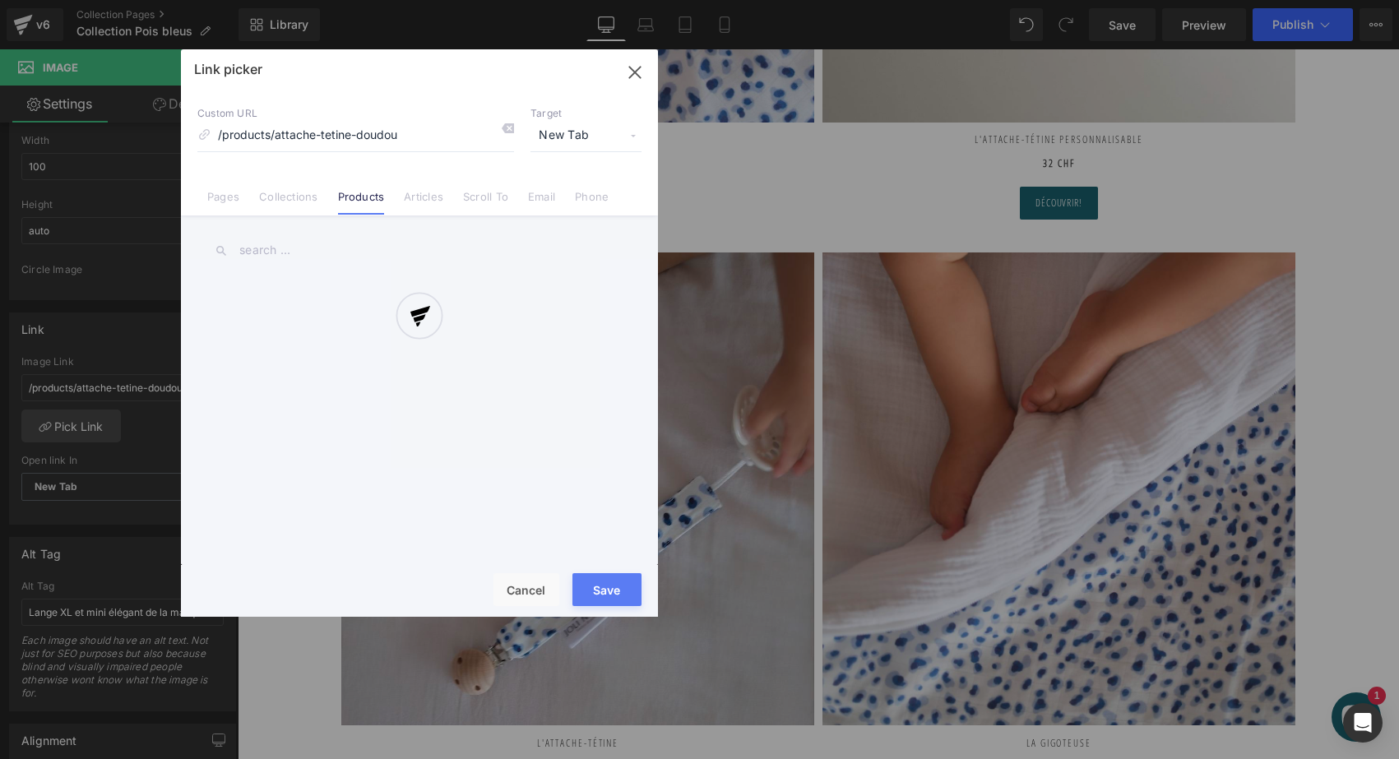
click at [516, 134] on div at bounding box center [419, 332] width 477 height 567
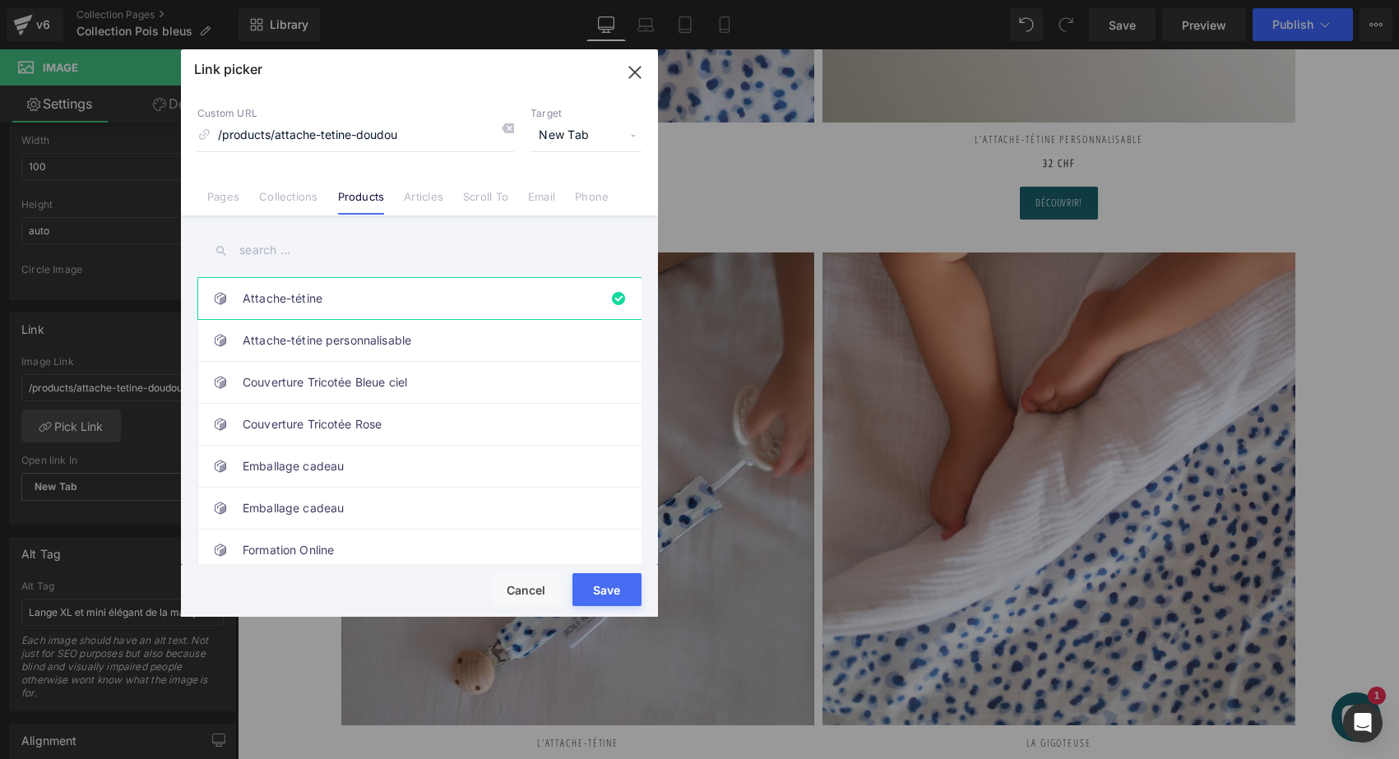
click at [515, 131] on div "Custom URL /products/attache-tetine-doudou Target New Tab Current Tab New Tab" at bounding box center [419, 129] width 444 height 44
click at [509, 127] on icon at bounding box center [507, 128] width 13 height 13
click at [297, 238] on input "text" at bounding box center [419, 250] width 444 height 37
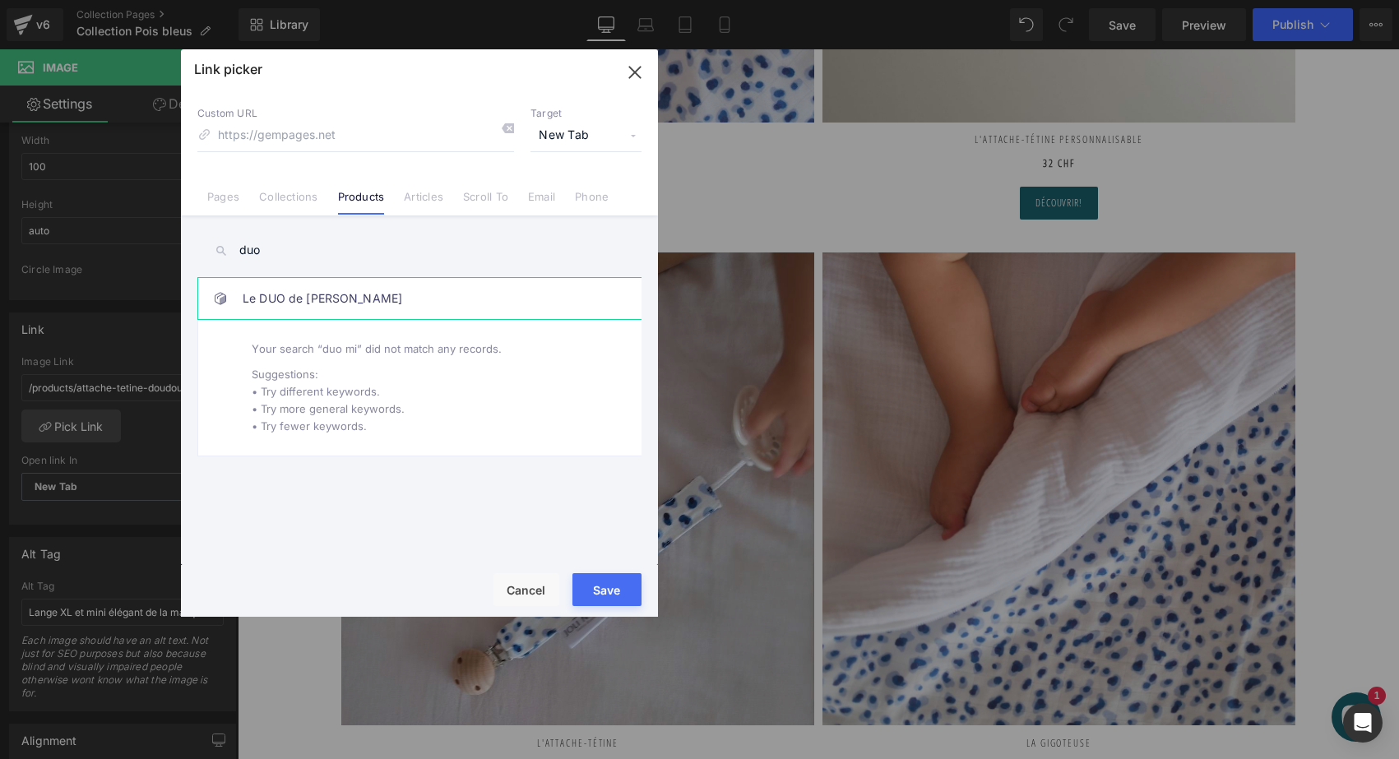
type input "duo"
click at [307, 286] on link "Le DUO de [PERSON_NAME]" at bounding box center [424, 298] width 362 height 41
type input "/products/le-duo-de-mini-lange-new"
click at [597, 585] on button "Save" at bounding box center [606, 589] width 69 height 33
type input "/products/le-duo-de-mini-lange-new"
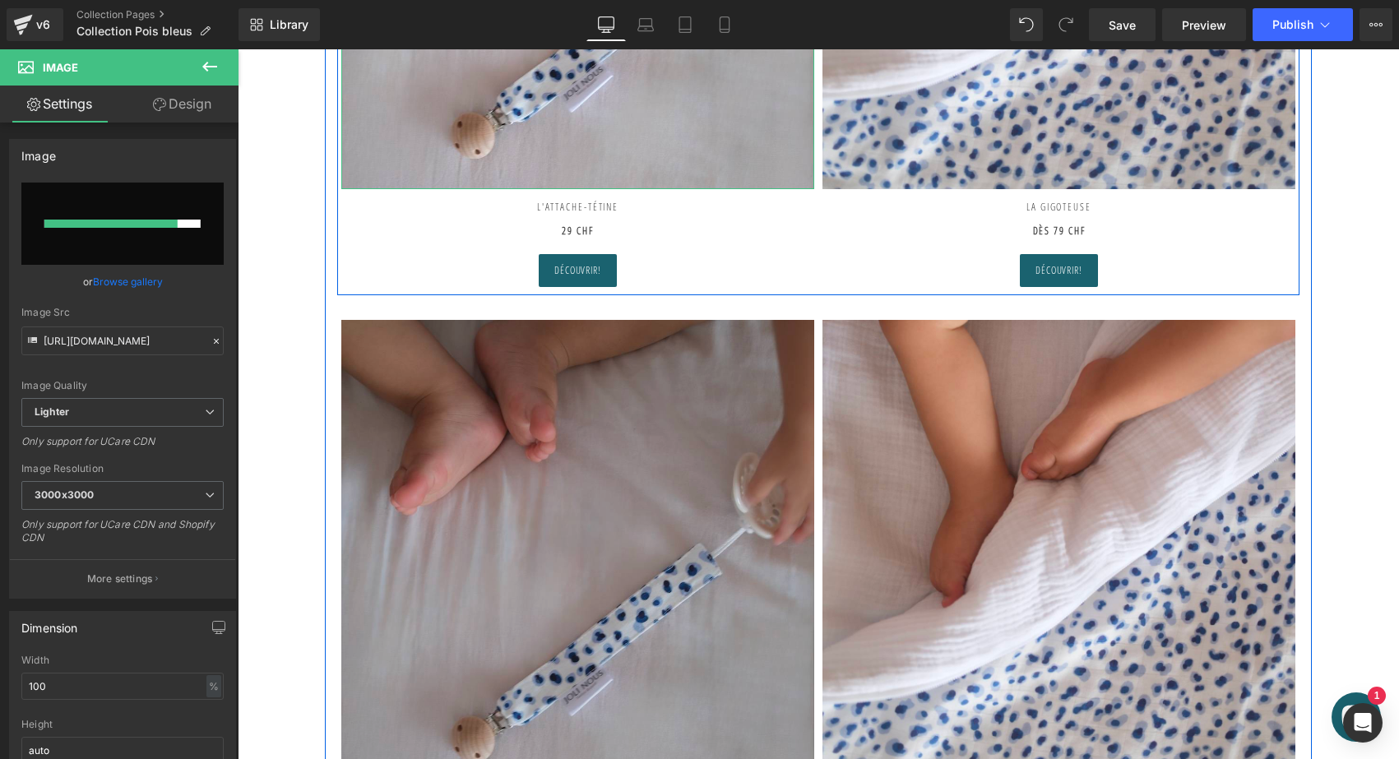
scroll to position [2408, 0]
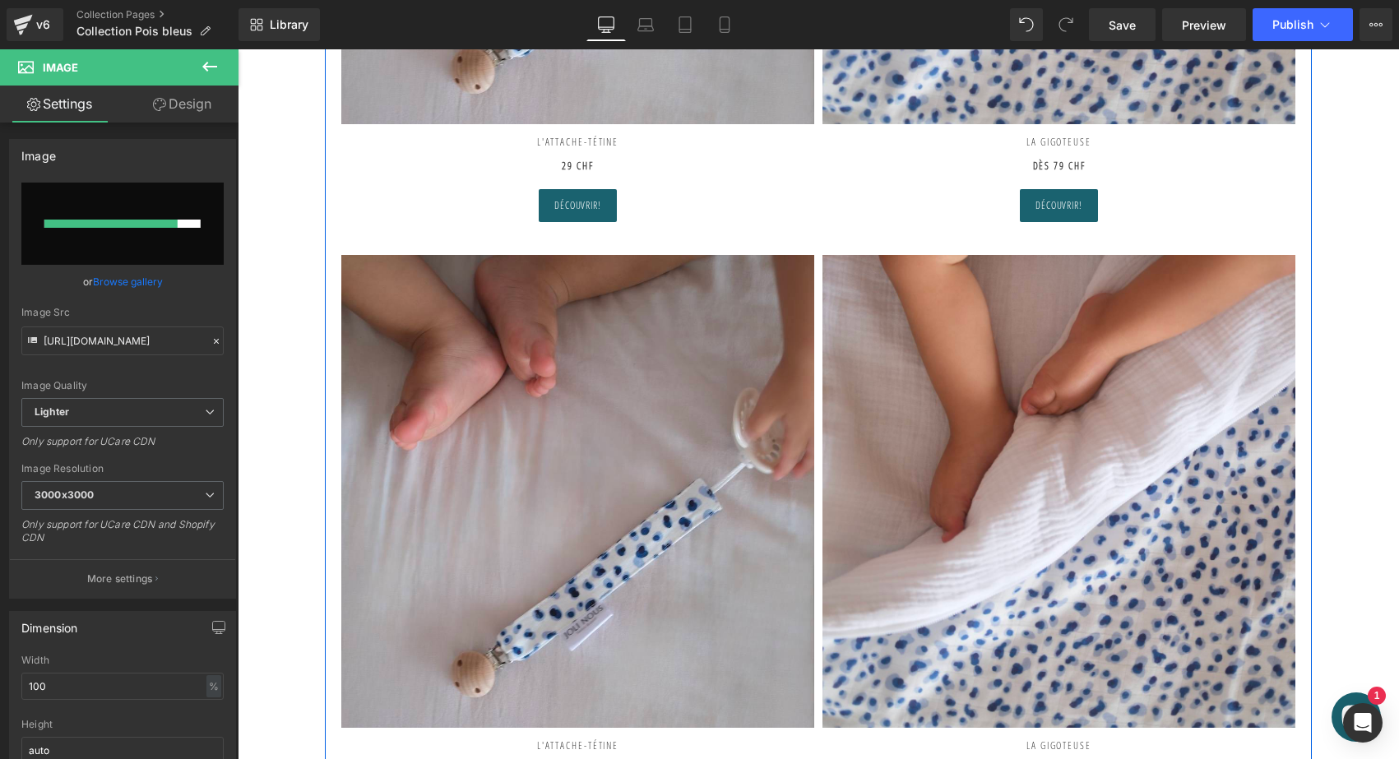
click at [598, 136] on h2 "L'ATtache-tétine" at bounding box center [577, 141] width 473 height 35
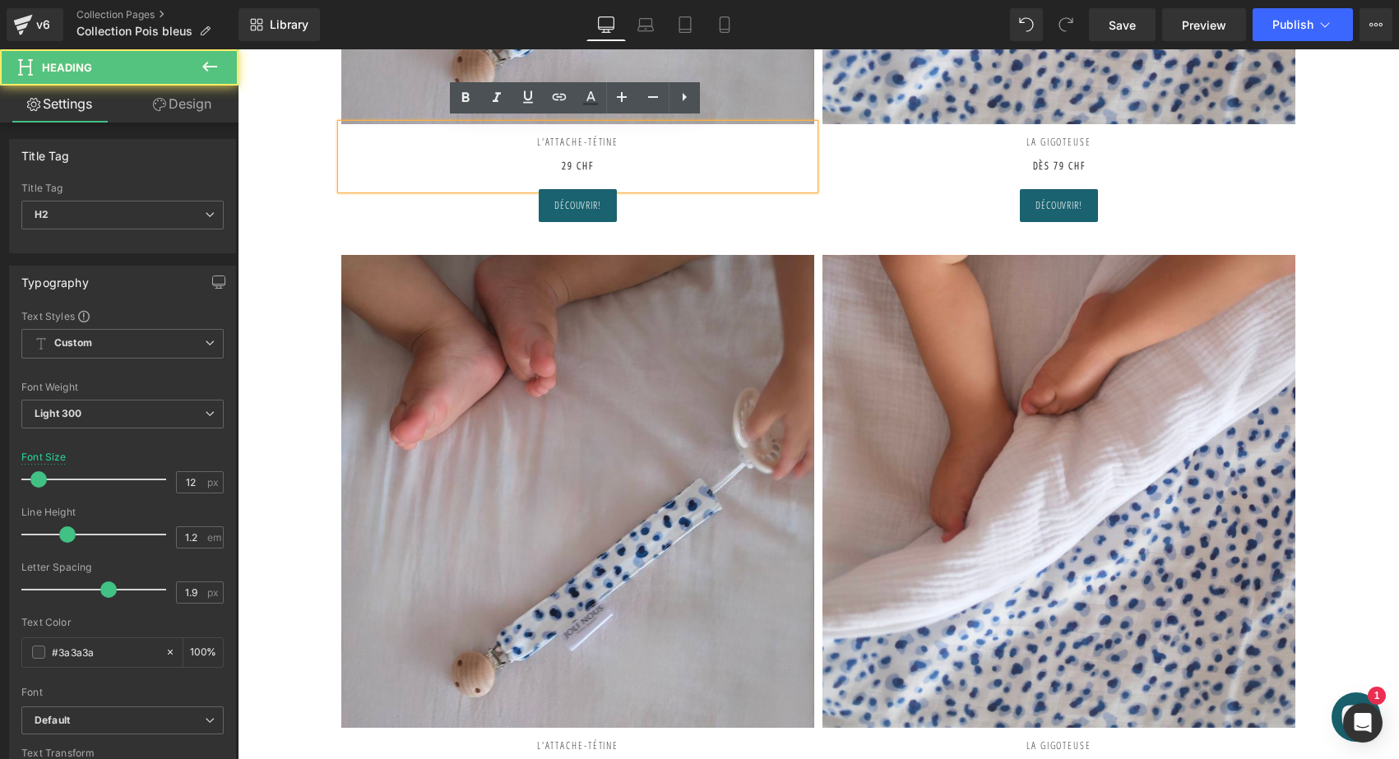
click at [627, 136] on h2 "L'ATtache-tétine" at bounding box center [577, 141] width 473 height 35
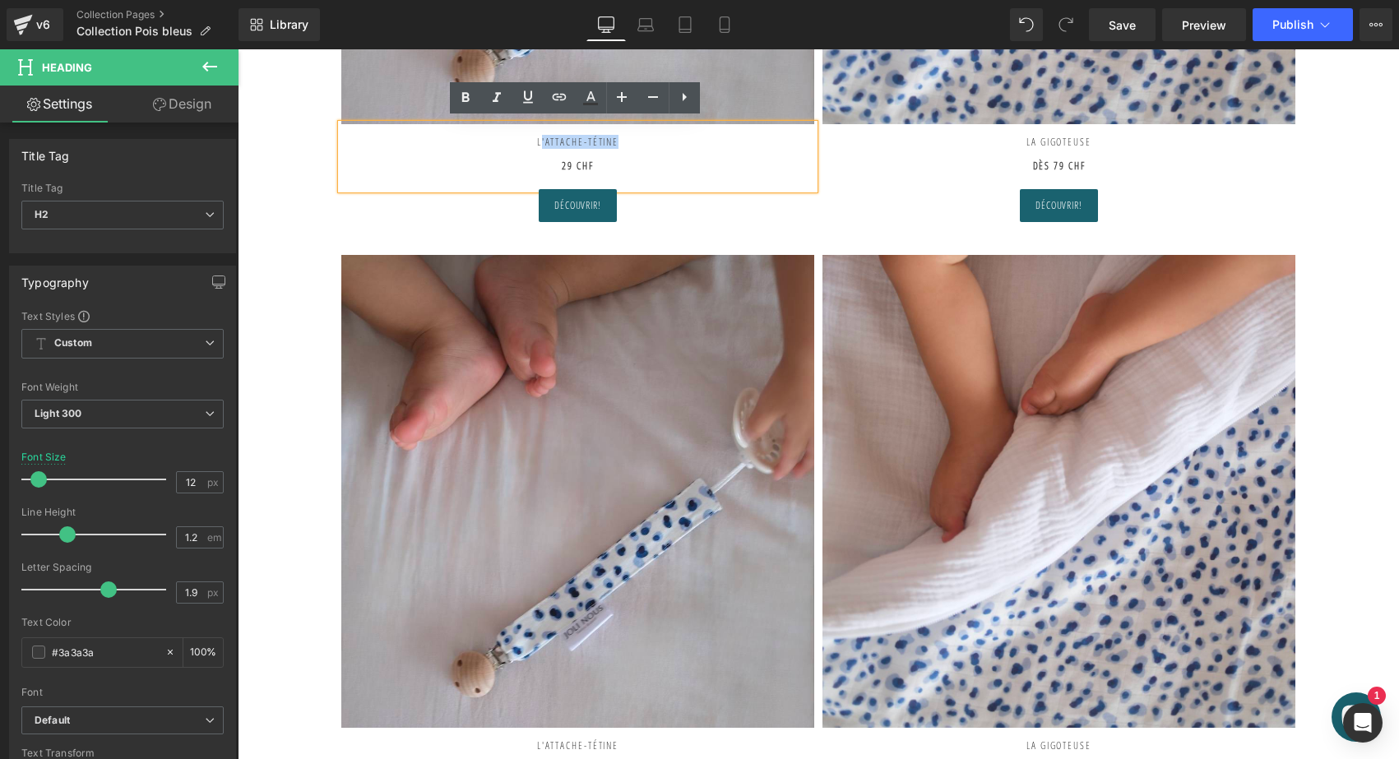
drag, startPoint x: 627, startPoint y: 136, endPoint x: 524, endPoint y: 134, distance: 103.6
click at [524, 134] on h2 "L'ATtache-tétine" at bounding box center [577, 141] width 473 height 35
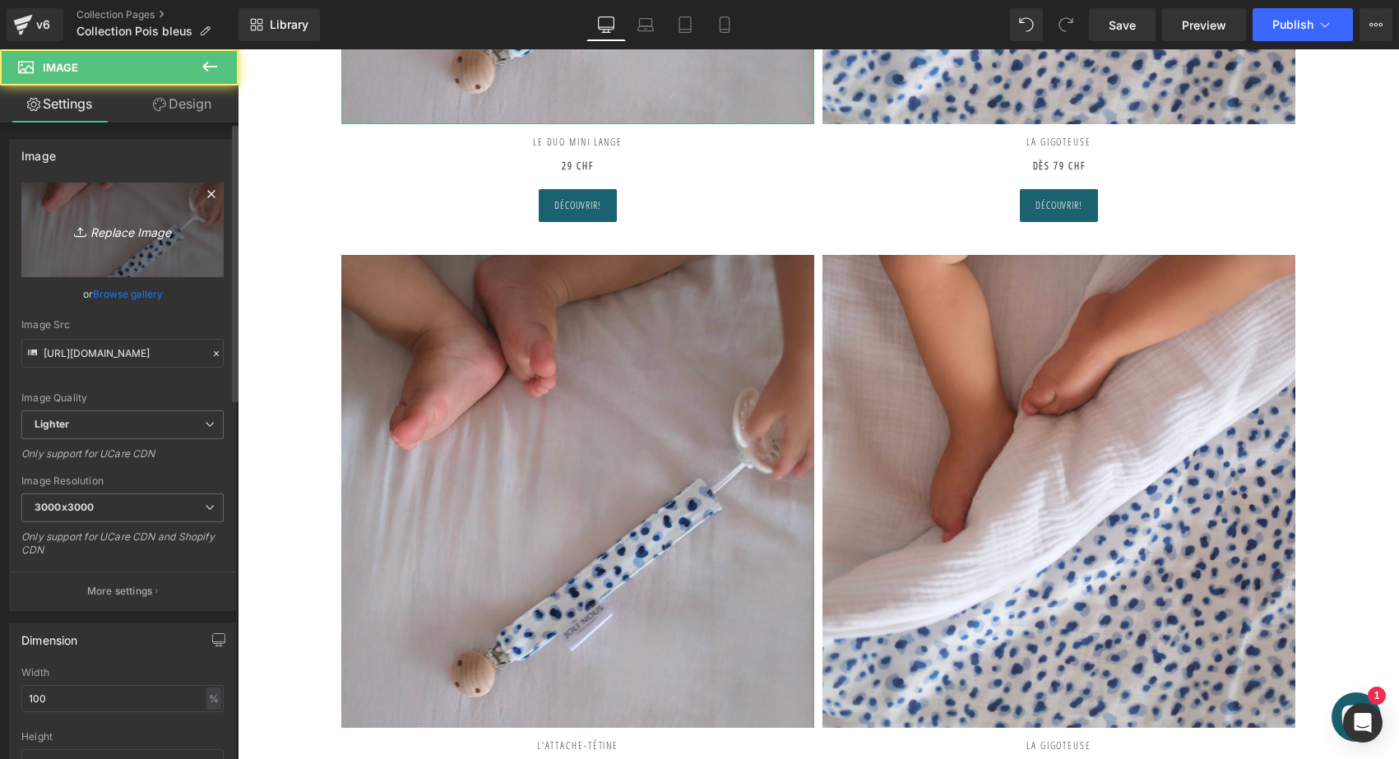
click at [104, 233] on icon "Replace Image" at bounding box center [123, 230] width 132 height 21
type input "C:\fakepath\Mini-DUO-ange-pois-bleus-joli-nous.jpeg"
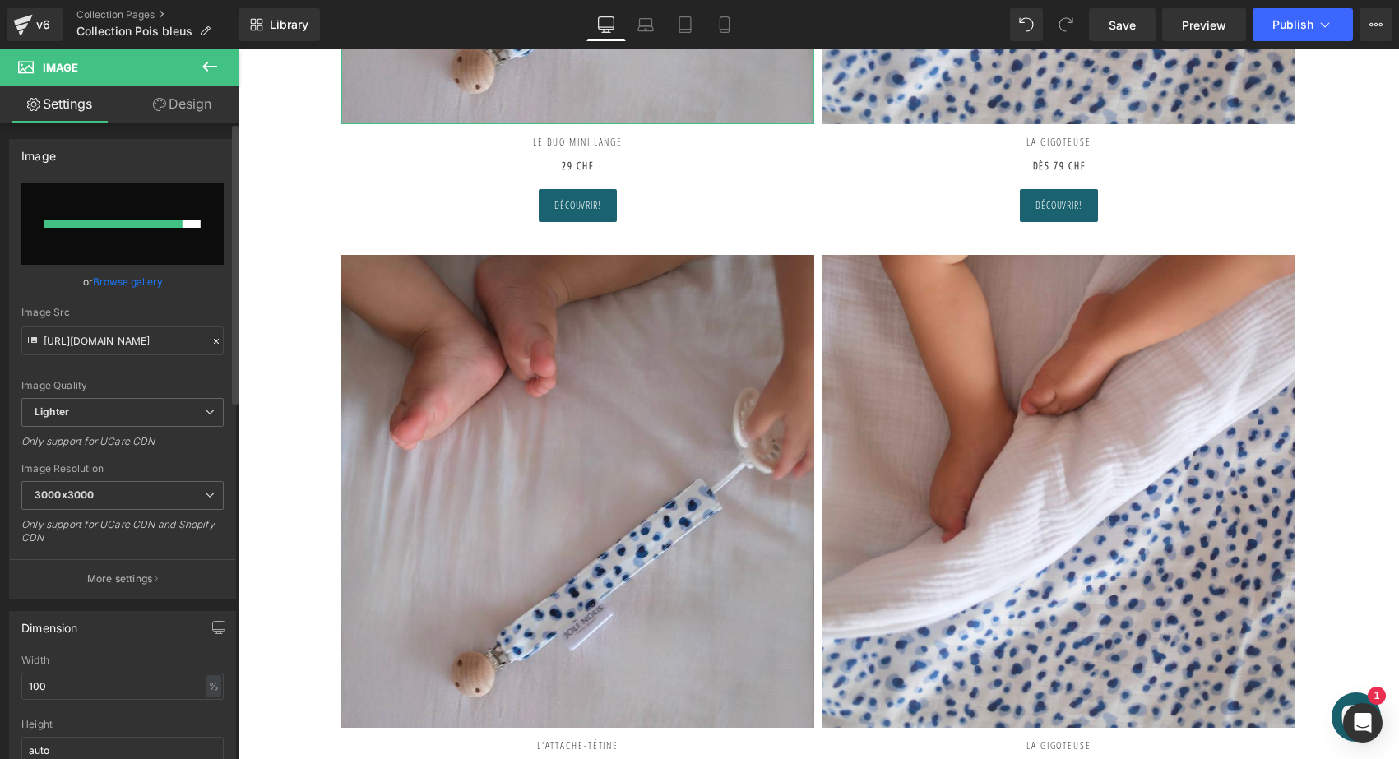
click at [141, 252] on input "file" at bounding box center [122, 224] width 202 height 82
type input "C:\fakepath\Mini-DUO-ange-pois-bleus-joli-nous.jpeg"
type input "[URL][DOMAIN_NAME]"
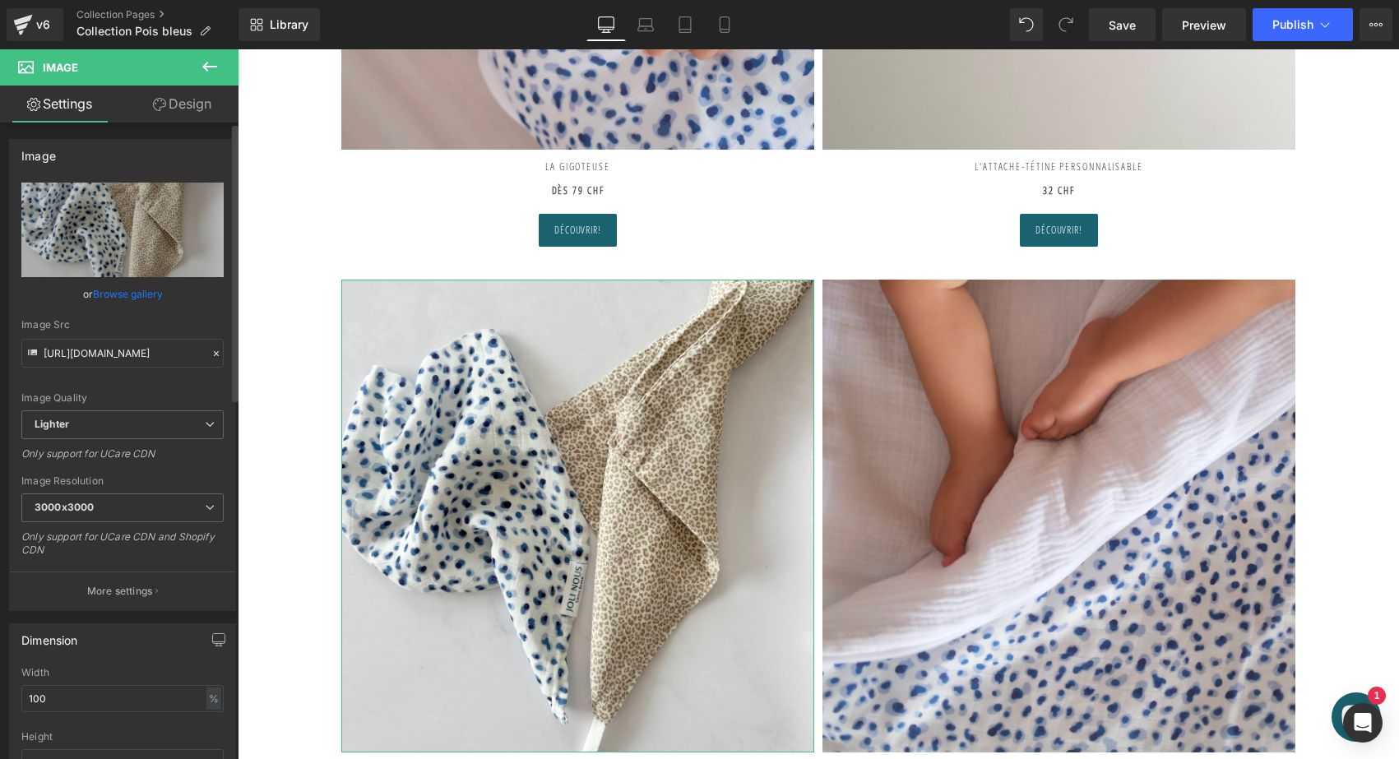
scroll to position [1852, 0]
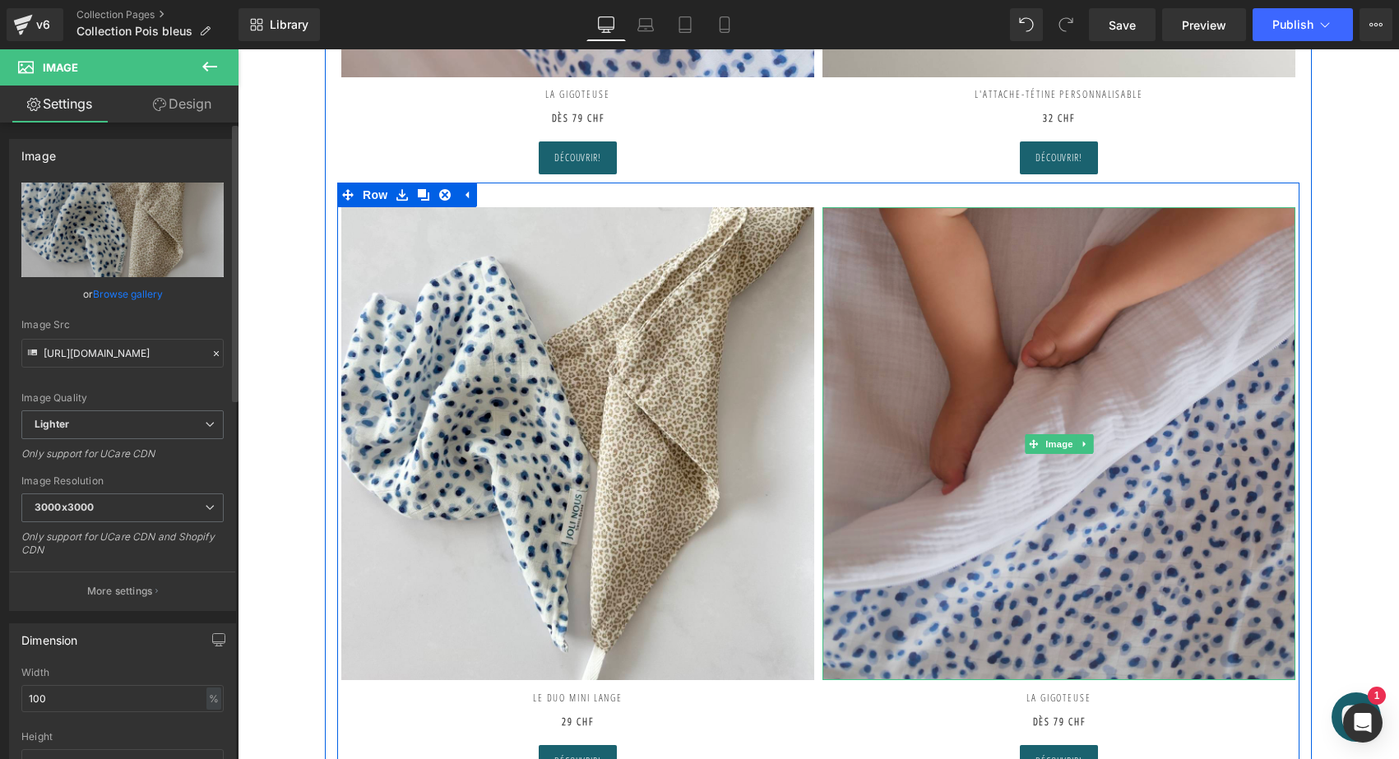
click at [1065, 468] on img at bounding box center [1058, 443] width 473 height 473
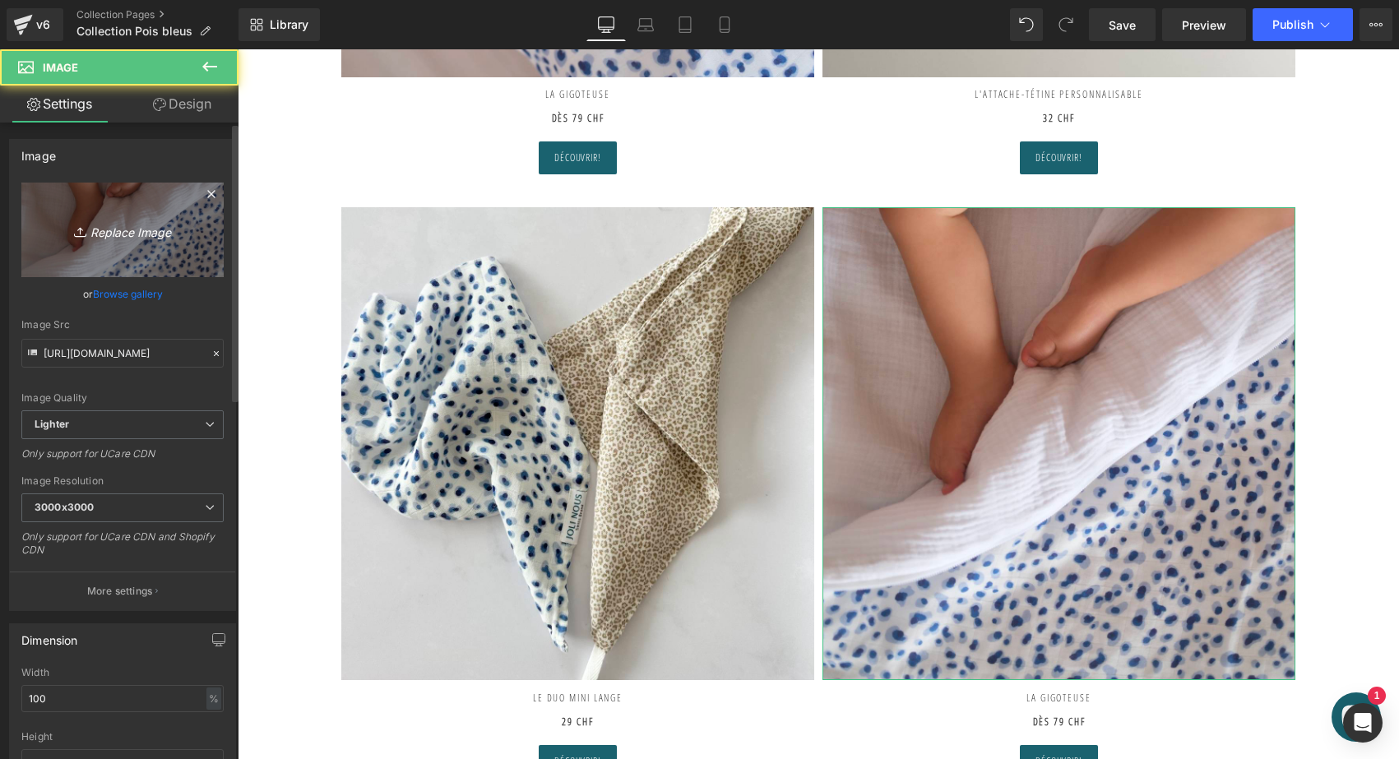
click at [185, 237] on link "Replace Image" at bounding box center [122, 230] width 202 height 95
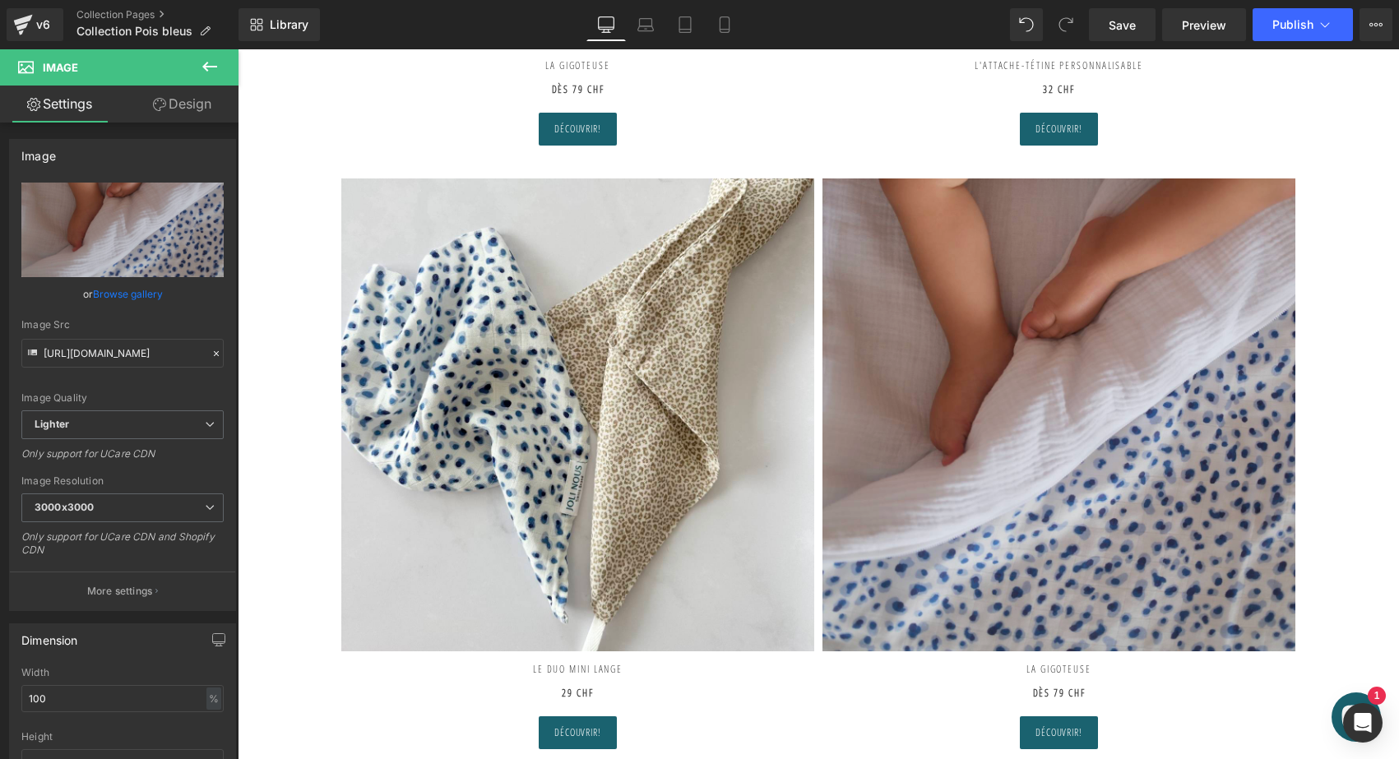
scroll to position [1851, 0]
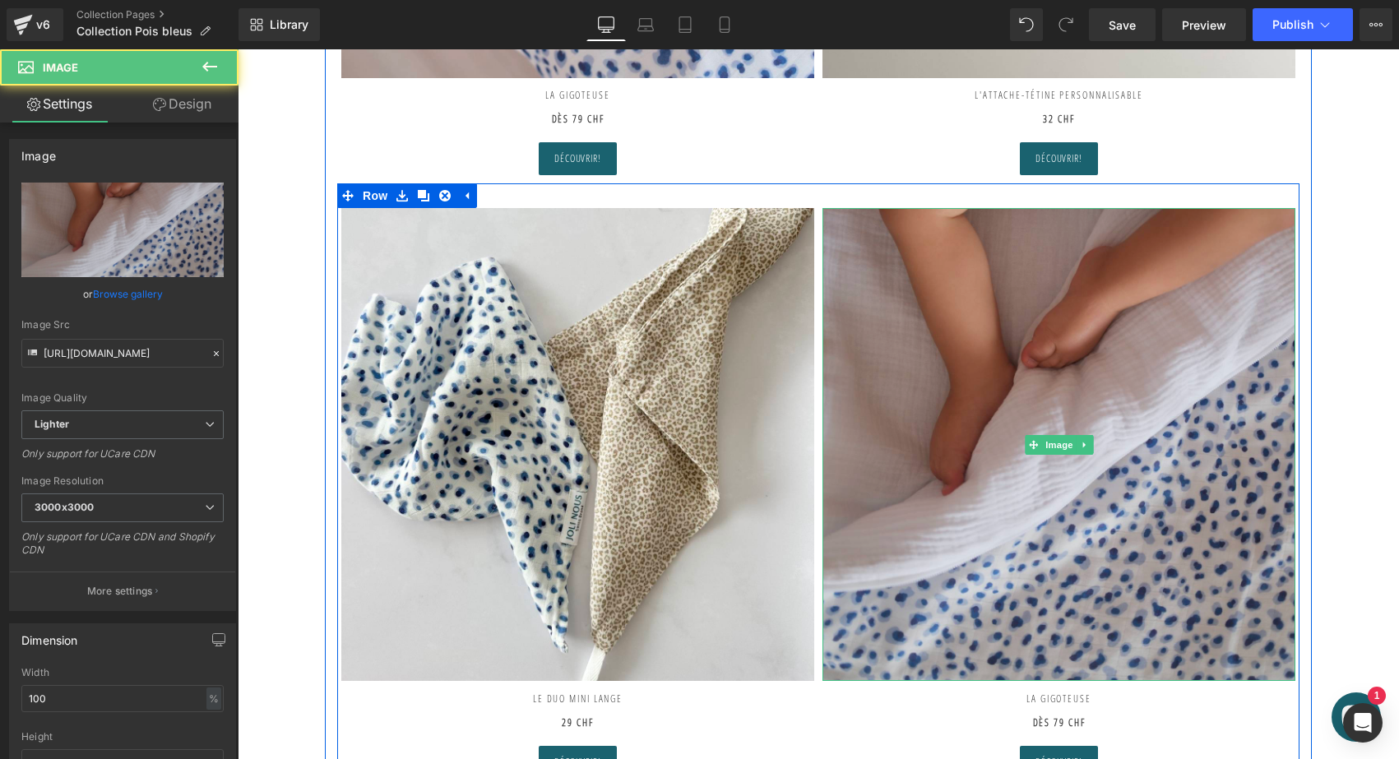
click at [1028, 431] on div "Image" at bounding box center [1058, 444] width 473 height 473
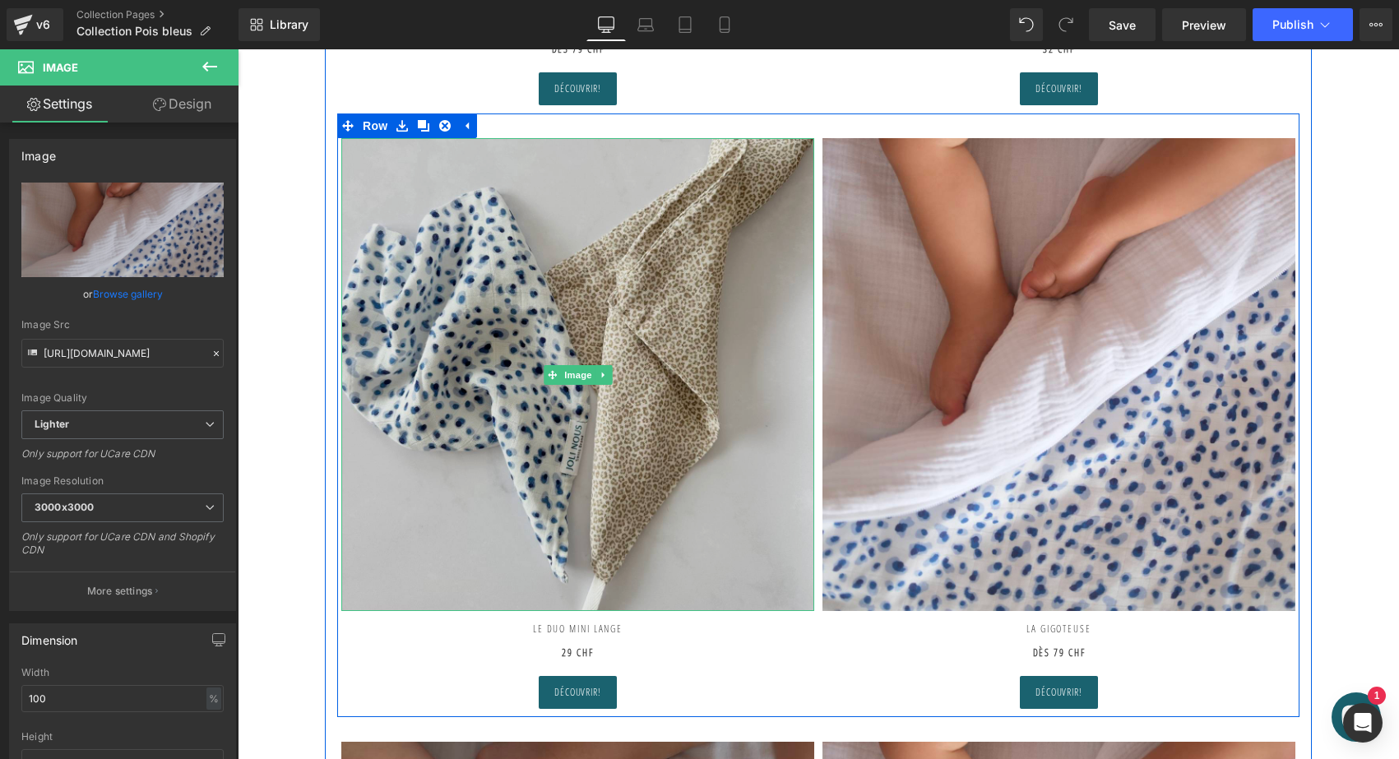
scroll to position [1961, 0]
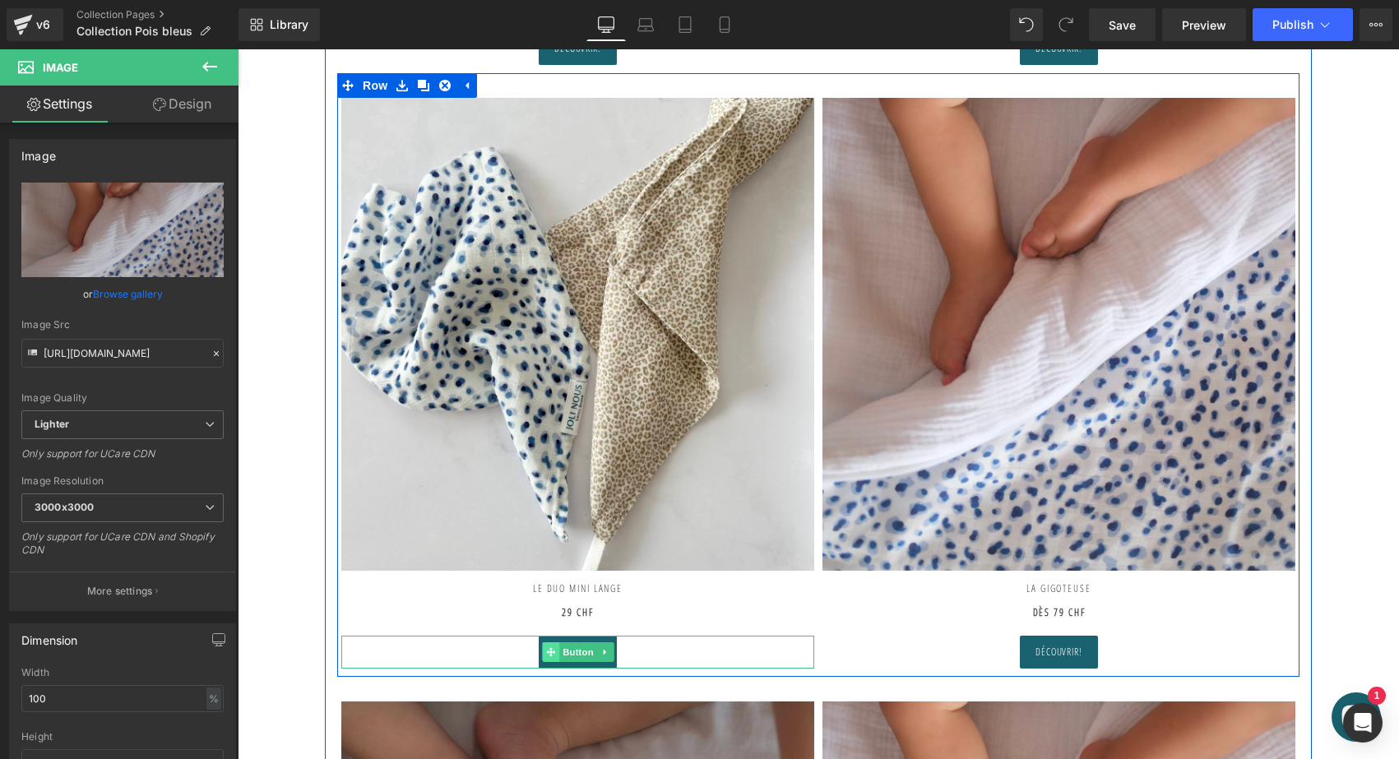
click at [553, 654] on span at bounding box center [550, 652] width 17 height 20
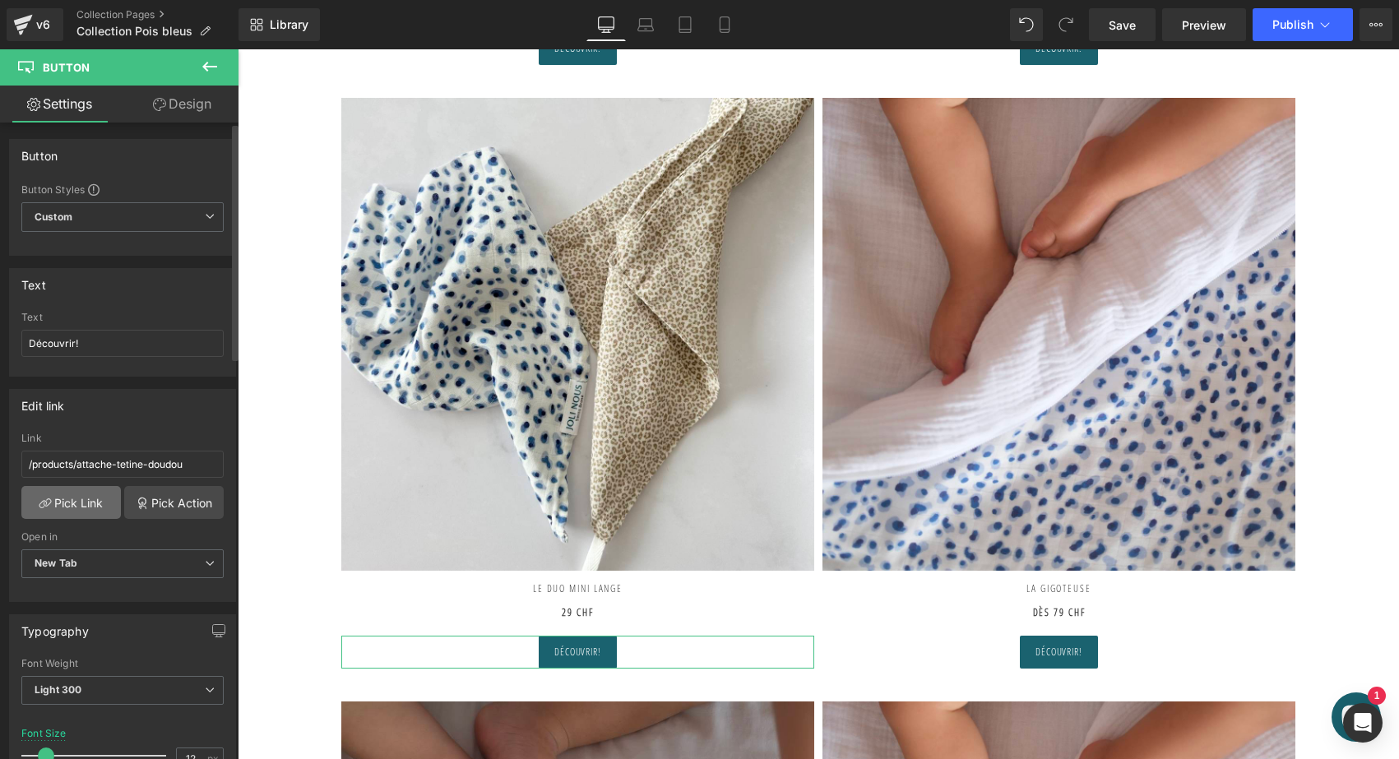
click at [73, 501] on link "Pick Link" at bounding box center [70, 502] width 99 height 33
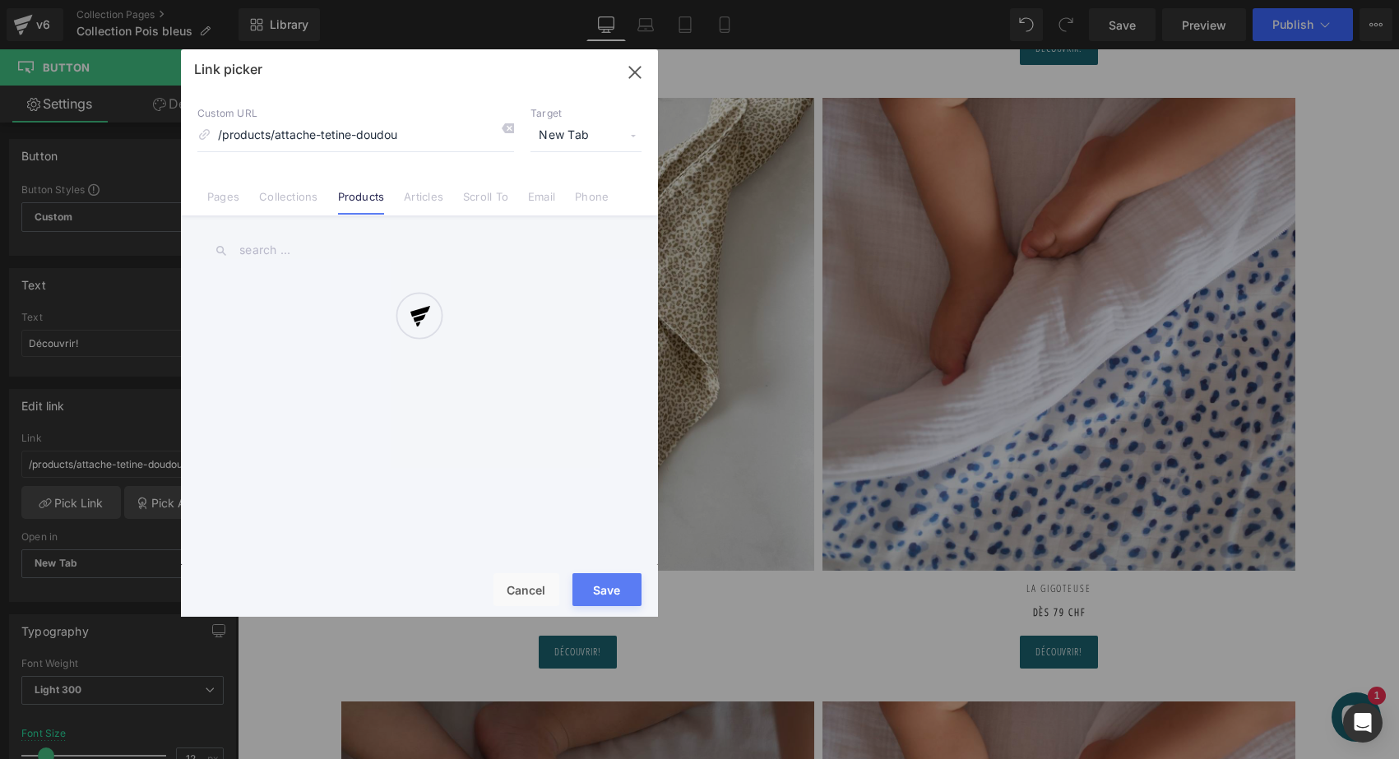
click at [513, 127] on div at bounding box center [419, 332] width 477 height 567
click at [513, 127] on icon at bounding box center [507, 128] width 13 height 13
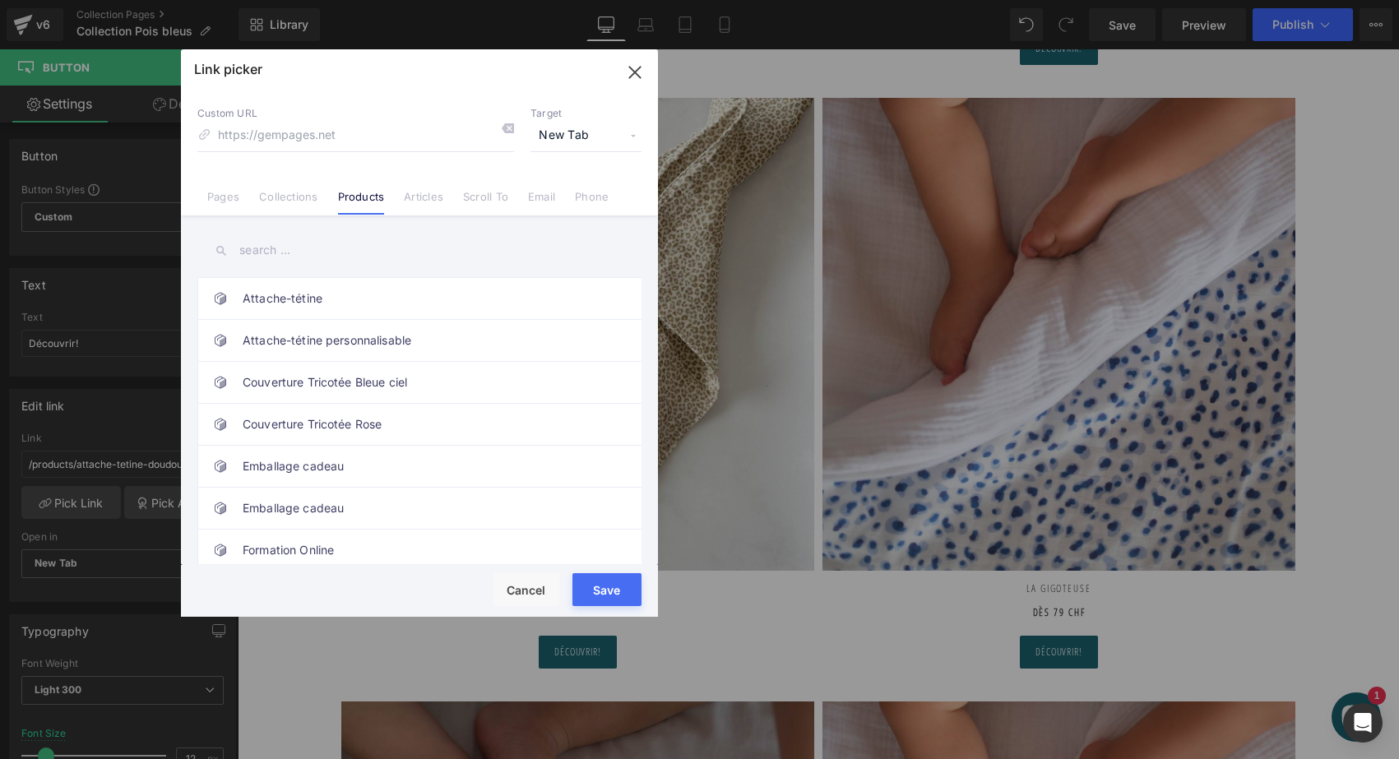
click at [331, 253] on input "text" at bounding box center [419, 250] width 444 height 37
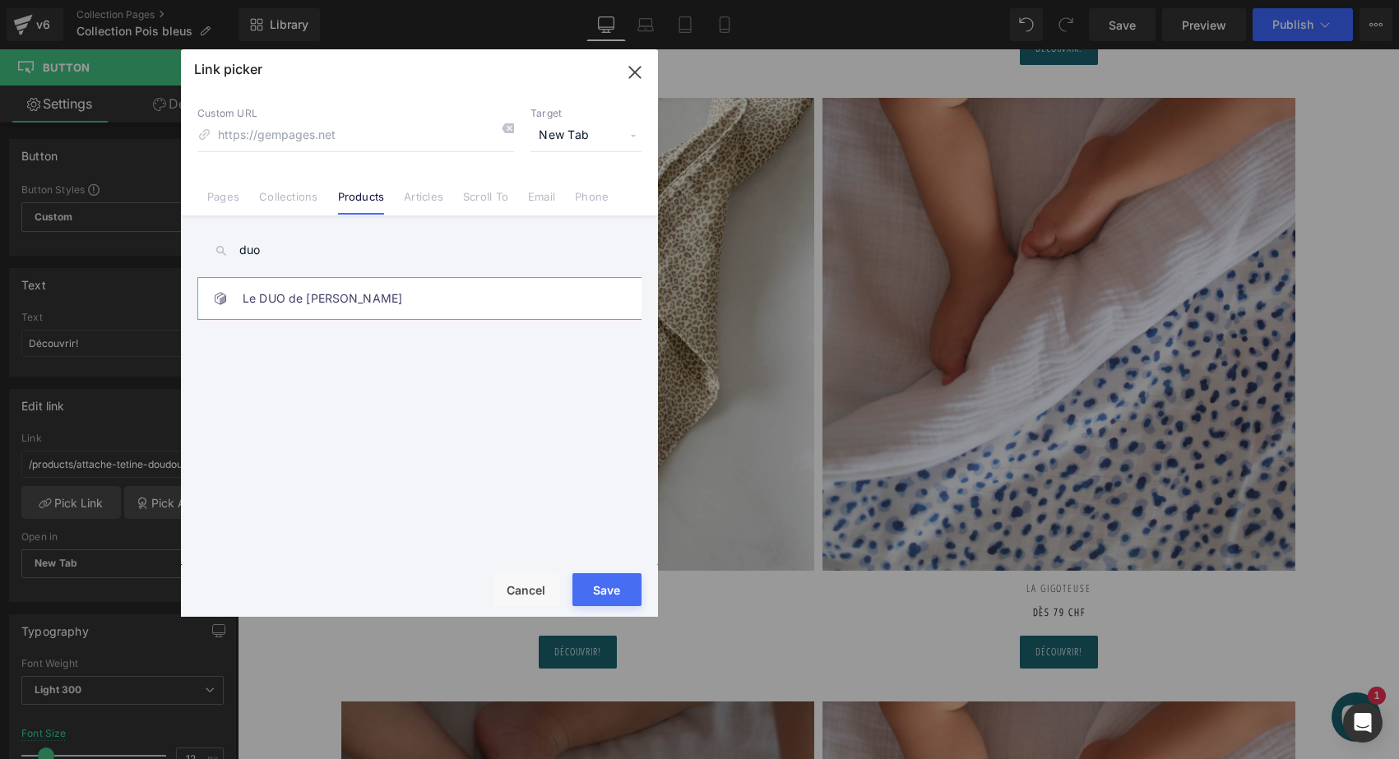
type input "duo"
click at [363, 298] on link "Le DUO de [PERSON_NAME]" at bounding box center [424, 298] width 362 height 41
type input "/products/le-duo-de-mini-lange-new"
click at [609, 581] on button "Save" at bounding box center [606, 589] width 69 height 33
type input "/products/le-duo-de-mini-lange-new"
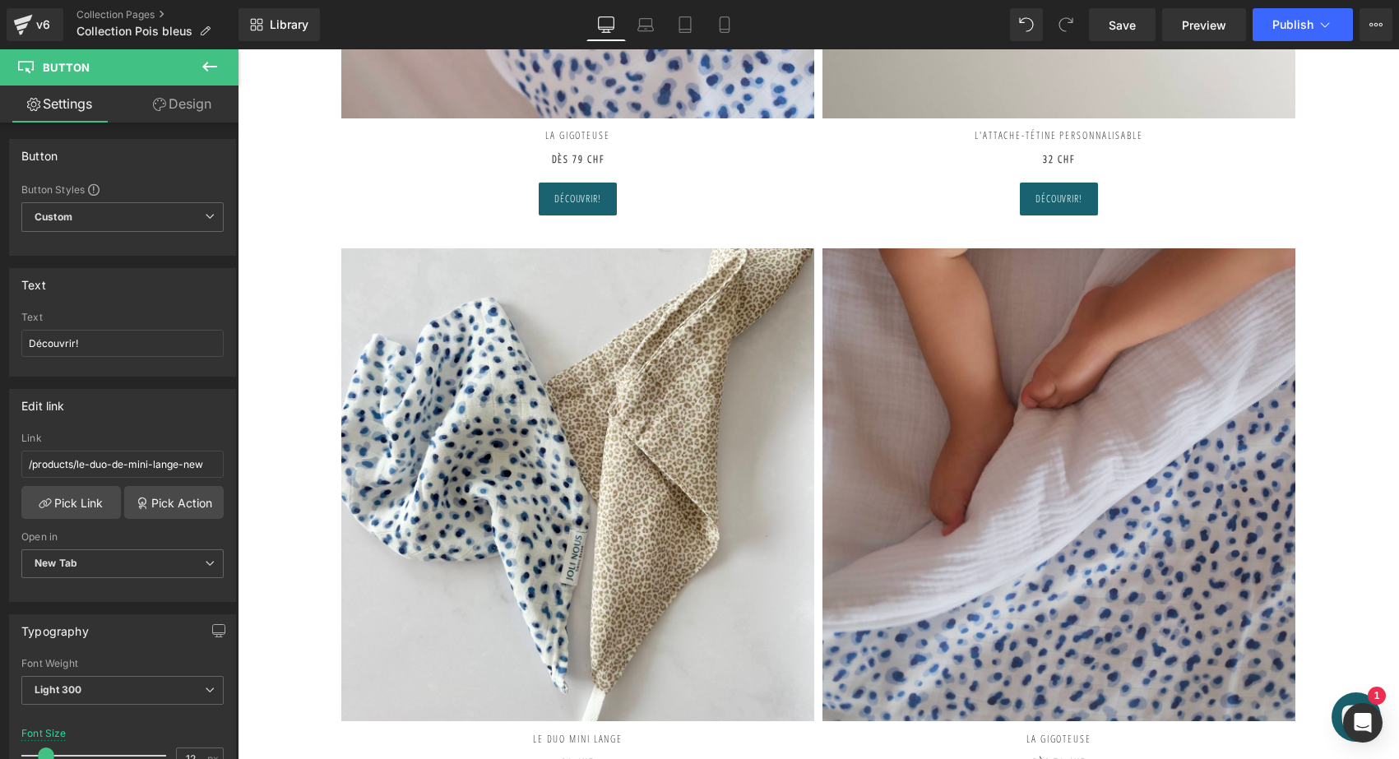
scroll to position [1788, 0]
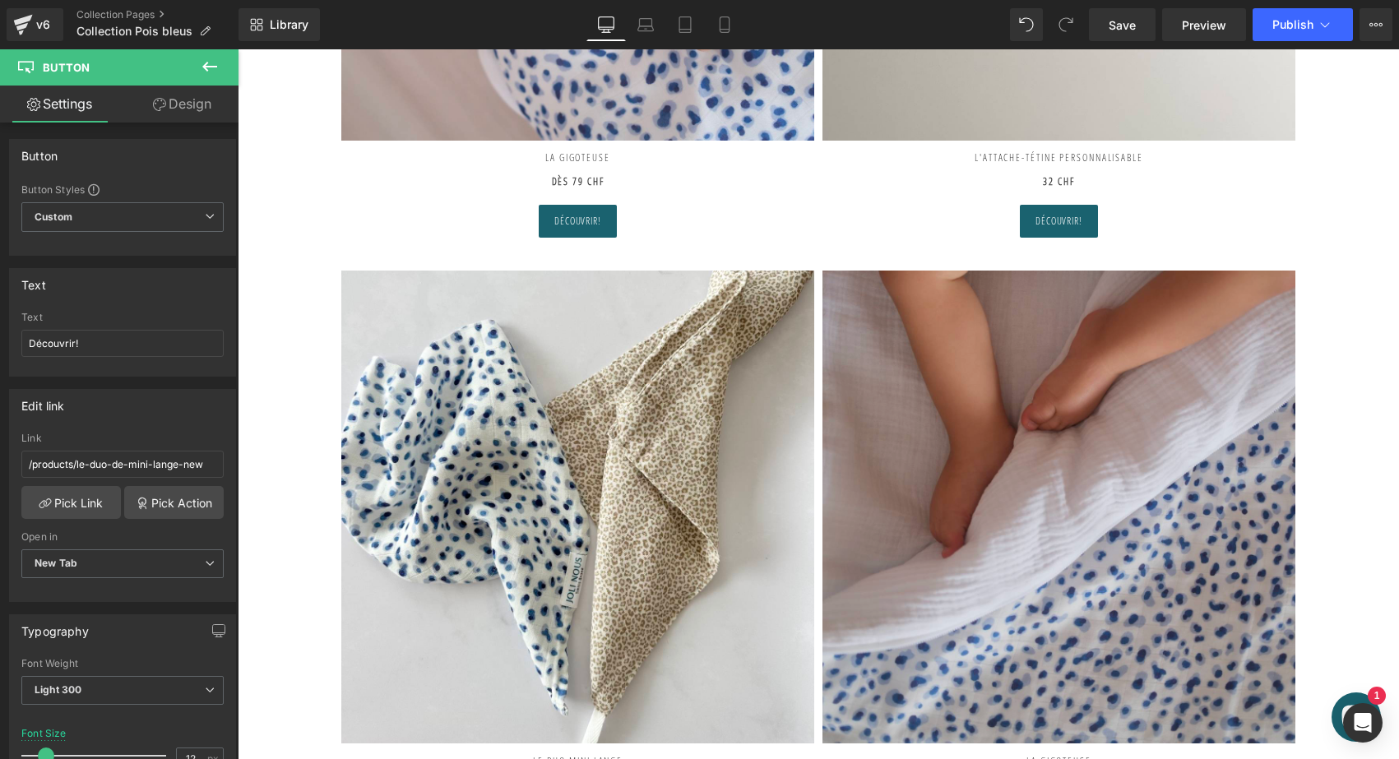
click at [1058, 503] on div "Image" at bounding box center [1058, 507] width 473 height 473
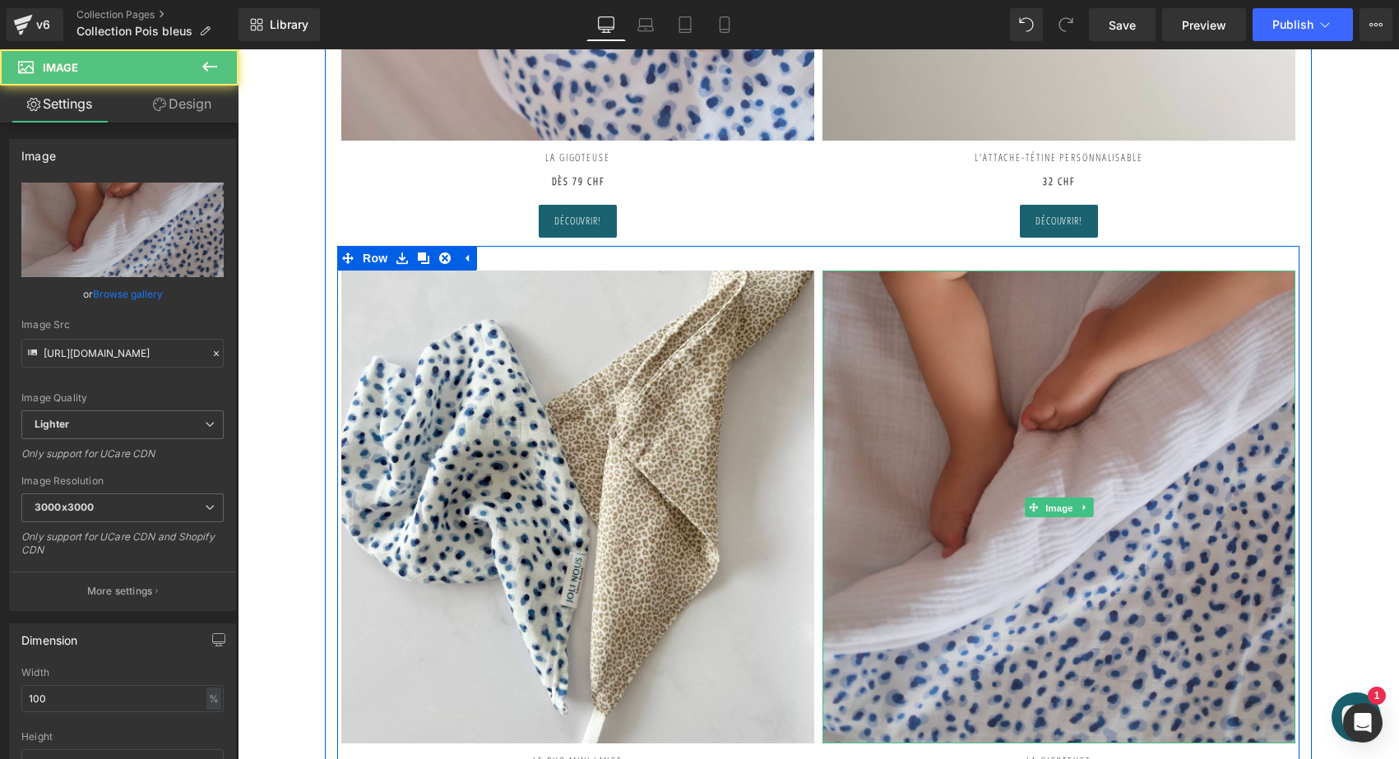
click at [1058, 503] on span "Image" at bounding box center [1059, 508] width 35 height 20
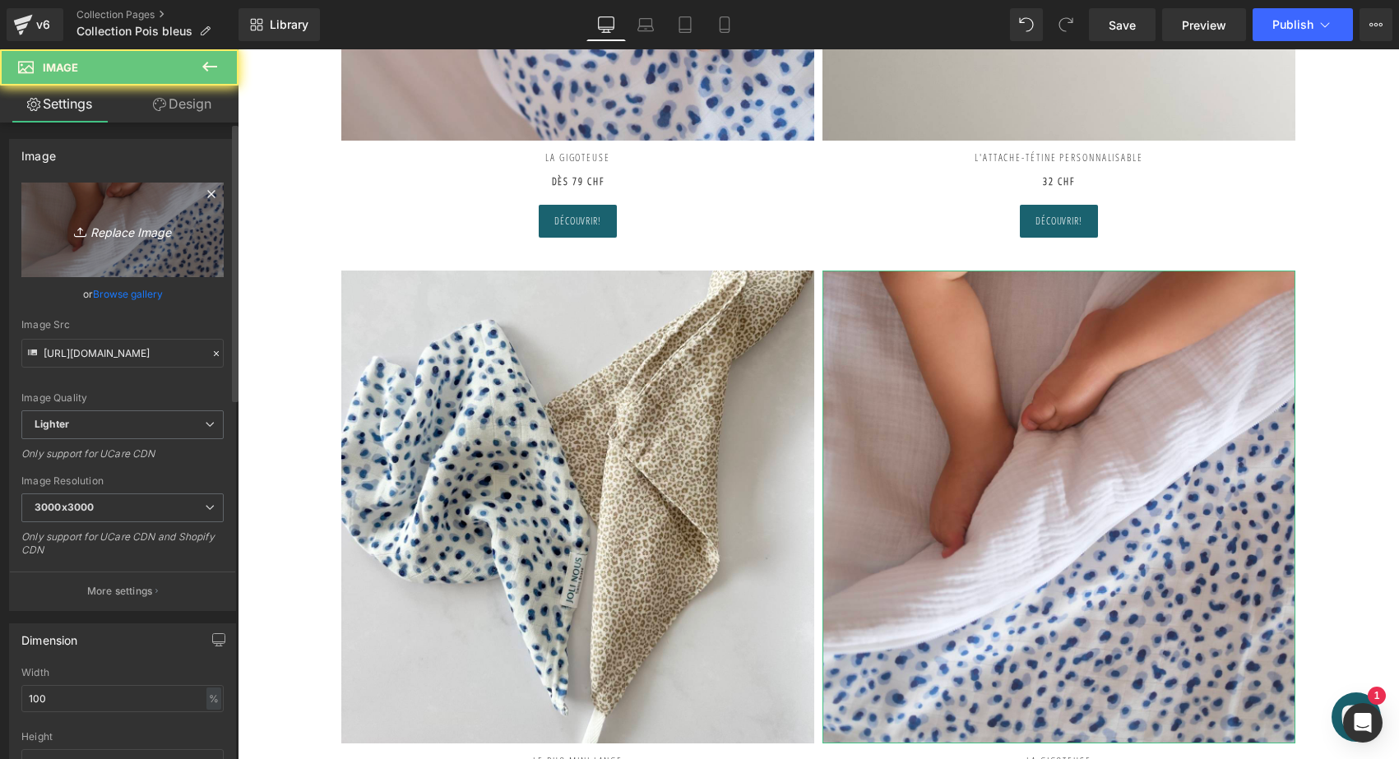
click at [168, 200] on link "Replace Image" at bounding box center [122, 230] width 202 height 95
type input "C:\fakepath\lange-xl-joli-nous-doux-confortable-cocoon-élégant-qualité-excel…"
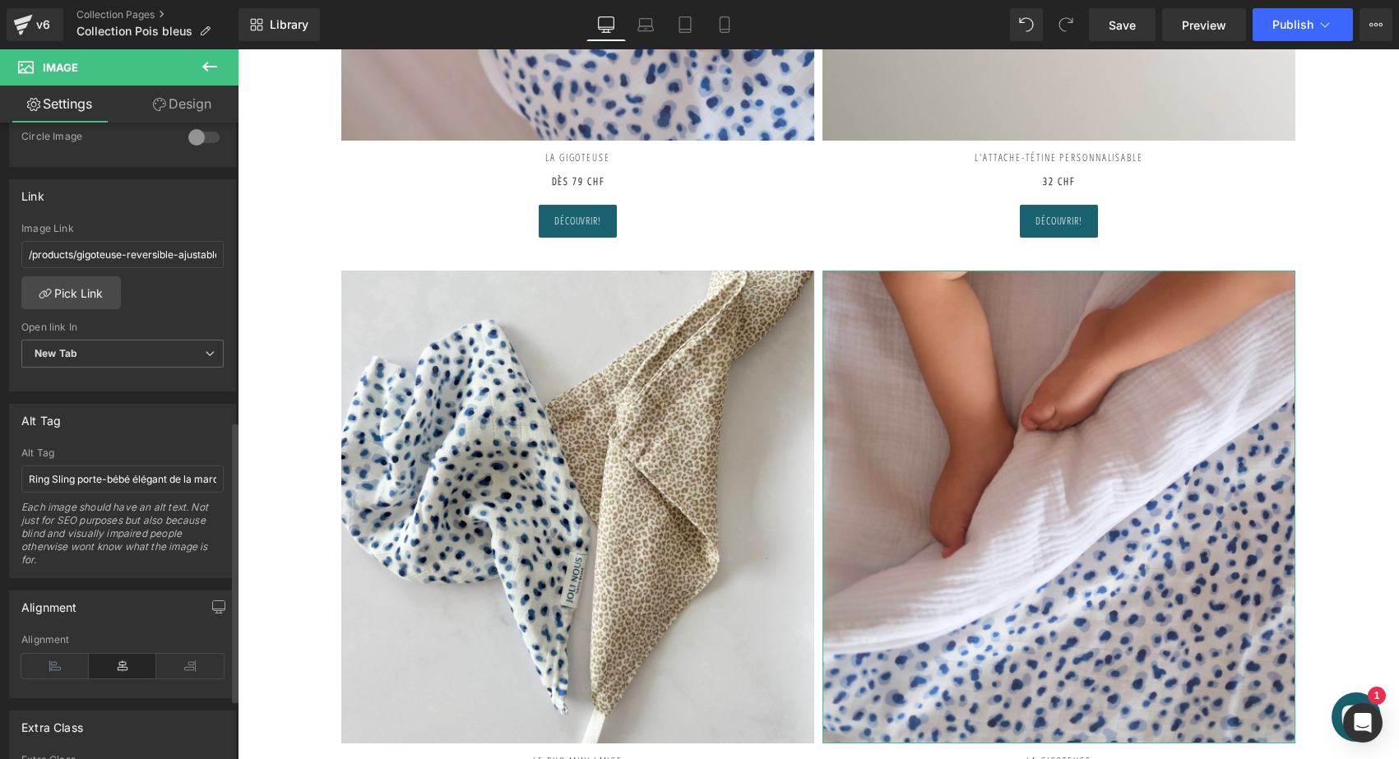
type input "[URL][DOMAIN_NAME]"
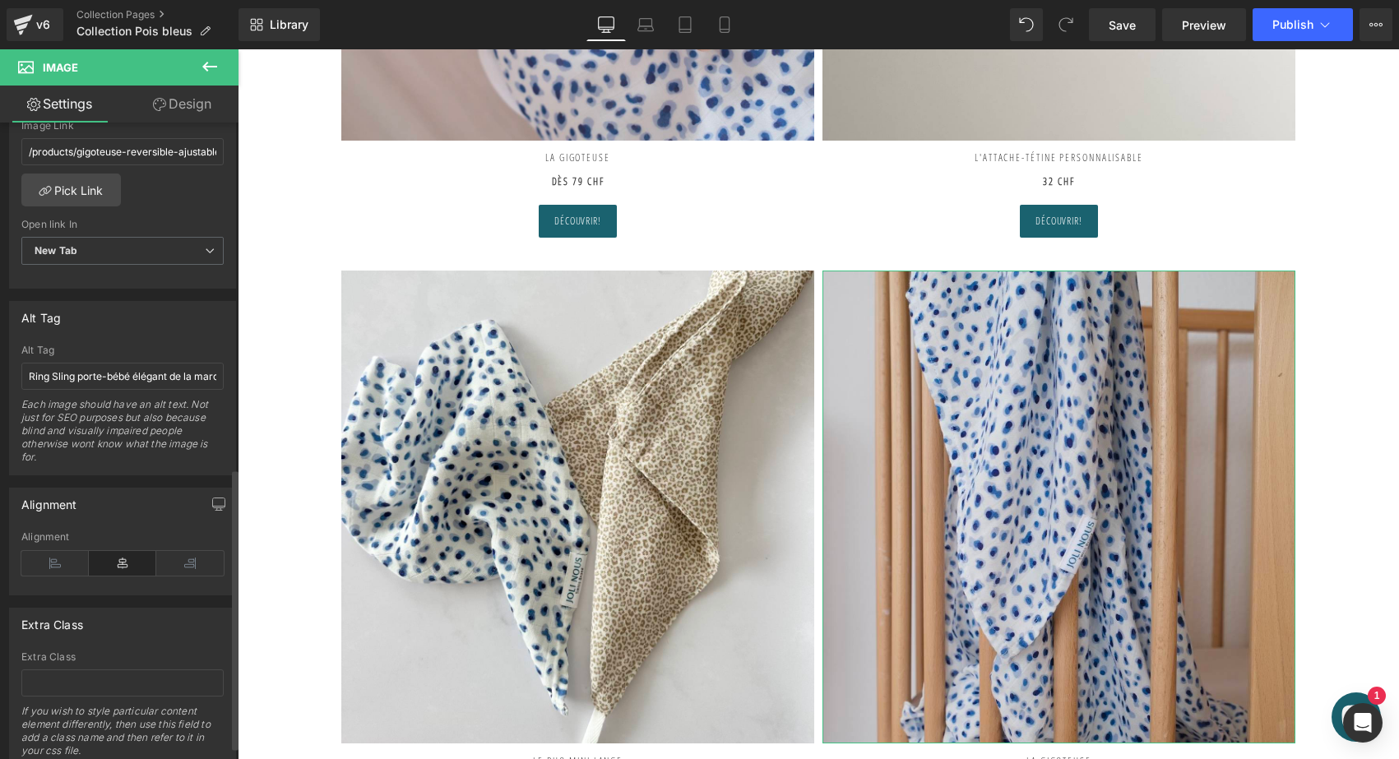
scroll to position [731, 0]
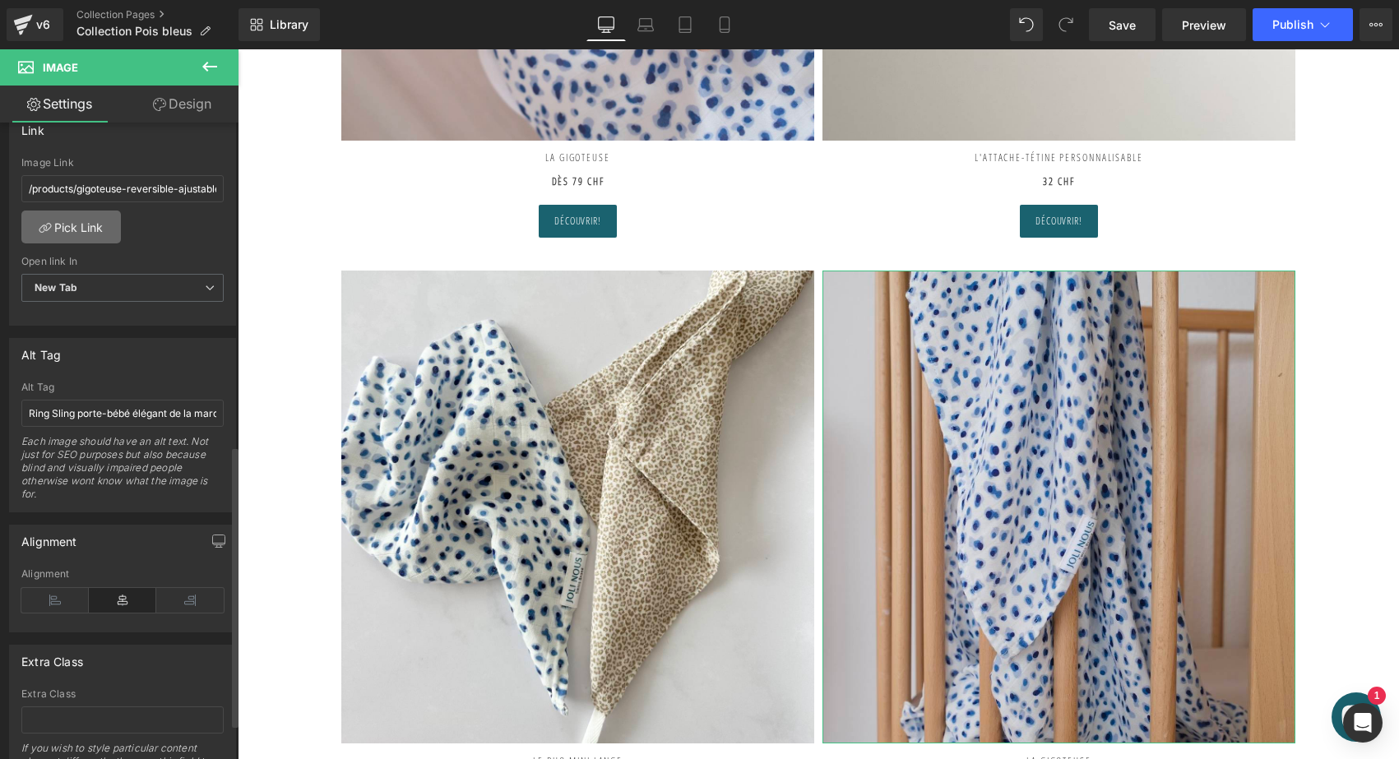
click at [93, 220] on link "Pick Link" at bounding box center [70, 227] width 99 height 33
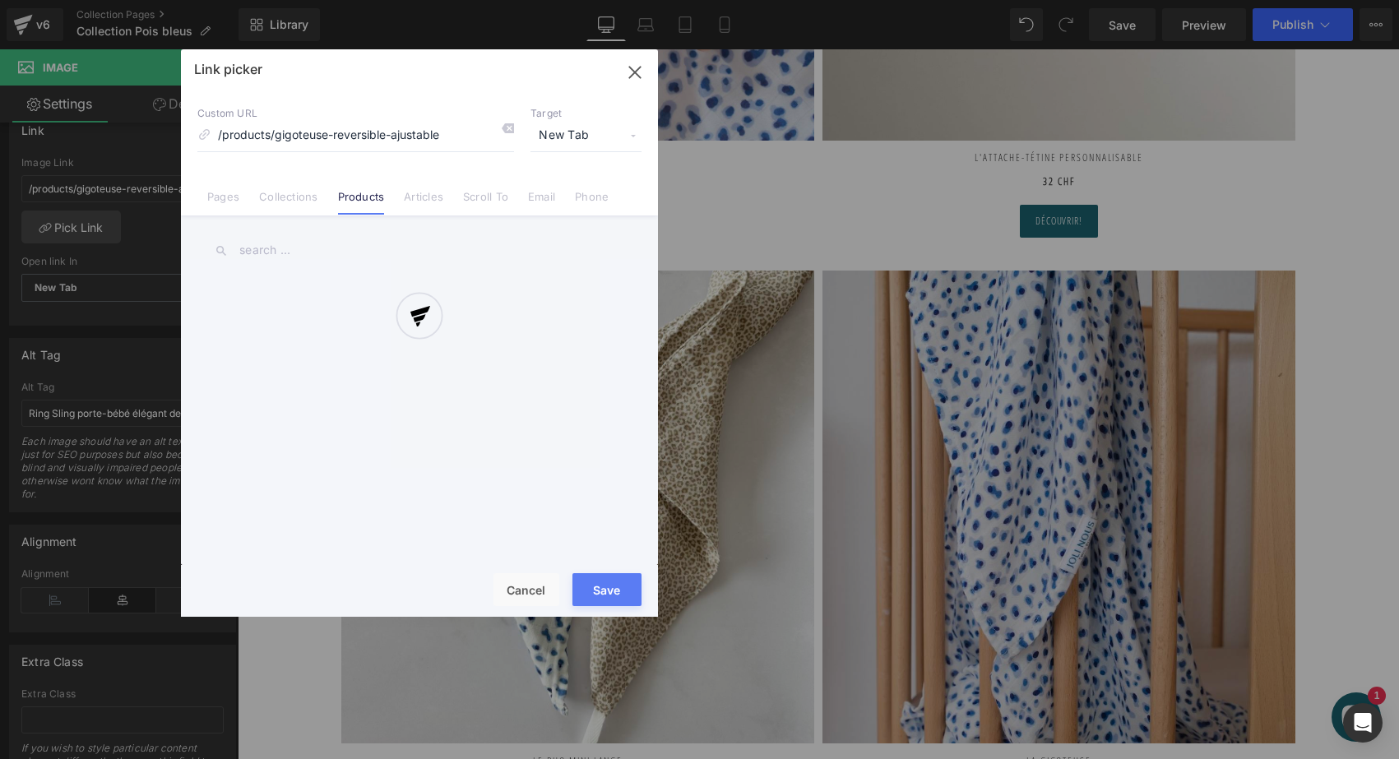
click at [507, 130] on div at bounding box center [419, 332] width 477 height 567
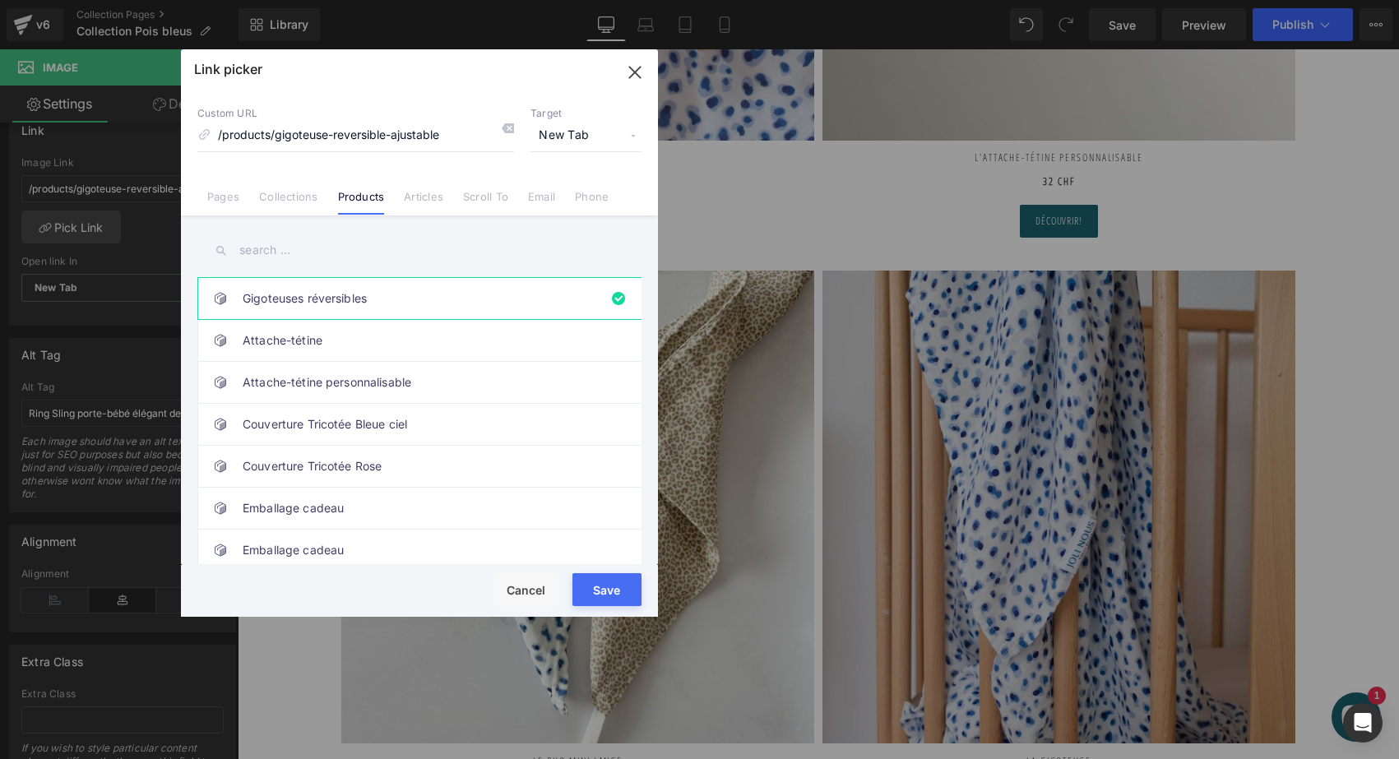
click at [507, 130] on icon at bounding box center [507, 128] width 13 height 13
click at [332, 244] on input "text" at bounding box center [419, 250] width 444 height 37
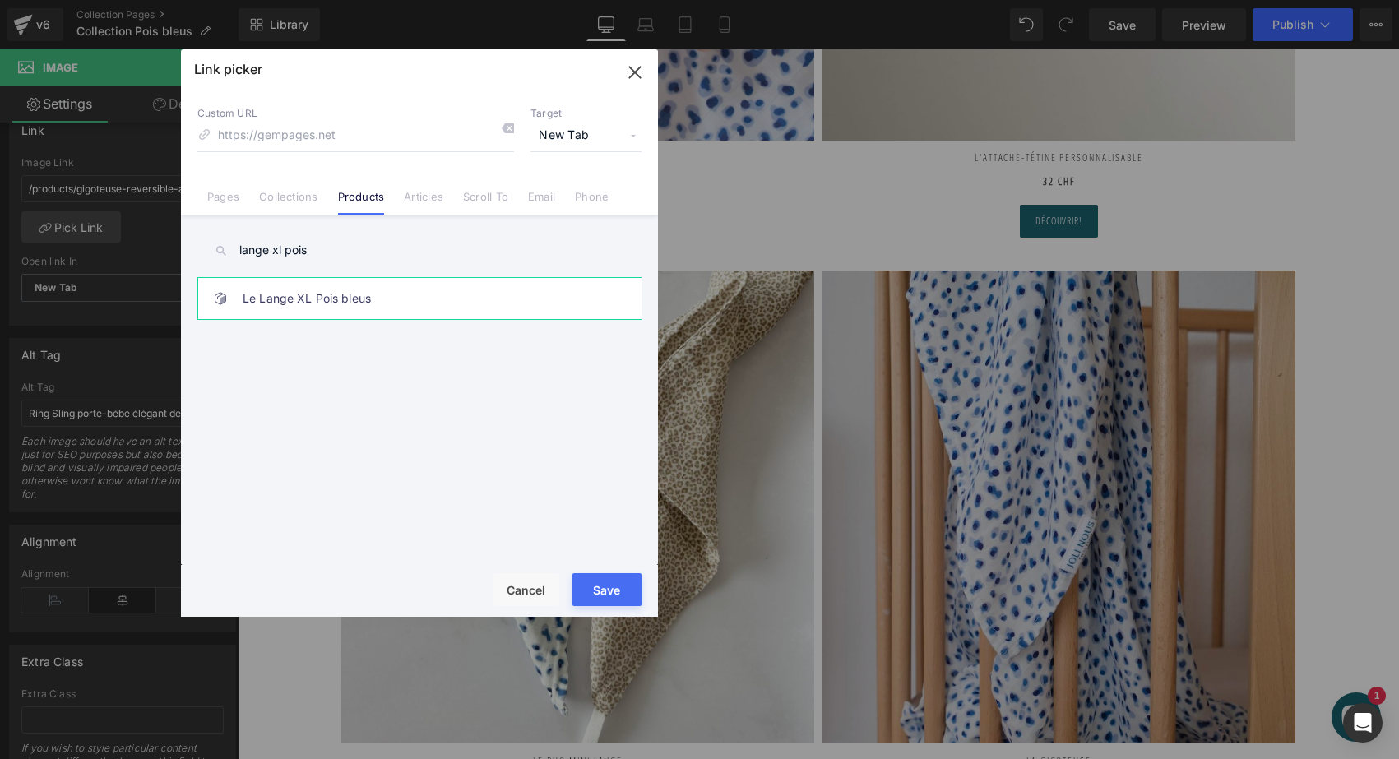
type input "lange xl pois"
click at [323, 303] on link "Le Lange XL Pois bleus" at bounding box center [424, 298] width 362 height 41
type input "/products/le-lange-xl-pois-bleus"
click at [601, 591] on button "Save" at bounding box center [606, 589] width 69 height 33
type input "/products/le-lange-xl-pois-bleus"
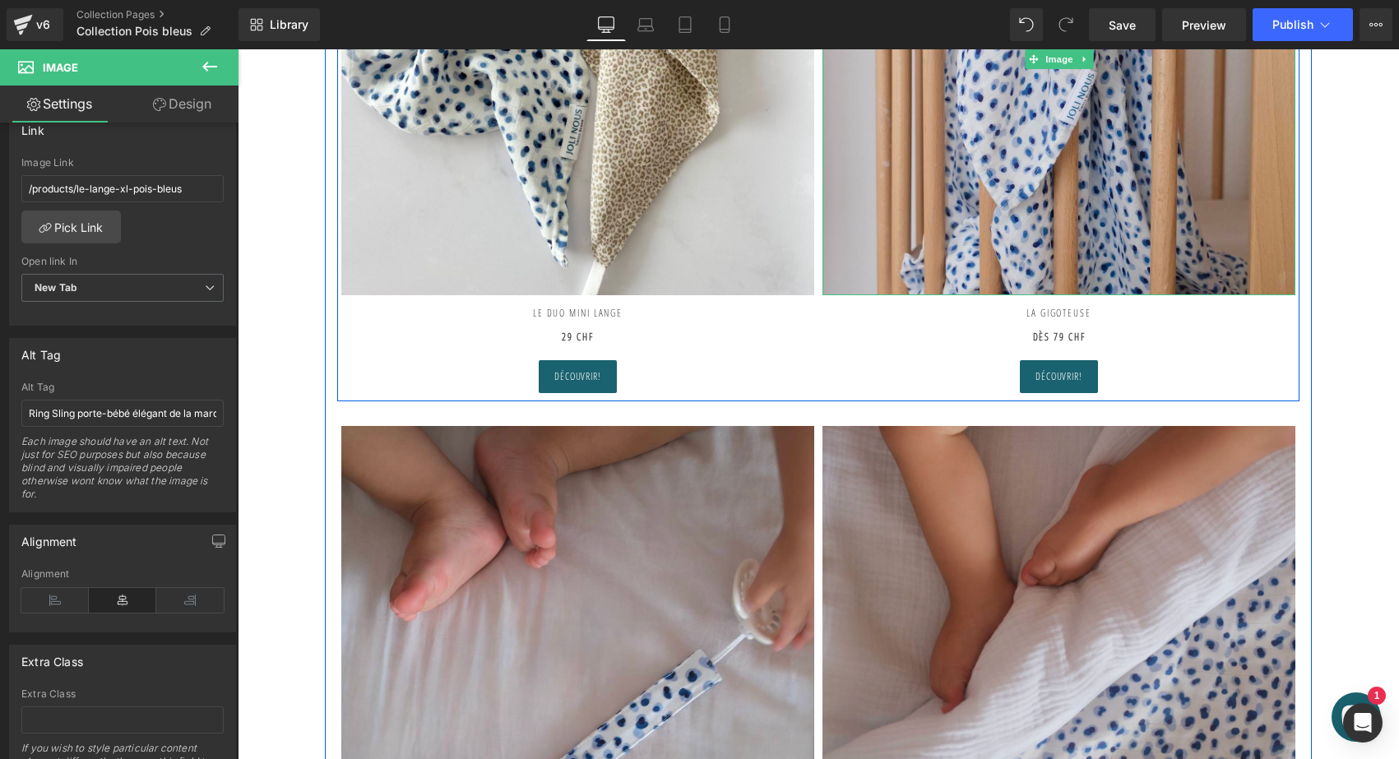
scroll to position [2260, 0]
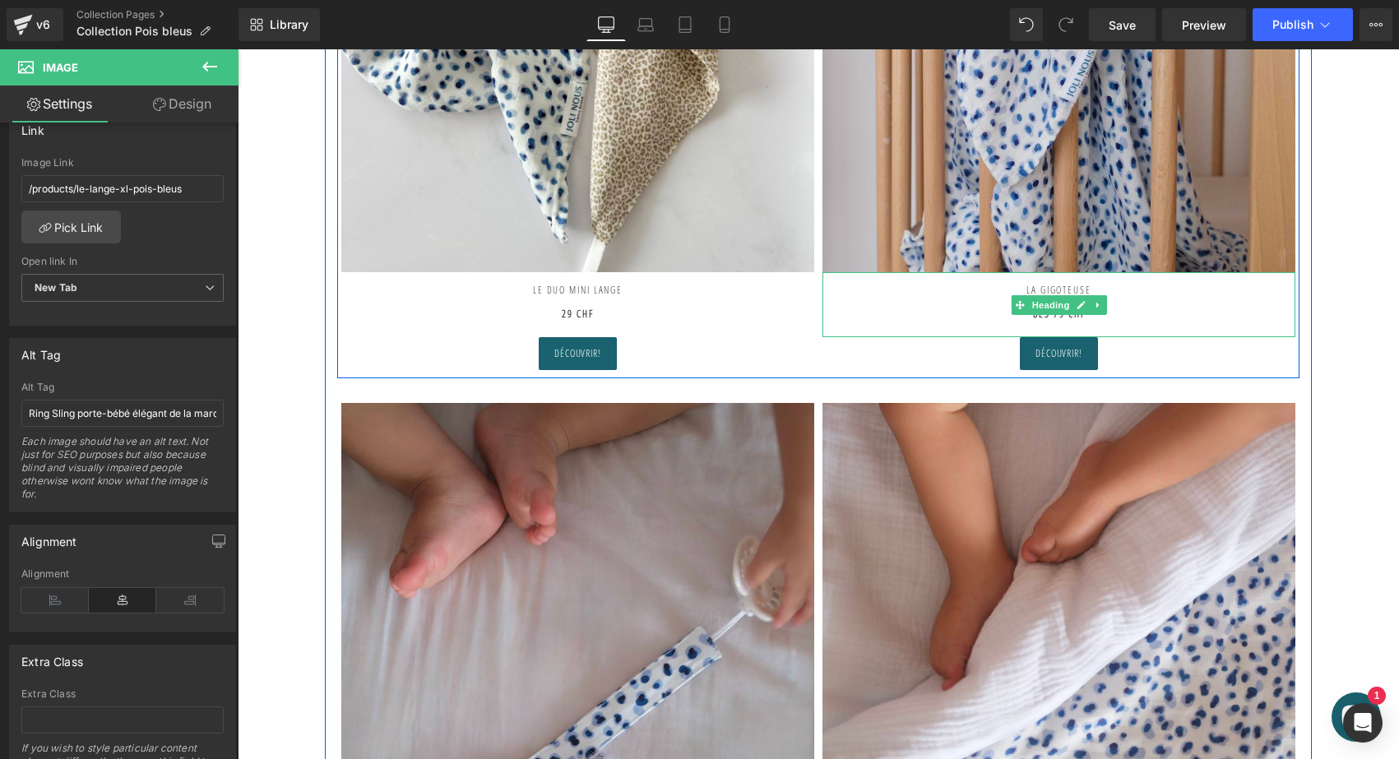
click at [1054, 279] on h2 "La gigoteuse dès 79 CHF" at bounding box center [1058, 296] width 473 height 48
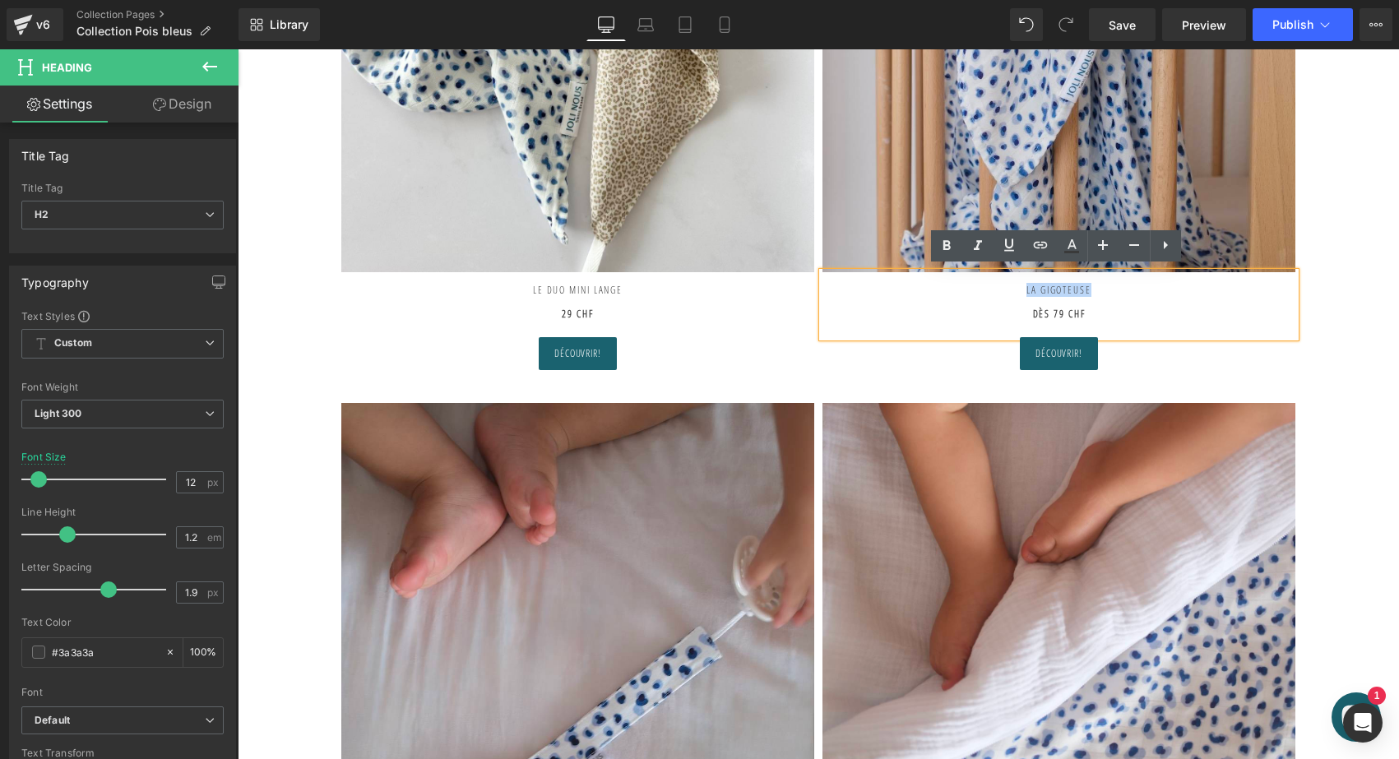
drag, startPoint x: 1012, startPoint y: 285, endPoint x: 1164, endPoint y: 283, distance: 152.1
click at [1164, 283] on h2 "La gigoteuse dès 79 CHF" at bounding box center [1058, 296] width 473 height 48
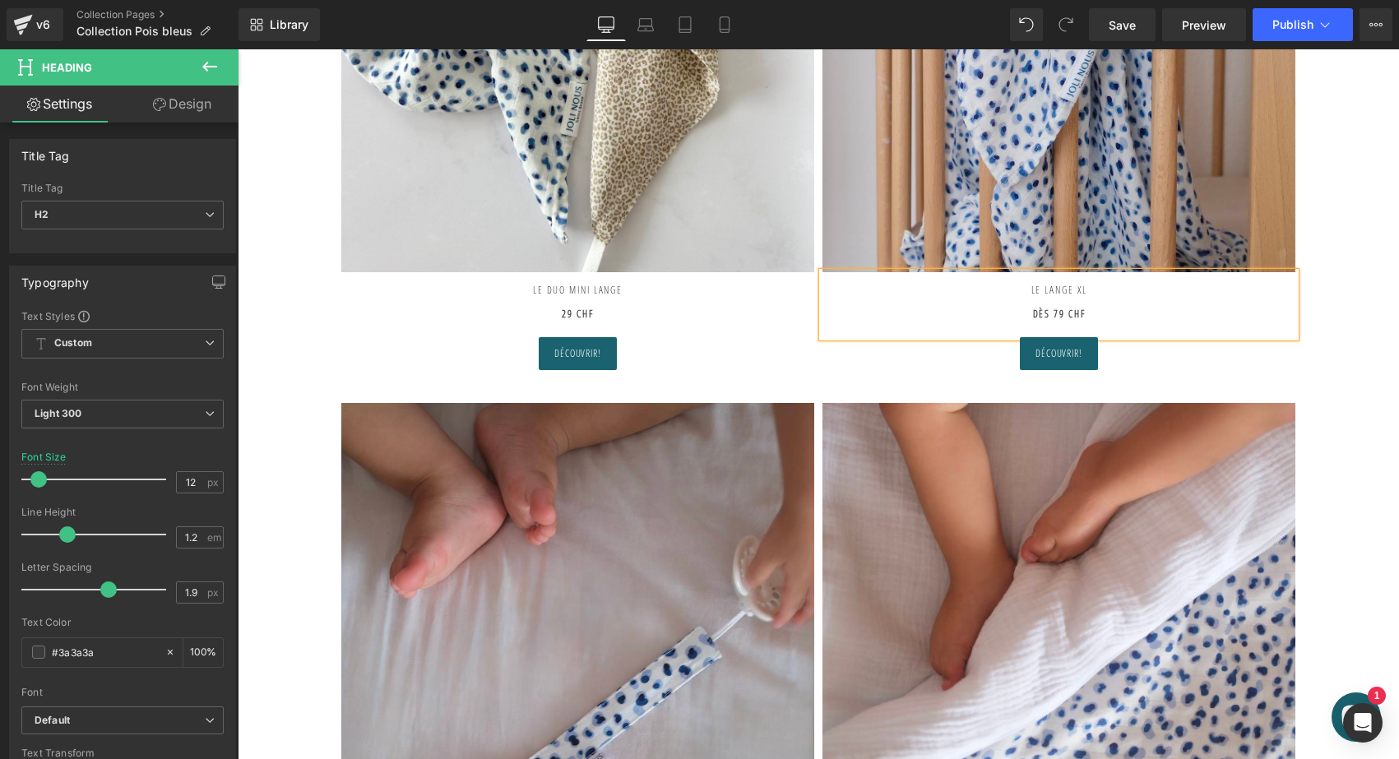
click at [1048, 307] on strong "dès 79 CHF" at bounding box center [1059, 314] width 53 height 14
click at [1047, 348] on span "Button" at bounding box center [1059, 355] width 38 height 20
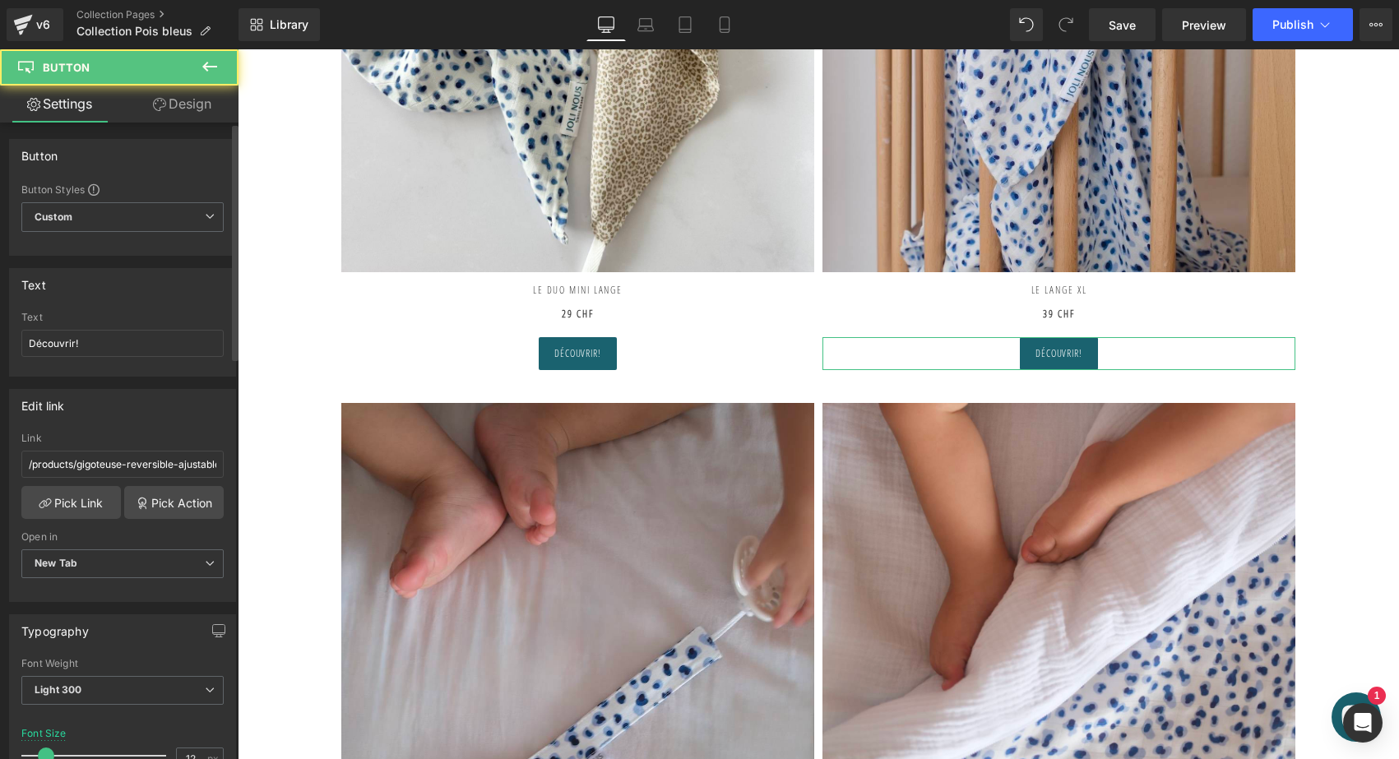
scroll to position [184, 0]
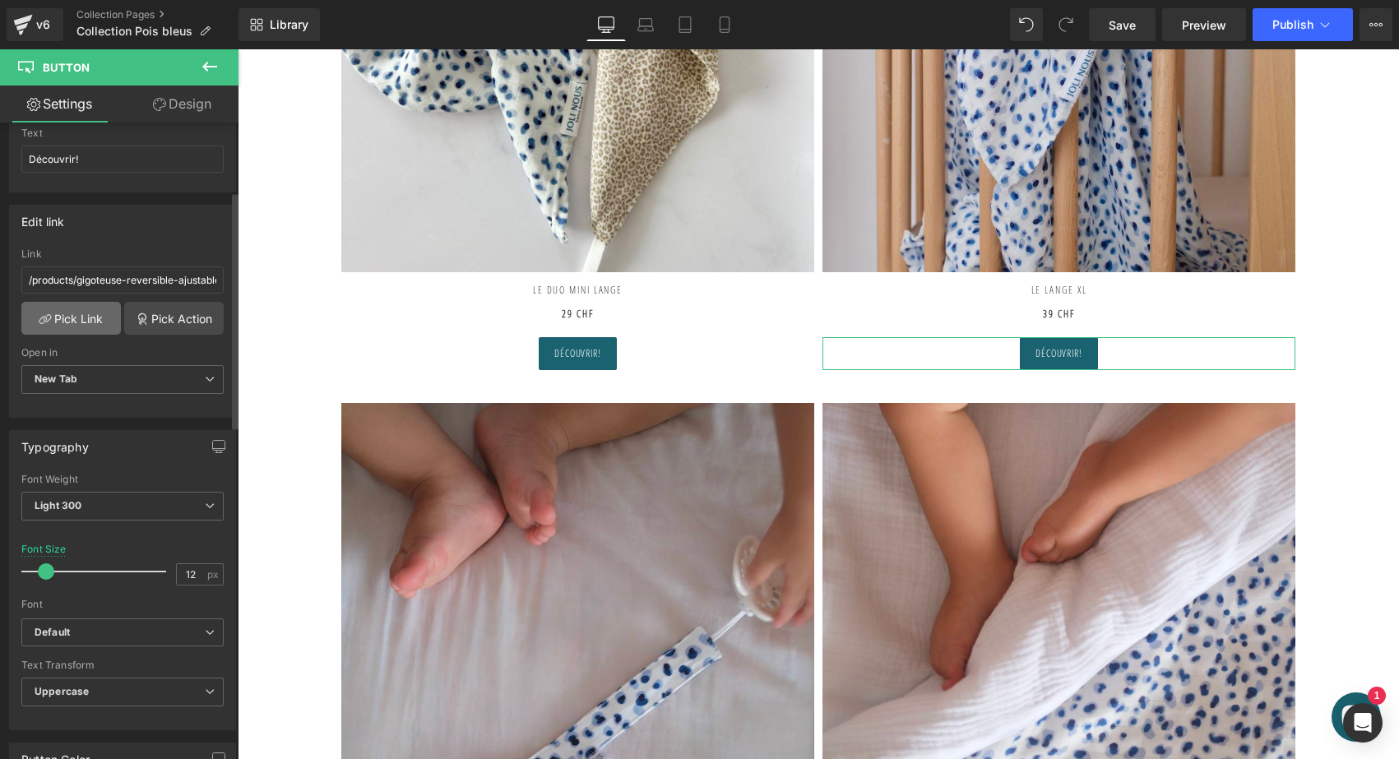
click at [80, 317] on link "Pick Link" at bounding box center [70, 318] width 99 height 33
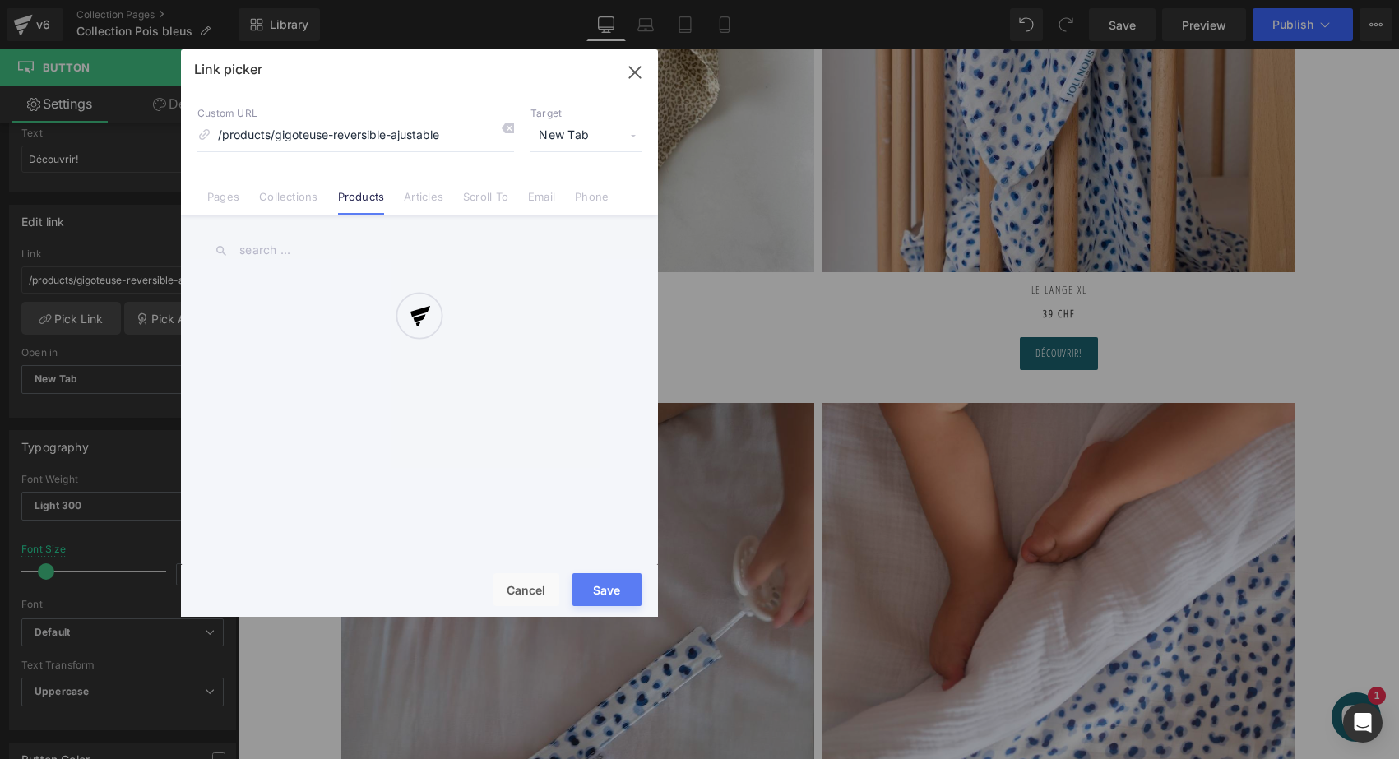
click at [505, 125] on div at bounding box center [419, 332] width 477 height 567
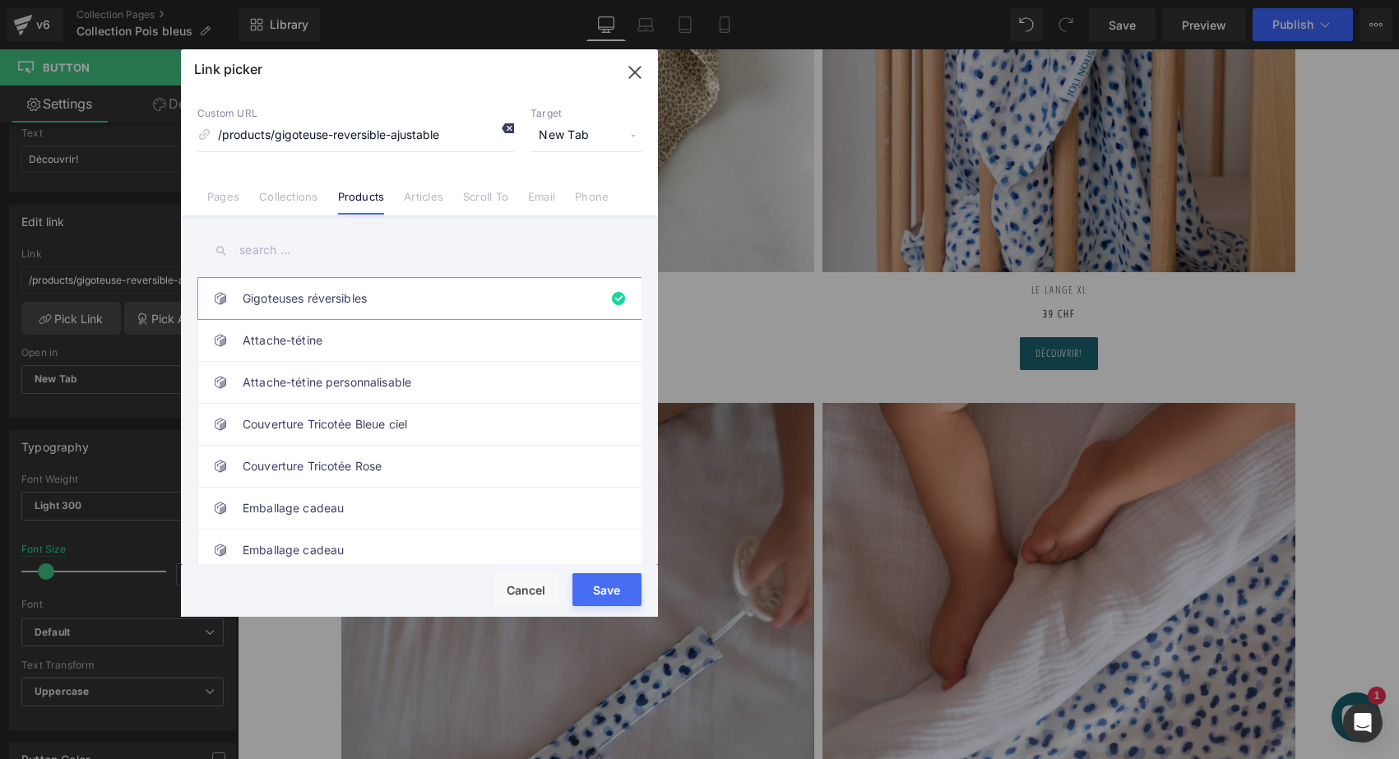
click at [504, 127] on icon at bounding box center [507, 128] width 13 height 13
click at [294, 244] on input "text" at bounding box center [419, 250] width 444 height 37
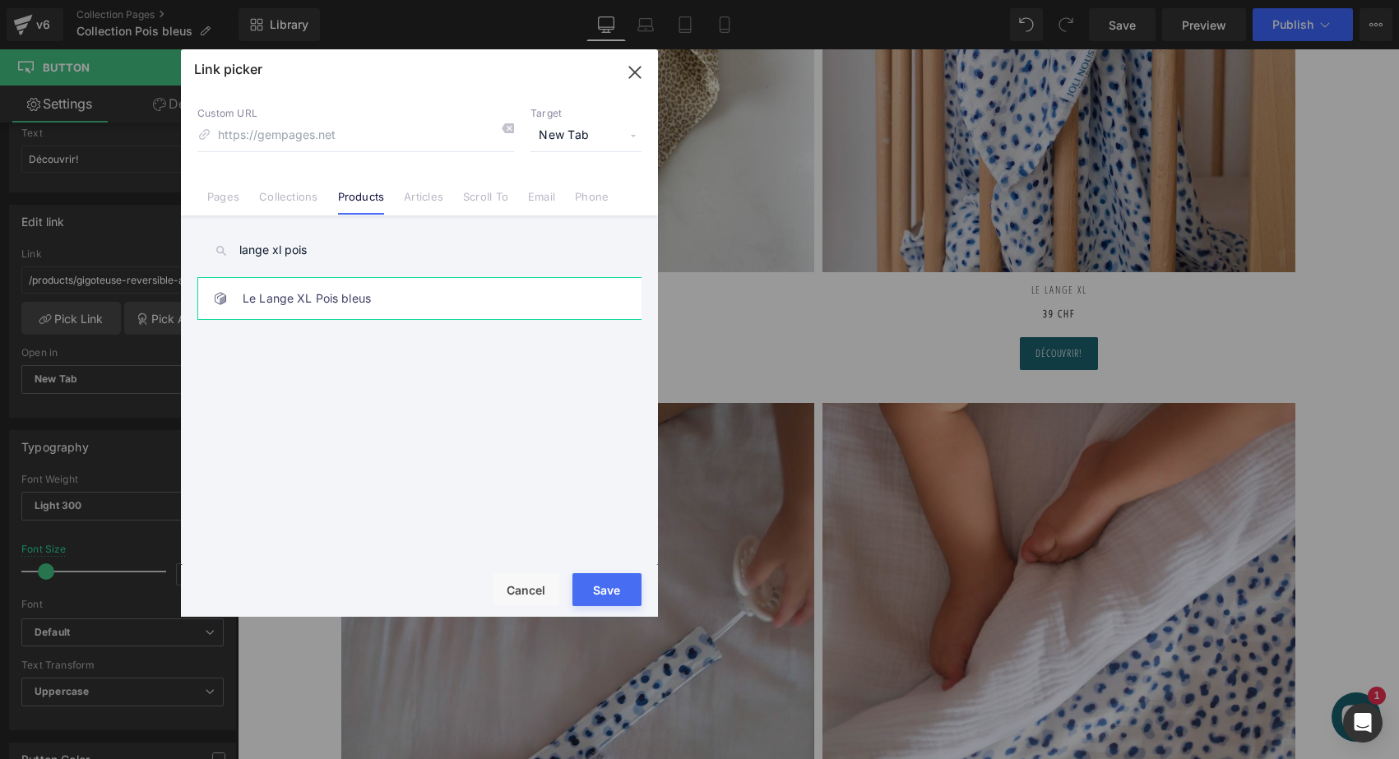
type input "lange xl pois"
click at [375, 289] on link "Le Lange XL Pois bleus" at bounding box center [424, 298] width 362 height 41
type input "/products/le-lange-xl-pois-bleus"
click at [592, 580] on button "Save" at bounding box center [606, 589] width 69 height 33
type input "/products/le-lange-xl-pois-bleus"
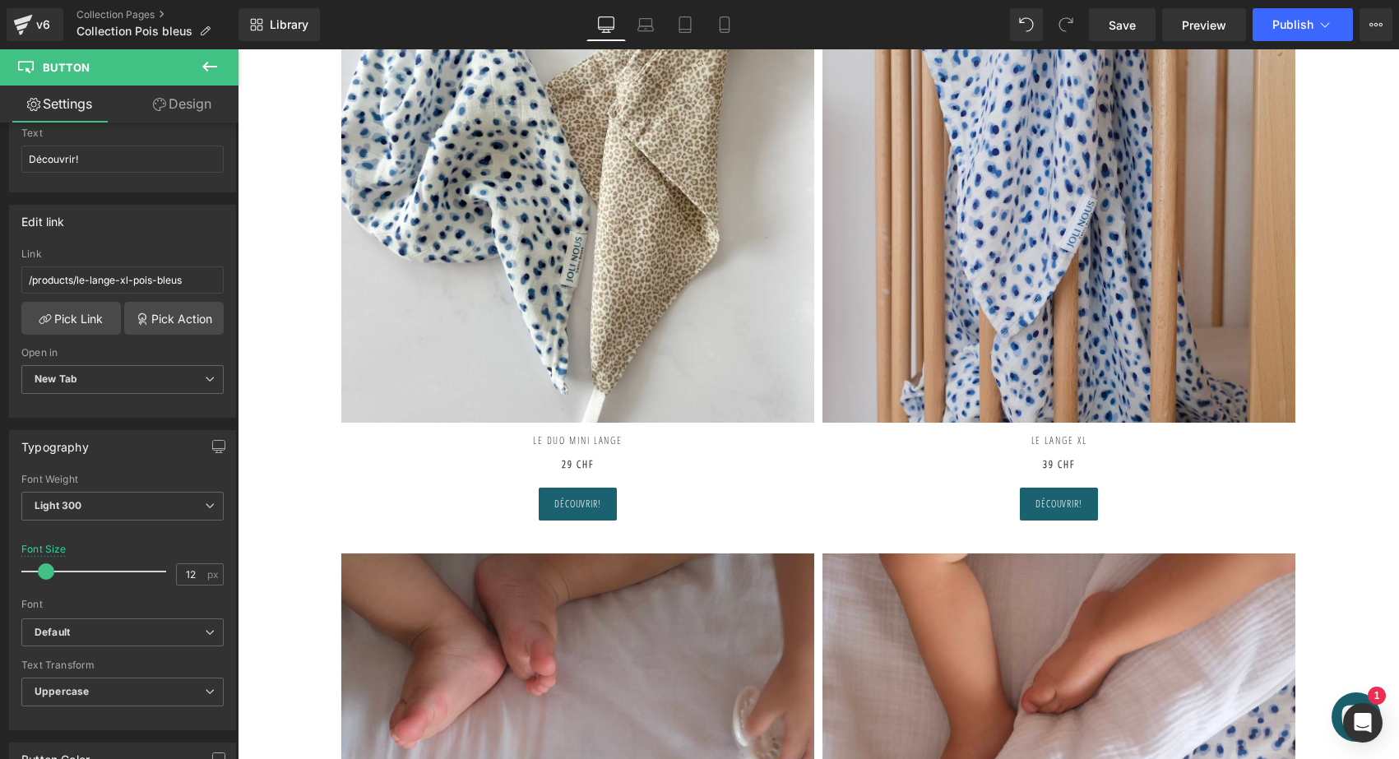
scroll to position [1874, 0]
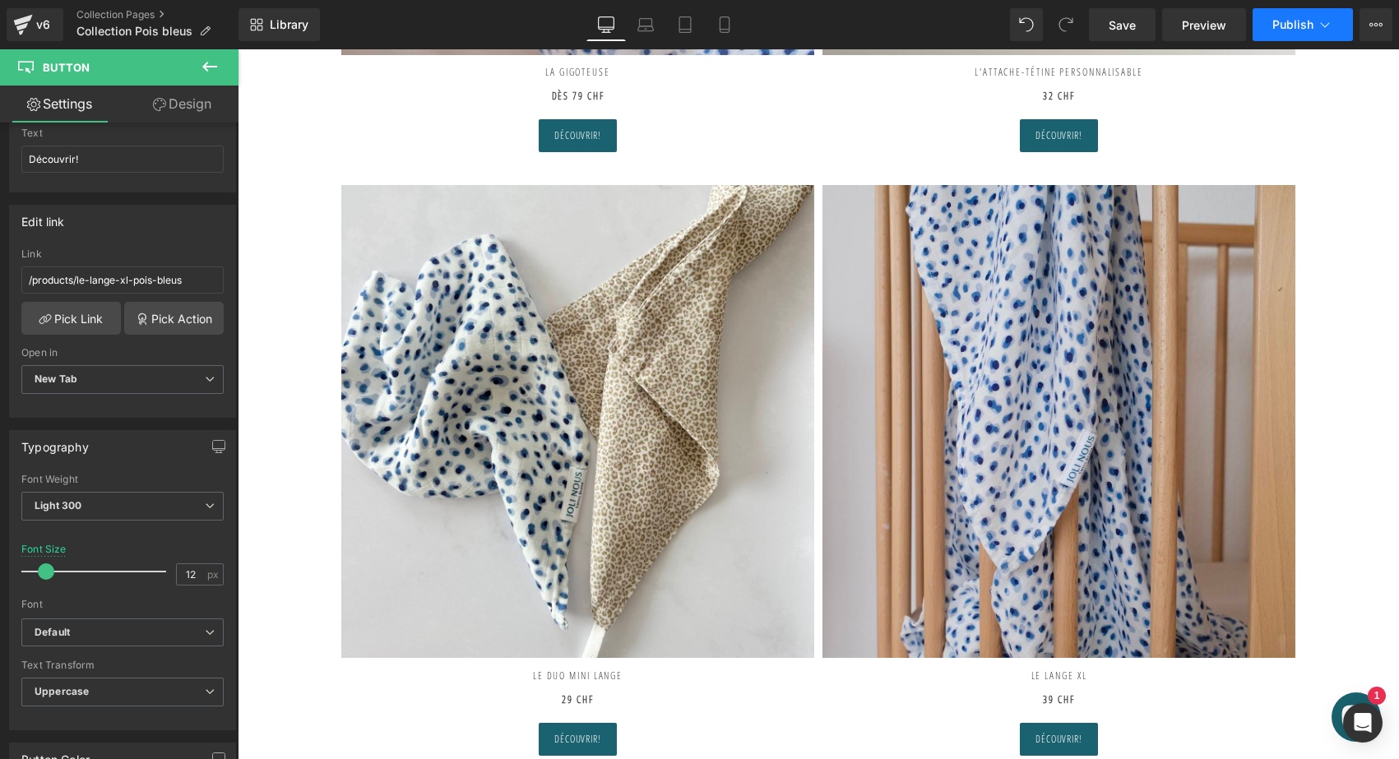
click at [1292, 16] on button "Publish" at bounding box center [1302, 24] width 100 height 33
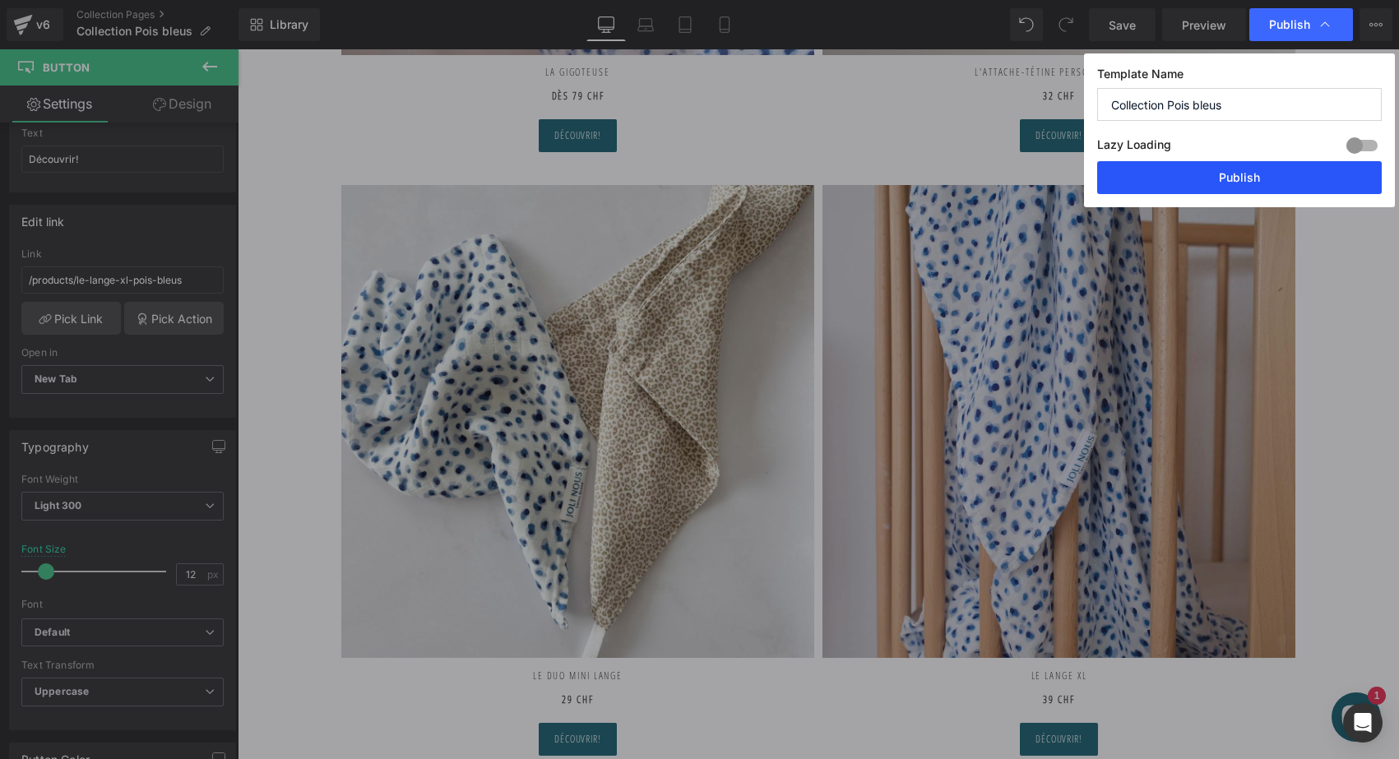
click at [1223, 183] on button "Publish" at bounding box center [1239, 177] width 285 height 33
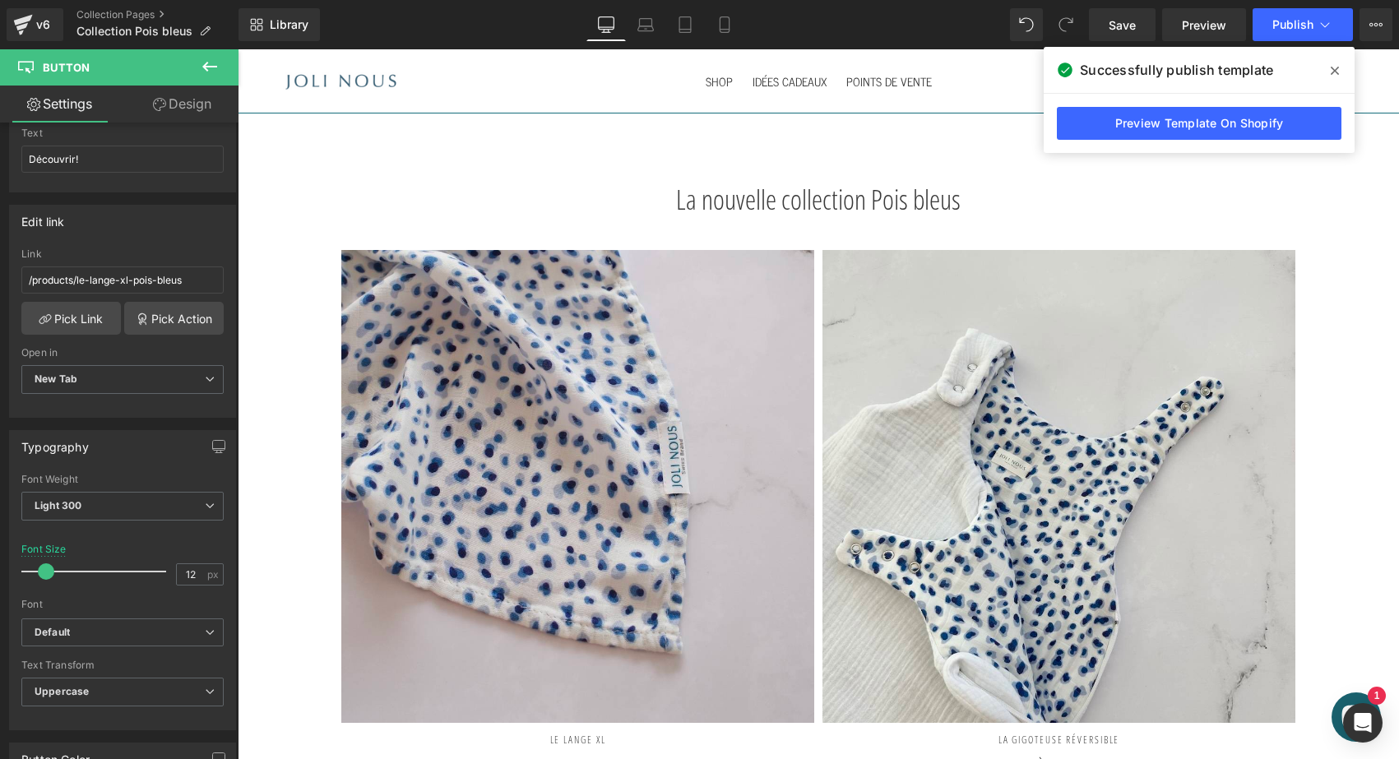
scroll to position [0, 0]
click at [89, 13] on link "Collection Pages" at bounding box center [157, 14] width 162 height 13
